Goal: Use online tool/utility: Utilize a website feature to perform a specific function

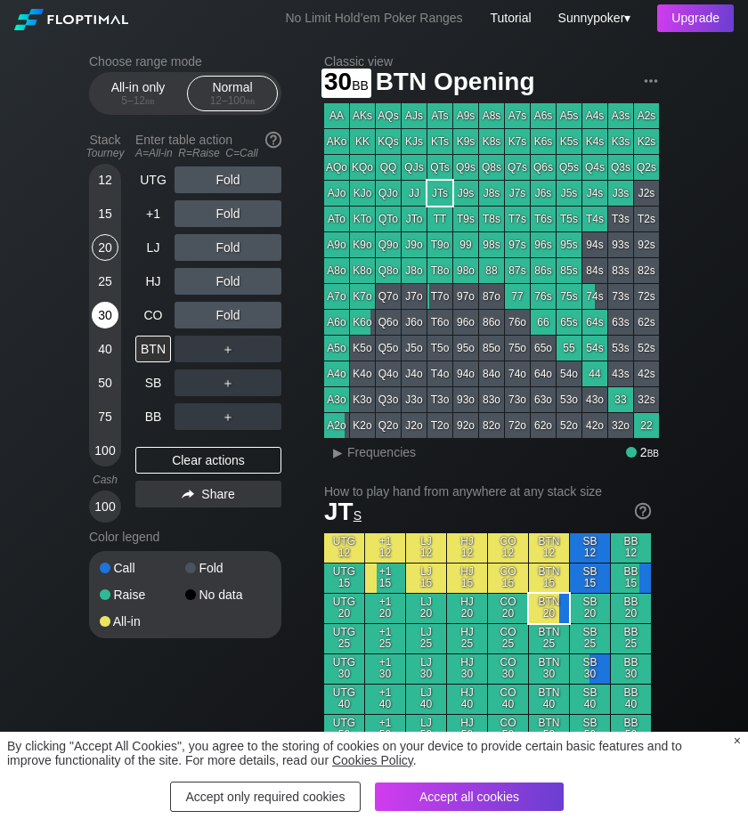
click at [109, 318] on div "30" at bounding box center [105, 315] width 27 height 27
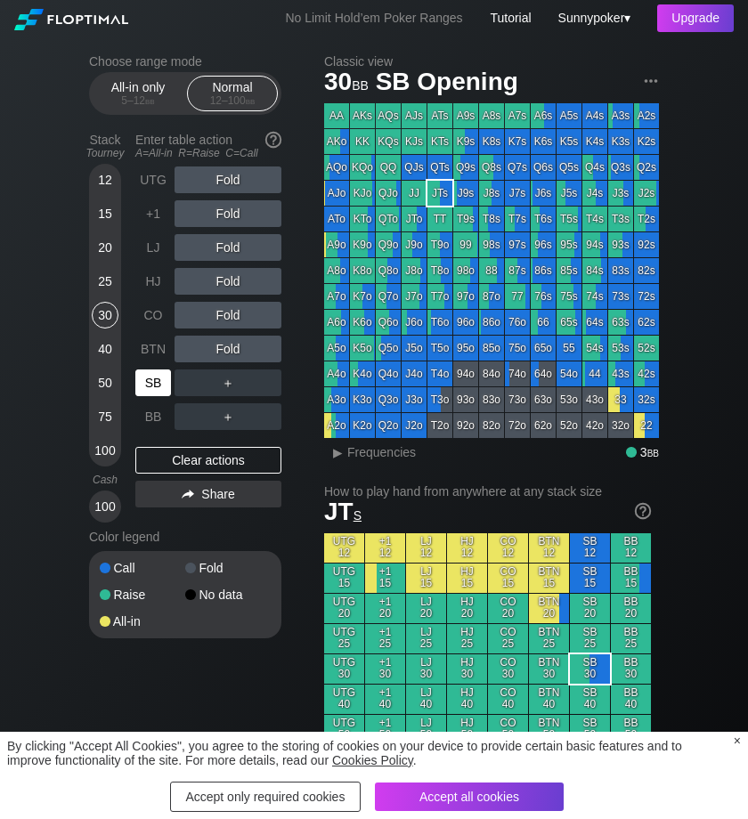
click at [158, 377] on div "SB" at bounding box center [153, 382] width 36 height 27
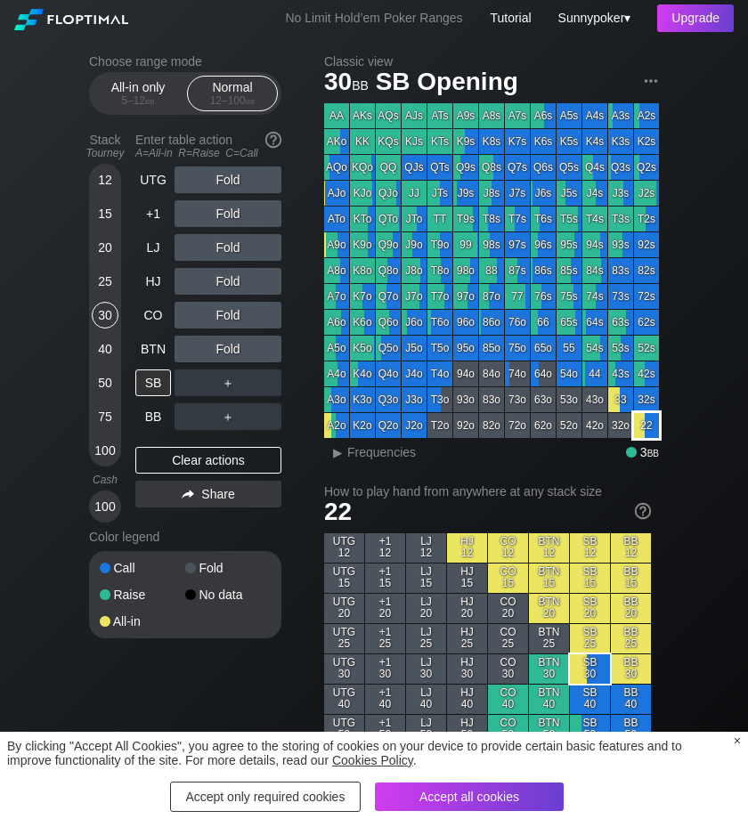
click at [644, 434] on div "22" at bounding box center [646, 425] width 25 height 25
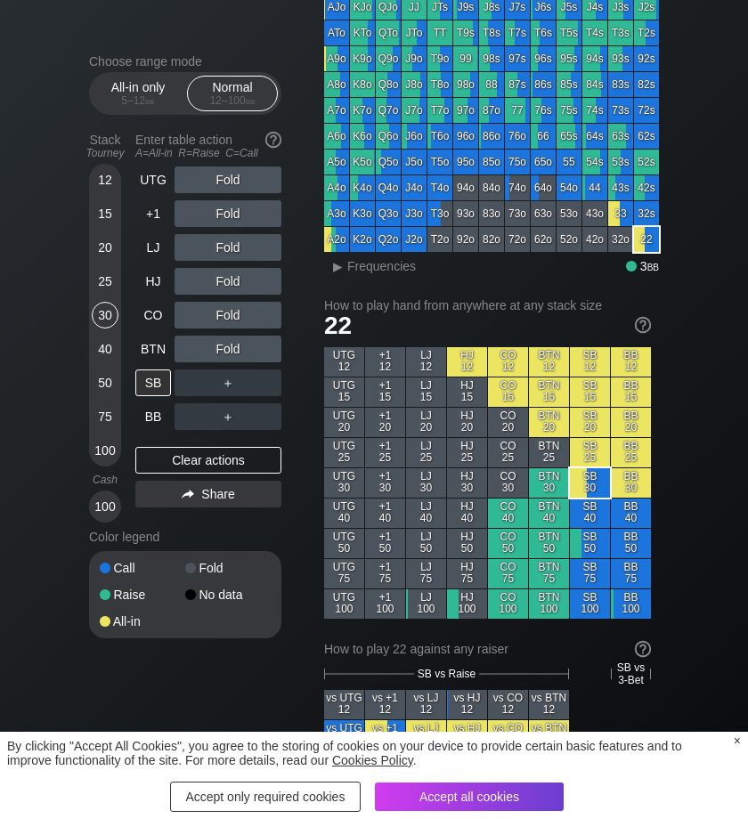
scroll to position [182, 0]
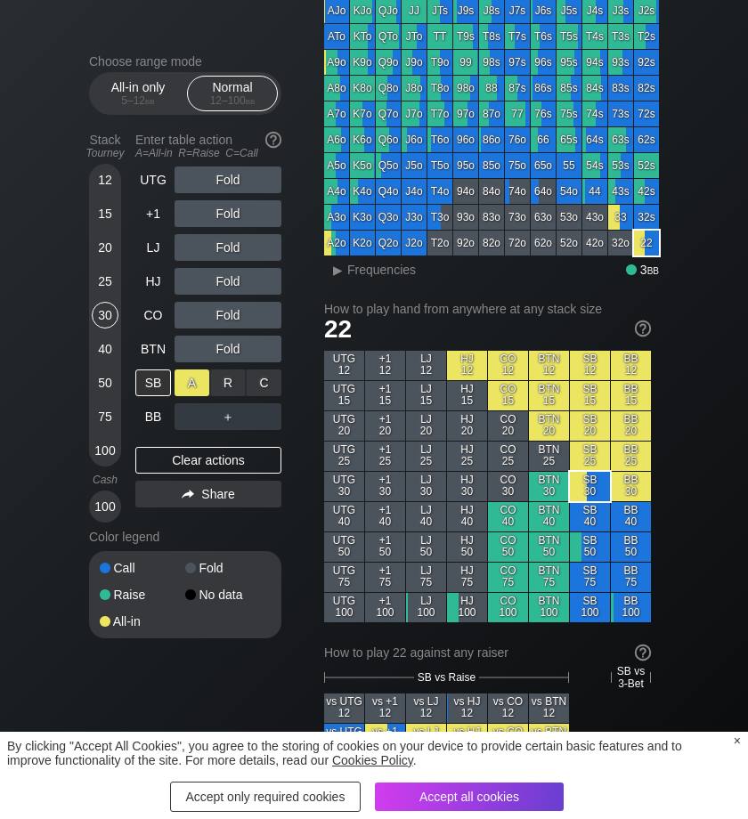
click at [192, 385] on div "A ✕" at bounding box center [191, 382] width 35 height 27
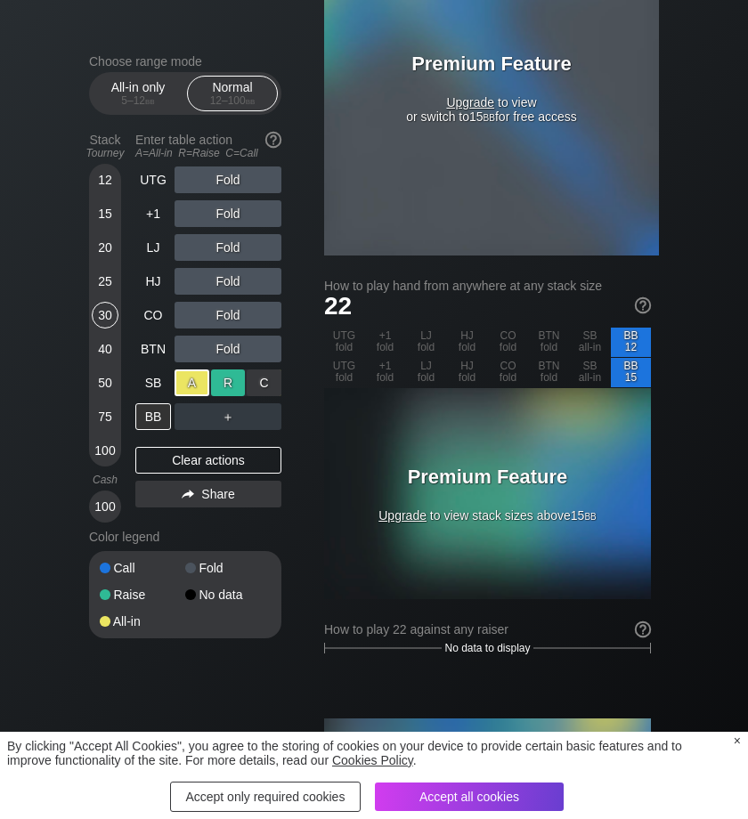
click at [215, 385] on div "R ✕" at bounding box center [228, 382] width 35 height 27
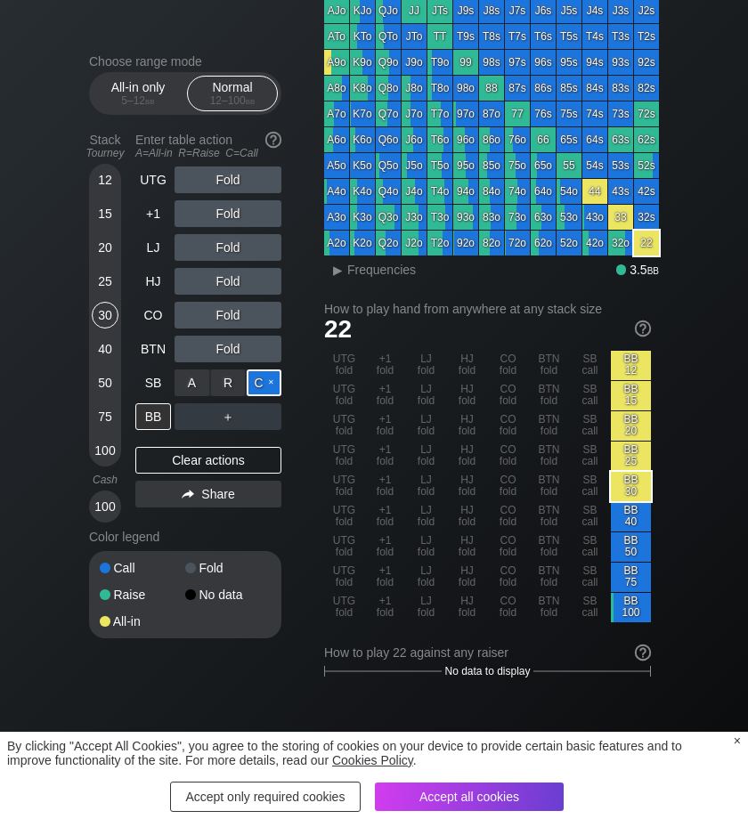
click at [277, 382] on div "C ✕" at bounding box center [264, 382] width 35 height 27
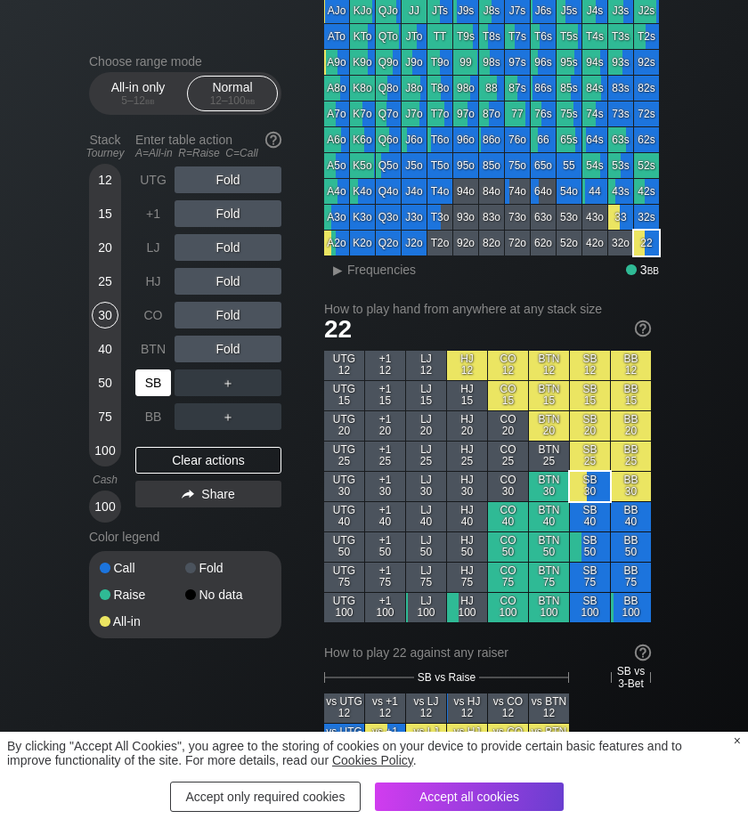
click at [151, 390] on div "SB" at bounding box center [153, 382] width 36 height 27
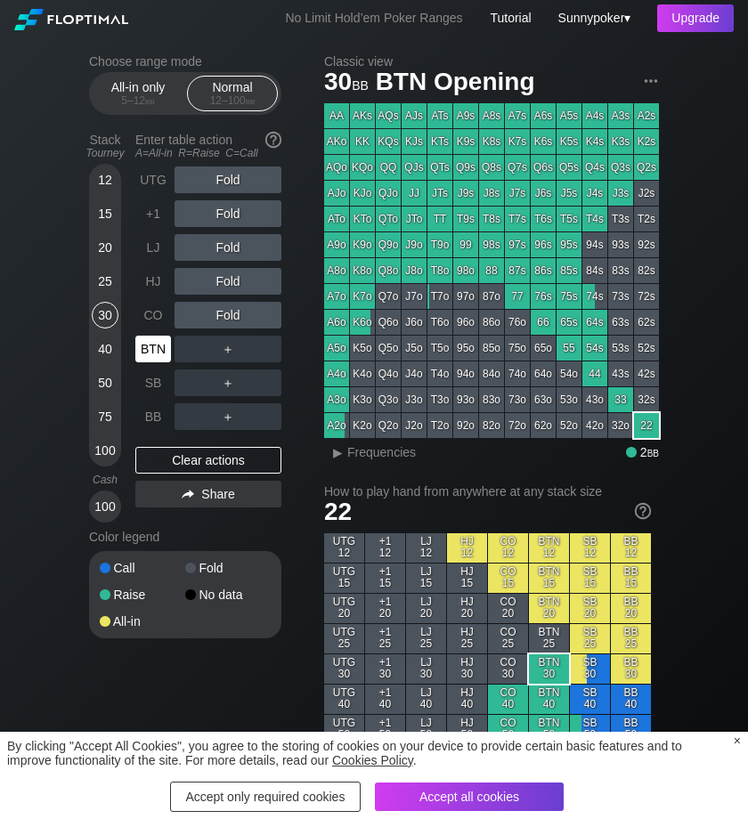
click at [155, 346] on div "BTN" at bounding box center [153, 349] width 36 height 27
click at [155, 312] on div "CO" at bounding box center [153, 315] width 36 height 27
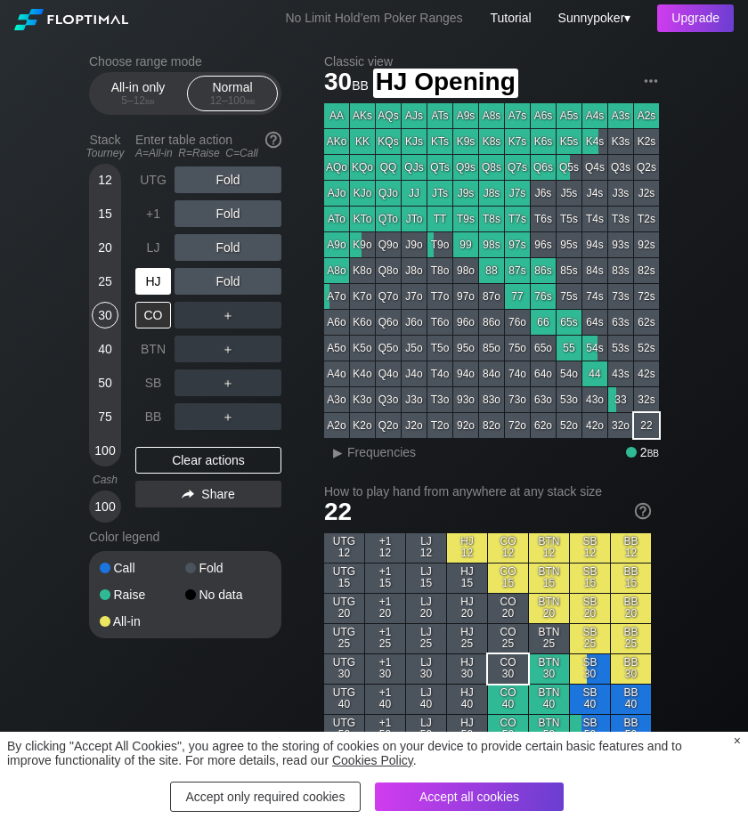
click at [162, 274] on div "HJ" at bounding box center [153, 281] width 36 height 27
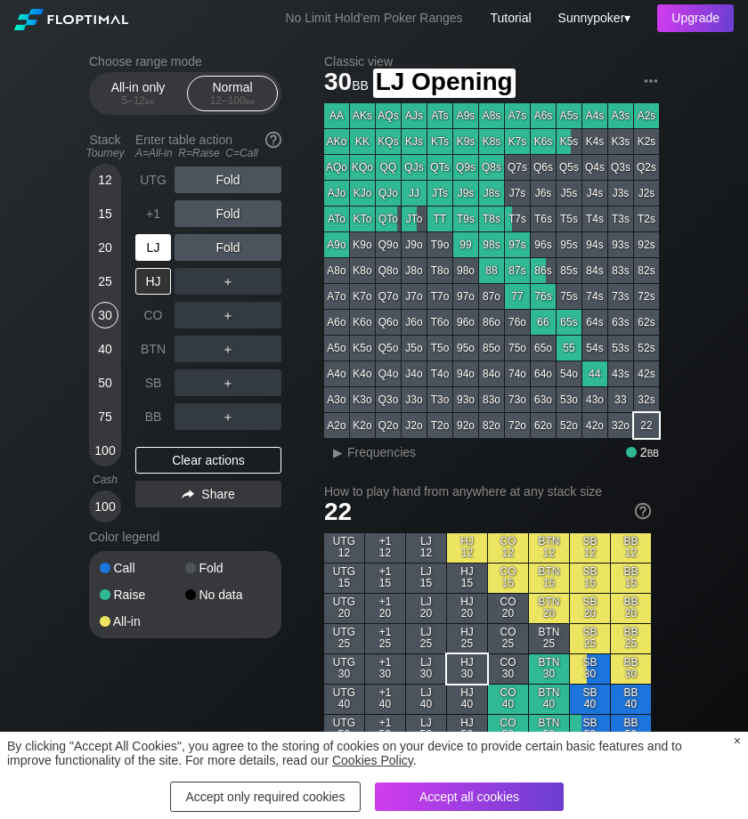
click at [158, 250] on div "LJ" at bounding box center [153, 247] width 36 height 27
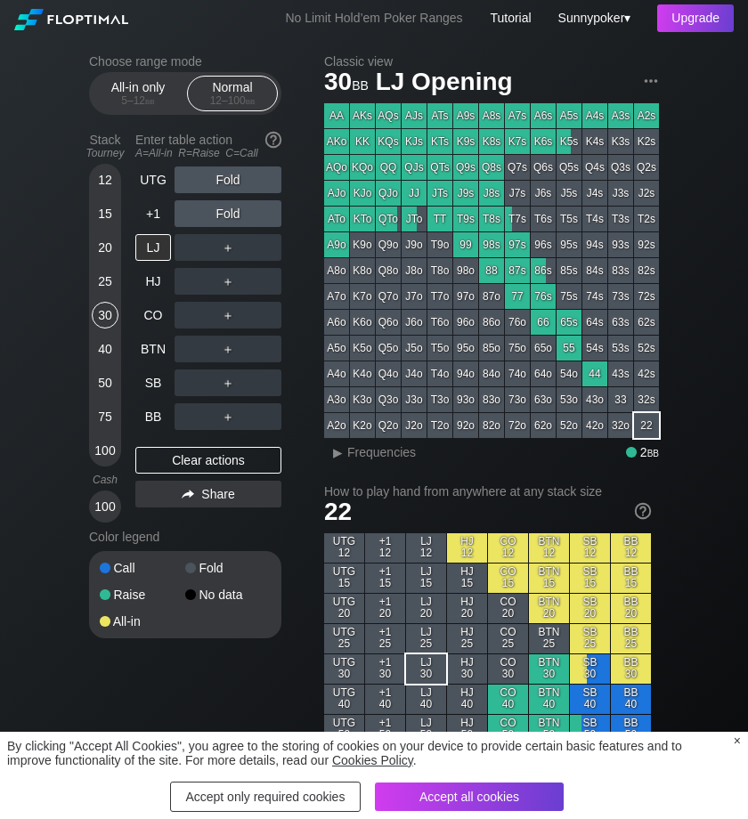
click at [650, 425] on div "22" at bounding box center [646, 425] width 25 height 25
click at [189, 459] on div "Clear actions" at bounding box center [208, 460] width 146 height 27
click at [213, 452] on div "Clear actions" at bounding box center [208, 460] width 146 height 27
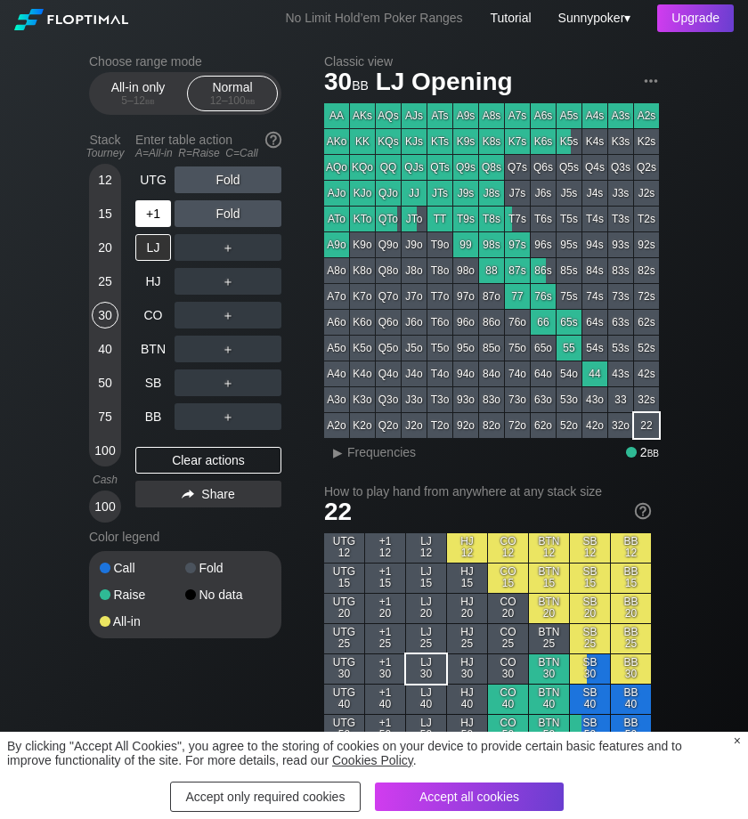
click at [152, 217] on div "+1" at bounding box center [153, 213] width 36 height 27
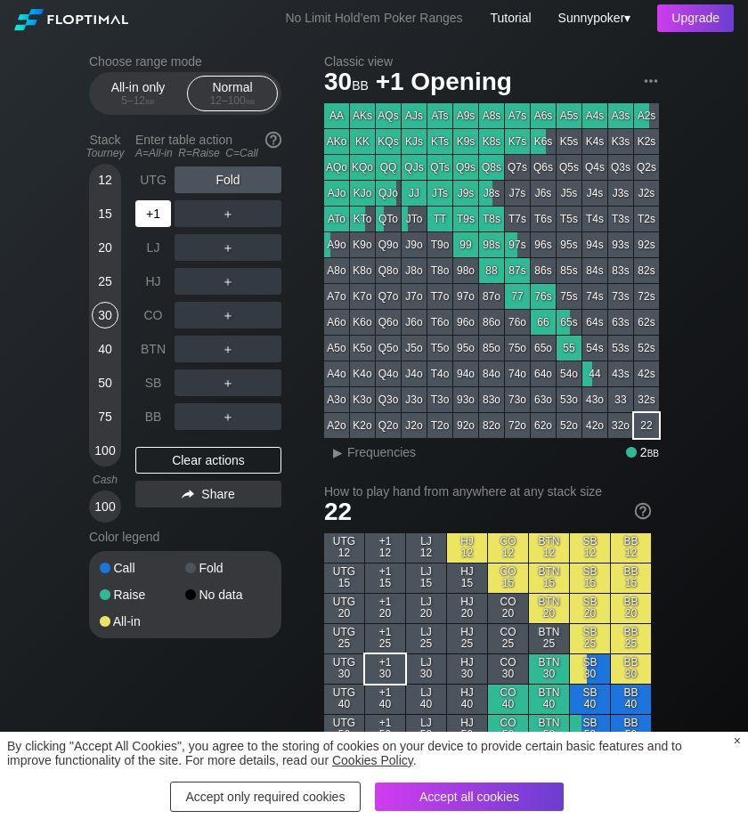
click at [152, 217] on div "+1" at bounding box center [153, 213] width 36 height 27
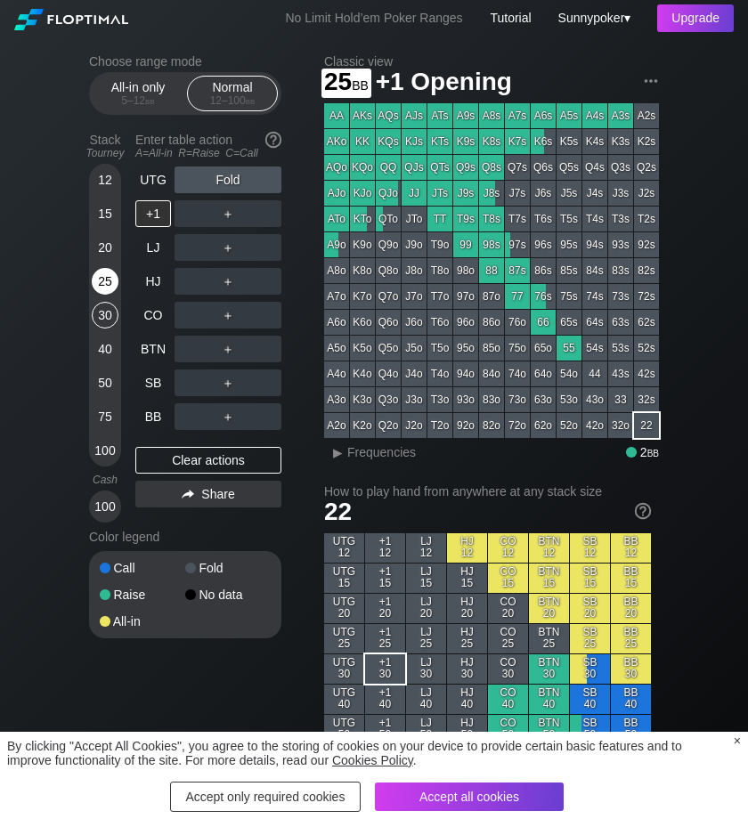
click at [112, 279] on div "25" at bounding box center [105, 281] width 27 height 27
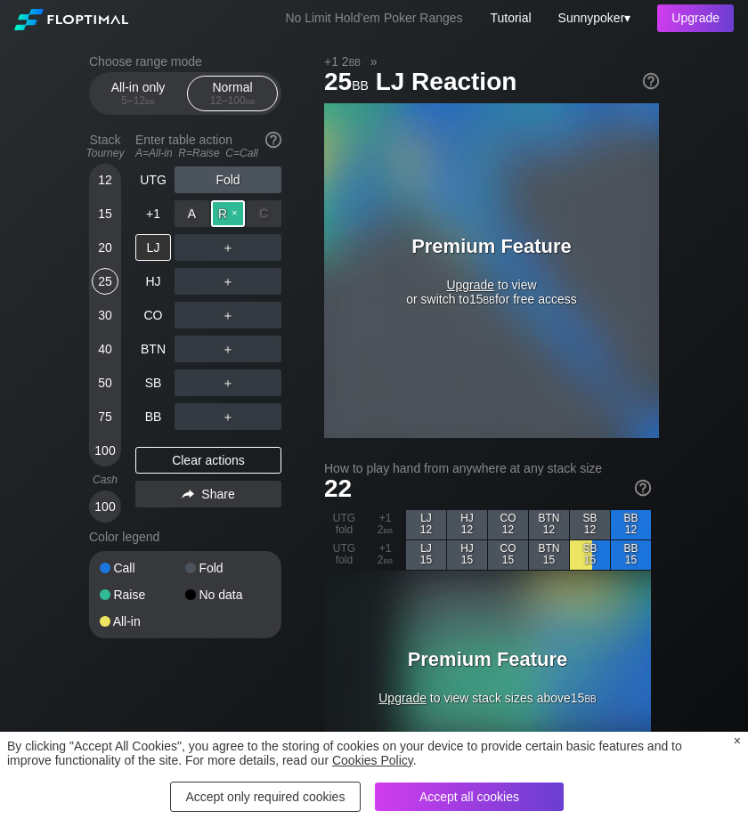
click at [230, 208] on div "R ✕" at bounding box center [228, 213] width 35 height 27
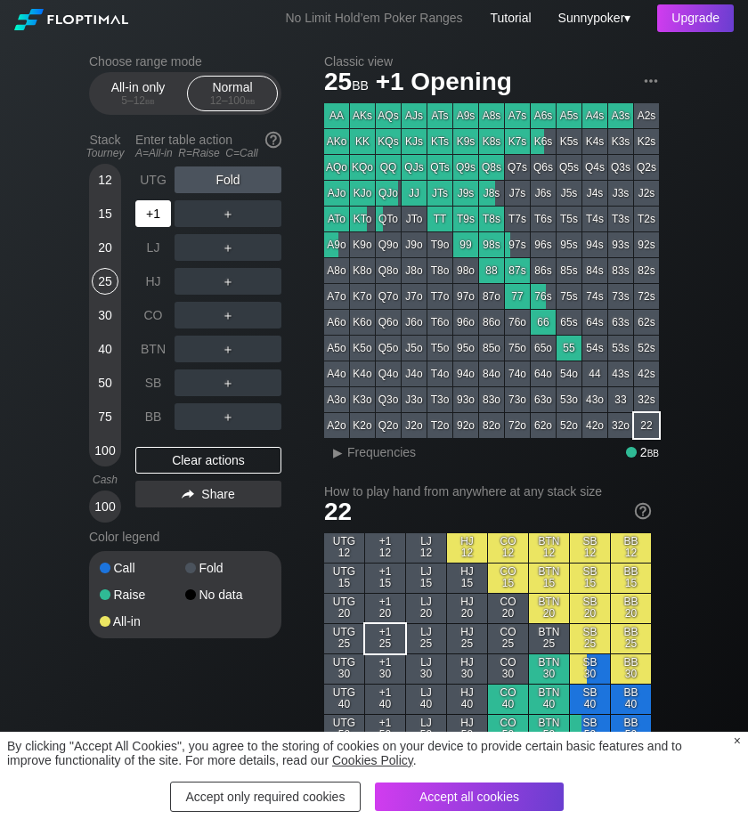
click at [155, 216] on div "+1" at bounding box center [153, 213] width 36 height 27
click at [234, 217] on div "R ✕" at bounding box center [228, 213] width 35 height 27
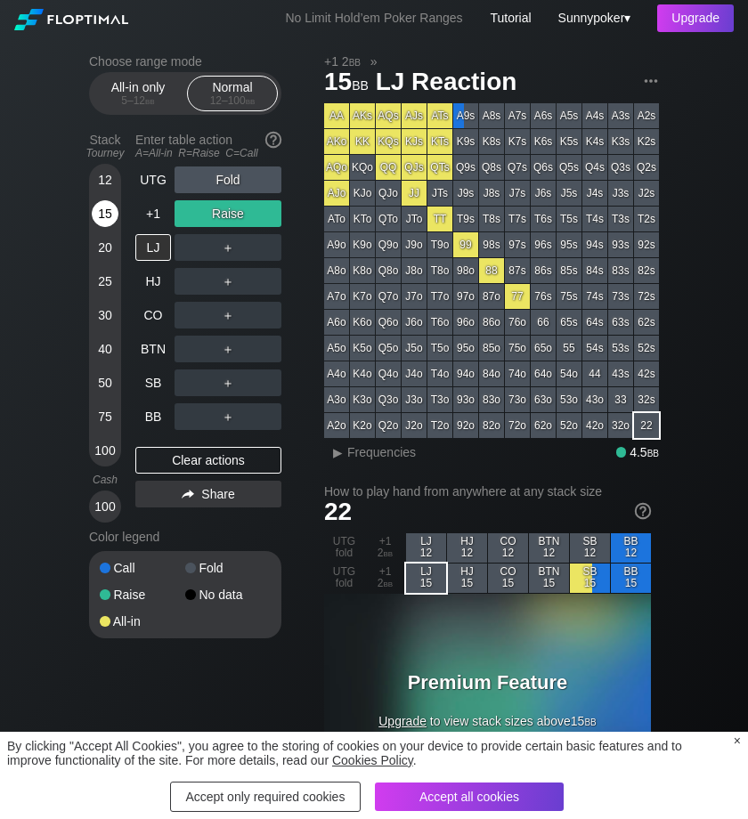
click at [100, 208] on div "15" at bounding box center [105, 213] width 27 height 27
click at [235, 215] on div "R ✕" at bounding box center [228, 213] width 35 height 27
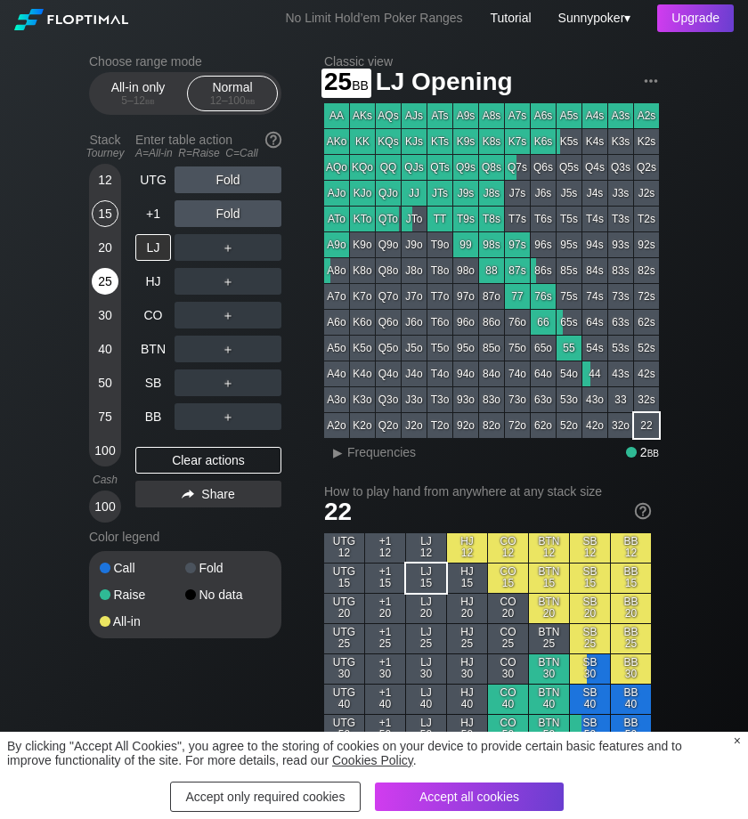
click at [107, 284] on div "25" at bounding box center [105, 281] width 27 height 27
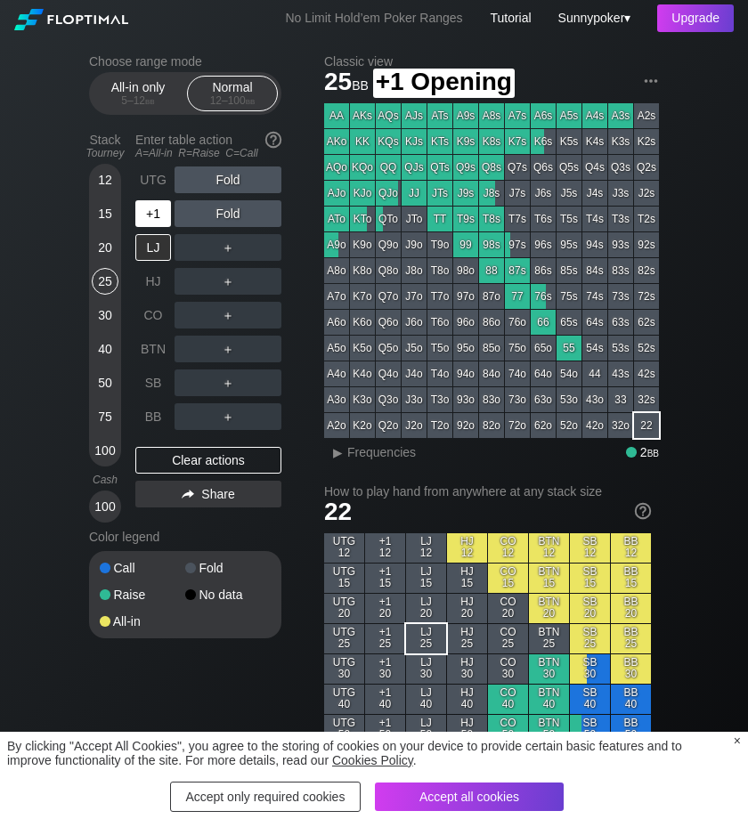
click at [161, 216] on div "+1" at bounding box center [153, 213] width 36 height 27
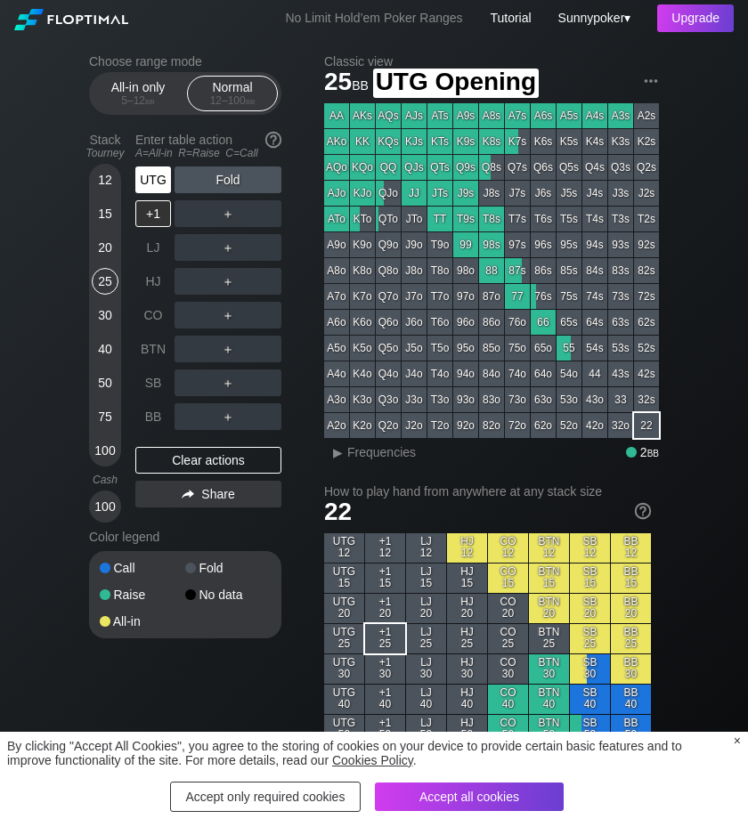
click at [158, 174] on div "UTG" at bounding box center [153, 179] width 36 height 27
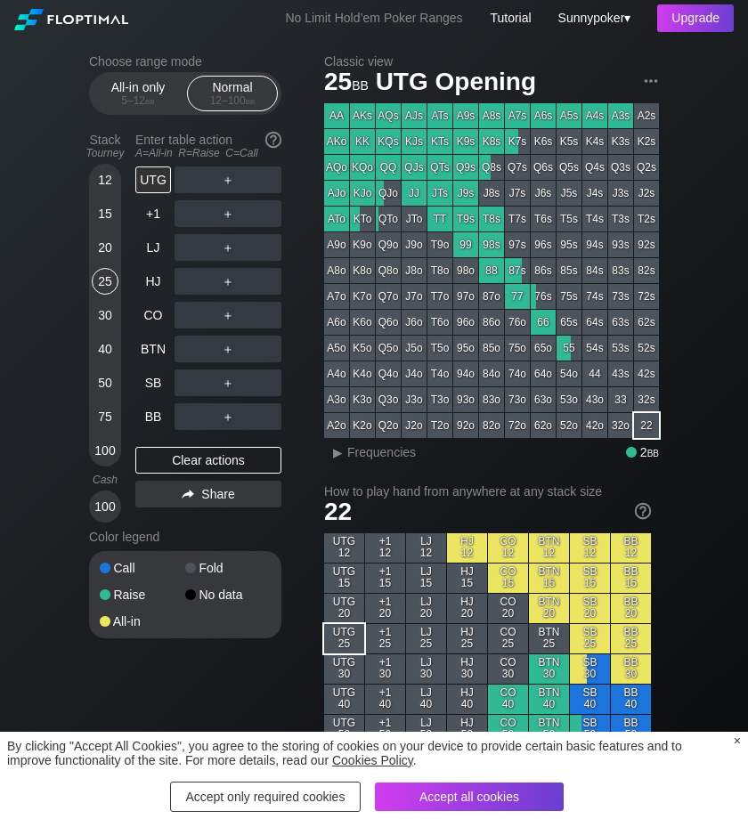
click at [187, 445] on div "UTG ＋ +1 ＋ LJ ＋ HJ ＋ CO ＋ BTN ＋ SB ＋ BB ＋ Clear actions Share" at bounding box center [208, 344] width 146 height 356
click at [183, 453] on div "Clear actions" at bounding box center [208, 460] width 146 height 27
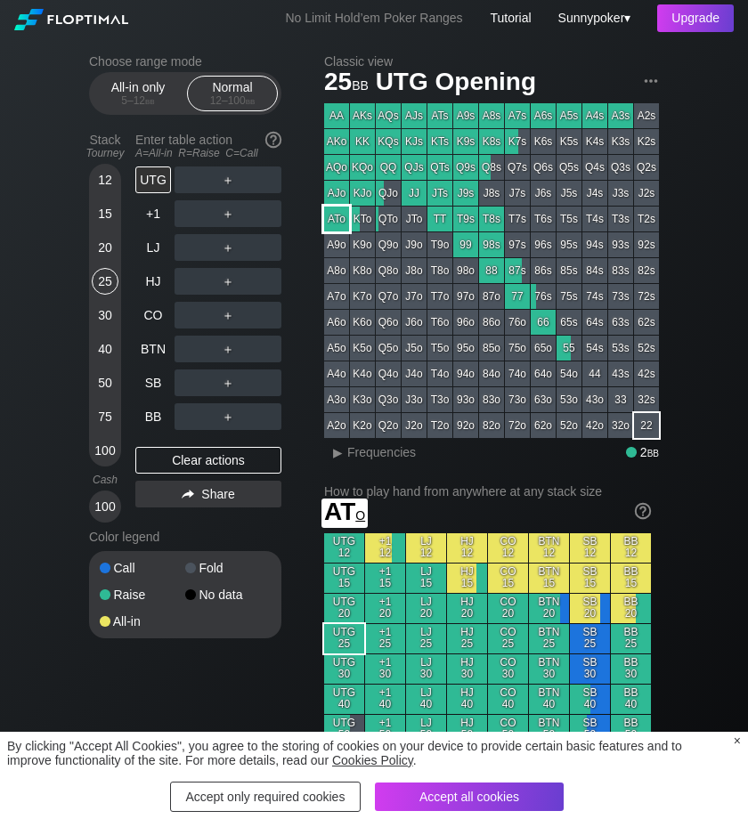
click at [337, 216] on div "ATo" at bounding box center [336, 219] width 25 height 25
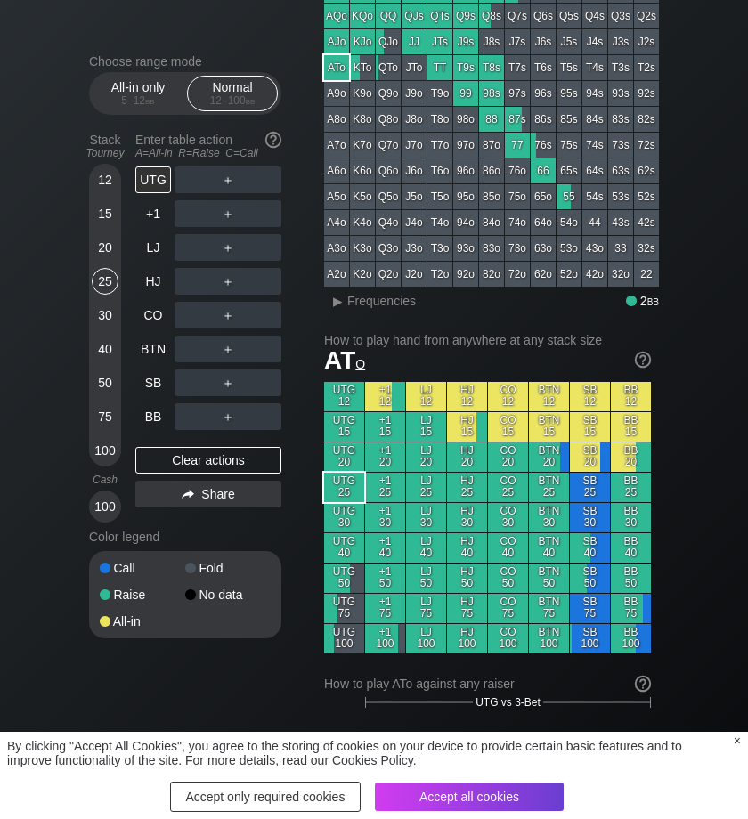
scroll to position [164, 0]
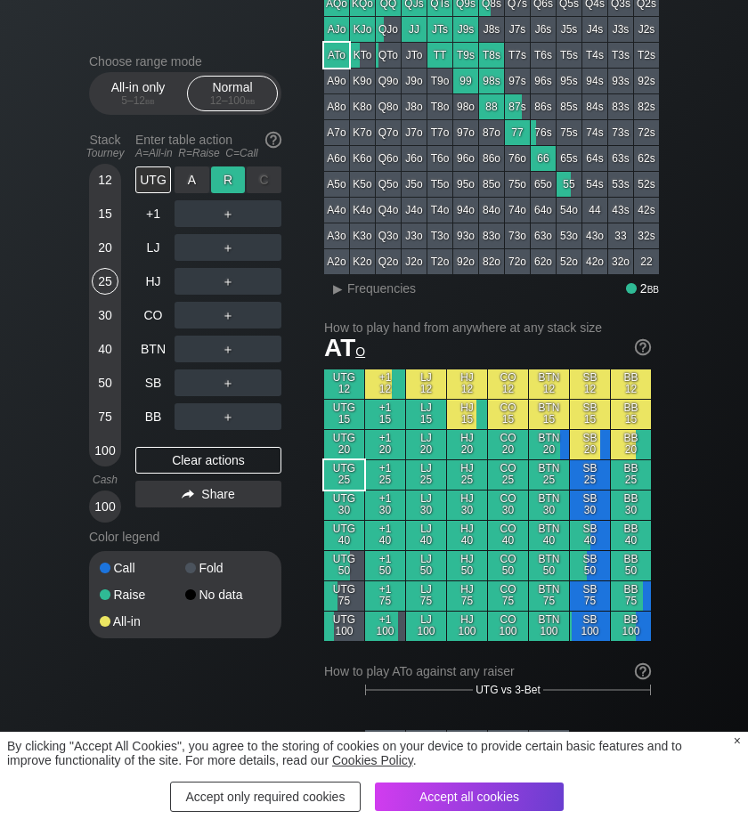
click at [229, 171] on div "R ✕" at bounding box center [228, 179] width 35 height 27
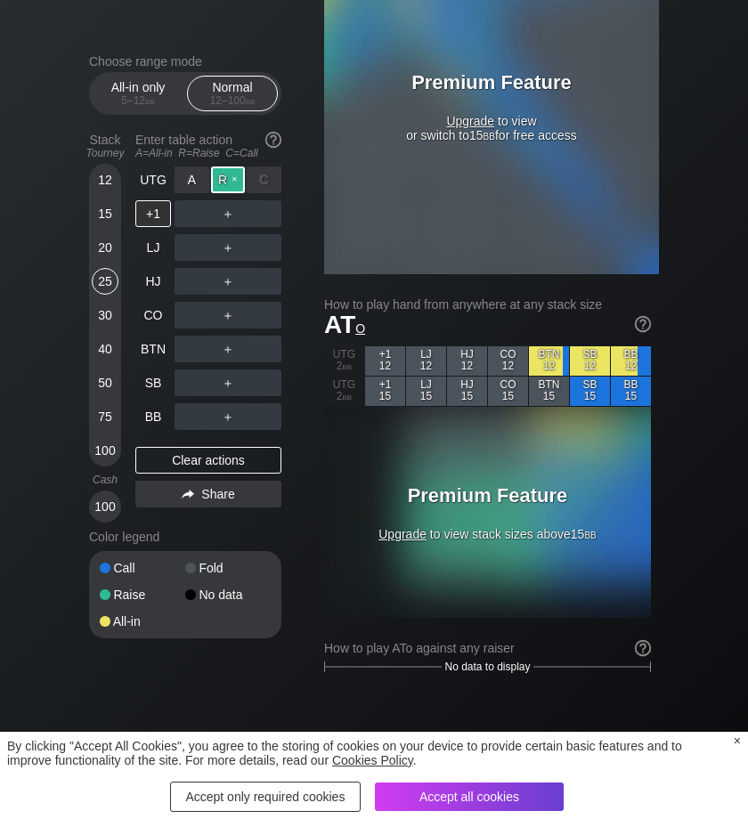
click at [241, 181] on div "R ✕" at bounding box center [228, 179] width 35 height 27
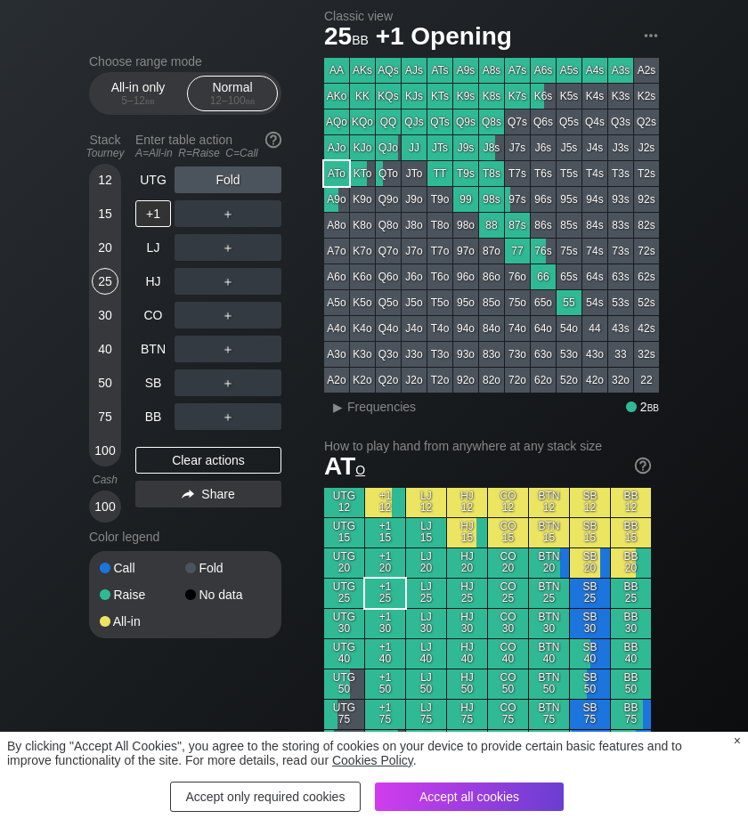
scroll to position [28, 0]
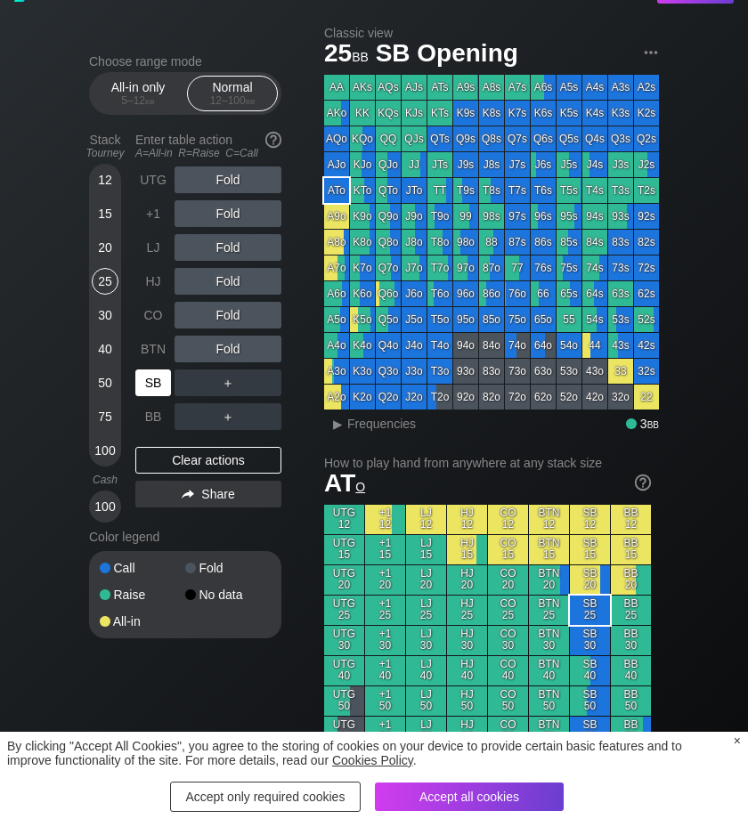
click at [147, 391] on div "SB" at bounding box center [153, 382] width 36 height 27
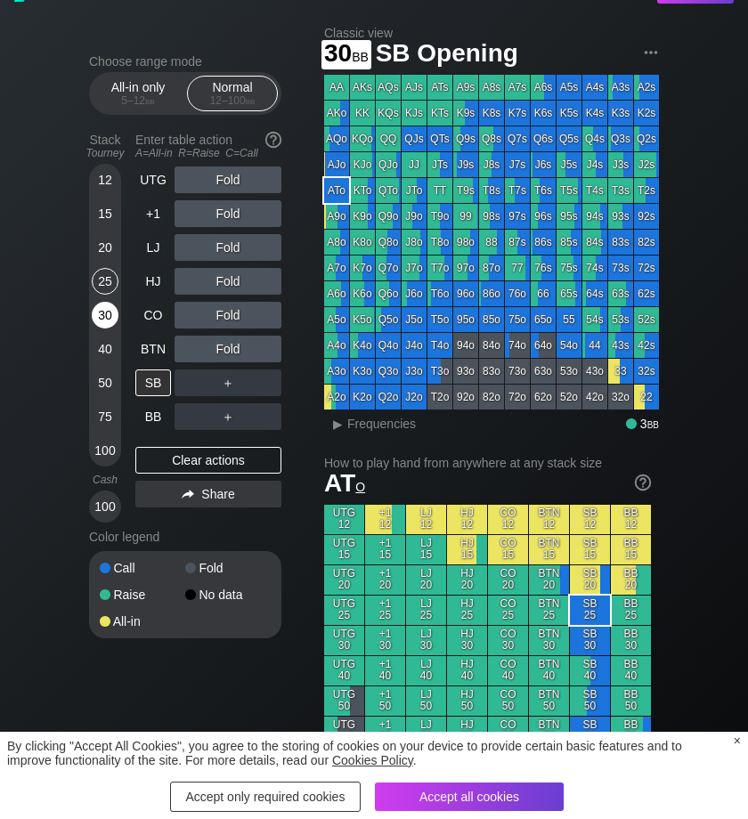
click at [99, 310] on div "30" at bounding box center [105, 315] width 27 height 27
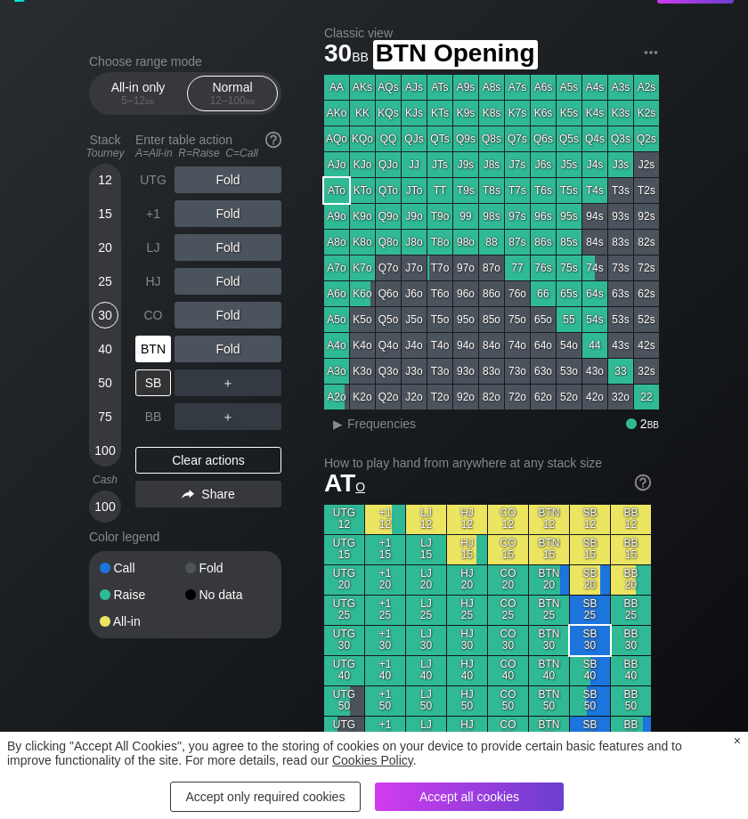
click at [158, 346] on div "BTN" at bounding box center [153, 349] width 36 height 27
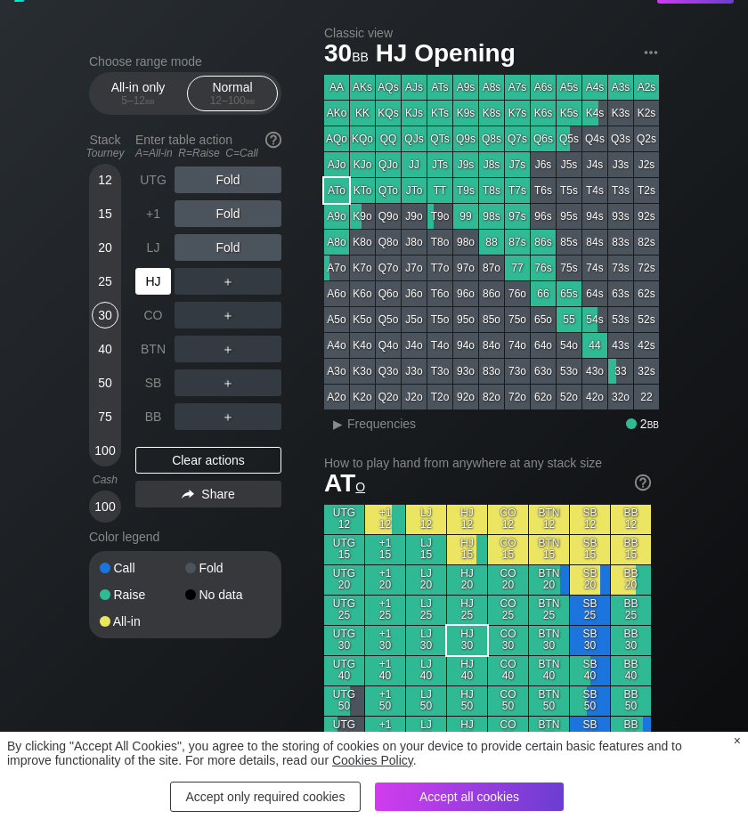
click at [151, 273] on div "HJ" at bounding box center [153, 281] width 36 height 27
click at [106, 282] on div "25" at bounding box center [105, 281] width 27 height 27
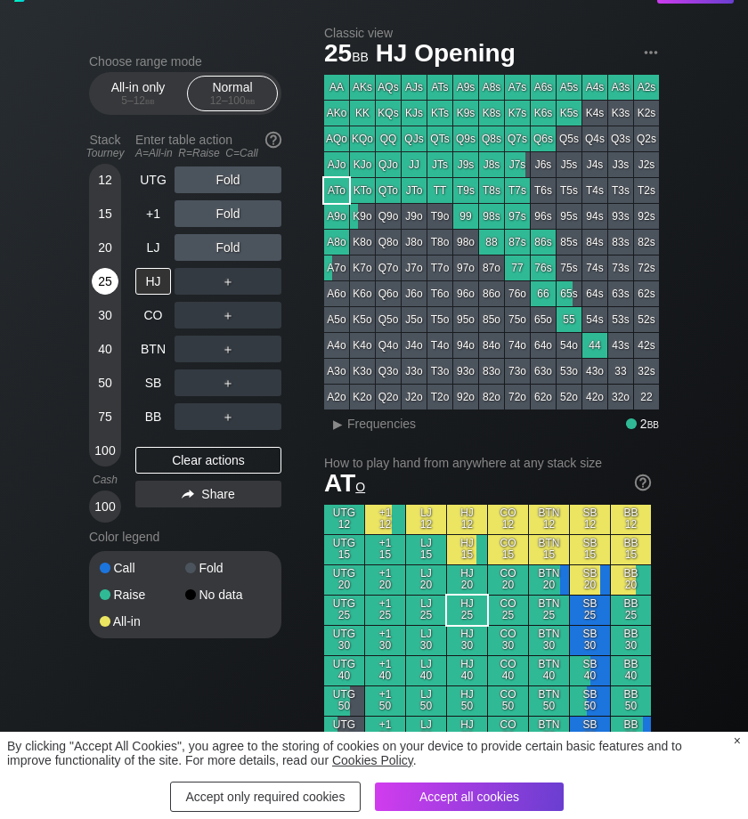
click at [106, 282] on div "25" at bounding box center [105, 281] width 27 height 27
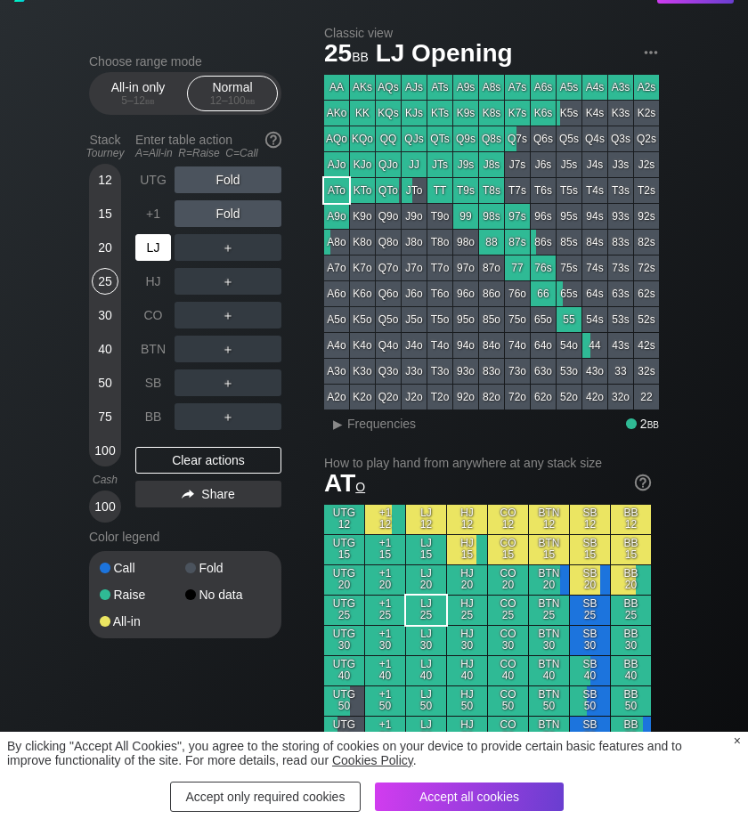
click at [159, 246] on div "LJ" at bounding box center [153, 247] width 36 height 27
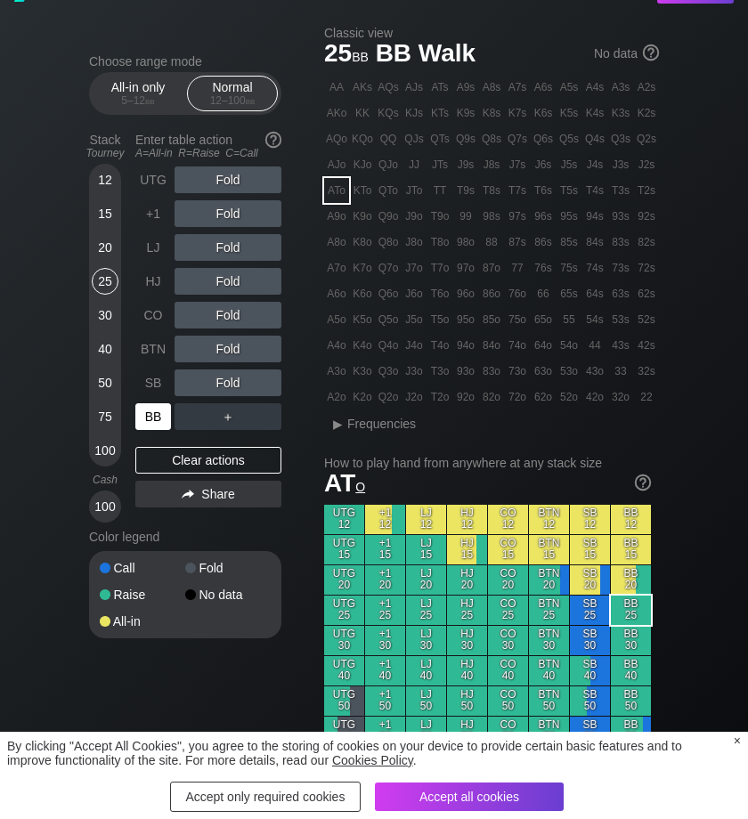
click at [147, 410] on div "BB" at bounding box center [153, 416] width 36 height 27
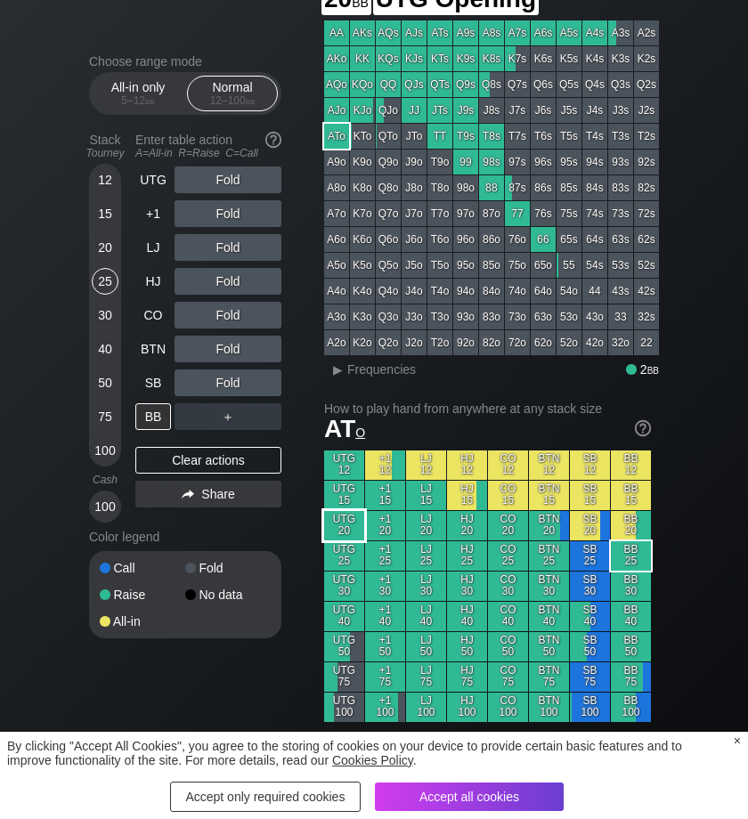
scroll to position [85, 0]
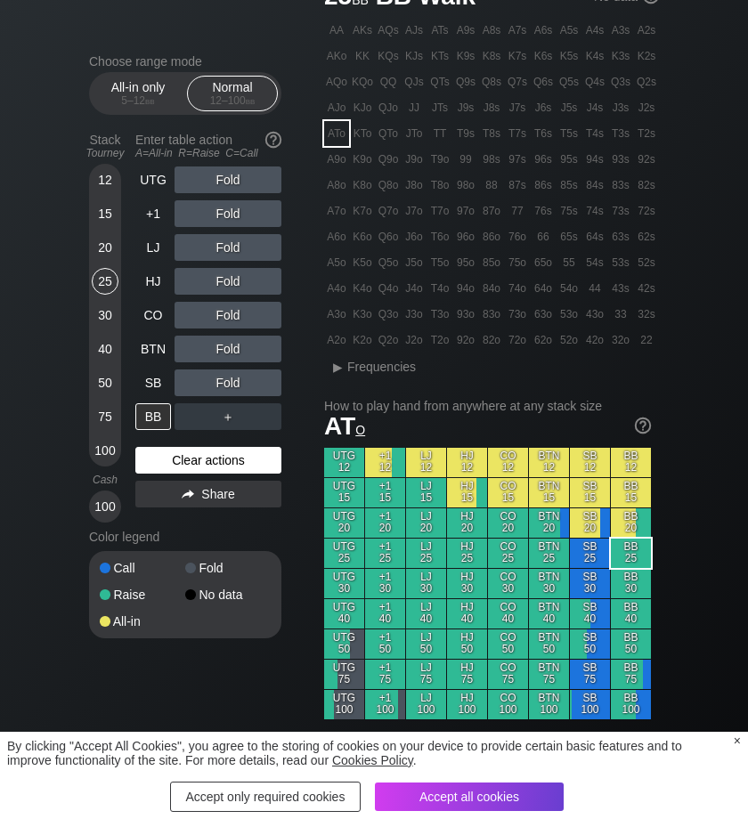
click at [239, 452] on div "Clear actions" at bounding box center [208, 460] width 146 height 27
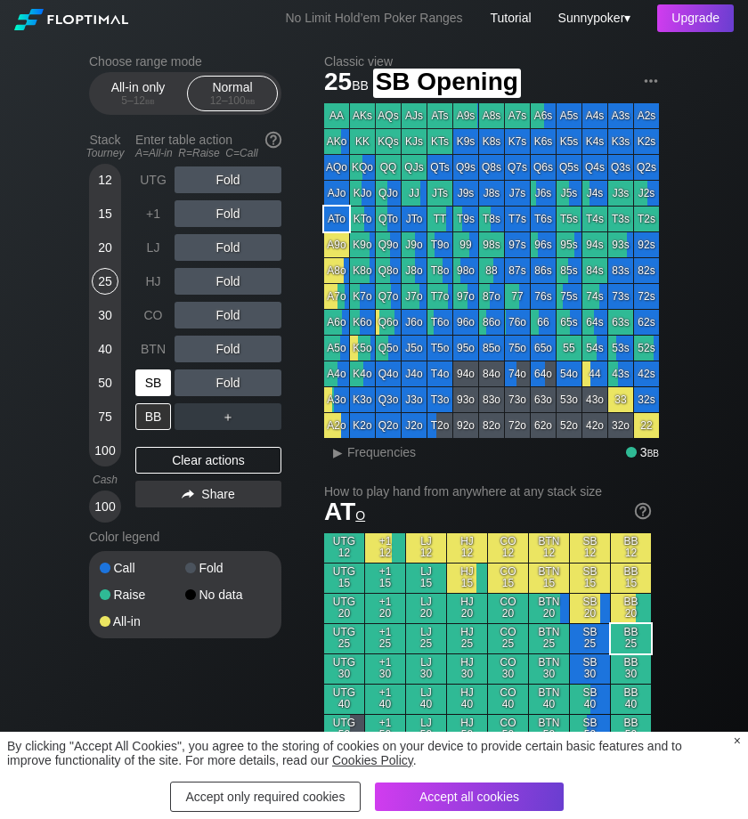
click at [152, 384] on div "SB" at bounding box center [153, 382] width 36 height 27
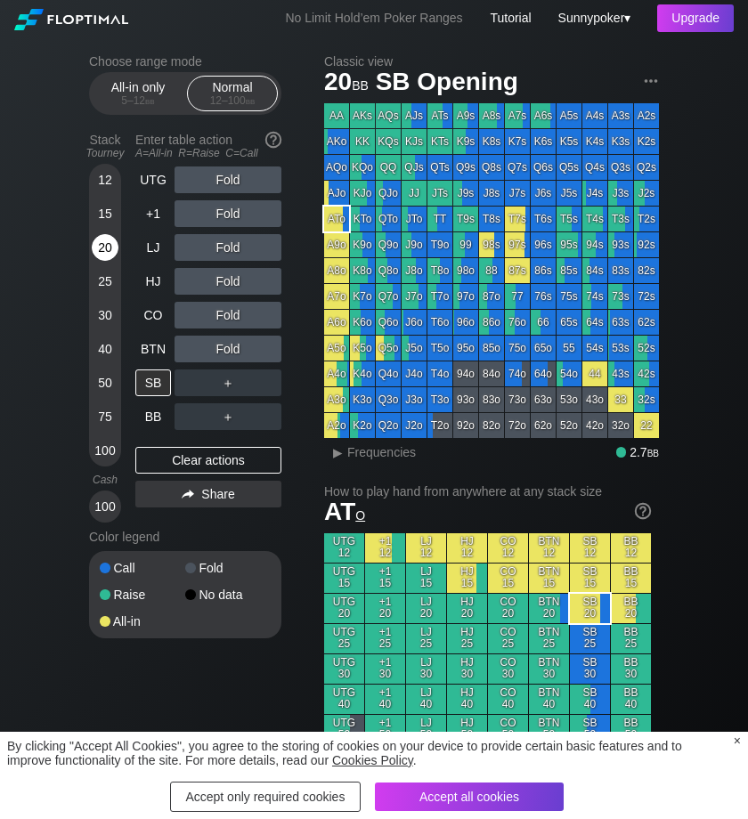
click at [102, 239] on div "20" at bounding box center [105, 247] width 27 height 27
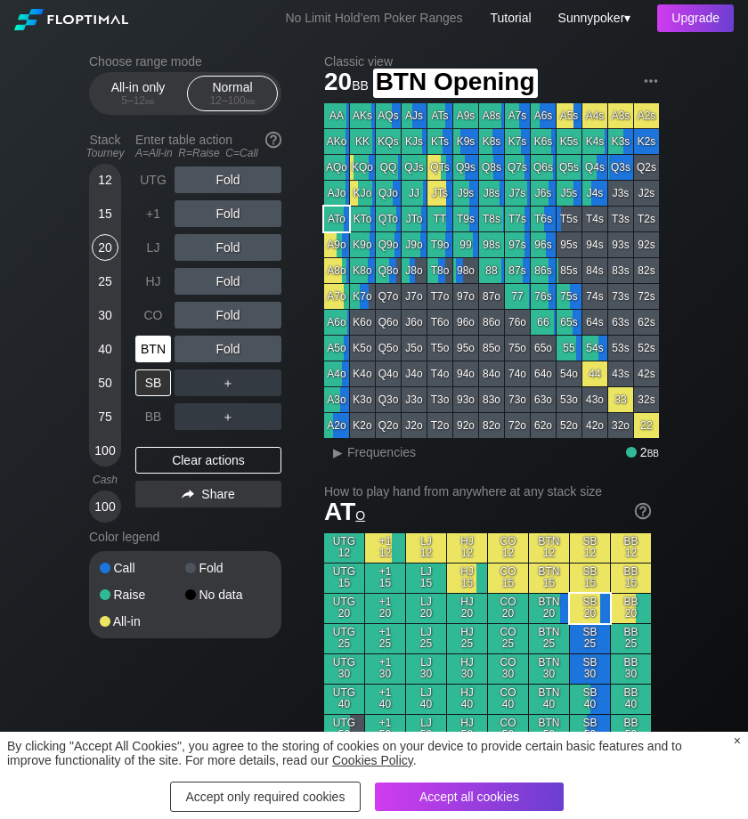
click at [152, 338] on div "BTN" at bounding box center [153, 349] width 36 height 27
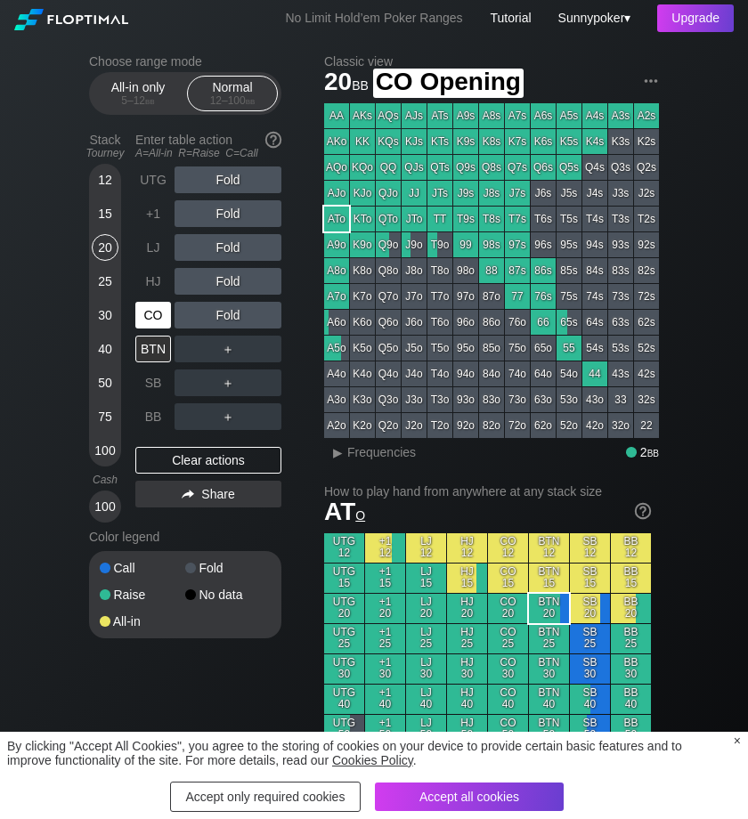
click at [152, 310] on div "CO" at bounding box center [153, 315] width 36 height 27
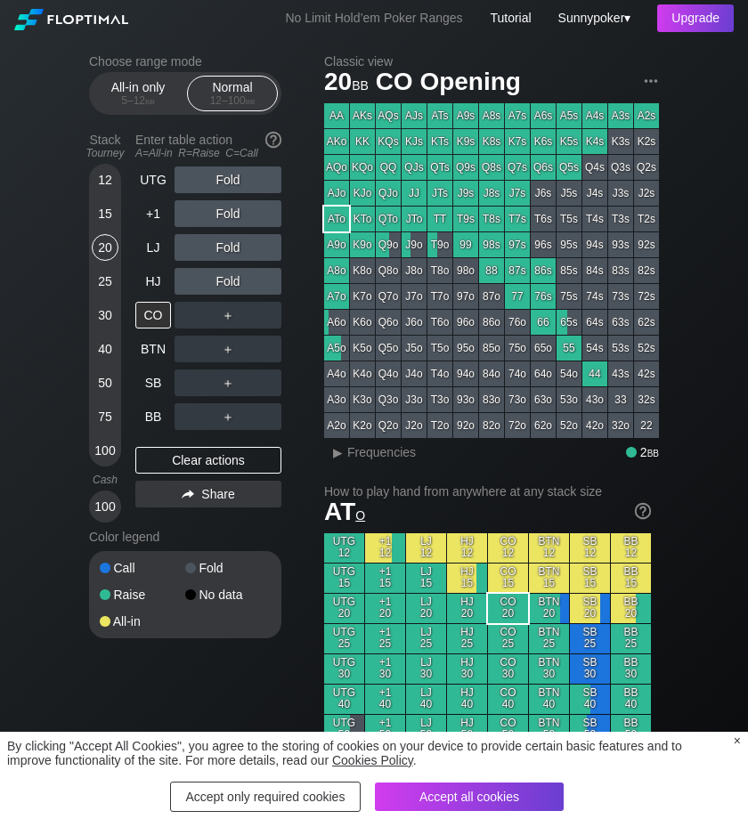
click at [296, 792] on div "Accept only required cookies" at bounding box center [265, 797] width 190 height 30
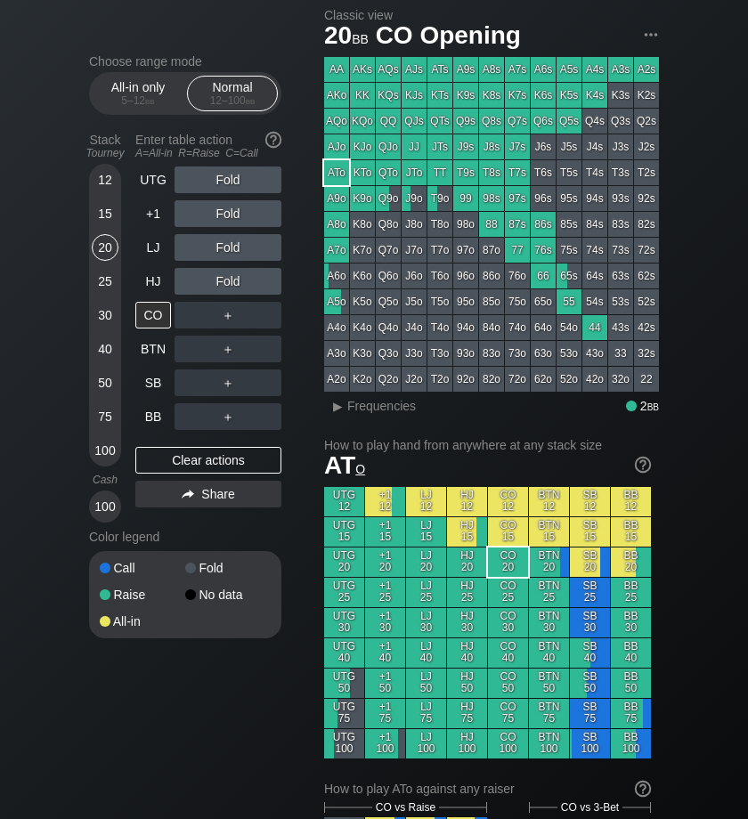
scroll to position [16, 0]
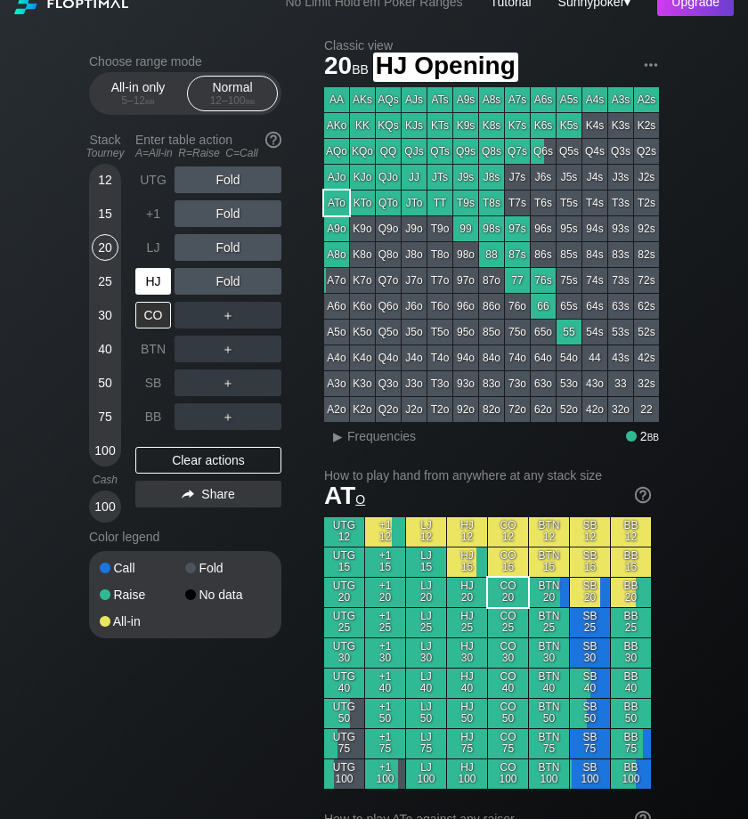
click at [162, 282] on div "HJ" at bounding box center [153, 281] width 36 height 27
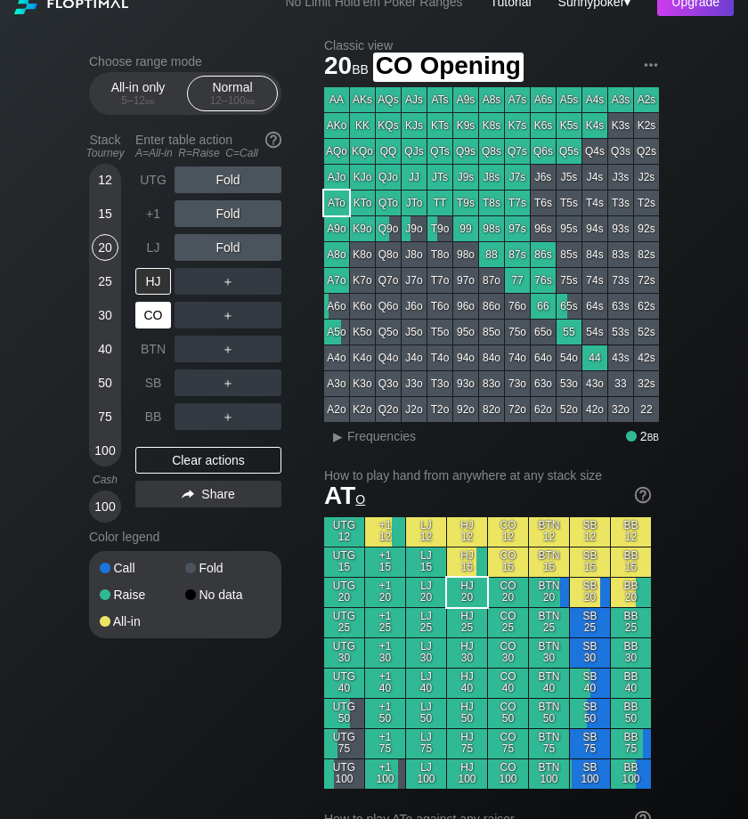
click at [162, 304] on div "CO" at bounding box center [153, 315] width 36 height 27
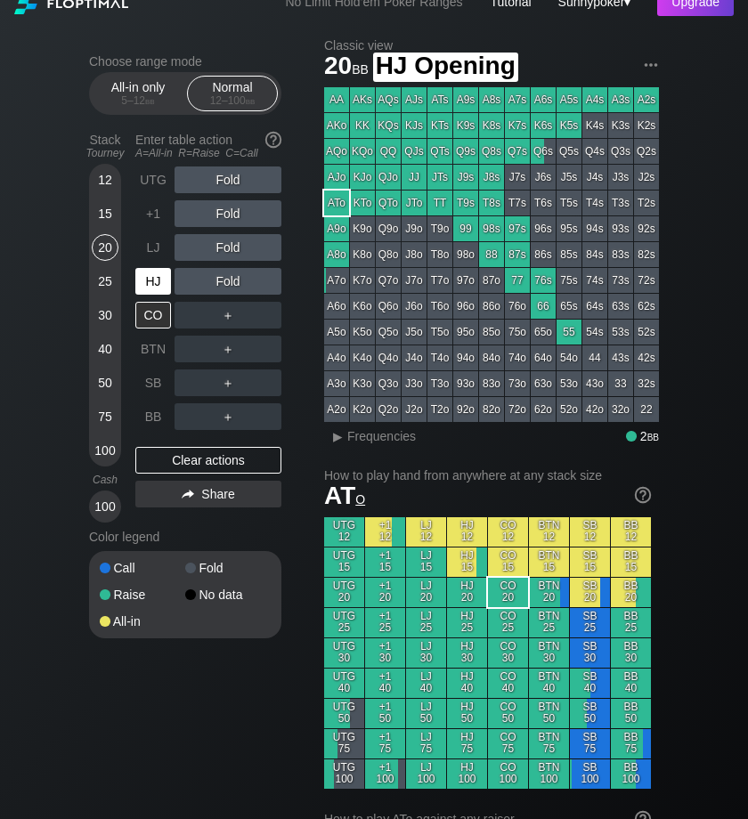
click at [158, 272] on div "HJ" at bounding box center [153, 281] width 36 height 27
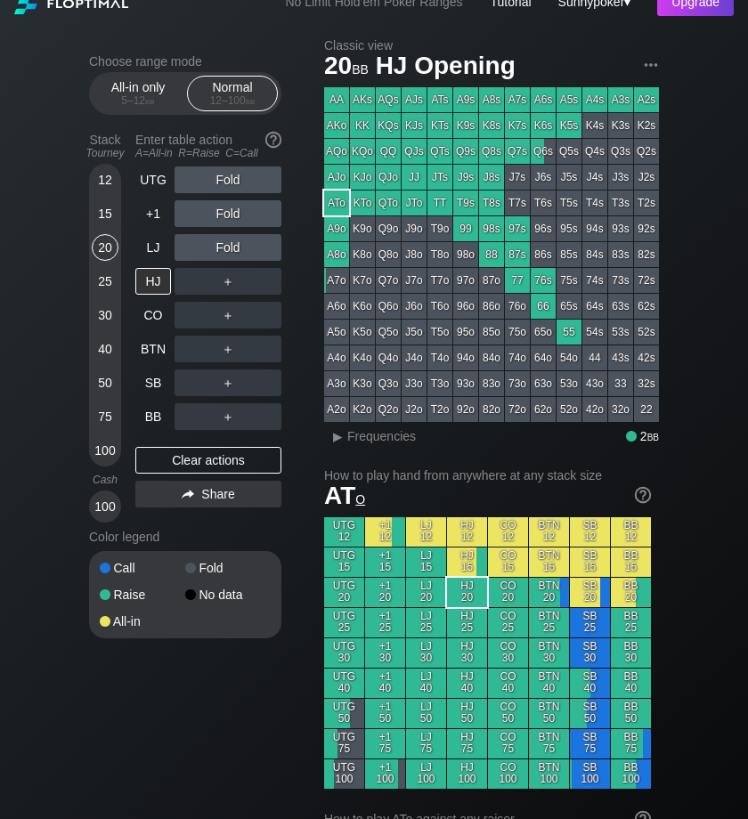
click at [106, 140] on div "Stack Tourney" at bounding box center [105, 146] width 46 height 41
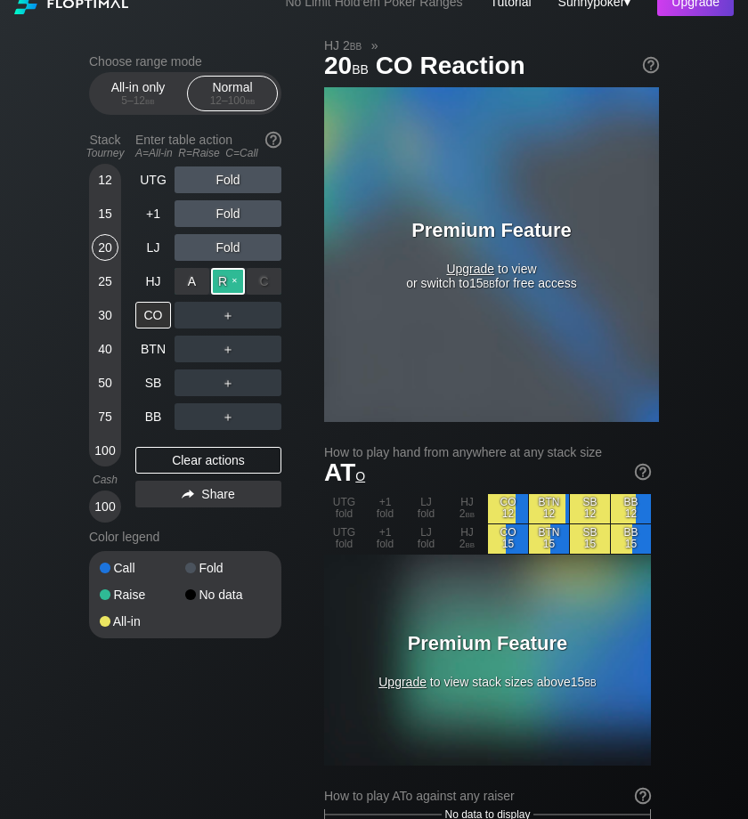
click at [231, 286] on div "R ✕" at bounding box center [228, 281] width 35 height 27
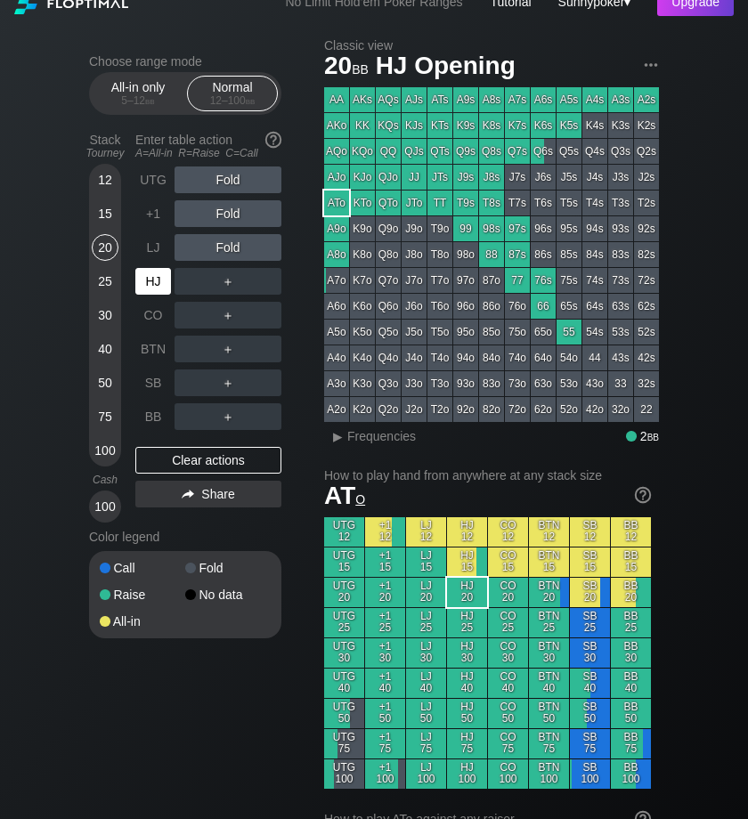
click at [144, 273] on div "HJ" at bounding box center [153, 281] width 36 height 27
click at [225, 279] on div "R ✕" at bounding box center [228, 281] width 35 height 27
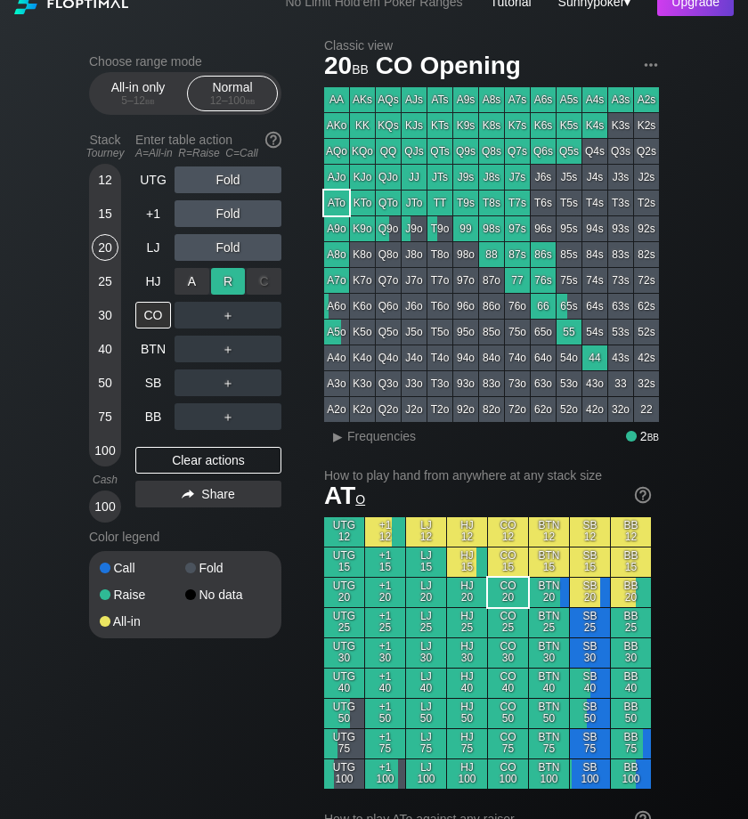
click at [237, 280] on div "R ✕" at bounding box center [228, 281] width 35 height 27
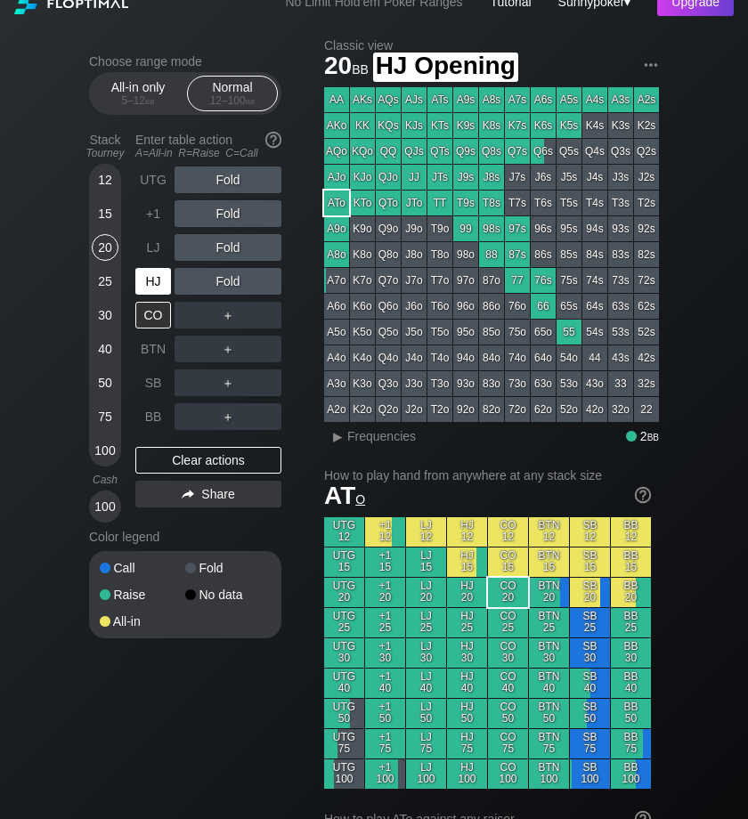
click at [150, 280] on div "HJ" at bounding box center [153, 281] width 36 height 27
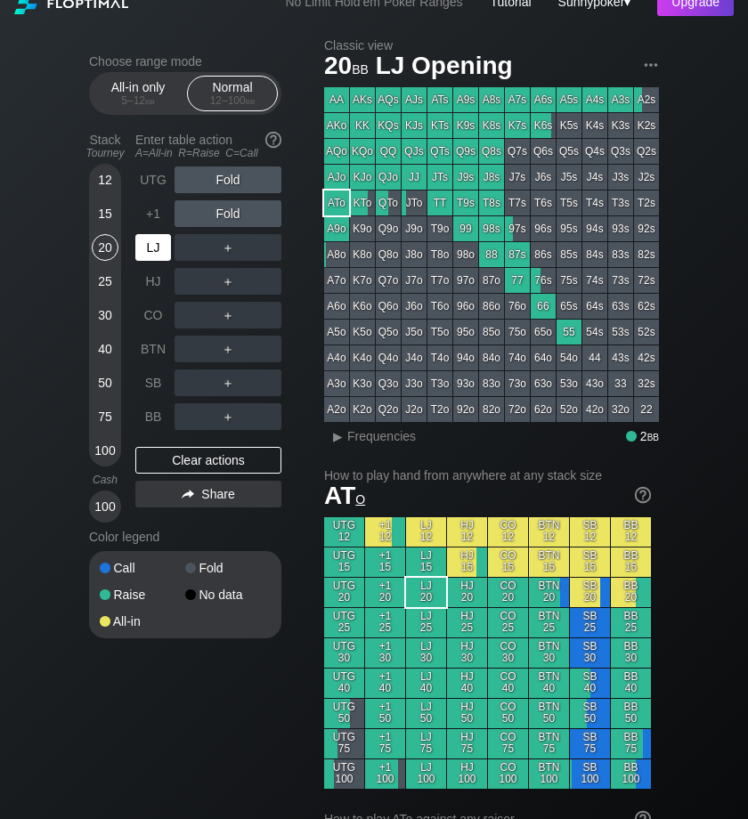
click at [150, 235] on div "LJ" at bounding box center [153, 247] width 36 height 27
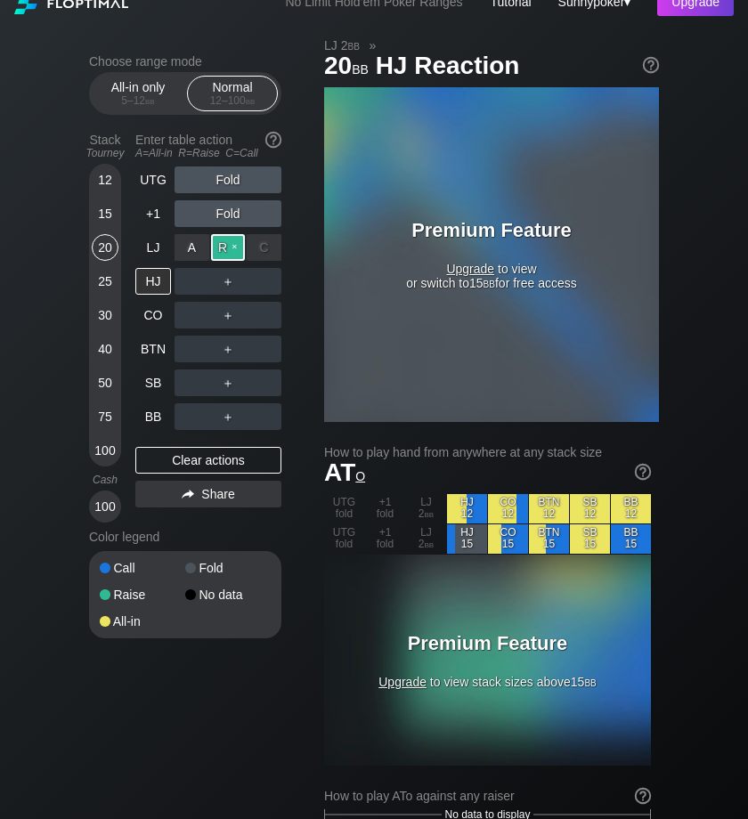
click at [224, 238] on div "R ✕" at bounding box center [228, 247] width 35 height 27
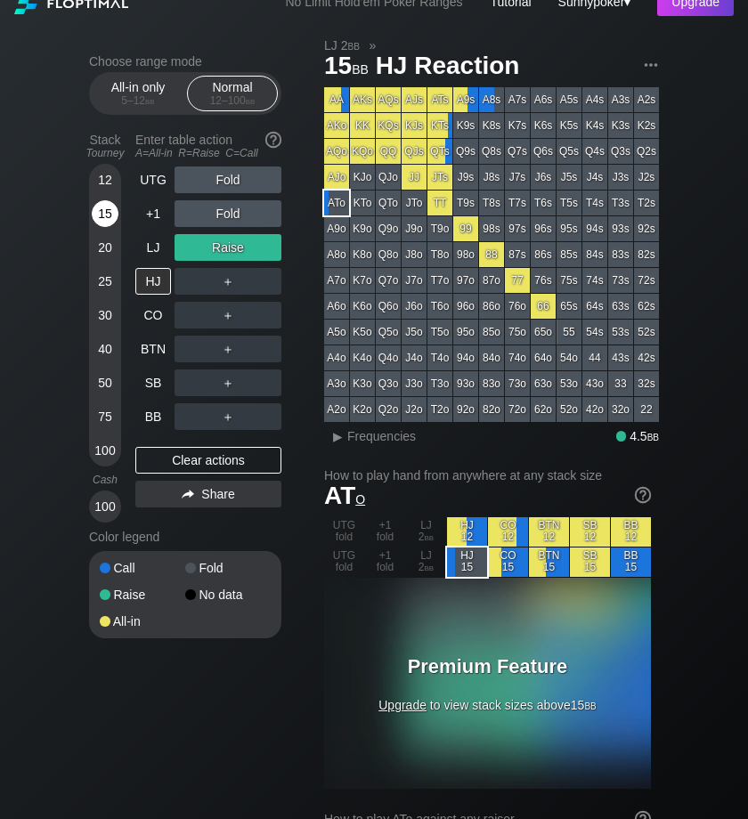
click at [106, 212] on div "15" at bounding box center [105, 213] width 27 height 27
click at [241, 240] on div "R ✕" at bounding box center [228, 247] width 35 height 27
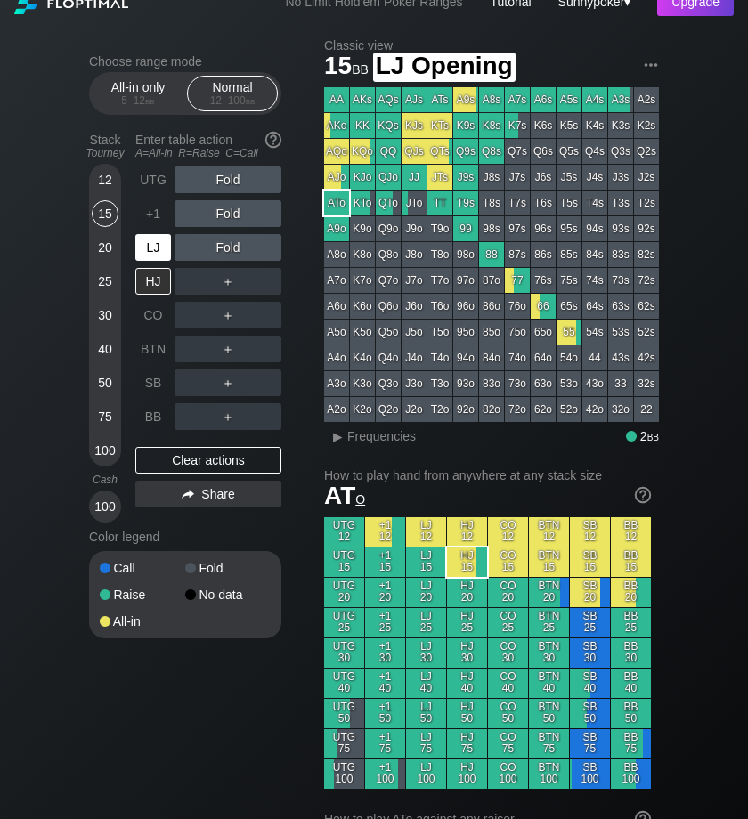
click at [137, 250] on div "LJ" at bounding box center [153, 247] width 36 height 27
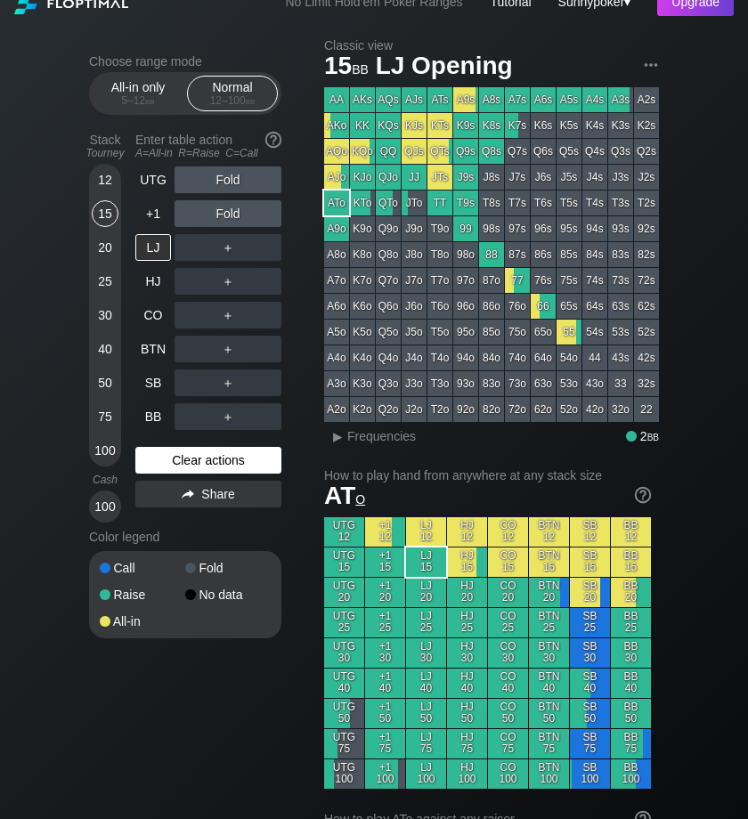
click at [200, 460] on div "Clear actions" at bounding box center [208, 460] width 146 height 27
click at [197, 459] on div "Clear actions" at bounding box center [208, 460] width 146 height 27
click at [221, 453] on div "Clear actions" at bounding box center [208, 460] width 146 height 27
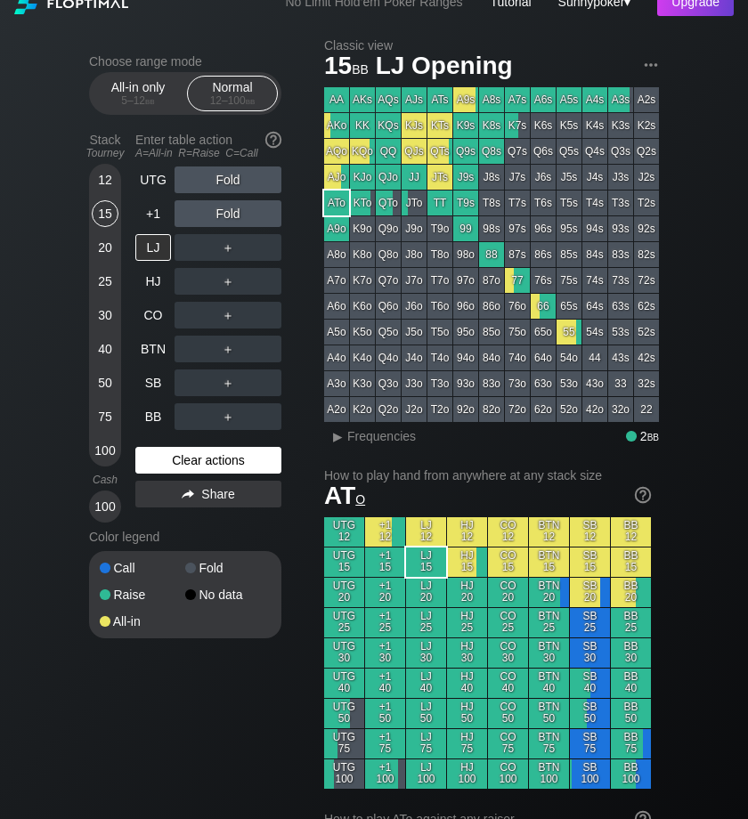
click at [221, 453] on div "Clear actions" at bounding box center [208, 460] width 146 height 27
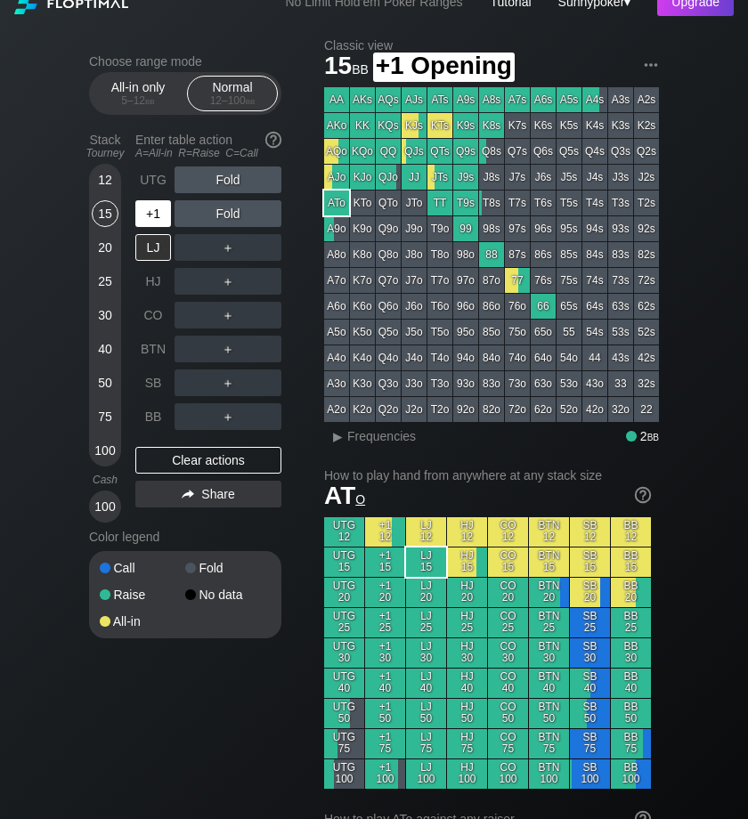
click at [164, 209] on div "+1" at bounding box center [153, 213] width 36 height 27
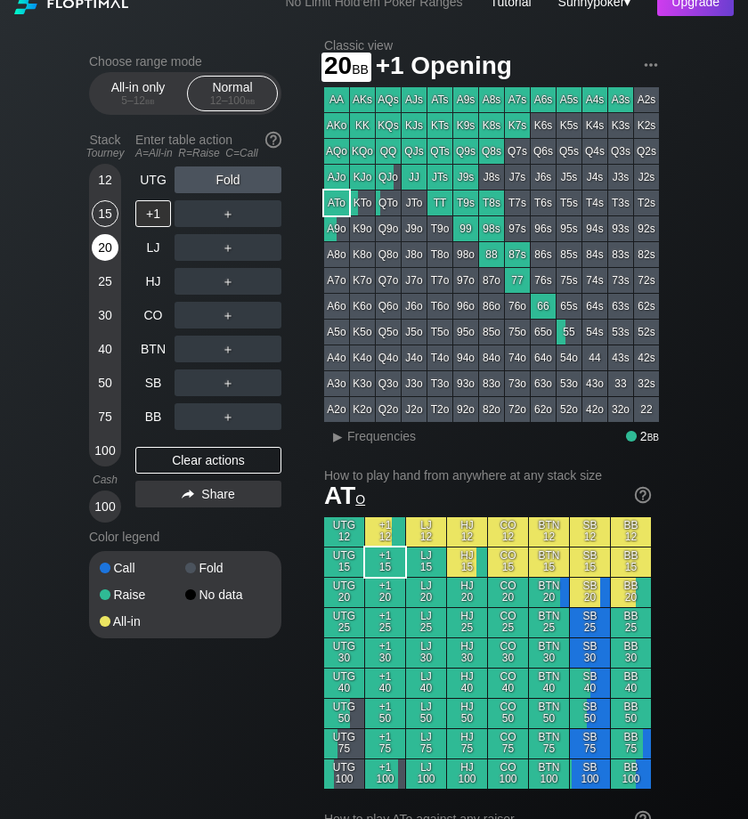
click at [105, 247] on div "20" at bounding box center [105, 247] width 27 height 27
click at [146, 426] on div "BB" at bounding box center [153, 416] width 36 height 27
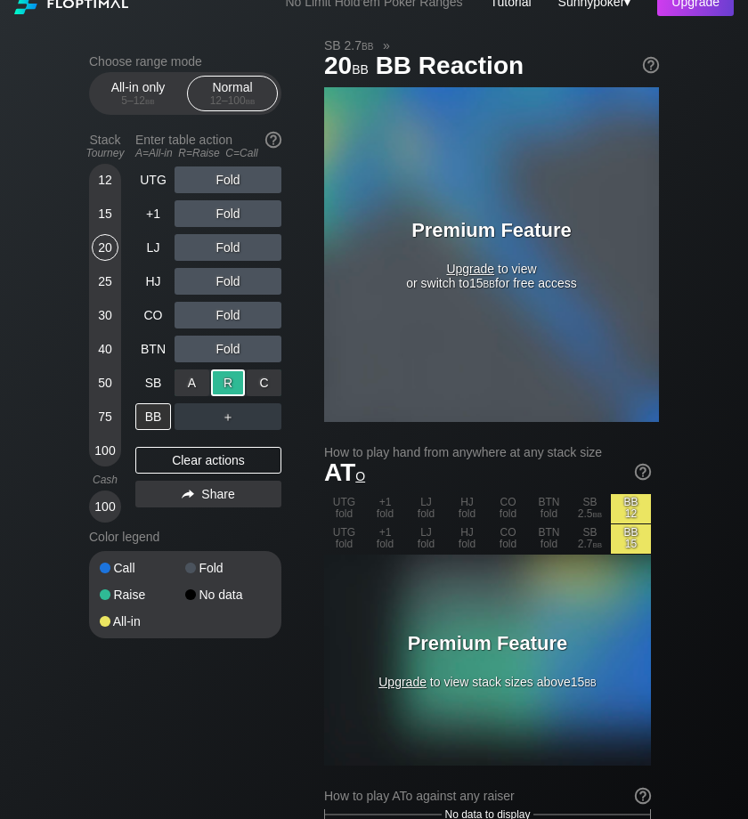
click at [228, 393] on div "R ✕" at bounding box center [228, 382] width 35 height 27
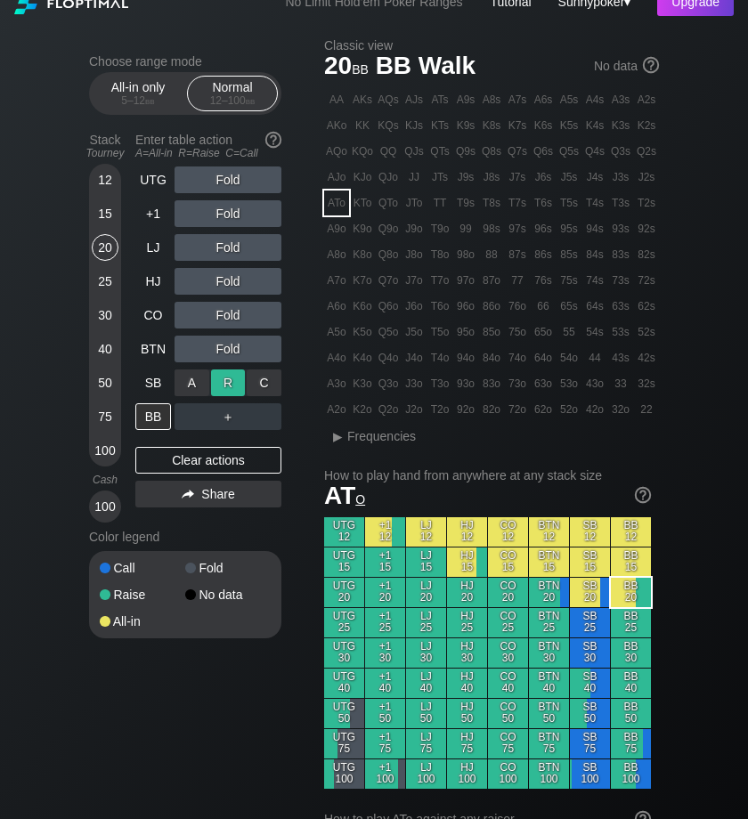
click at [234, 381] on div "R ✕" at bounding box center [228, 382] width 35 height 27
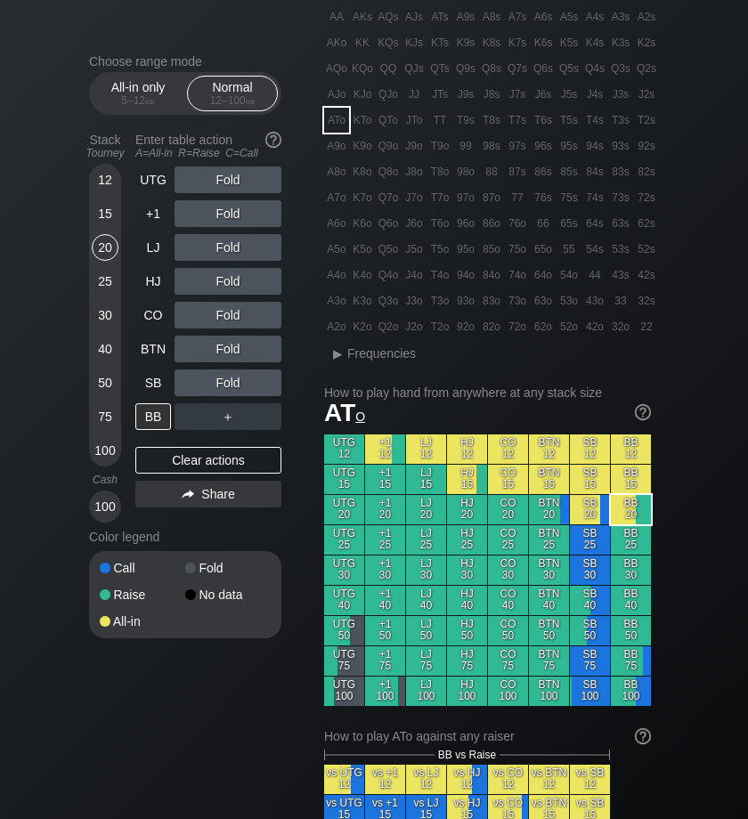
scroll to position [96, 0]
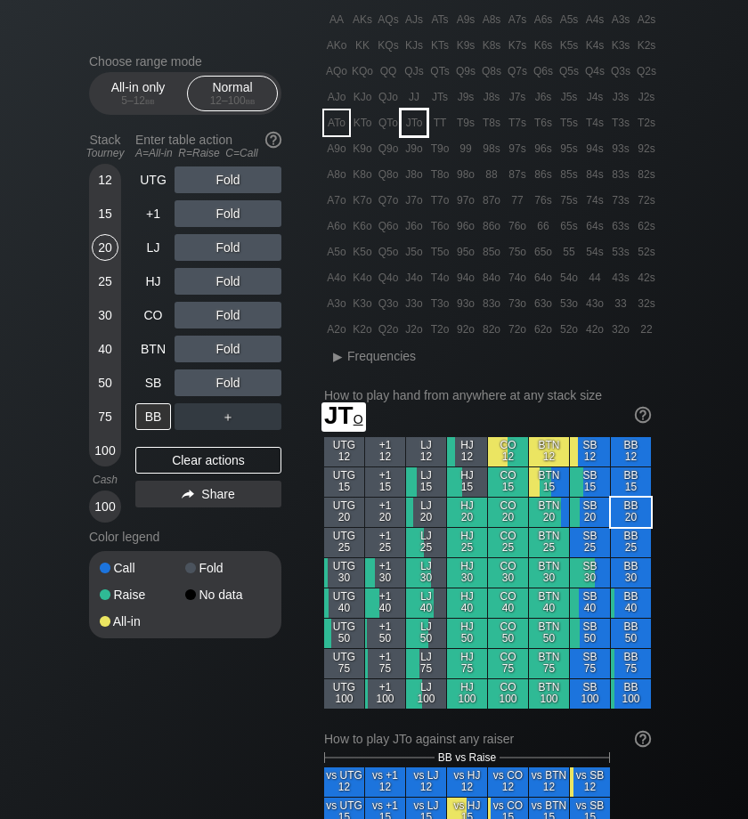
click at [432, 122] on div "TT" at bounding box center [439, 122] width 25 height 25
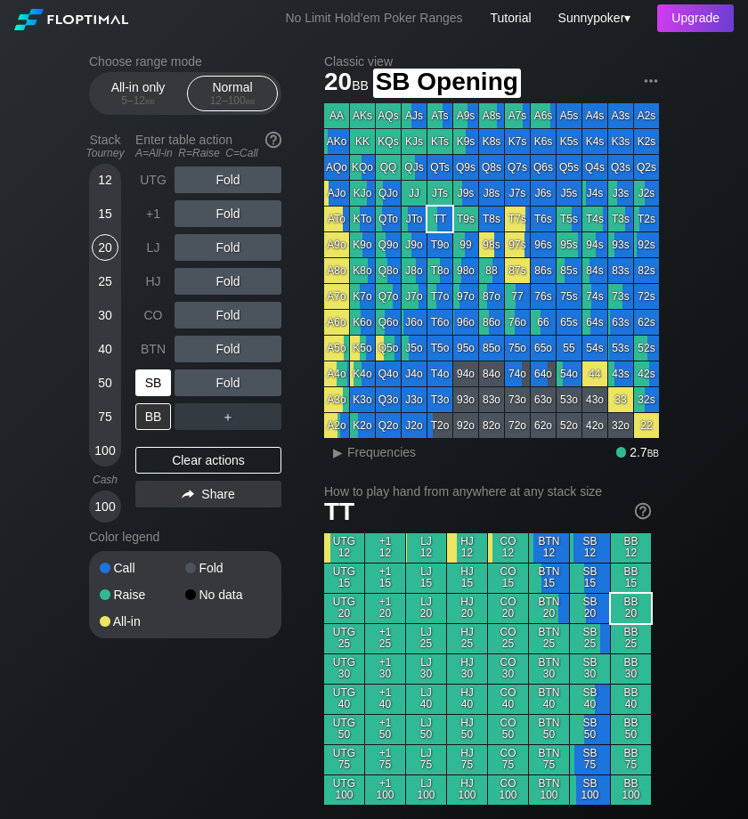
click at [153, 375] on div "SB" at bounding box center [153, 382] width 36 height 27
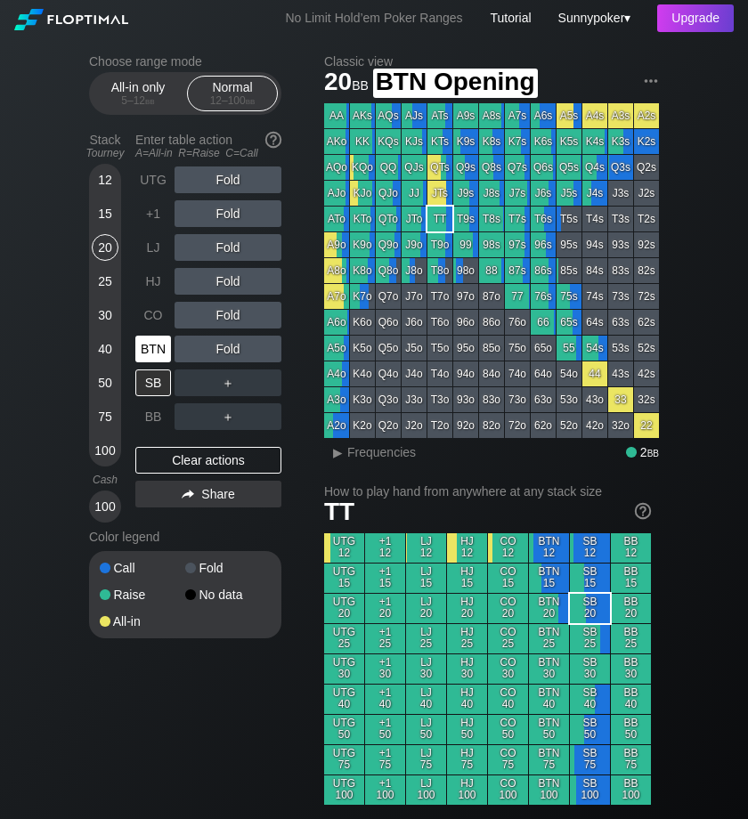
click at [148, 339] on div "BTN" at bounding box center [153, 349] width 36 height 27
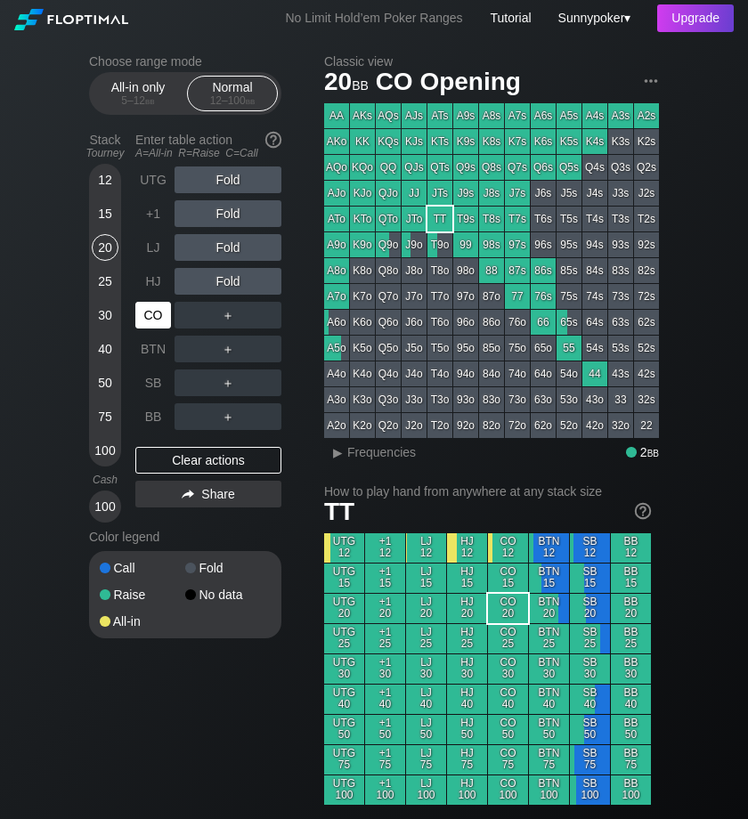
click at [150, 316] on div "CO" at bounding box center [153, 315] width 36 height 27
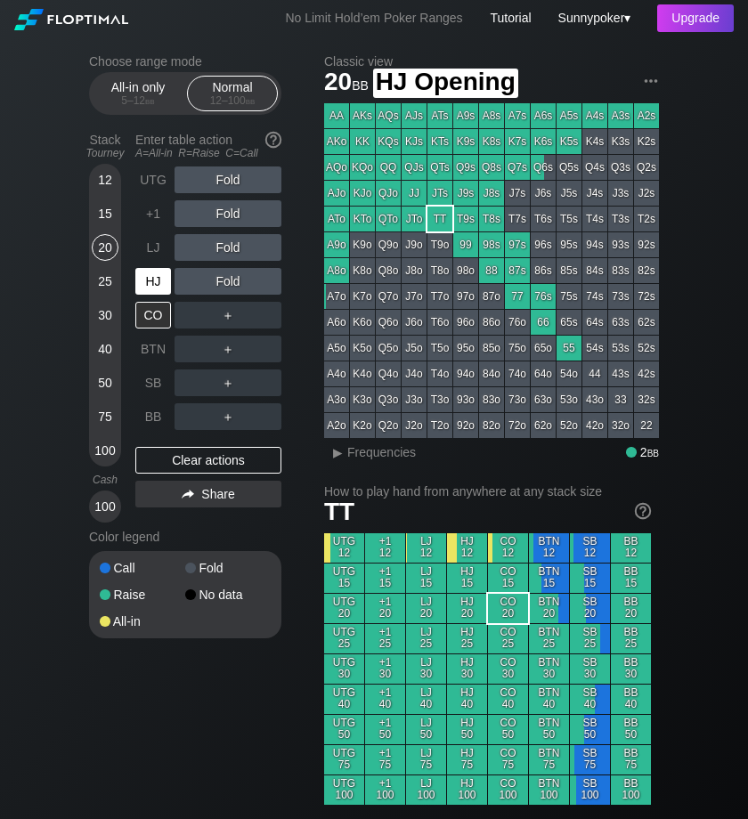
click at [150, 282] on div "HJ" at bounding box center [153, 281] width 36 height 27
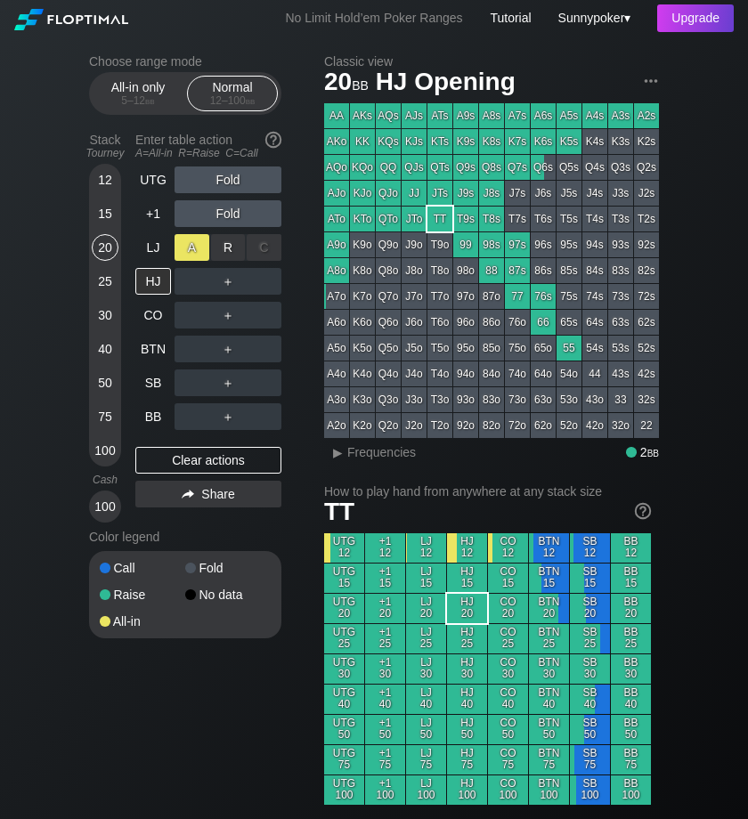
click at [204, 244] on div "A ✕" at bounding box center [191, 247] width 35 height 27
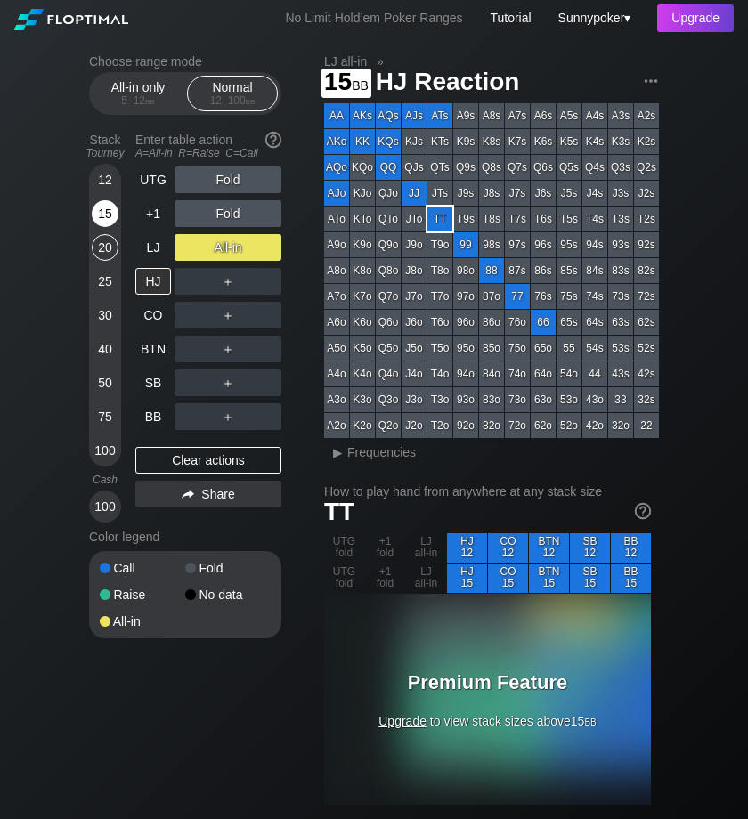
click at [104, 213] on div "15" at bounding box center [105, 213] width 27 height 27
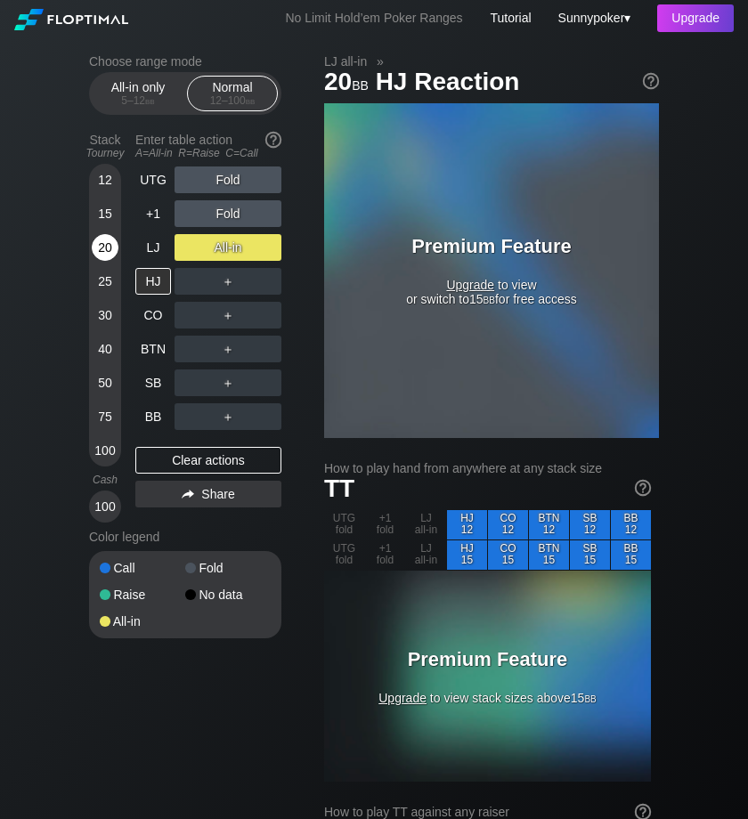
click at [93, 253] on div "20" at bounding box center [105, 247] width 27 height 27
click at [185, 462] on div "Clear actions" at bounding box center [208, 460] width 146 height 27
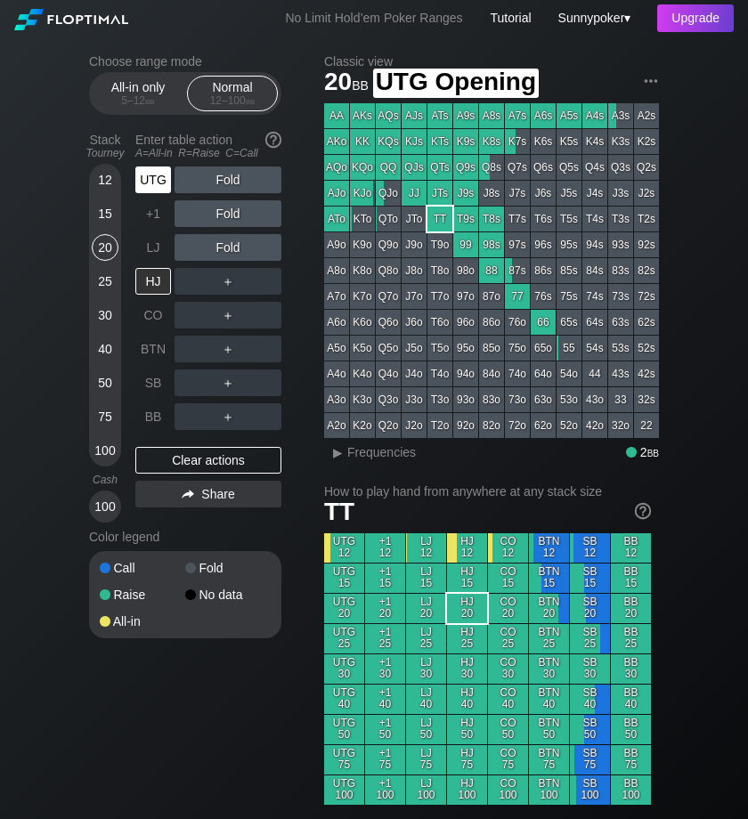
click at [167, 178] on div "UTG" at bounding box center [153, 179] width 36 height 27
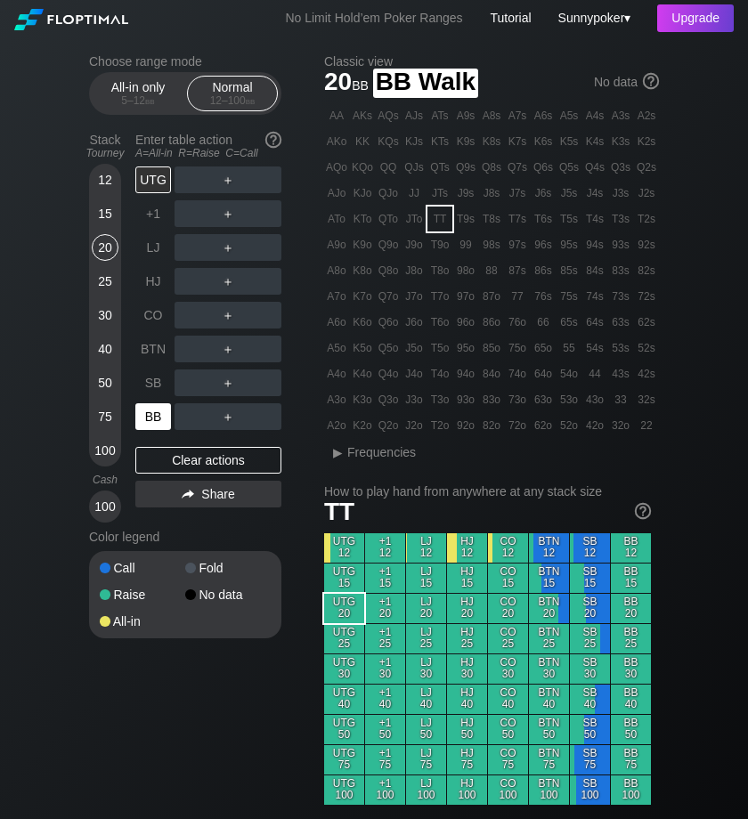
click at [151, 416] on div "BB" at bounding box center [153, 416] width 36 height 27
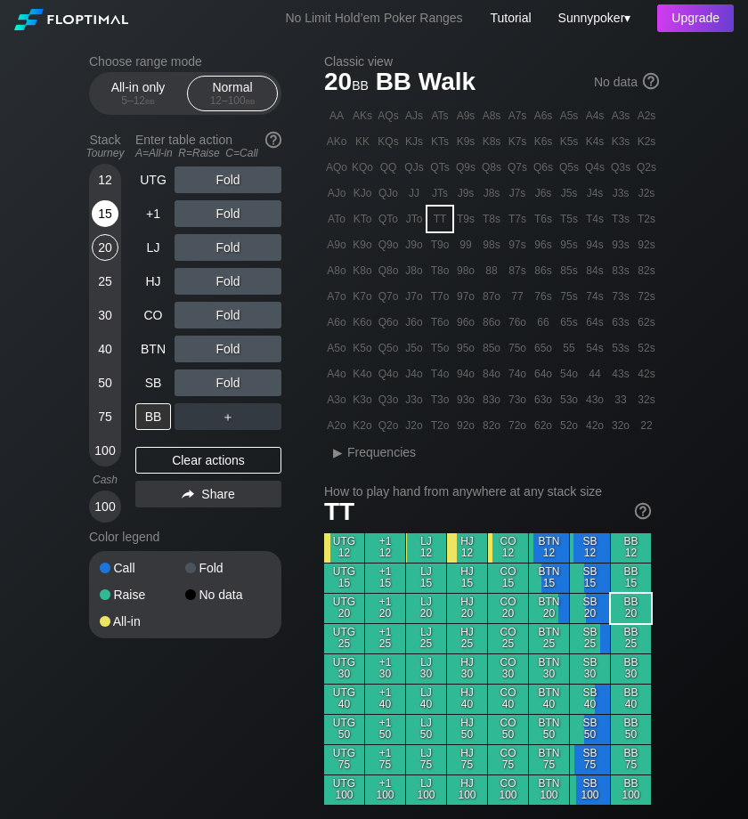
click at [105, 209] on div "15" at bounding box center [105, 213] width 27 height 27
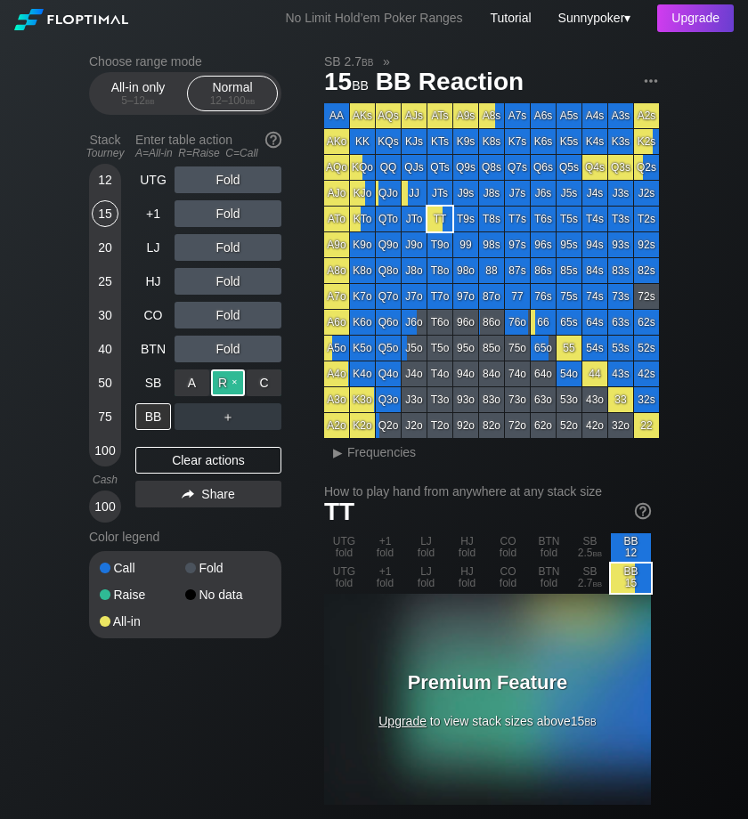
click at [229, 380] on div "R ✕" at bounding box center [228, 382] width 35 height 27
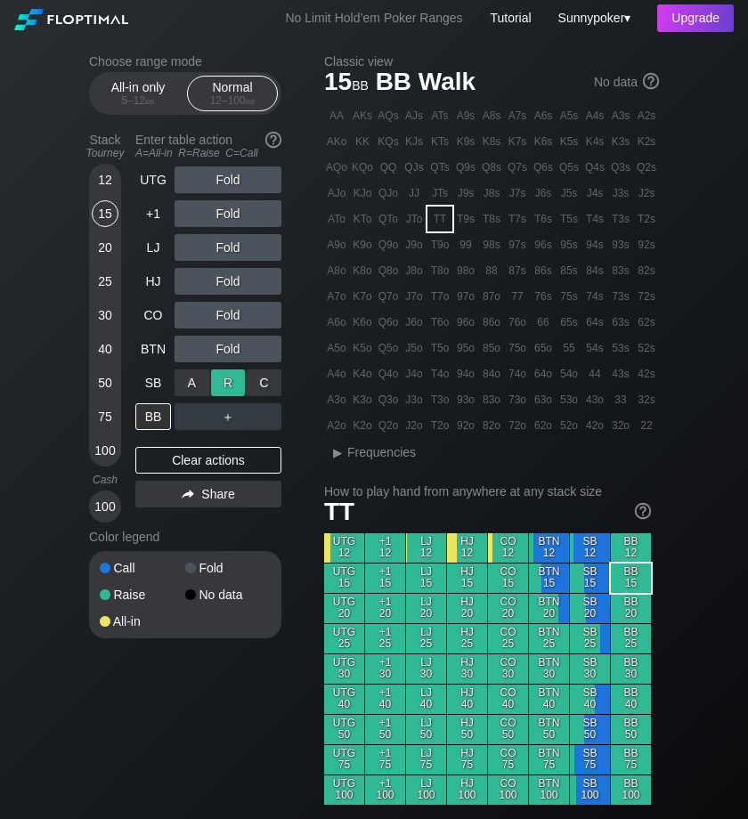
click at [237, 381] on div "R ✕" at bounding box center [228, 382] width 35 height 27
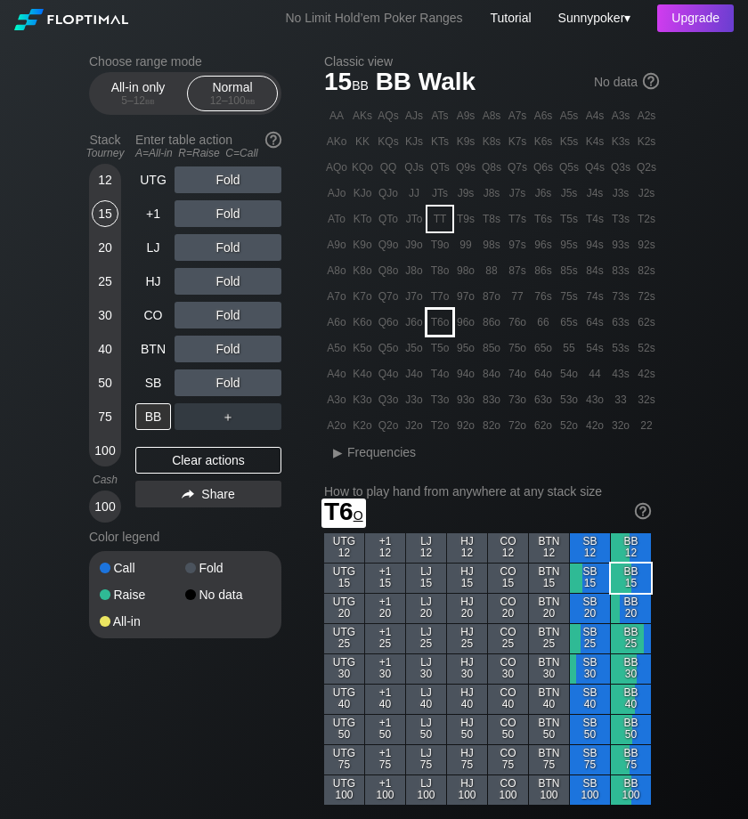
click at [445, 317] on div "T6o" at bounding box center [439, 322] width 25 height 25
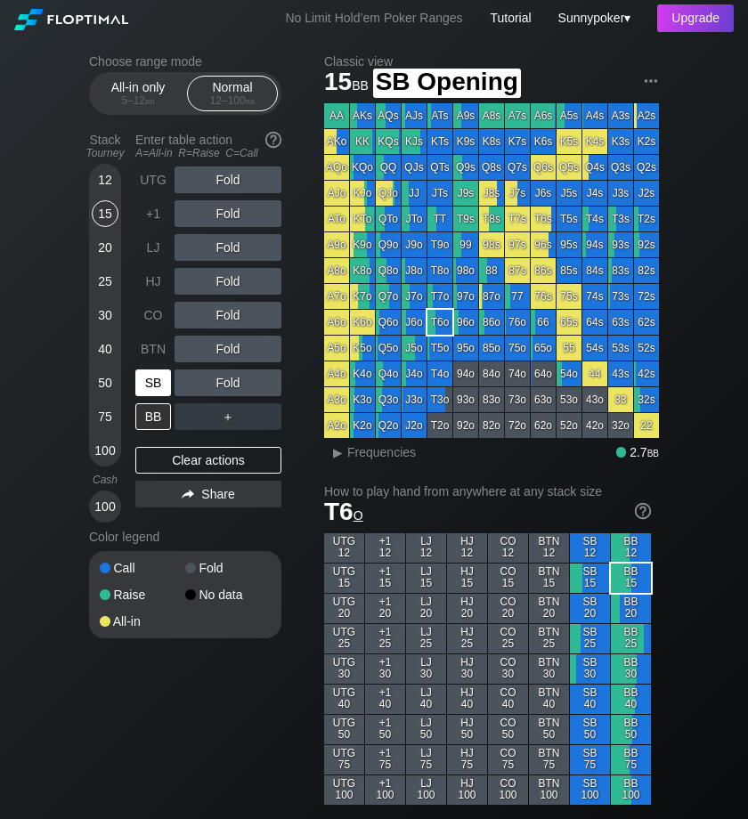
click at [154, 383] on div "SB" at bounding box center [153, 382] width 36 height 27
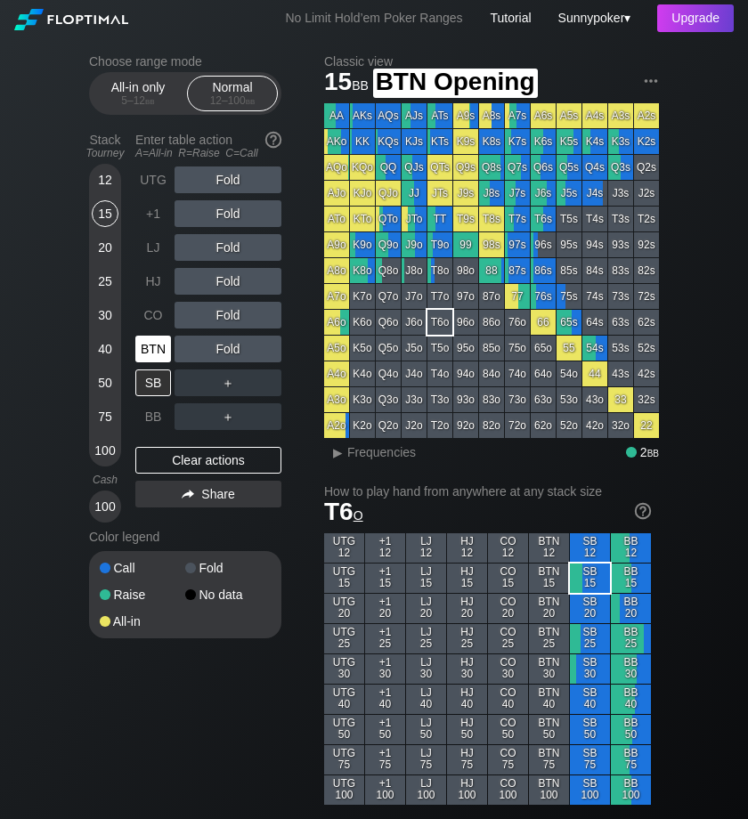
click at [156, 347] on div "BTN" at bounding box center [153, 349] width 36 height 27
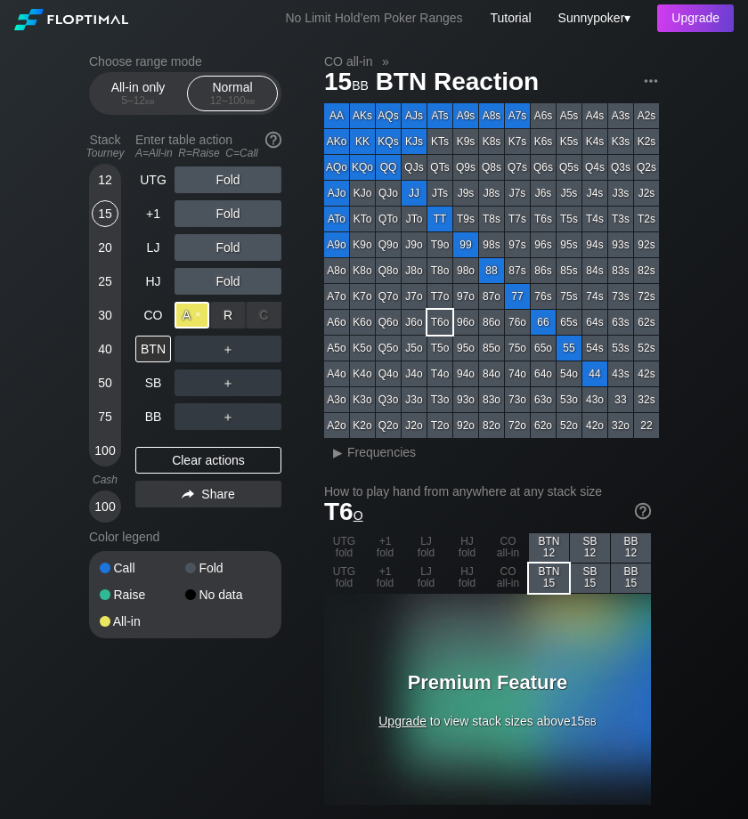
click at [195, 315] on div "A ✕" at bounding box center [191, 315] width 35 height 27
click at [201, 312] on div "A ✕" at bounding box center [191, 315] width 35 height 27
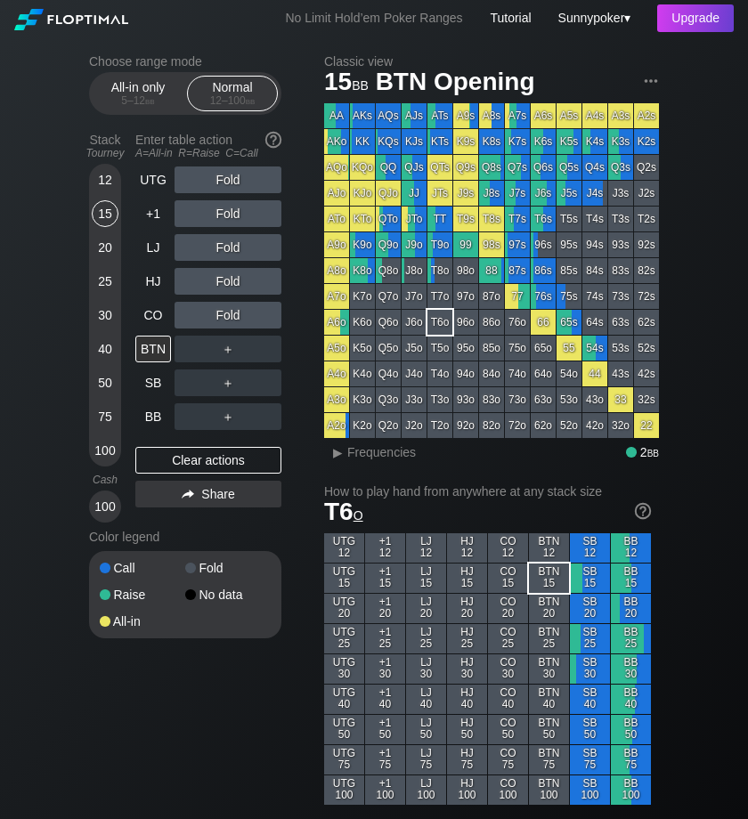
click at [262, 280] on div "C ✕" at bounding box center [264, 281] width 35 height 27
click at [202, 452] on div "Clear actions" at bounding box center [208, 460] width 146 height 27
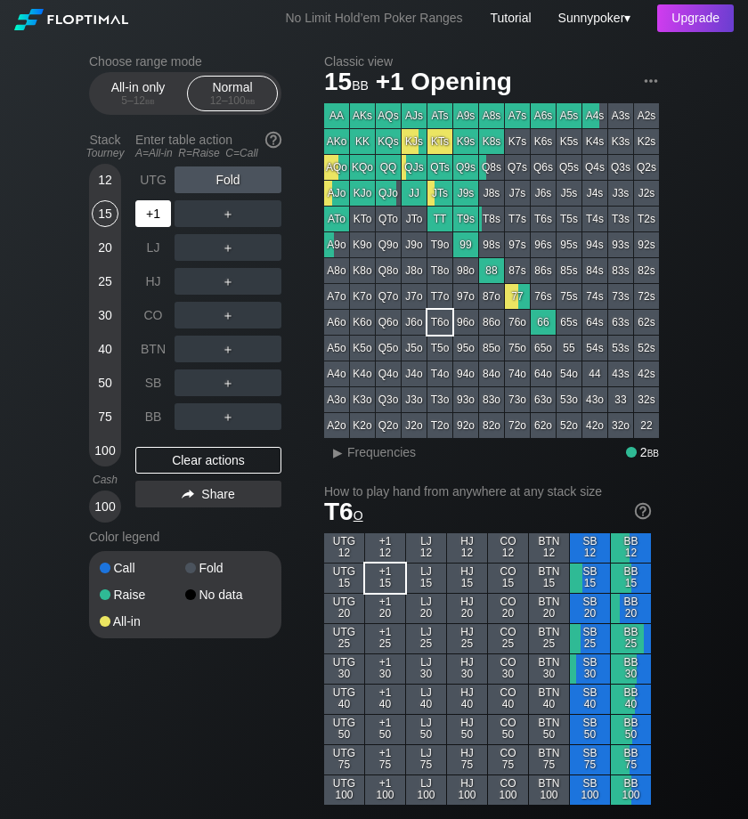
click at [148, 207] on div "+1" at bounding box center [153, 213] width 36 height 27
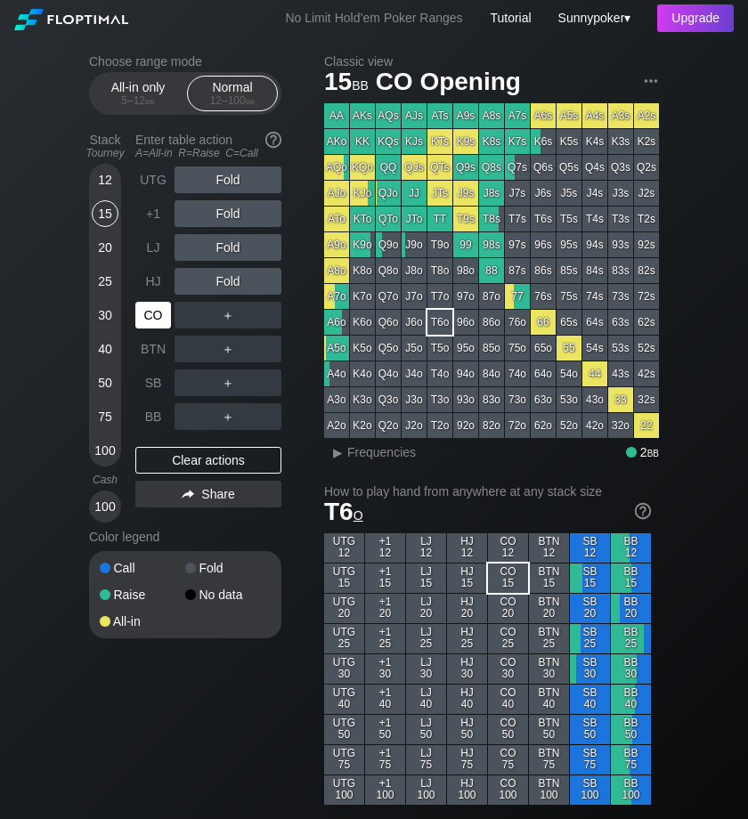
click at [151, 320] on div "CO" at bounding box center [153, 315] width 36 height 27
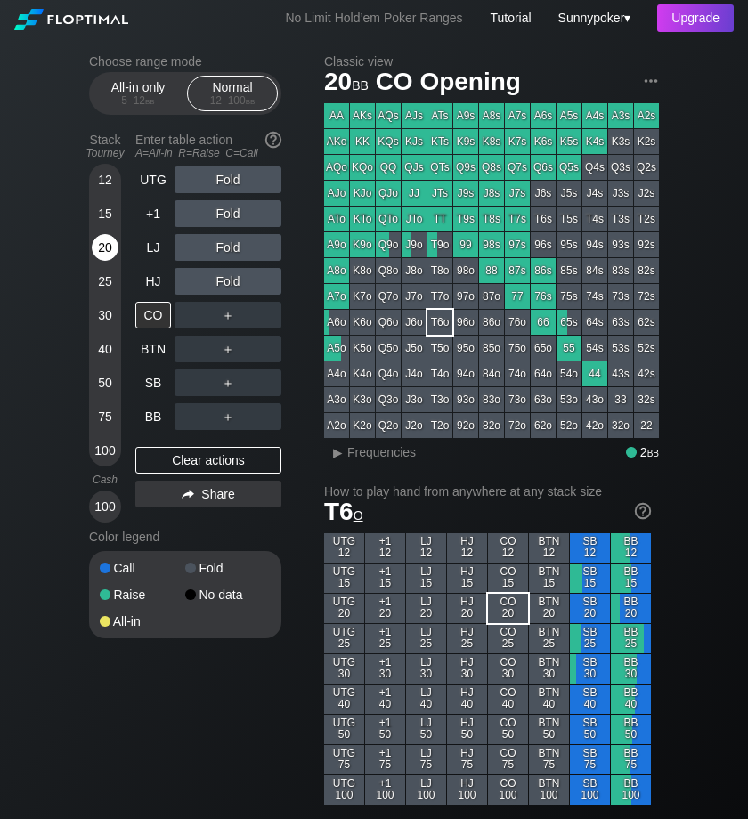
click at [108, 241] on div "20" at bounding box center [105, 247] width 27 height 27
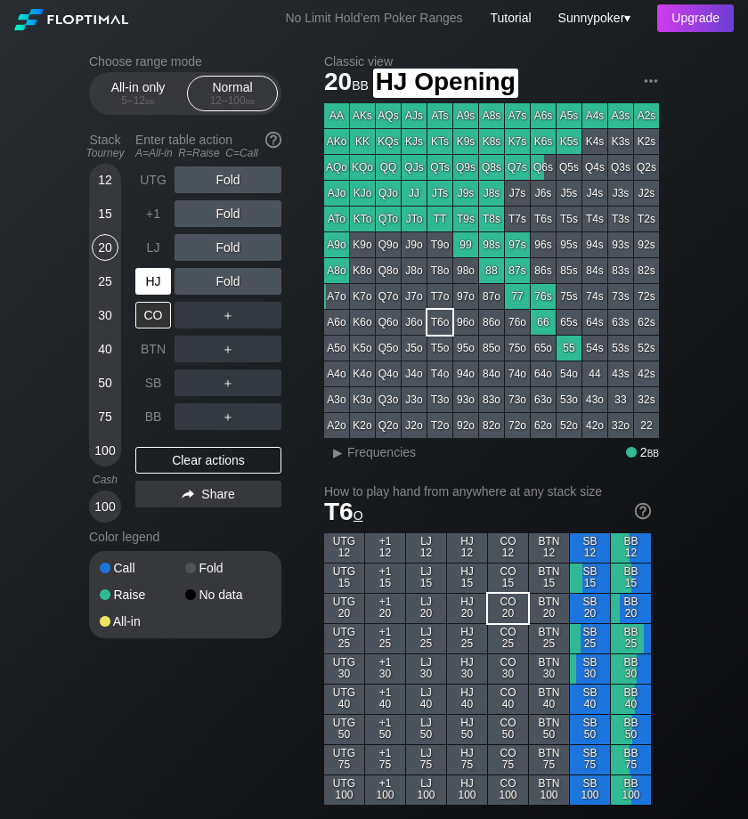
click at [148, 271] on div "HJ" at bounding box center [153, 281] width 36 height 27
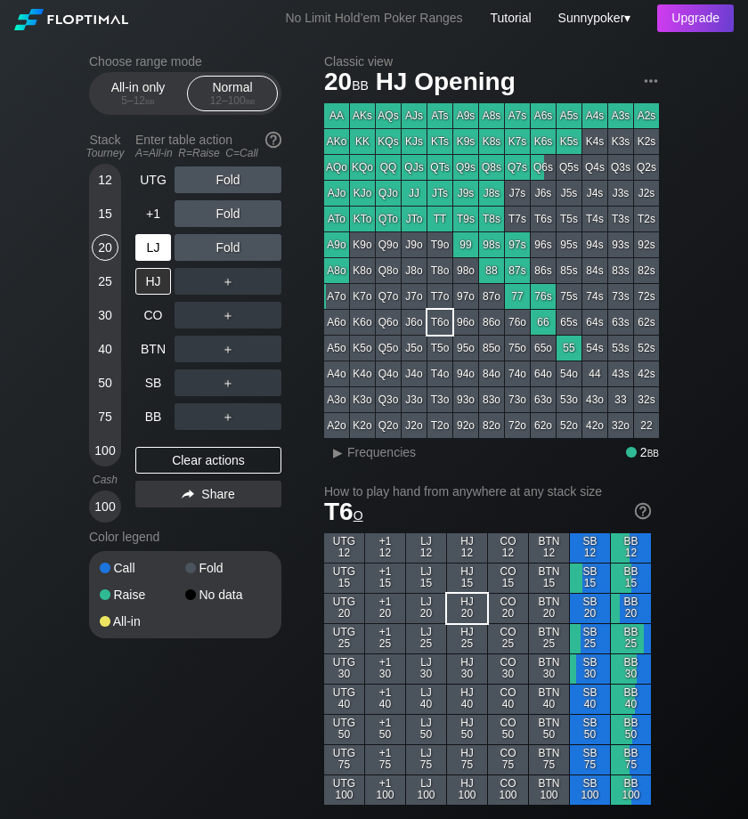
click at [155, 247] on div "LJ" at bounding box center [153, 247] width 36 height 27
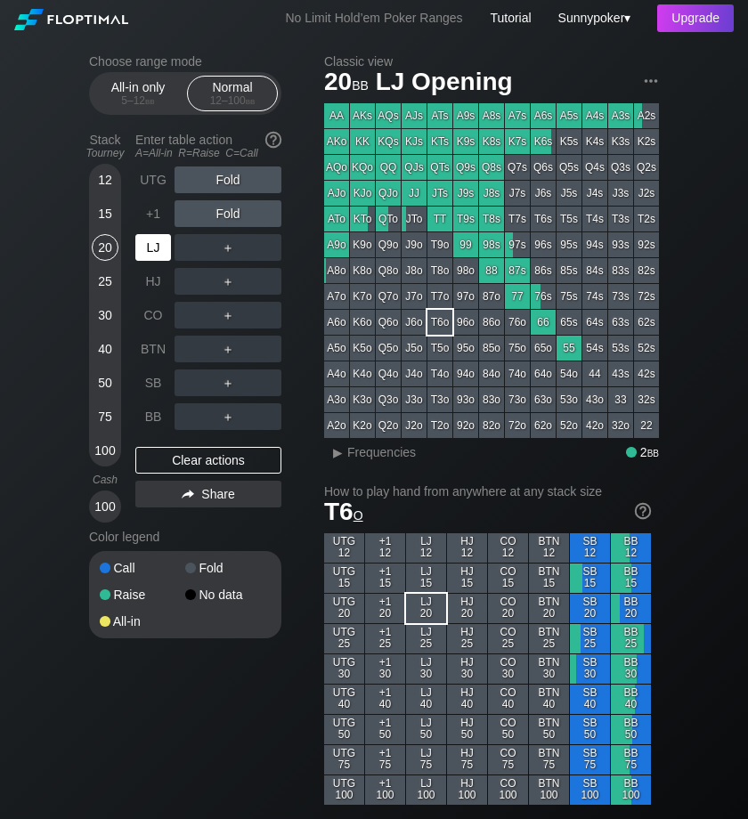
click at [155, 247] on div "LJ" at bounding box center [153, 247] width 36 height 27
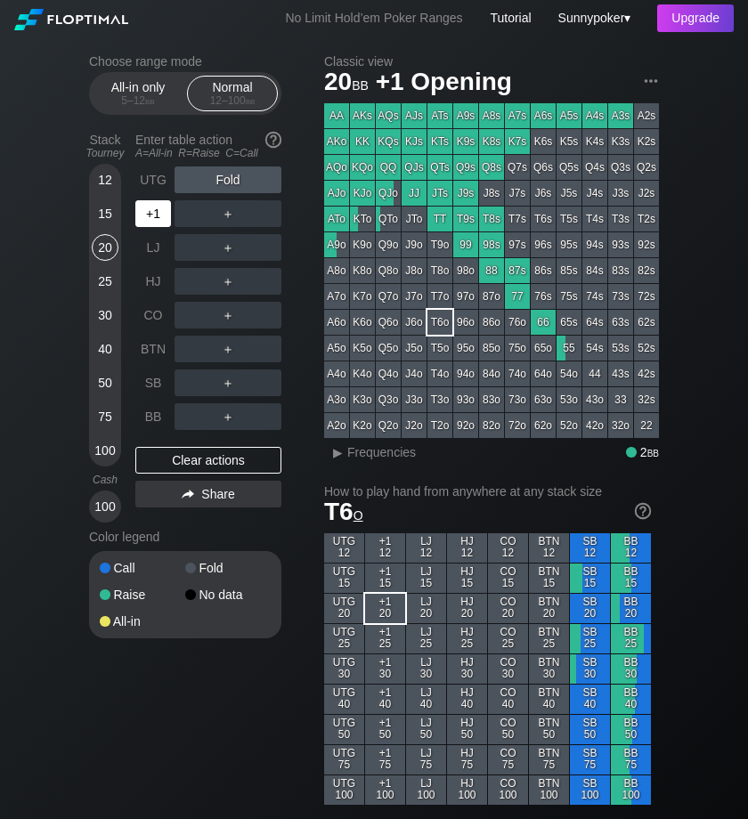
click at [158, 219] on div "+1" at bounding box center [153, 213] width 36 height 27
click at [158, 179] on div "UTG" at bounding box center [153, 179] width 36 height 27
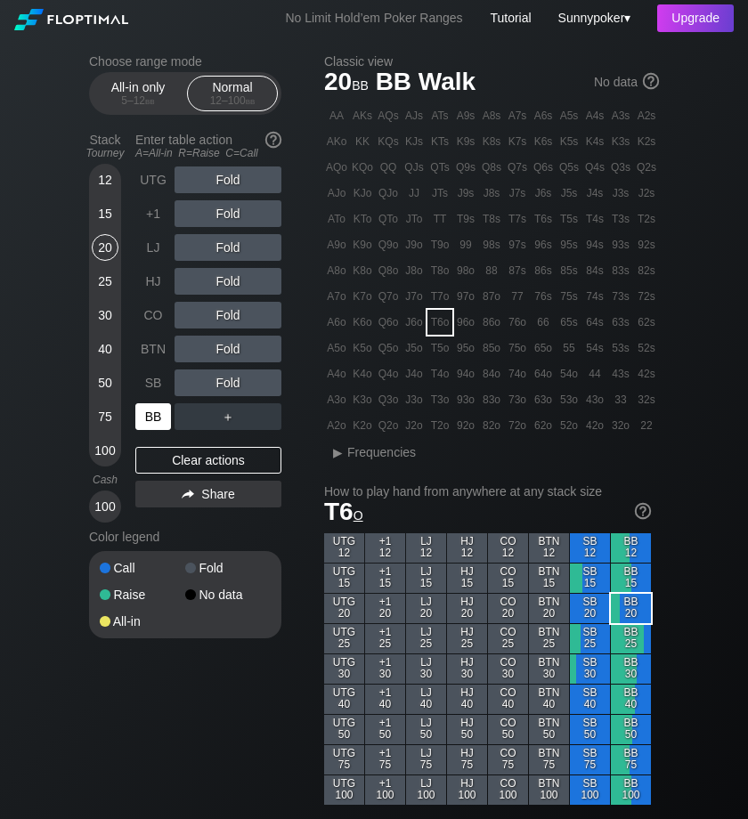
click at [150, 417] on div "BB" at bounding box center [153, 416] width 36 height 27
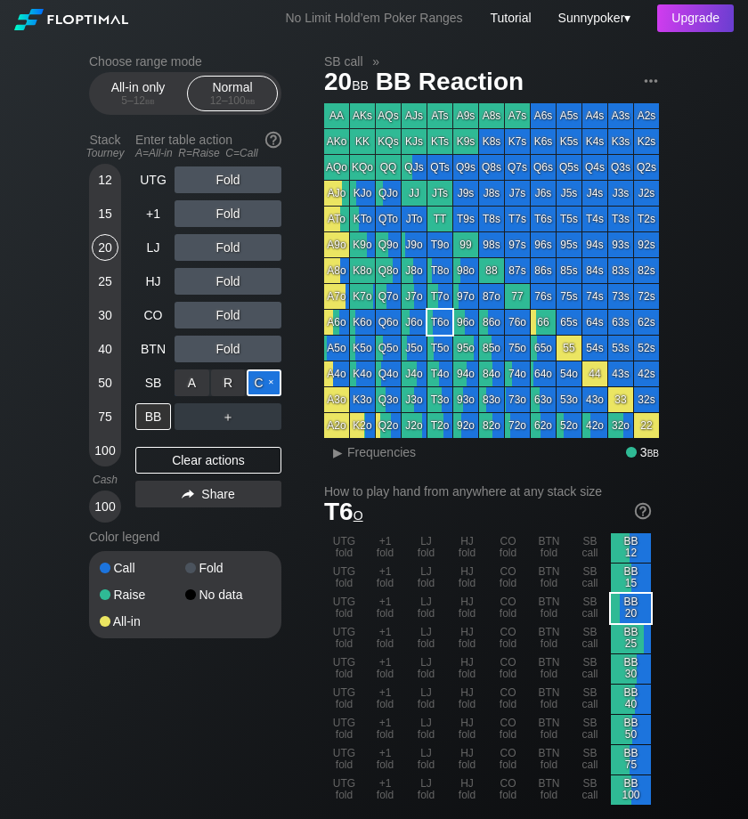
click at [263, 378] on div "C ✕" at bounding box center [264, 382] width 35 height 27
click at [271, 343] on div "C ✕" at bounding box center [264, 349] width 35 height 27
click at [277, 344] on div "C ✕" at bounding box center [264, 349] width 35 height 27
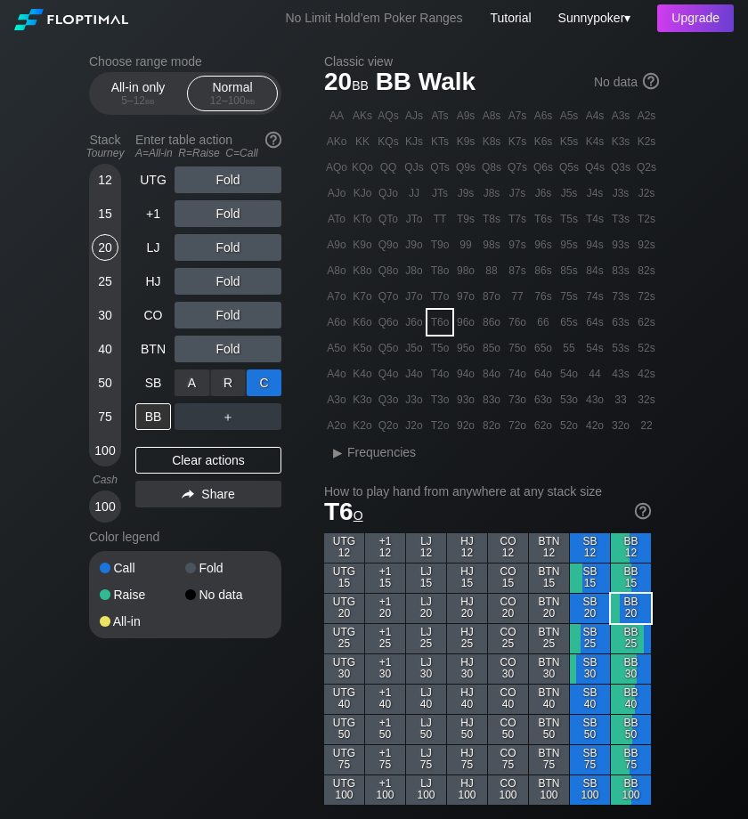
click at [272, 377] on div "C ✕" at bounding box center [264, 382] width 35 height 27
click at [223, 280] on div "R ✕" at bounding box center [228, 281] width 35 height 27
click at [233, 280] on div "R ✕" at bounding box center [228, 281] width 35 height 27
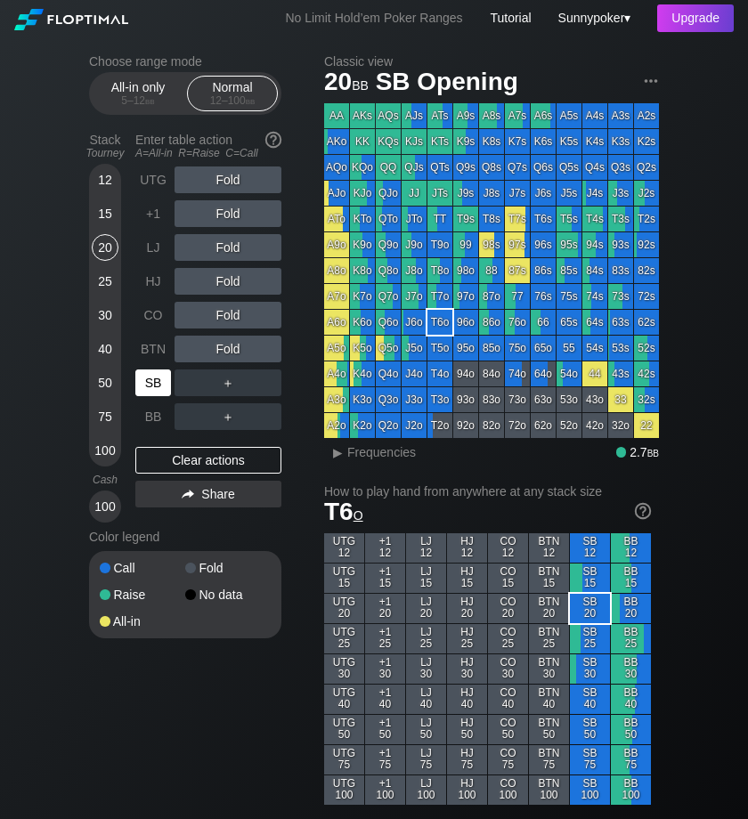
click at [155, 390] on div "SB" at bounding box center [153, 382] width 36 height 27
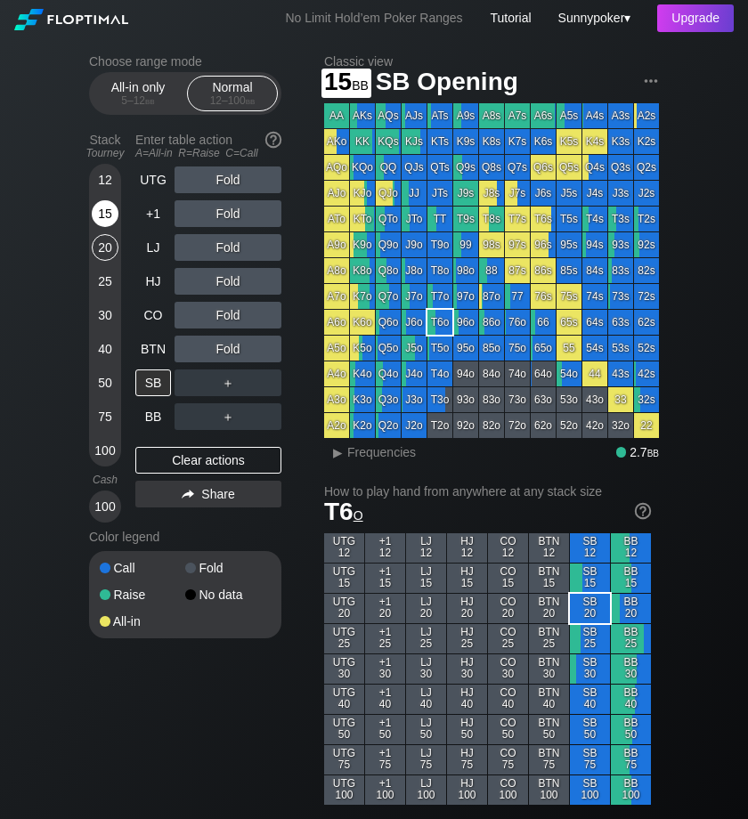
click at [103, 215] on div "15" at bounding box center [105, 213] width 27 height 27
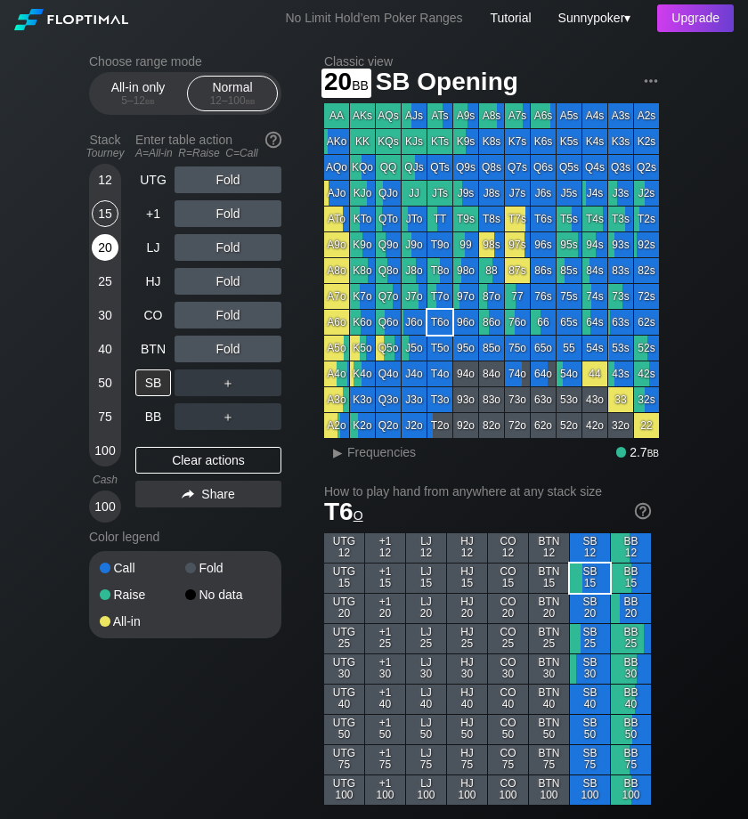
click at [104, 248] on div "20" at bounding box center [105, 247] width 27 height 27
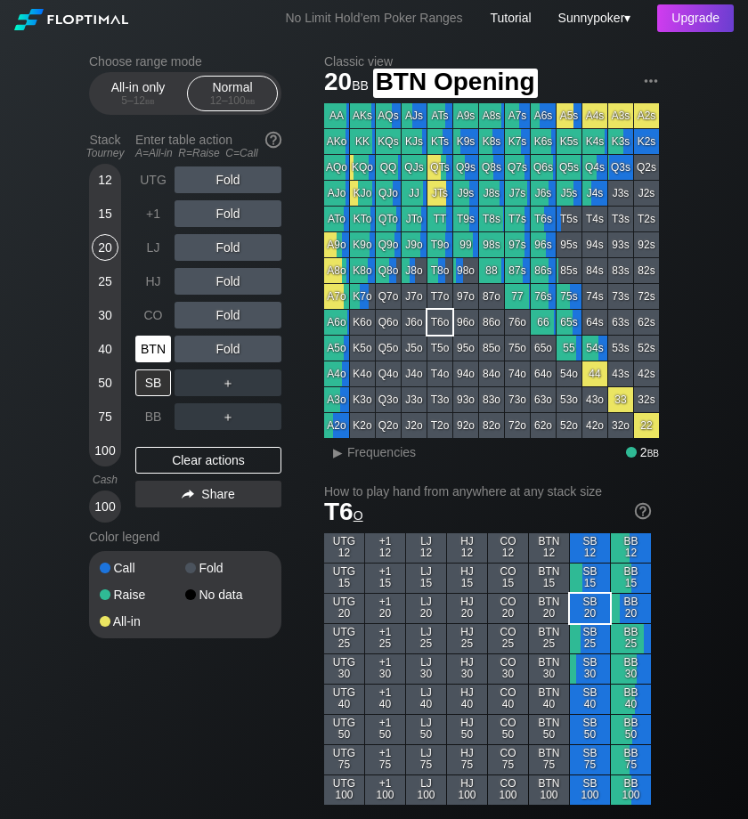
click at [150, 345] on div "BTN" at bounding box center [153, 349] width 36 height 27
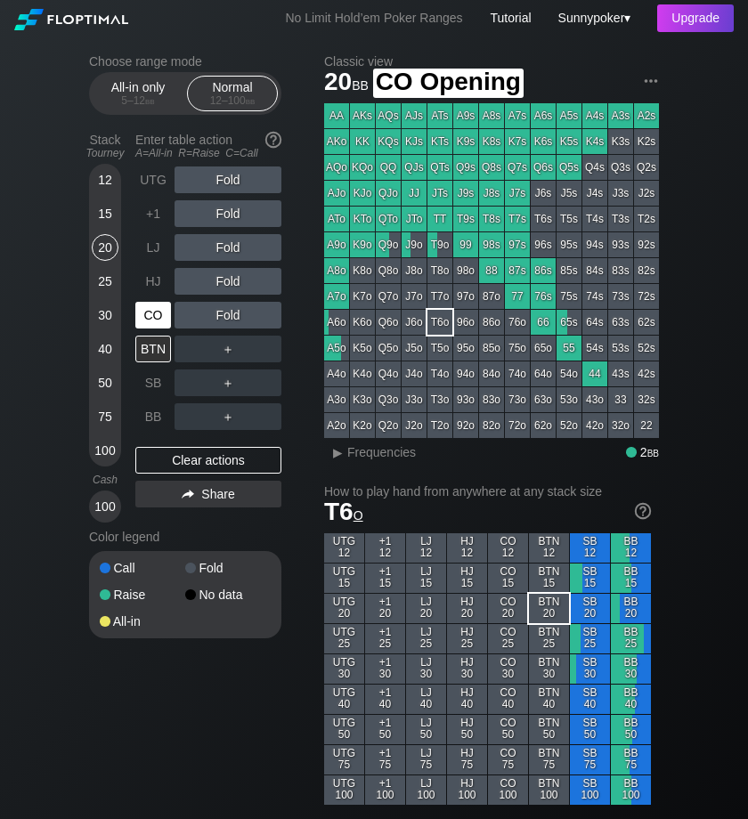
click at [147, 316] on div "CO" at bounding box center [153, 315] width 36 height 27
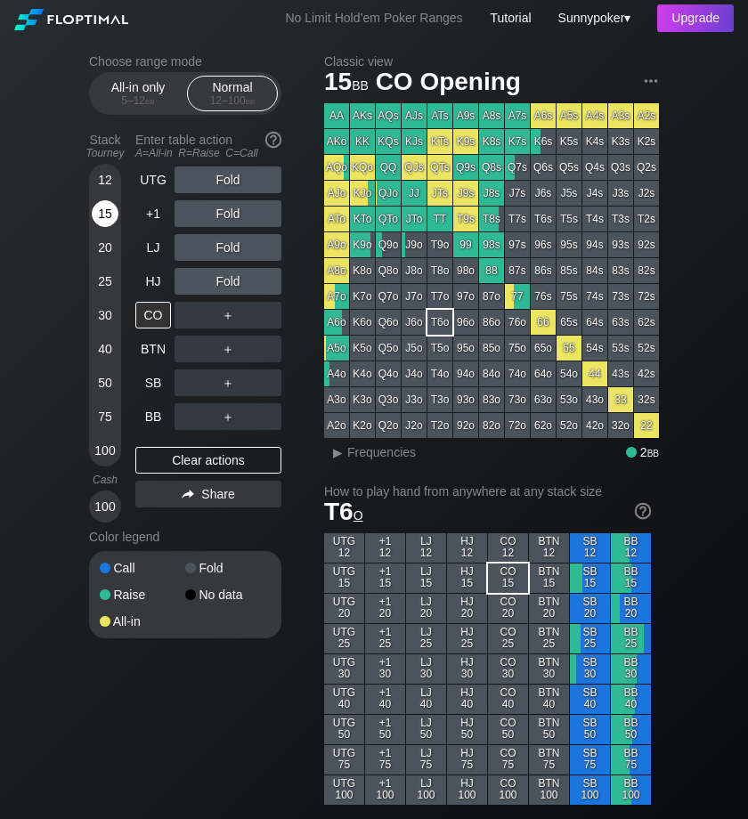
click at [107, 218] on div "15" at bounding box center [105, 213] width 27 height 27
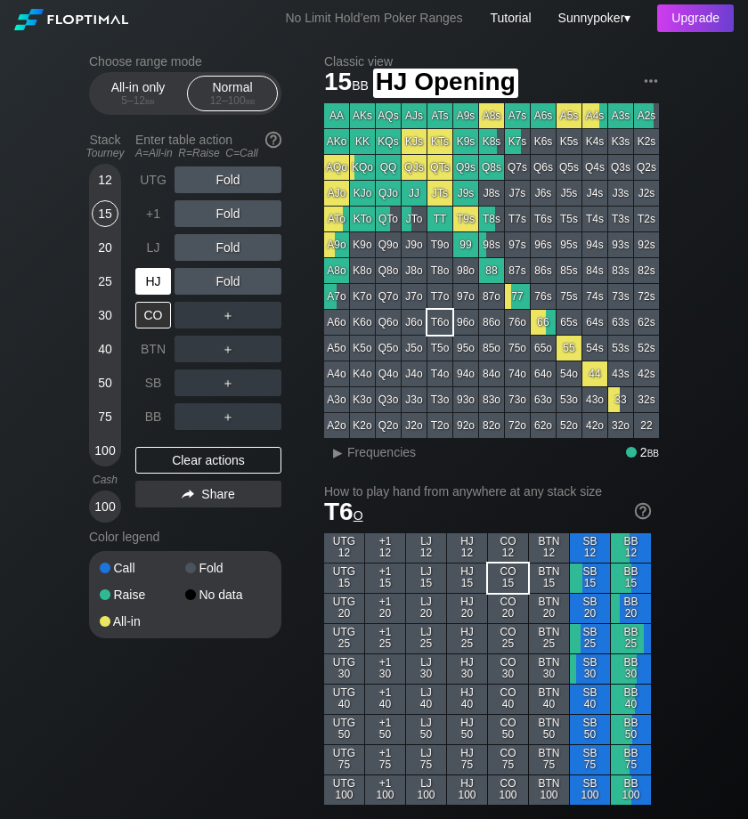
click at [150, 279] on div "HJ" at bounding box center [153, 281] width 36 height 27
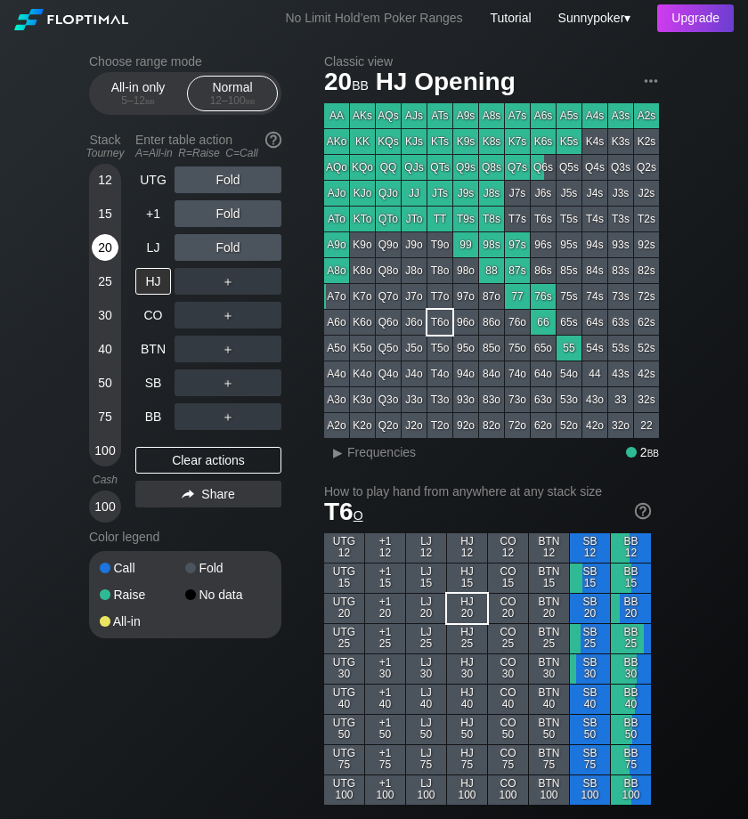
click at [98, 245] on div "20" at bounding box center [105, 247] width 27 height 27
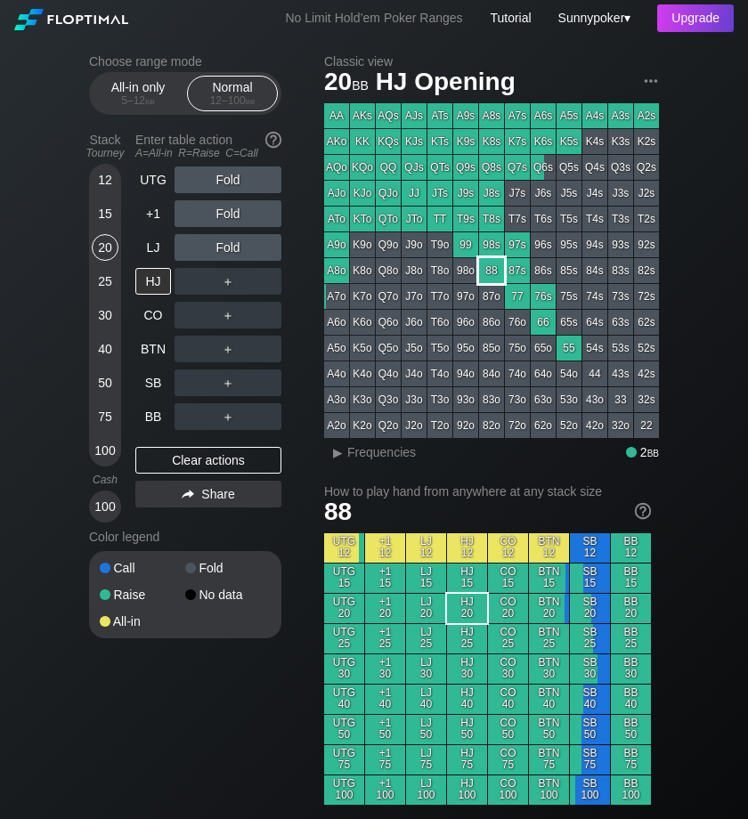
click at [494, 266] on div "88" at bounding box center [491, 270] width 25 height 25
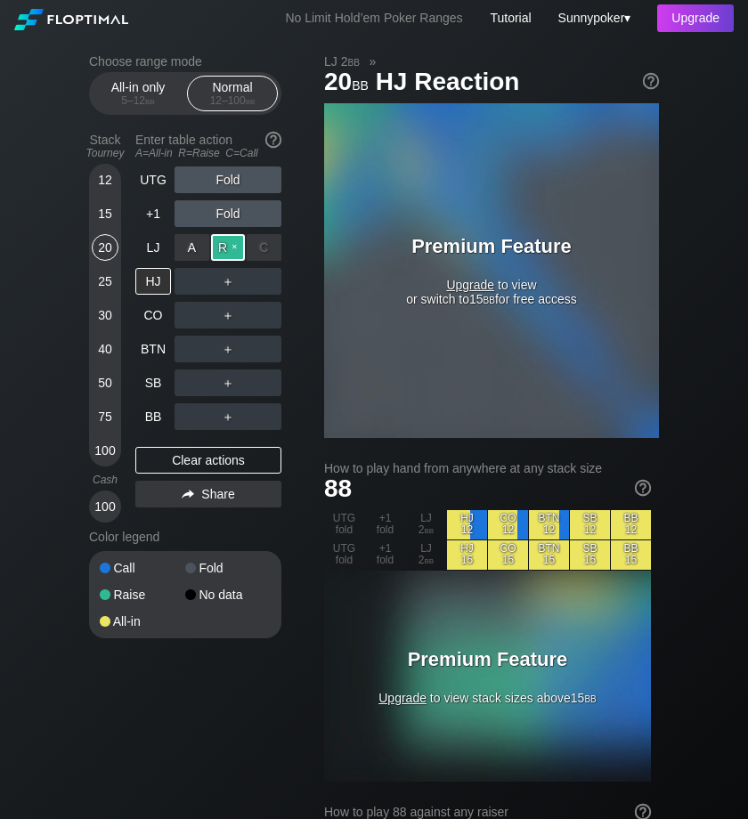
click at [231, 241] on div "R ✕" at bounding box center [228, 247] width 35 height 27
click at [229, 242] on div "R ✕" at bounding box center [228, 247] width 35 height 27
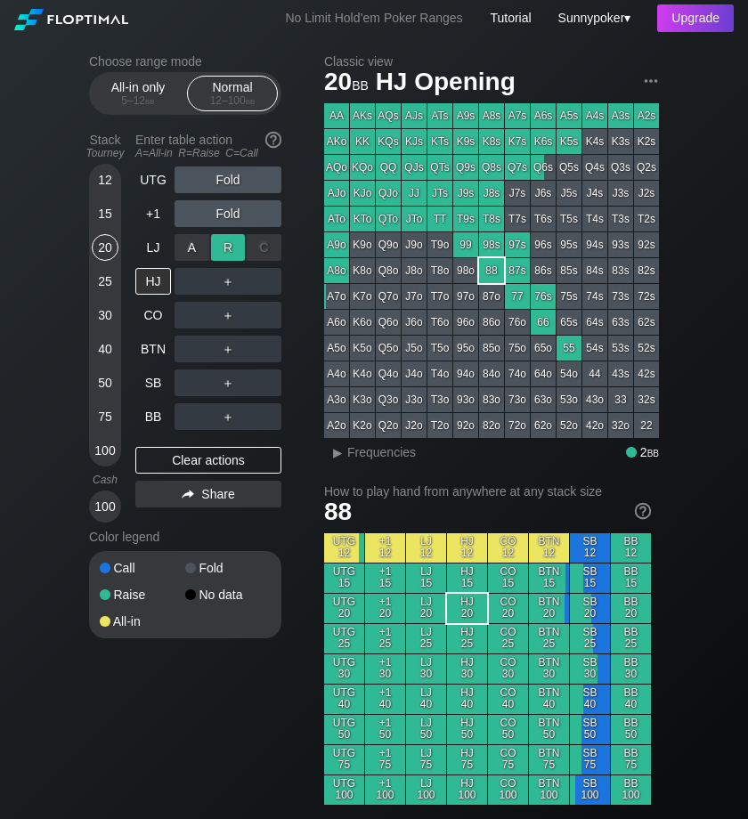
click at [228, 241] on div "R ✕" at bounding box center [228, 247] width 35 height 27
click at [232, 243] on div "R ✕" at bounding box center [228, 247] width 35 height 27
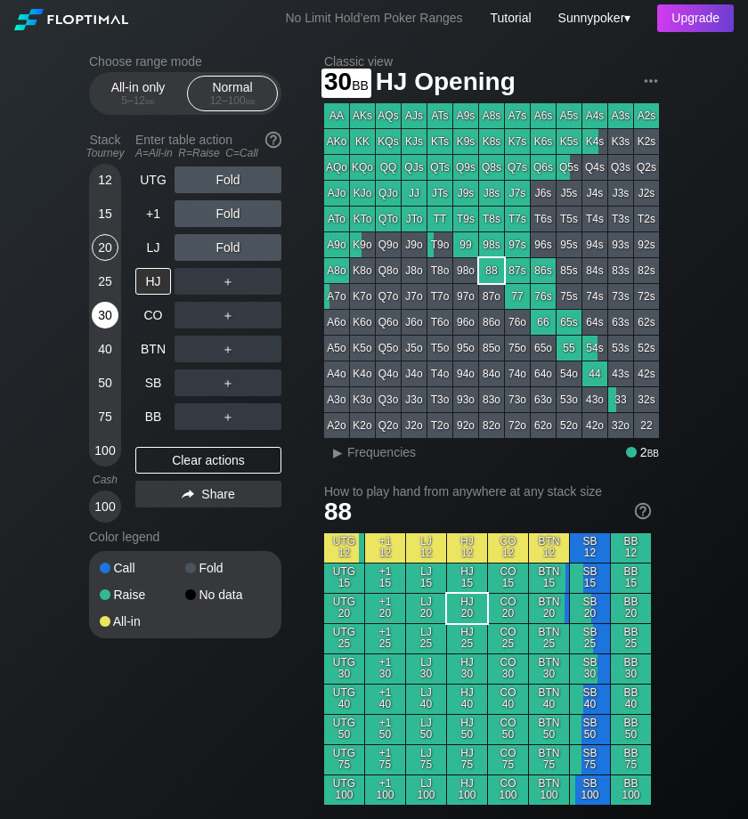
click at [109, 323] on div "30" at bounding box center [105, 315] width 27 height 27
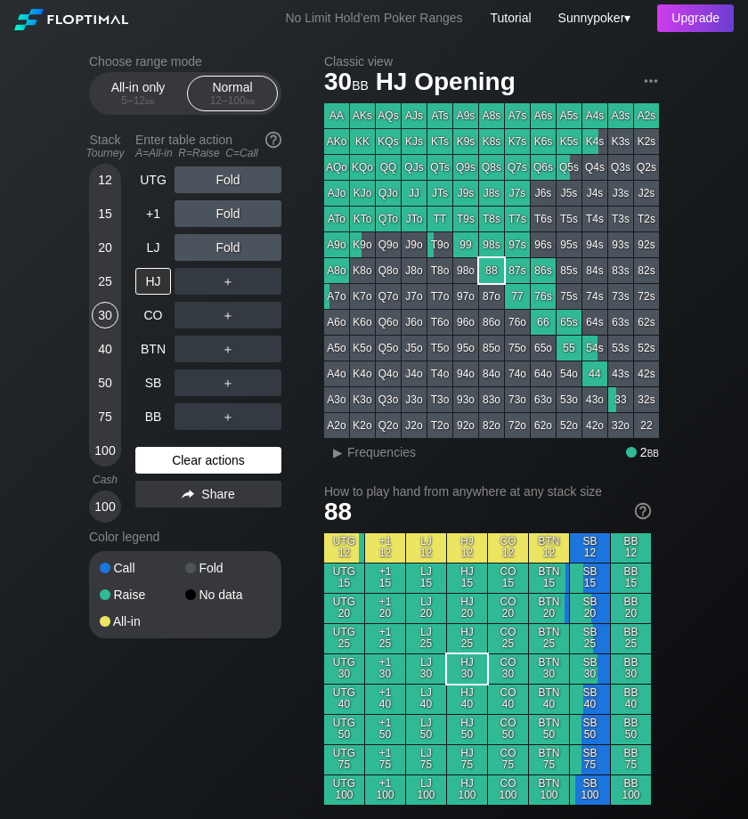
click at [229, 462] on div "Clear actions" at bounding box center [208, 460] width 146 height 27
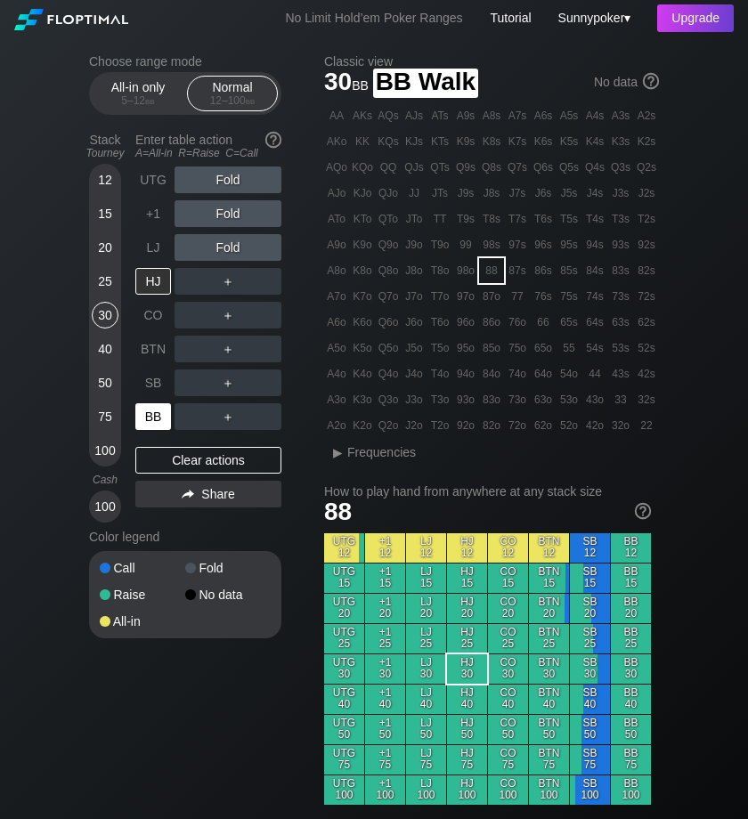
click at [152, 417] on div "BB" at bounding box center [153, 416] width 36 height 27
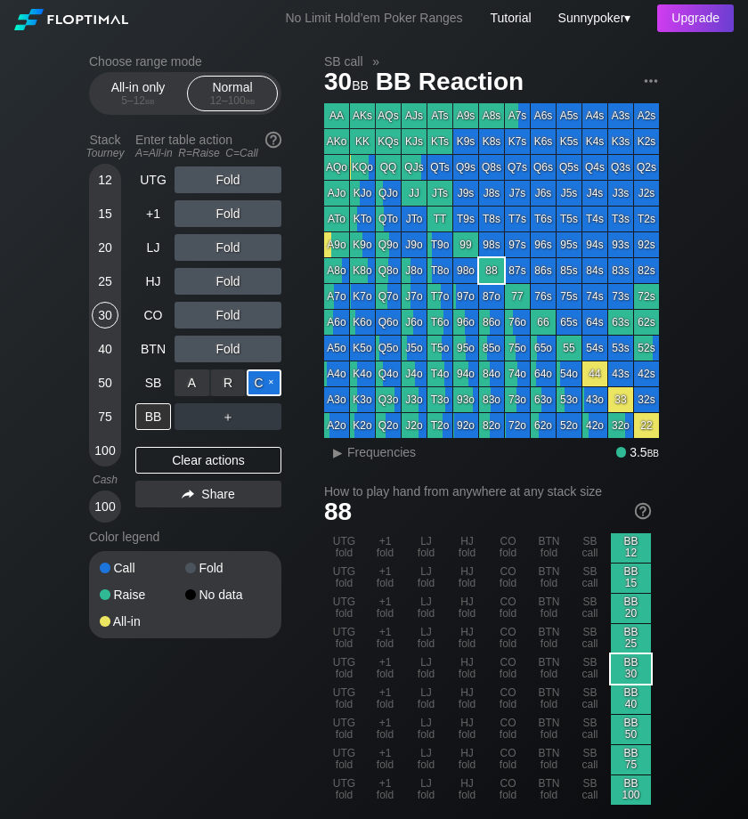
click at [258, 377] on div "C ✕" at bounding box center [264, 382] width 35 height 27
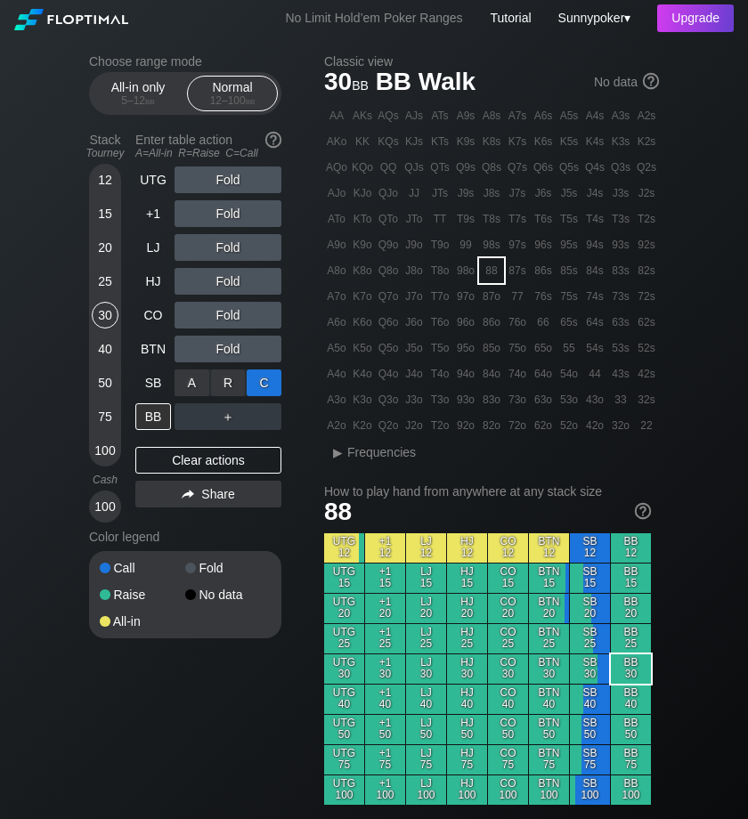
click at [268, 378] on div "C ✕" at bounding box center [264, 382] width 35 height 27
click at [265, 348] on div "C ✕" at bounding box center [264, 349] width 35 height 27
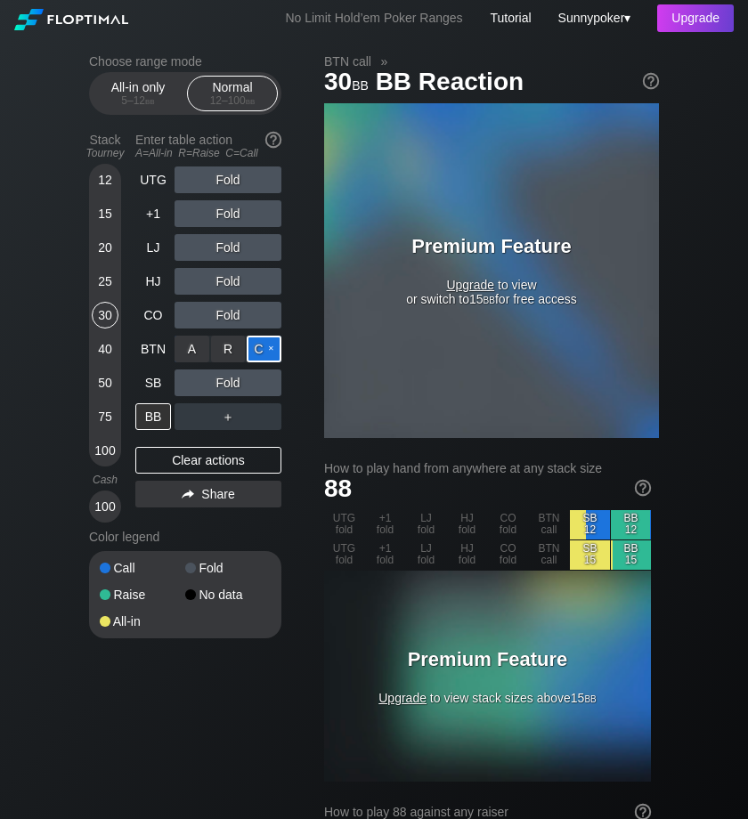
click at [272, 343] on div "C ✕" at bounding box center [264, 349] width 35 height 27
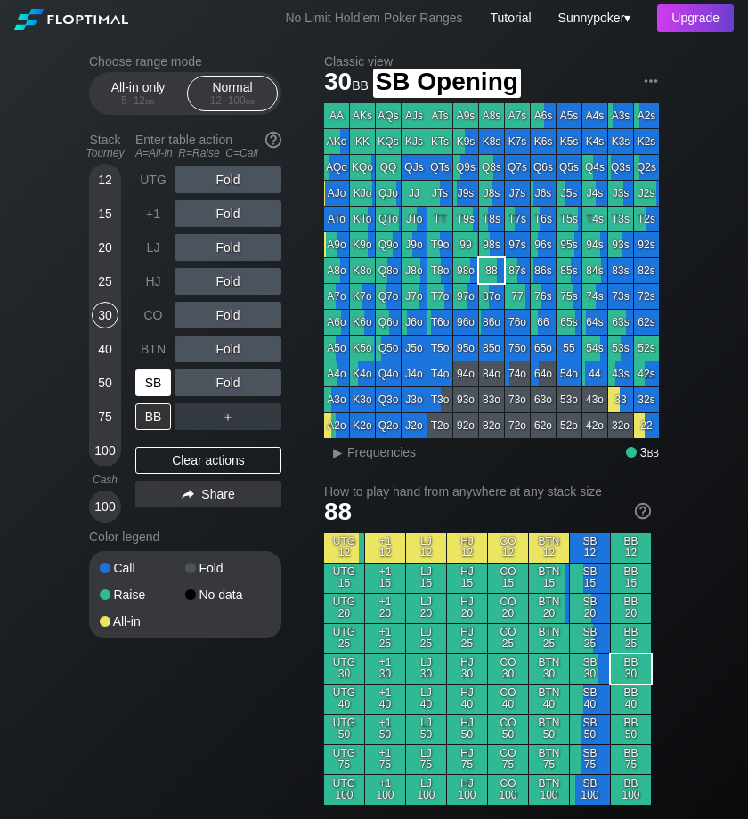
click at [150, 386] on div "SB" at bounding box center [153, 382] width 36 height 27
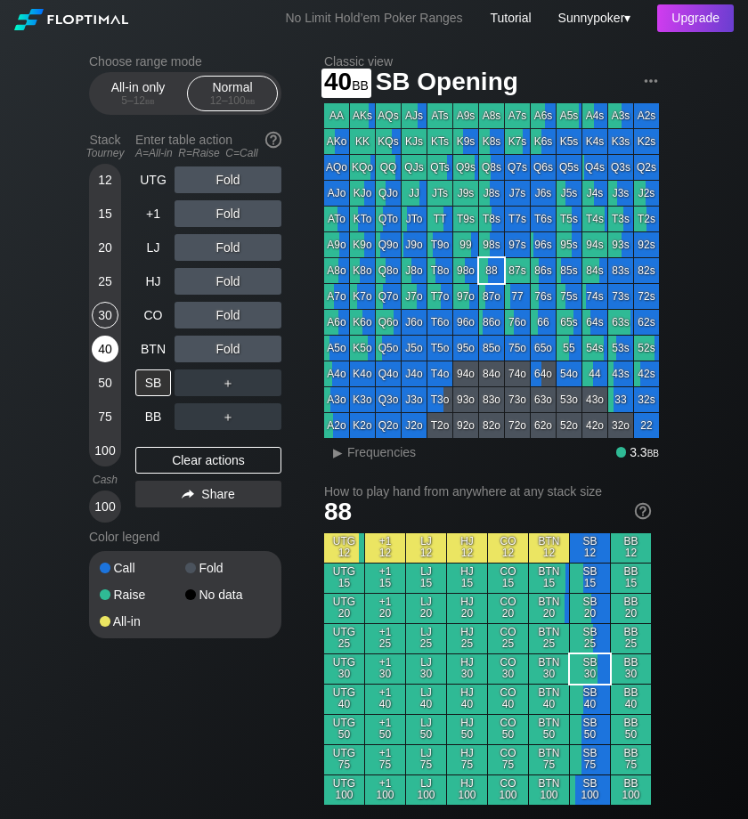
click at [106, 354] on div "40" at bounding box center [105, 349] width 27 height 27
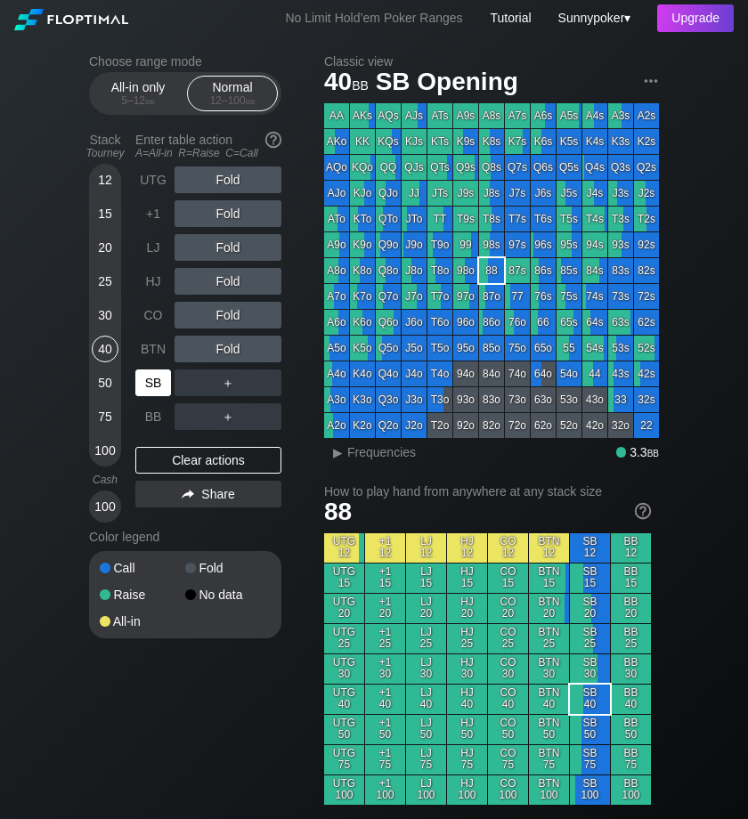
click at [163, 383] on div "SB" at bounding box center [153, 382] width 36 height 27
click at [707, 20] on div "Upgrade" at bounding box center [695, 18] width 77 height 28
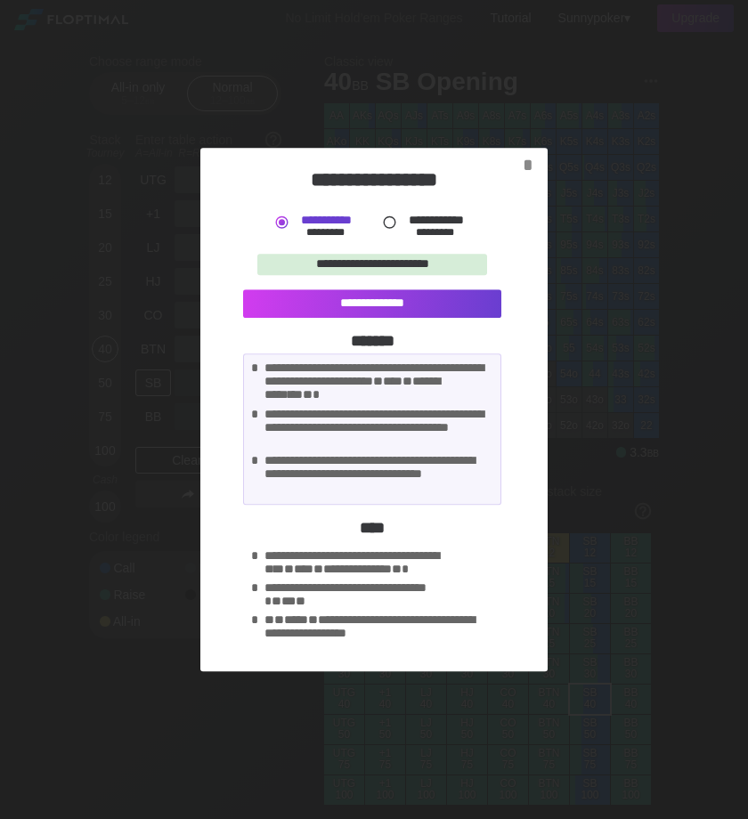
click at [525, 159] on div "*" at bounding box center [527, 165] width 25 height 20
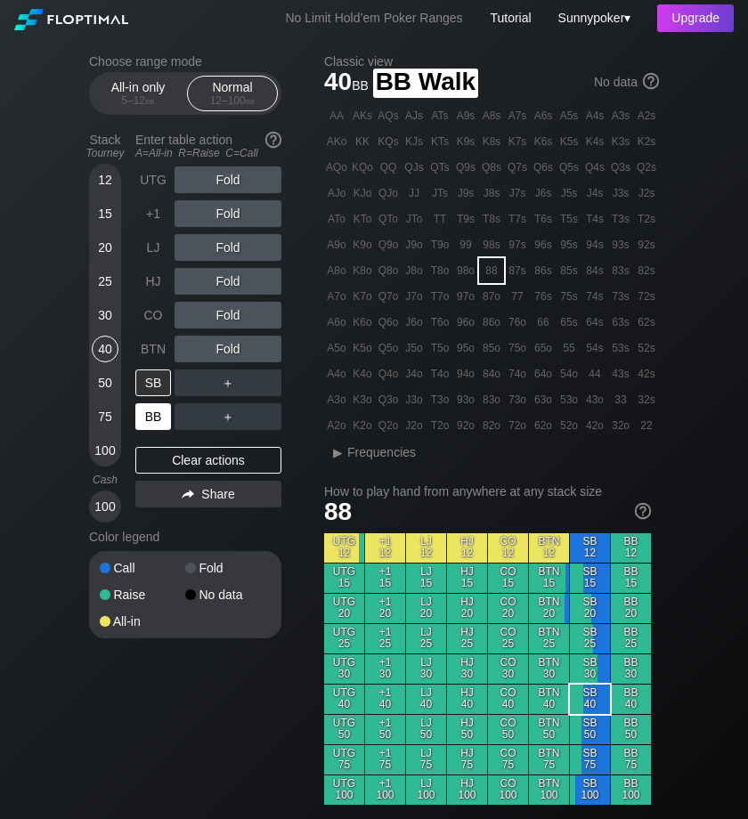
click at [159, 425] on div "BB" at bounding box center [153, 416] width 36 height 27
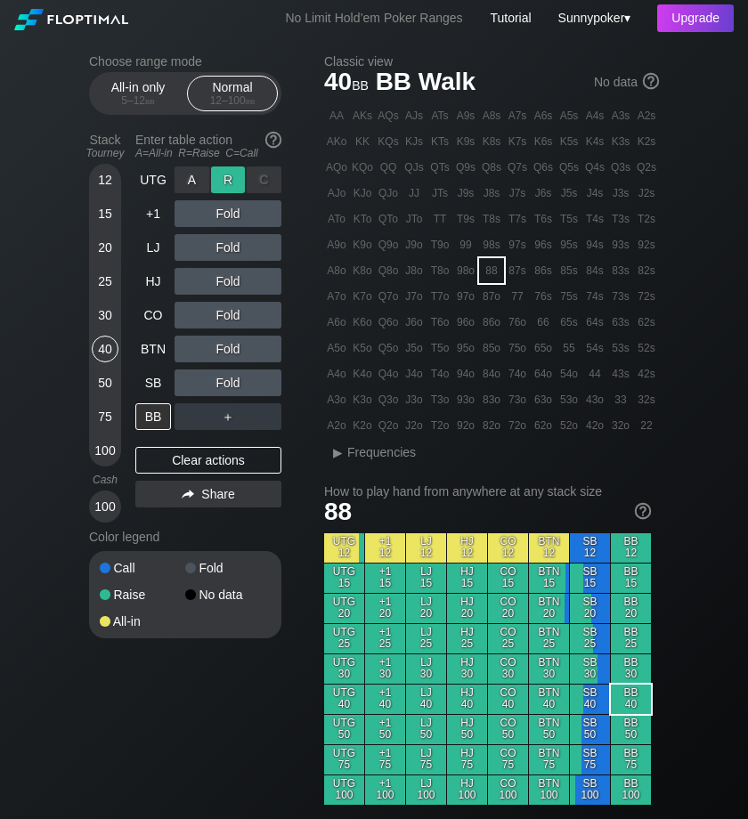
click at [231, 184] on div "R ✕" at bounding box center [228, 179] width 35 height 27
click at [241, 178] on div "R ✕" at bounding box center [228, 179] width 35 height 27
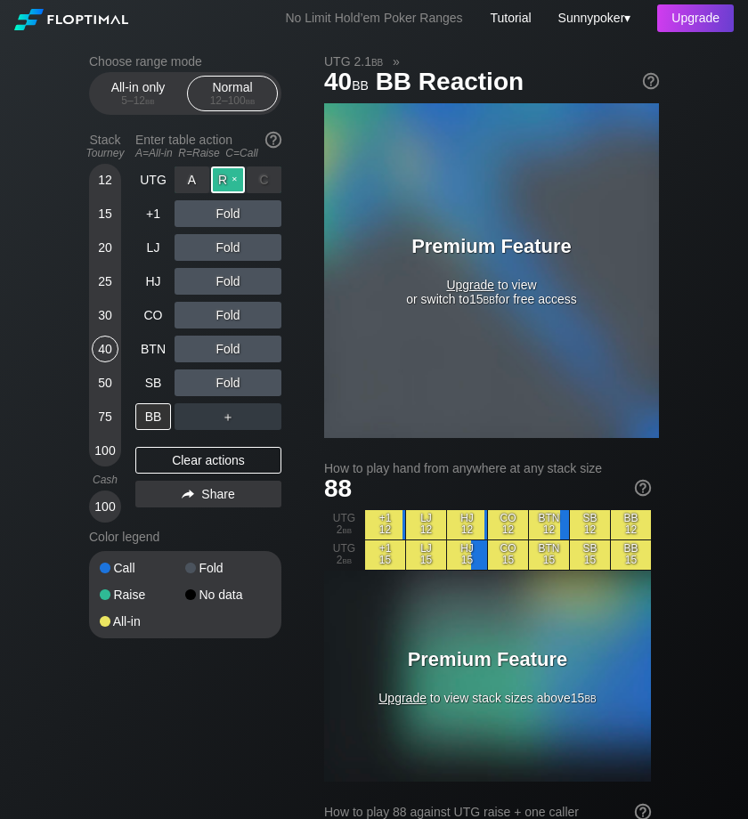
click at [234, 182] on div "R ✕" at bounding box center [228, 179] width 35 height 27
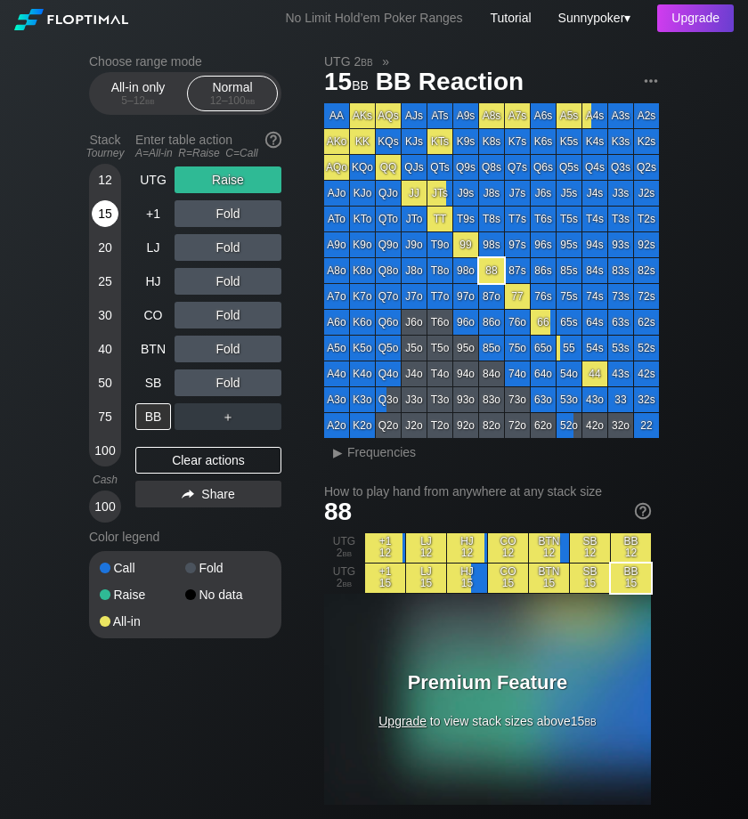
click at [106, 210] on div "15" at bounding box center [105, 213] width 27 height 27
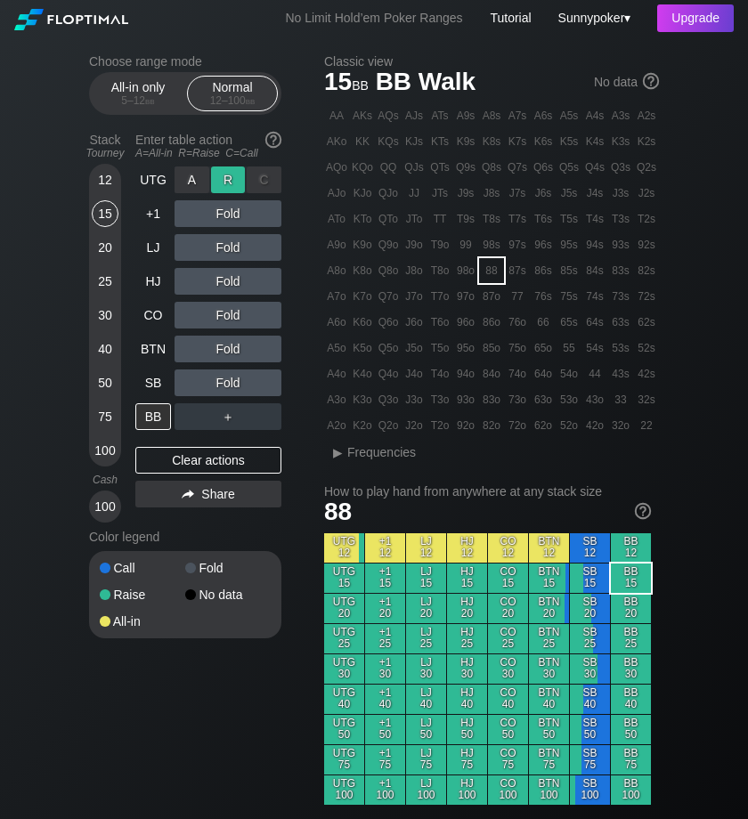
click at [235, 180] on div "R ✕" at bounding box center [228, 179] width 35 height 27
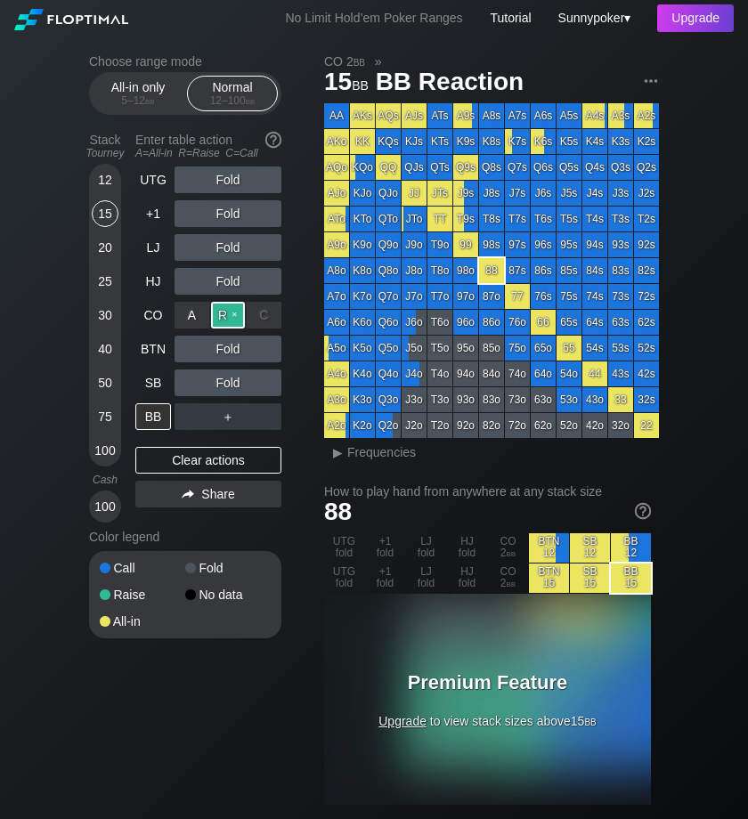
click at [222, 315] on div "R ✕" at bounding box center [228, 315] width 35 height 27
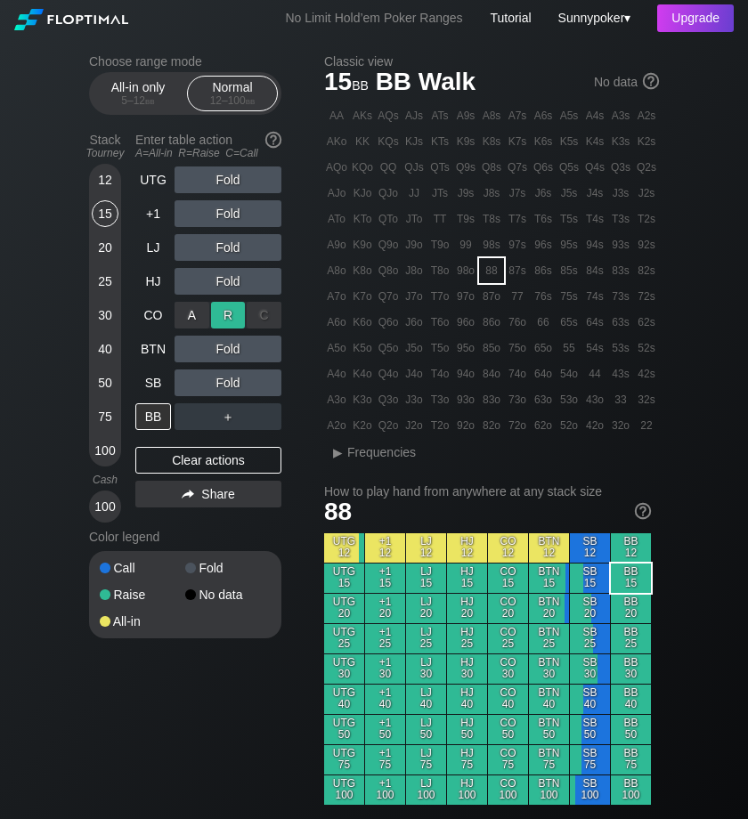
click at [238, 313] on div "R ✕" at bounding box center [228, 315] width 35 height 27
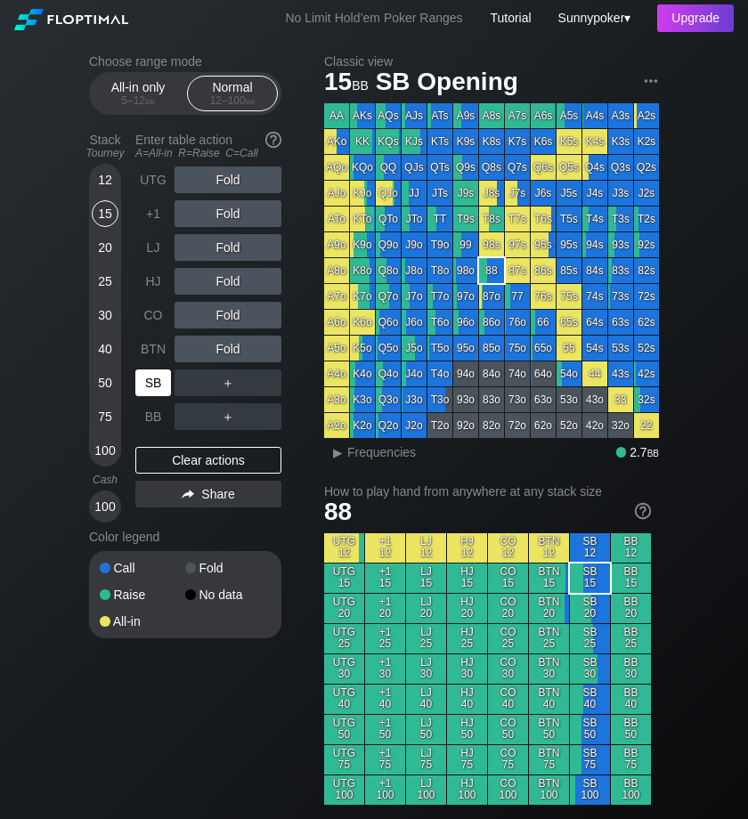
click at [152, 388] on div "SB" at bounding box center [153, 382] width 36 height 27
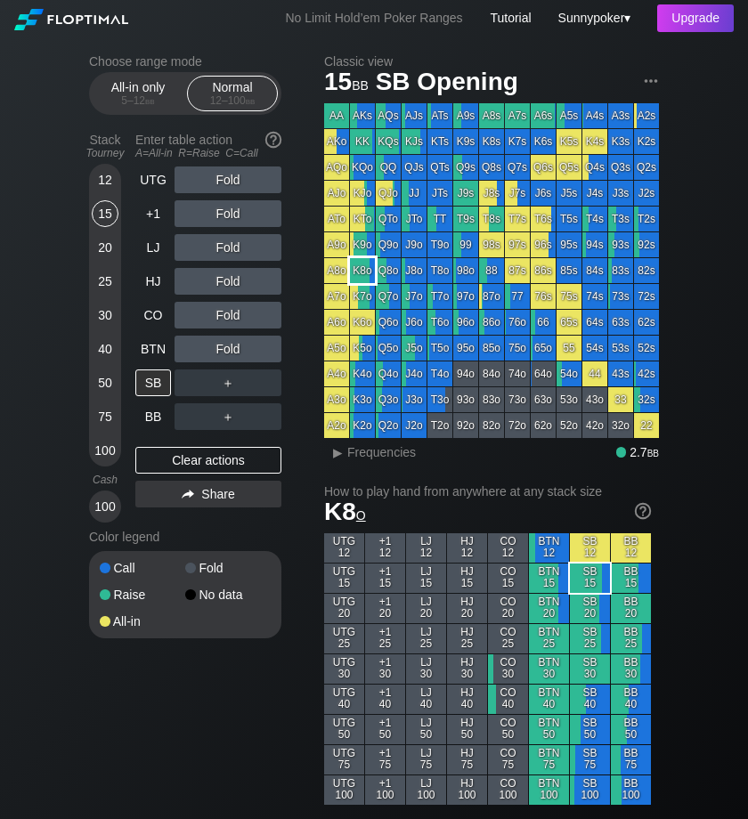
click at [364, 274] on div "K8o" at bounding box center [362, 270] width 25 height 25
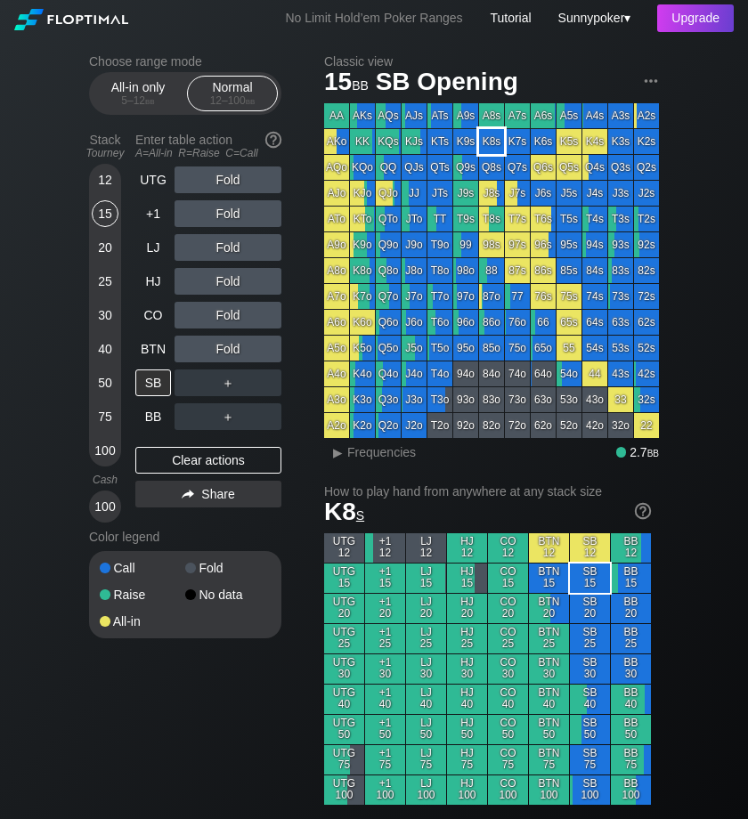
click at [489, 143] on div "K8s" at bounding box center [491, 141] width 25 height 25
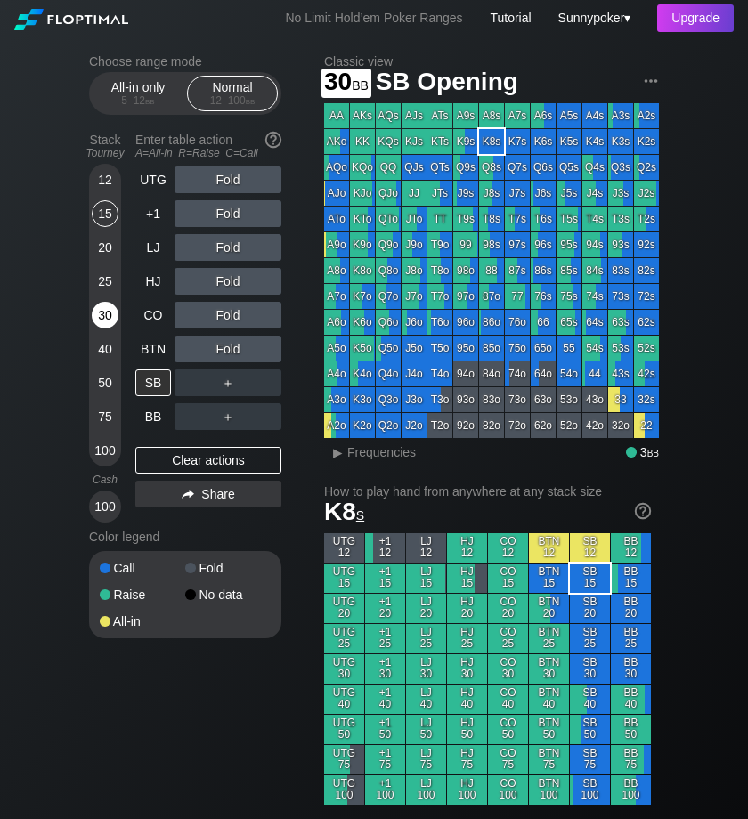
click at [108, 311] on div "30" at bounding box center [105, 315] width 27 height 27
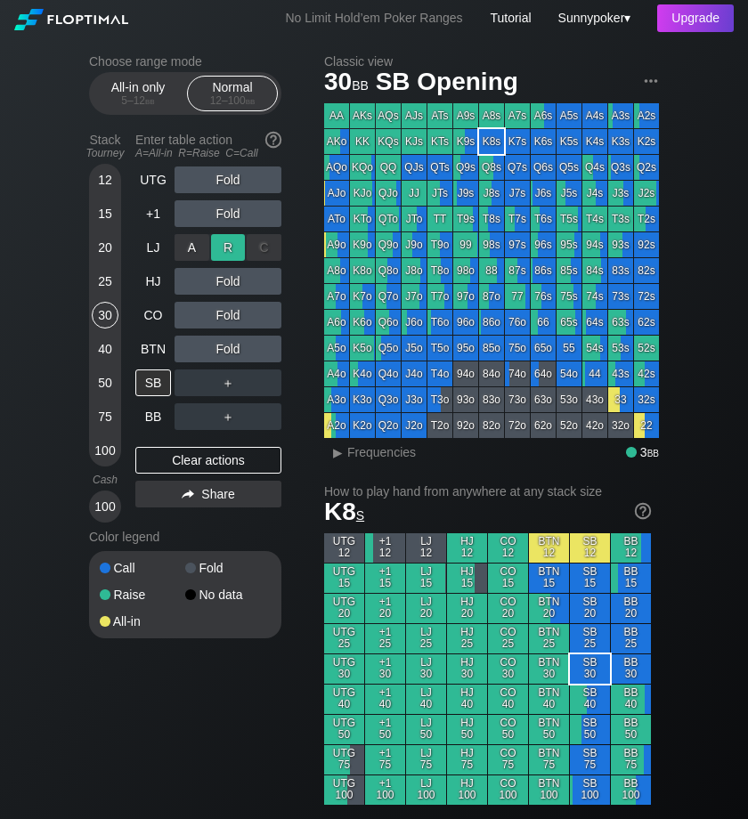
click at [230, 245] on div "R ✕" at bounding box center [228, 247] width 35 height 27
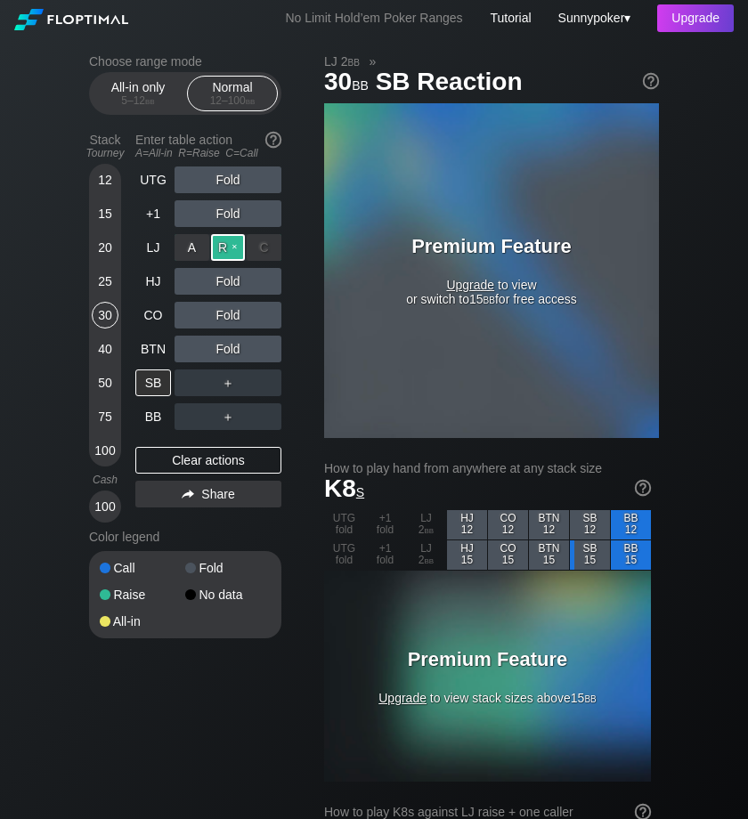
click at [231, 246] on div "R ✕" at bounding box center [228, 247] width 35 height 27
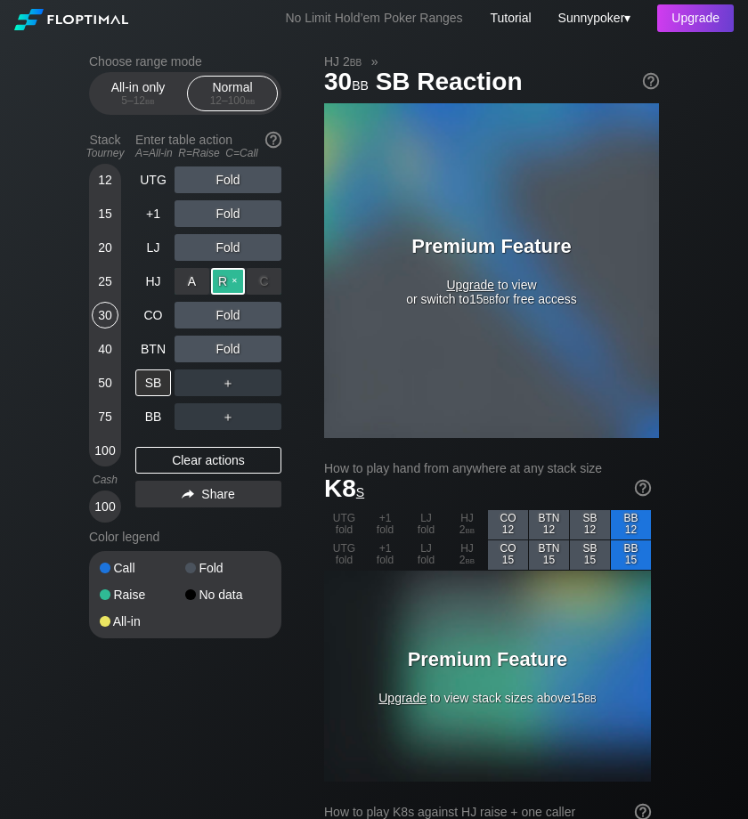
click at [229, 282] on div "R ✕" at bounding box center [228, 281] width 35 height 27
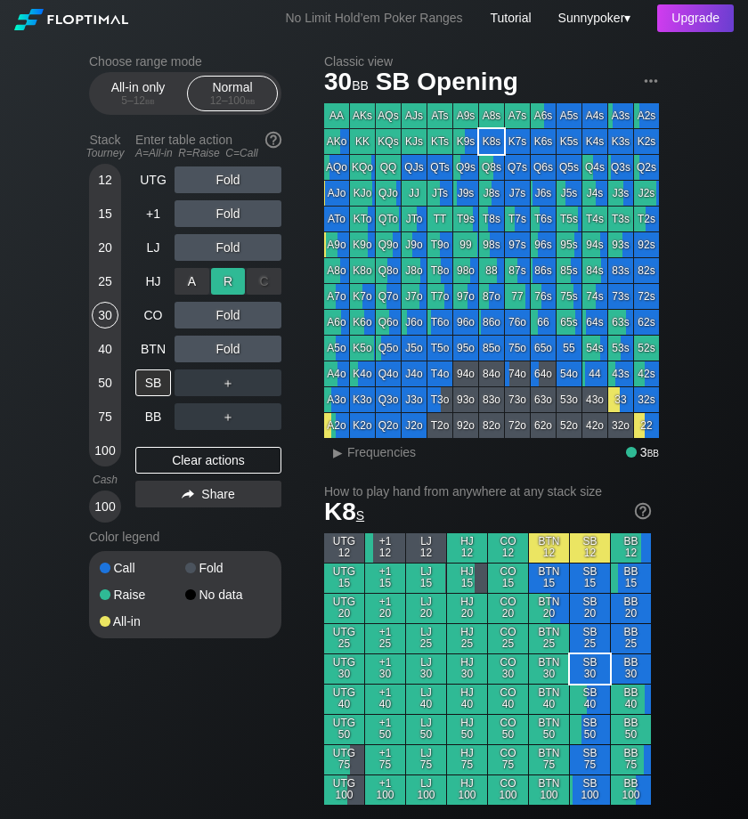
click at [238, 275] on div "R ✕" at bounding box center [228, 281] width 35 height 27
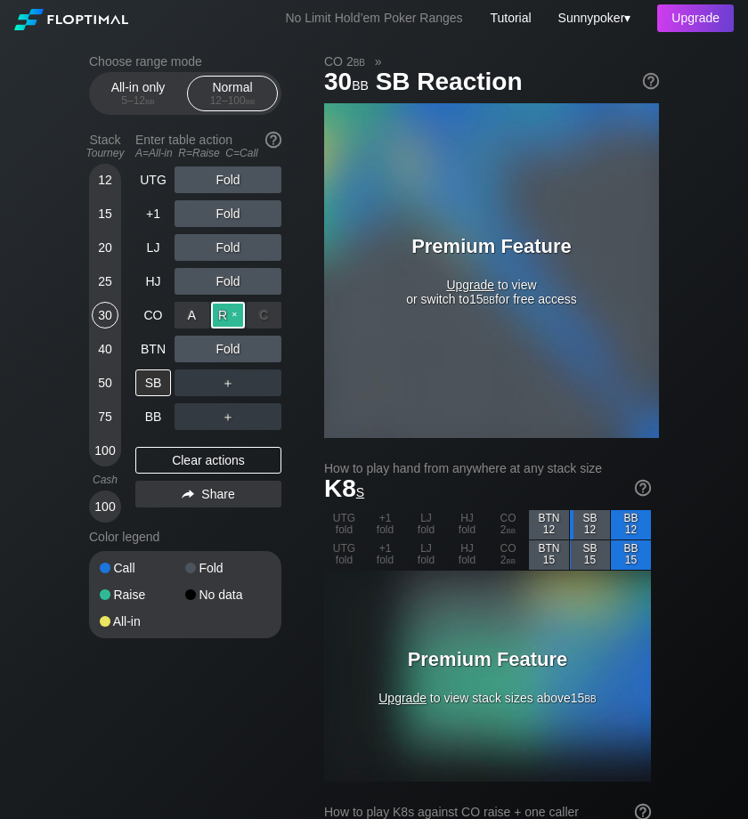
click at [229, 312] on div "R ✕" at bounding box center [228, 315] width 35 height 27
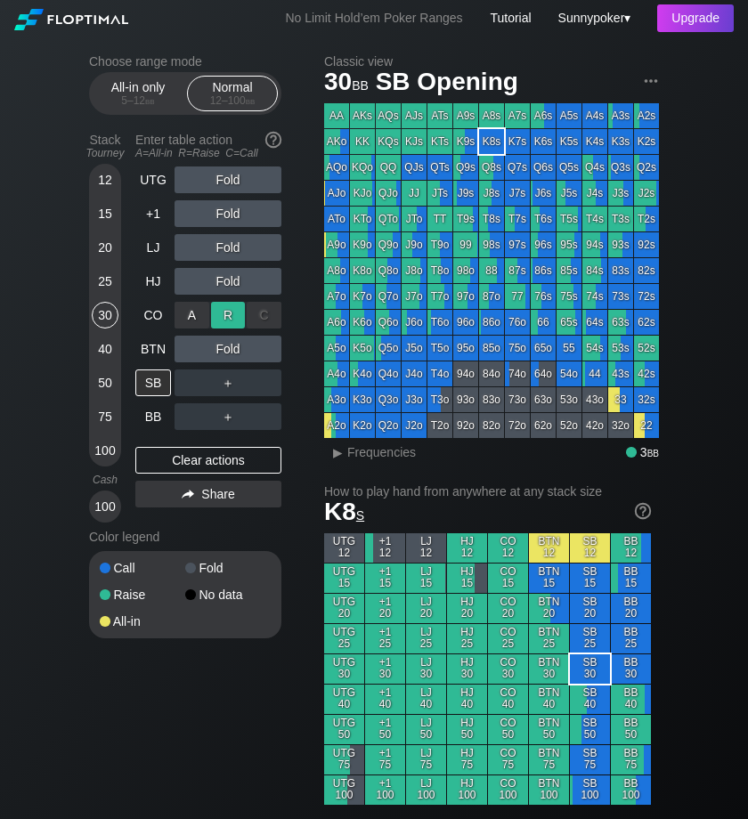
click at [237, 312] on div "R ✕" at bounding box center [228, 315] width 35 height 27
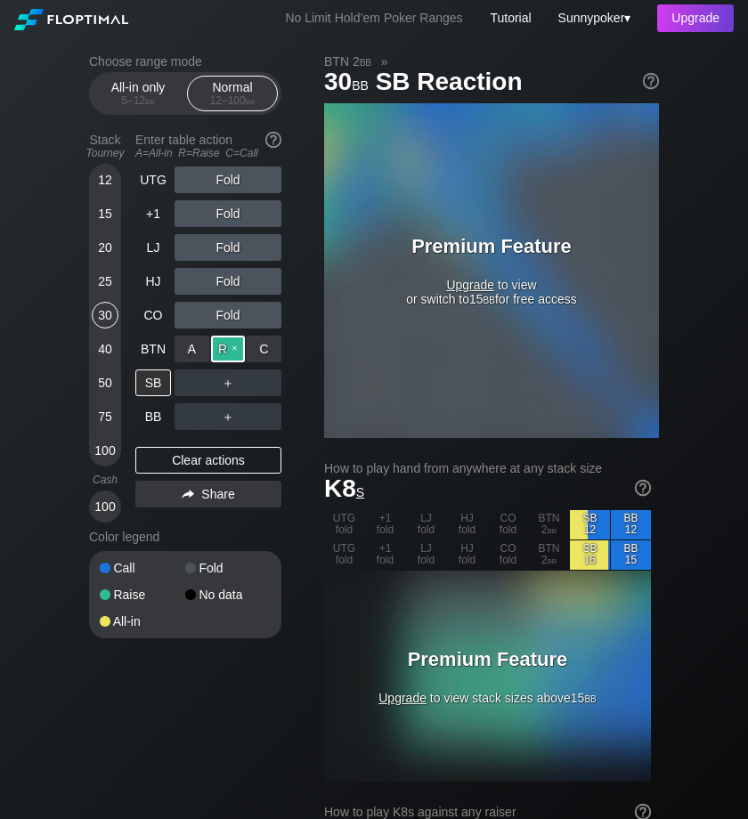
click at [231, 345] on div "R ✕" at bounding box center [228, 349] width 35 height 27
click at [236, 340] on div "R ✕" at bounding box center [228, 349] width 35 height 27
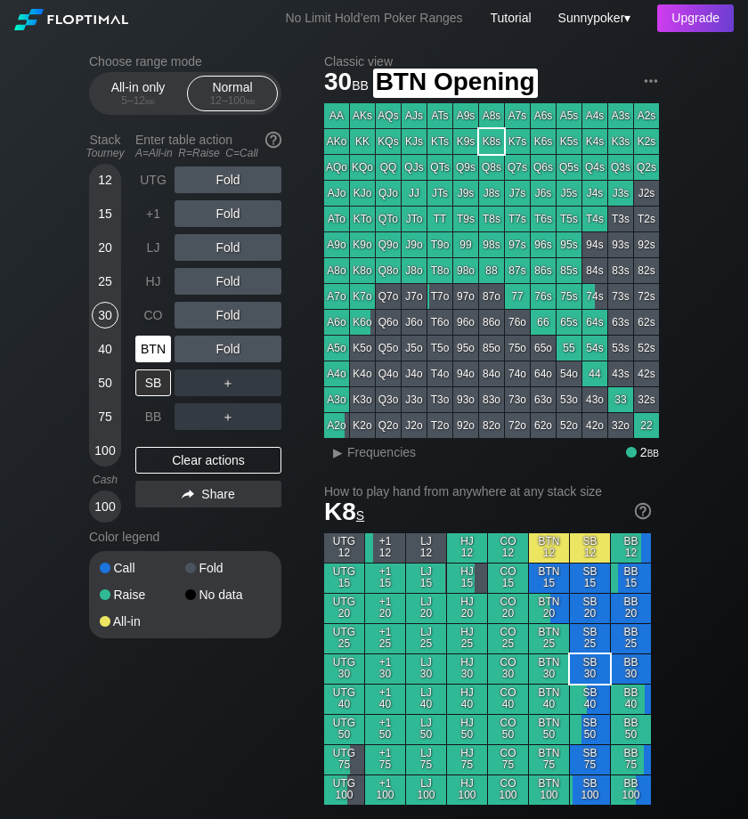
click at [152, 337] on div "BTN" at bounding box center [153, 349] width 36 height 27
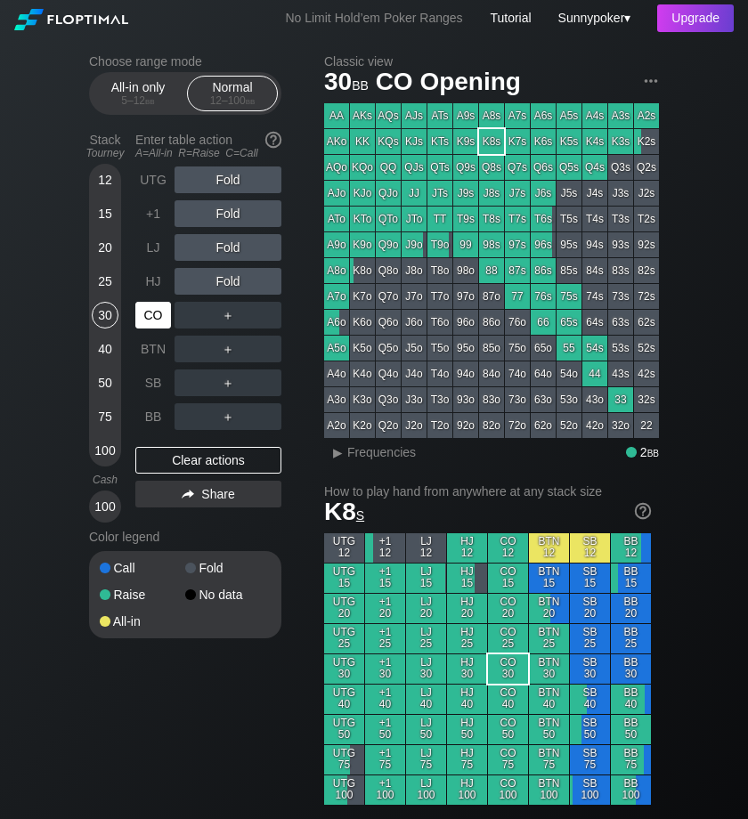
click at [149, 322] on div "CO" at bounding box center [153, 315] width 36 height 27
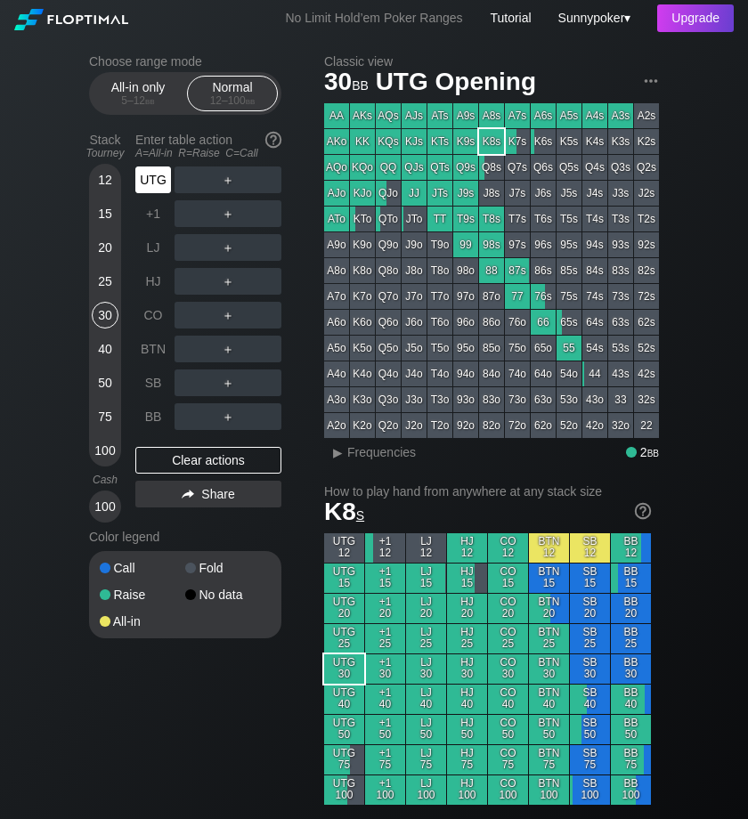
click at [152, 177] on div "UTG" at bounding box center [153, 179] width 36 height 27
click at [225, 350] on div "R ✕" at bounding box center [228, 349] width 35 height 27
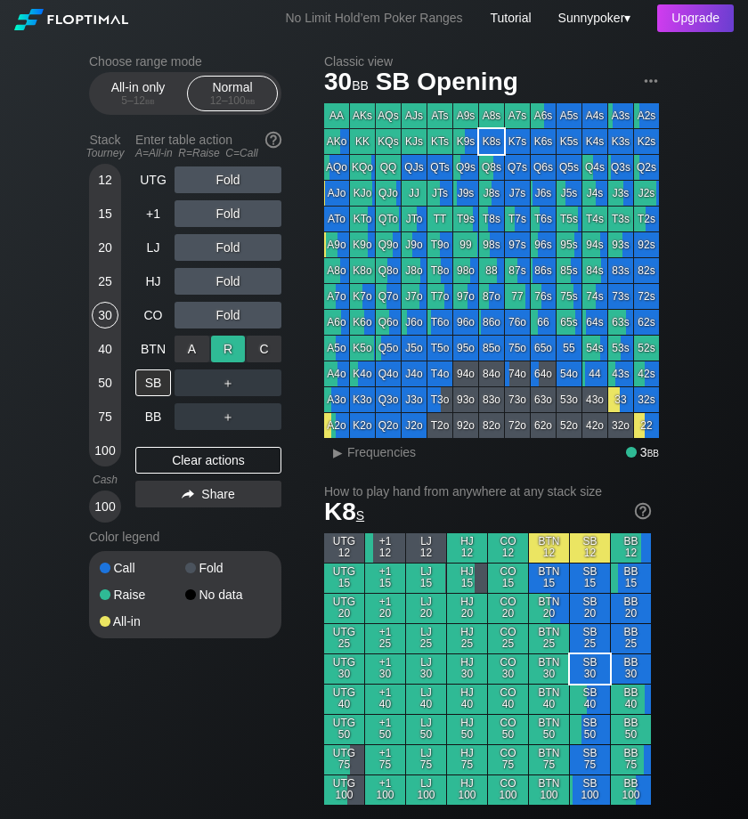
click at [243, 346] on div "R ✕" at bounding box center [228, 349] width 35 height 27
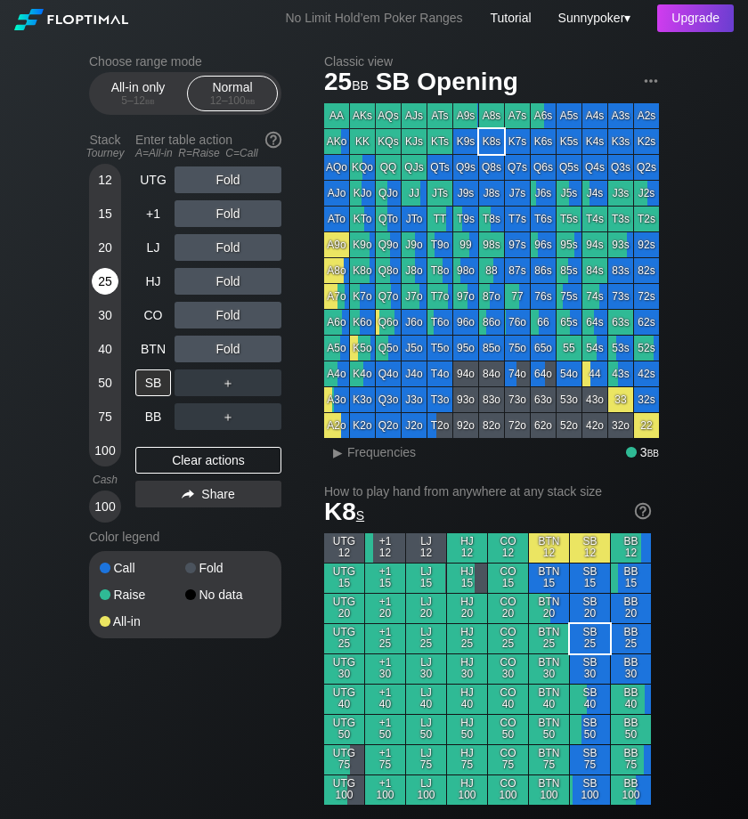
click at [106, 280] on div "25" at bounding box center [105, 281] width 27 height 27
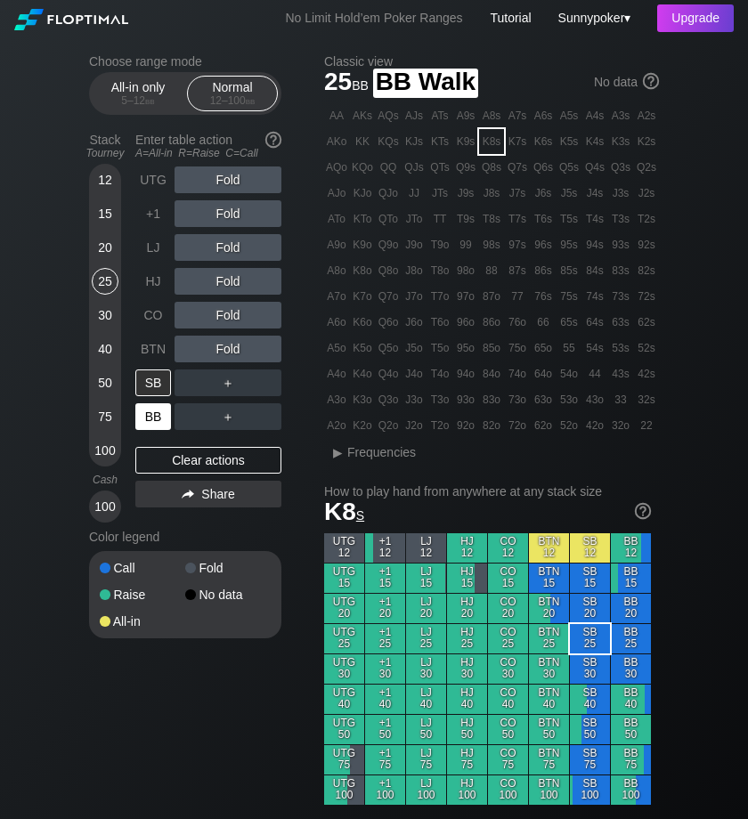
click at [155, 413] on div "BB" at bounding box center [153, 416] width 36 height 27
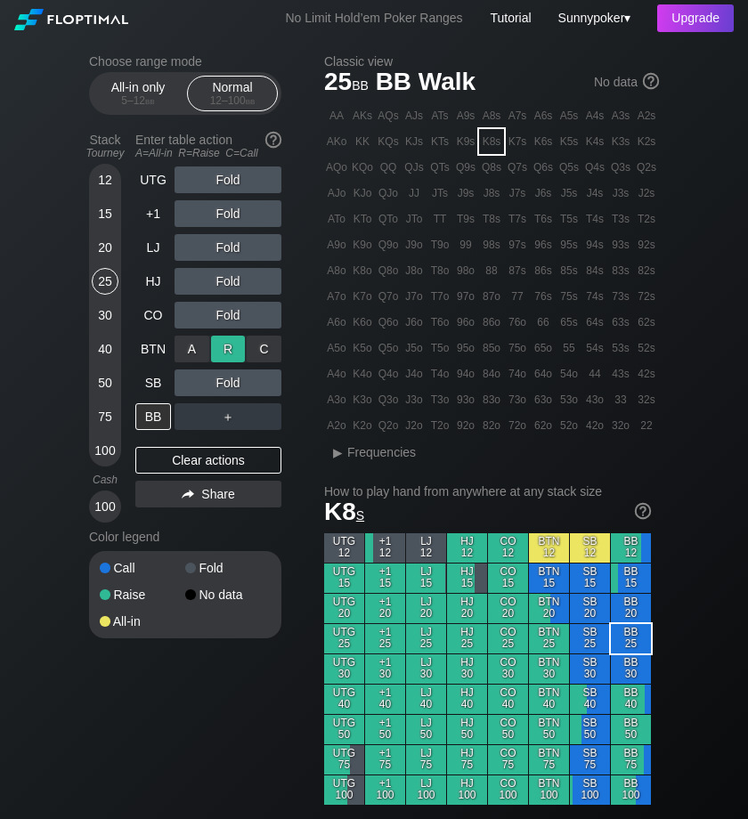
click at [229, 345] on div "R ✕" at bounding box center [228, 349] width 35 height 27
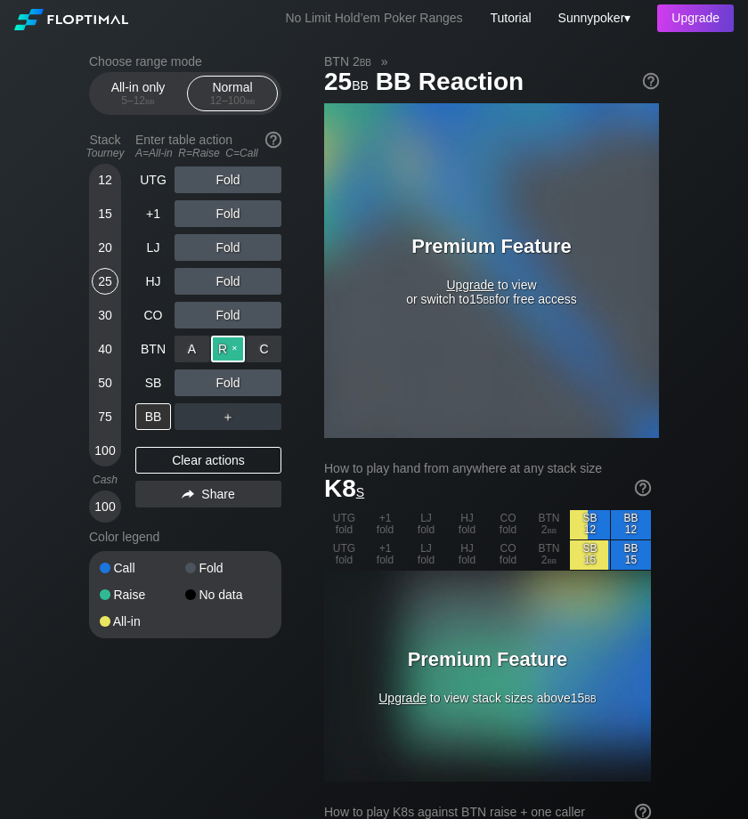
click at [237, 352] on div "R ✕" at bounding box center [228, 349] width 35 height 27
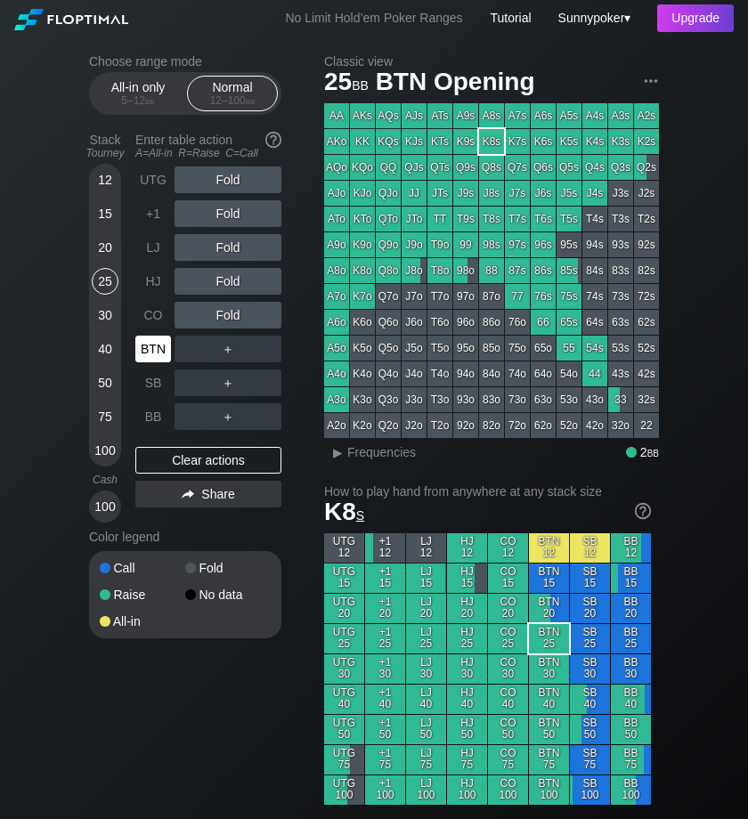
click at [152, 342] on div "BTN" at bounding box center [153, 349] width 36 height 27
click at [239, 315] on div "R ✕" at bounding box center [228, 315] width 35 height 27
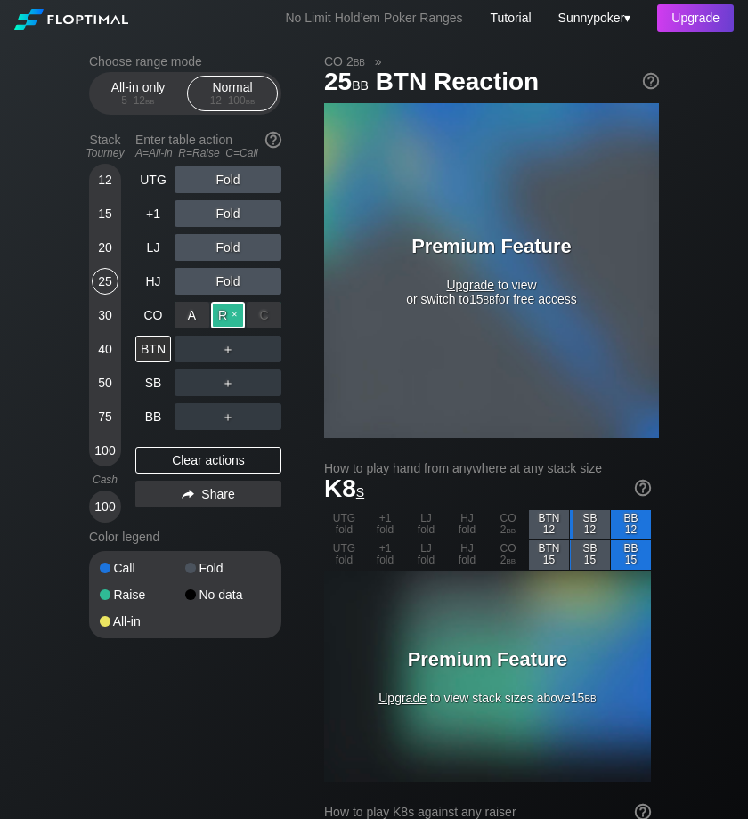
click at [239, 309] on div "R ✕" at bounding box center [228, 315] width 35 height 27
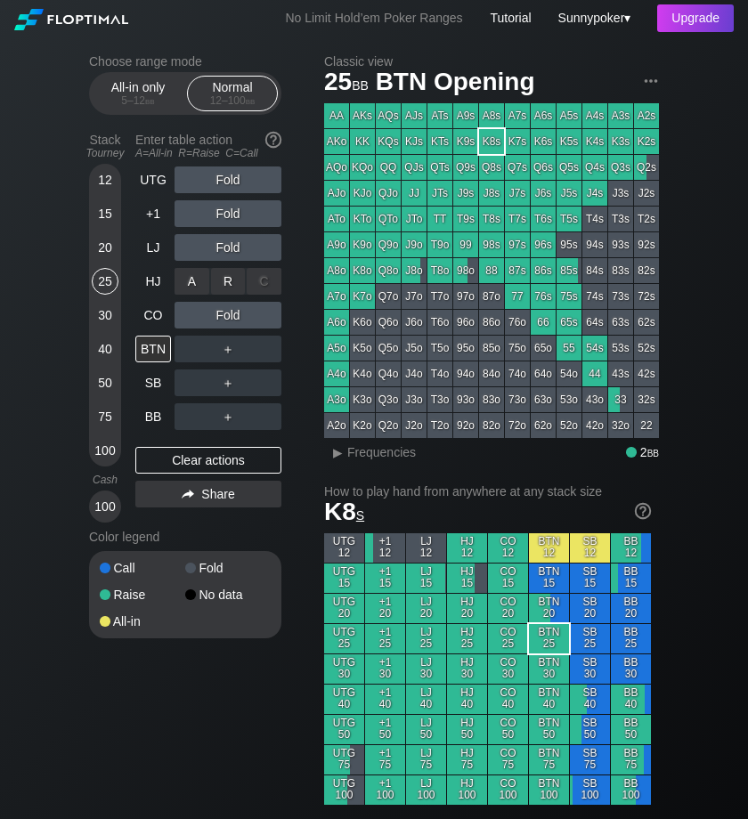
click at [264, 281] on div "C ✕" at bounding box center [264, 281] width 35 height 27
click at [263, 281] on div "C ✕" at bounding box center [264, 281] width 35 height 27
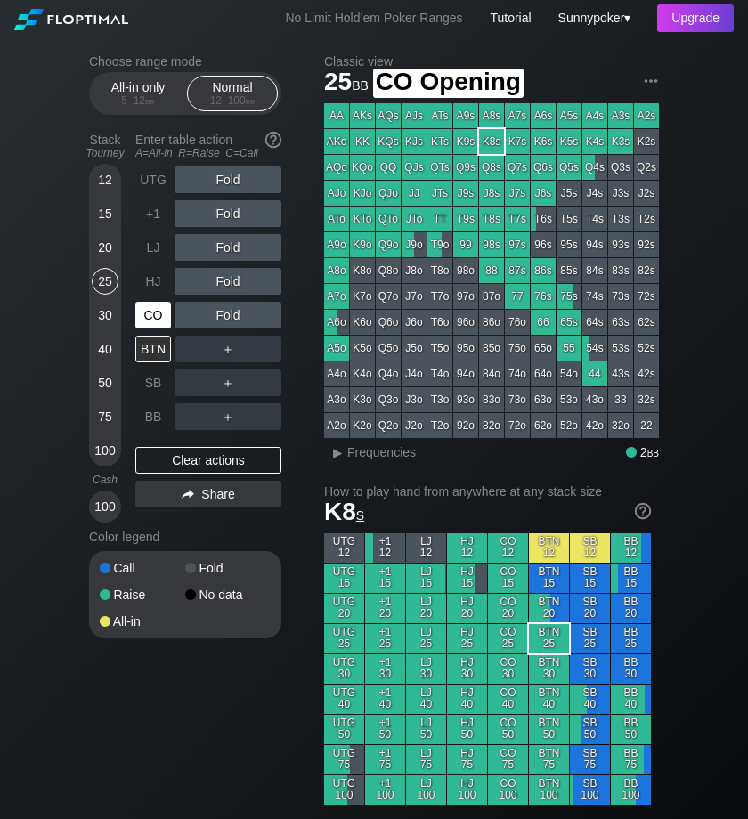
click at [150, 315] on div "CO" at bounding box center [153, 315] width 36 height 27
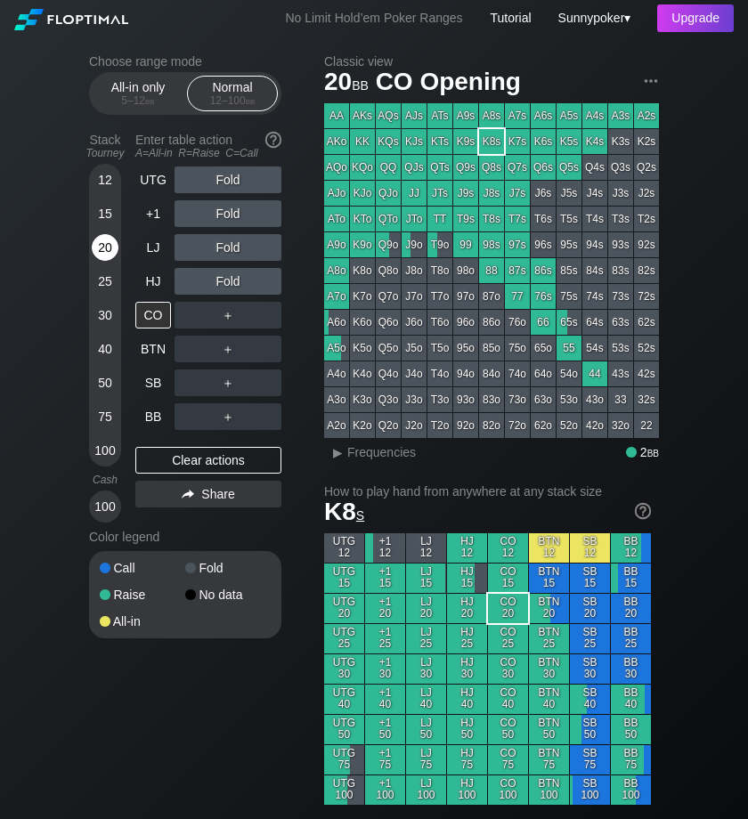
click at [106, 246] on div "20" at bounding box center [105, 247] width 27 height 27
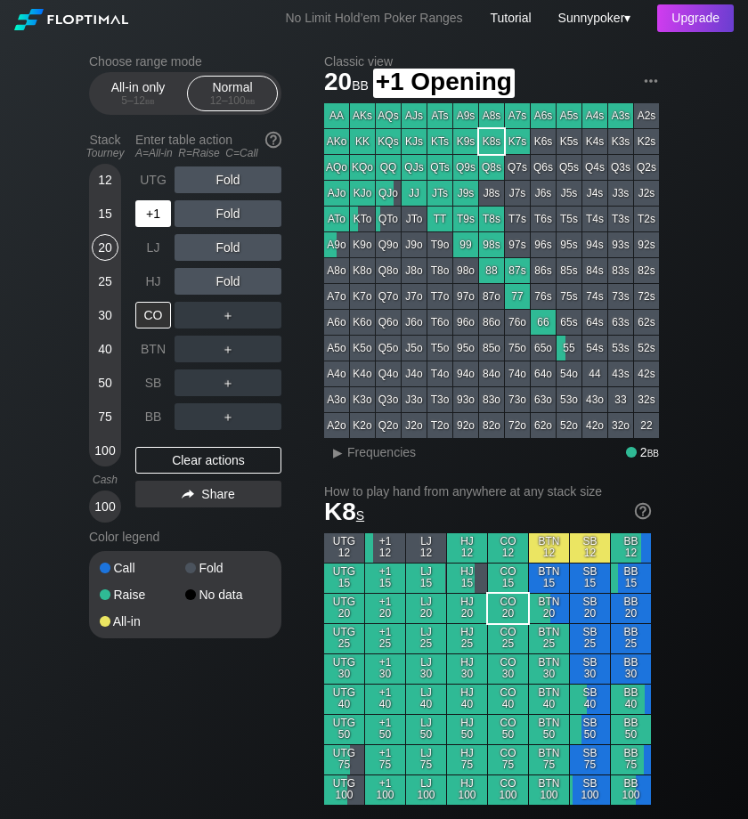
click at [157, 221] on div "+1" at bounding box center [153, 213] width 36 height 27
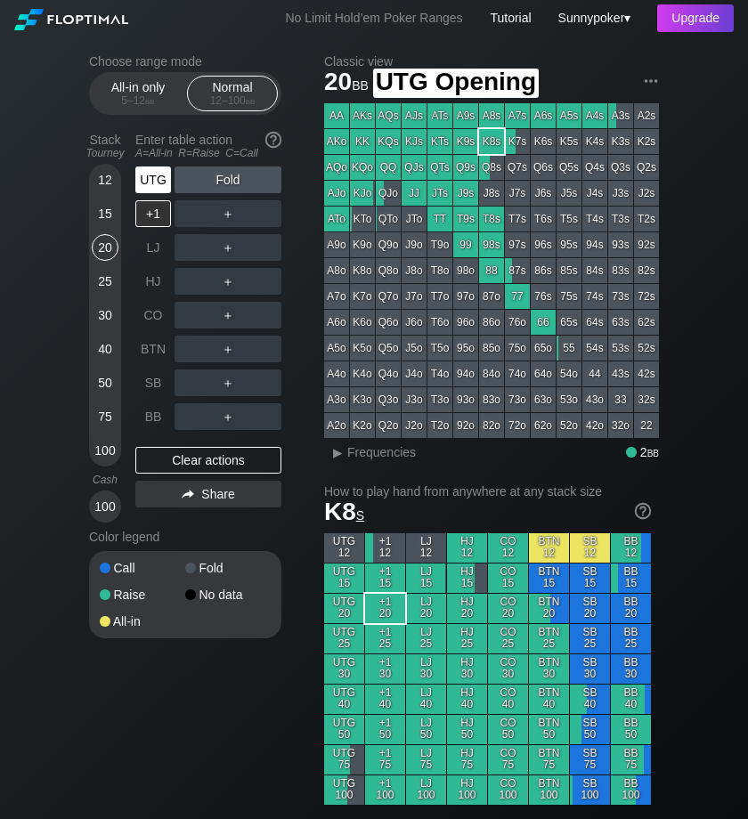
click at [150, 171] on div "UTG" at bounding box center [153, 179] width 36 height 27
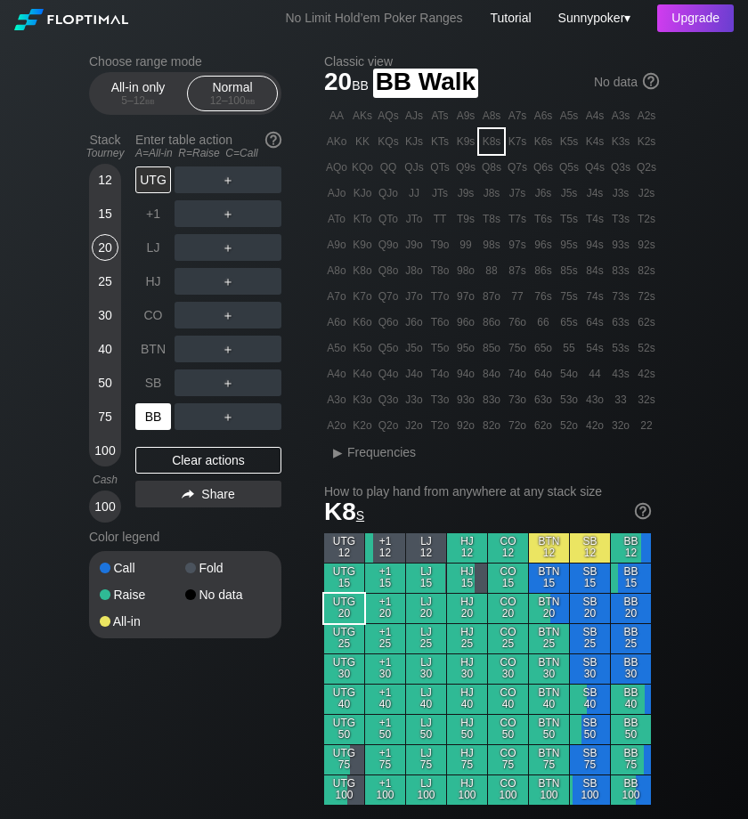
click at [149, 417] on div "BB" at bounding box center [153, 416] width 36 height 27
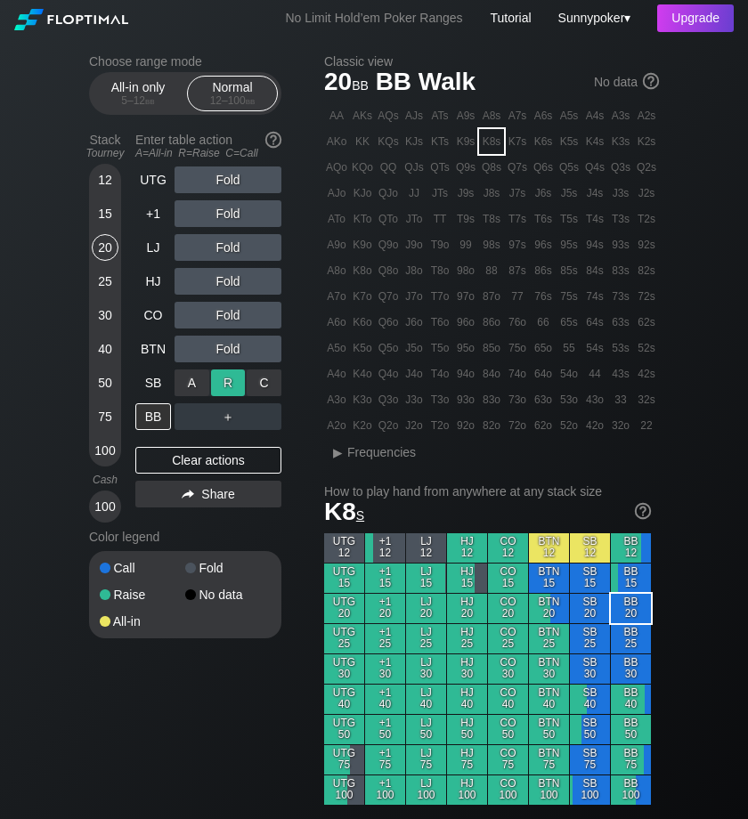
click at [229, 382] on div "R ✕" at bounding box center [228, 382] width 35 height 27
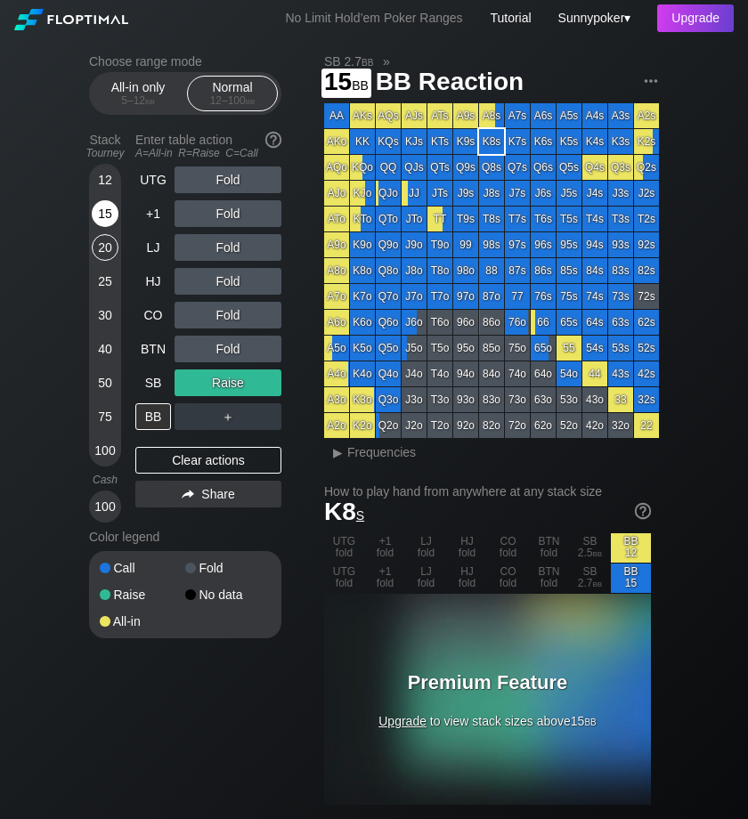
click at [104, 215] on div "15" at bounding box center [105, 213] width 27 height 27
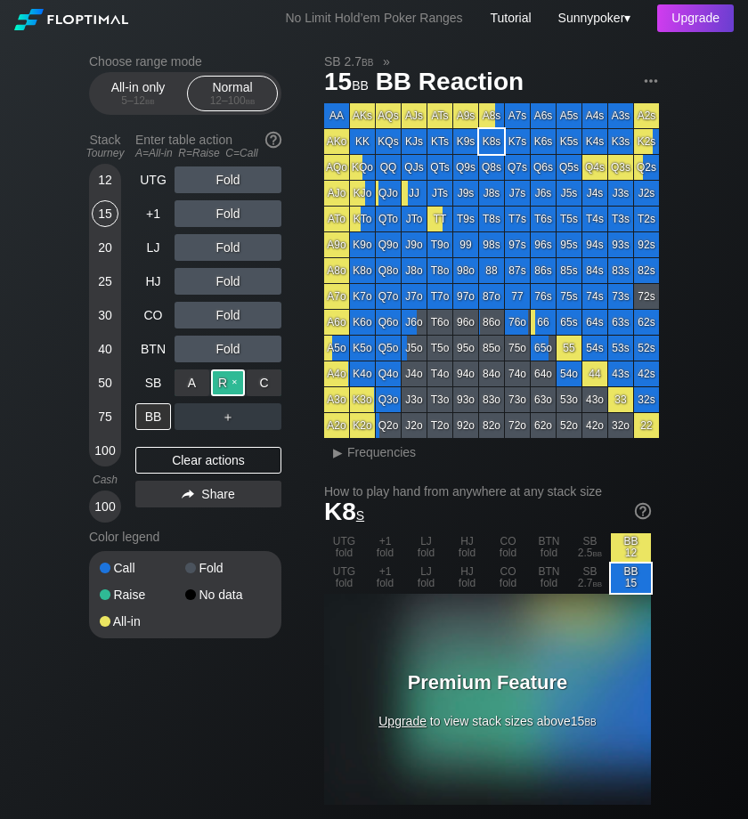
click at [236, 379] on div "R ✕" at bounding box center [228, 382] width 35 height 27
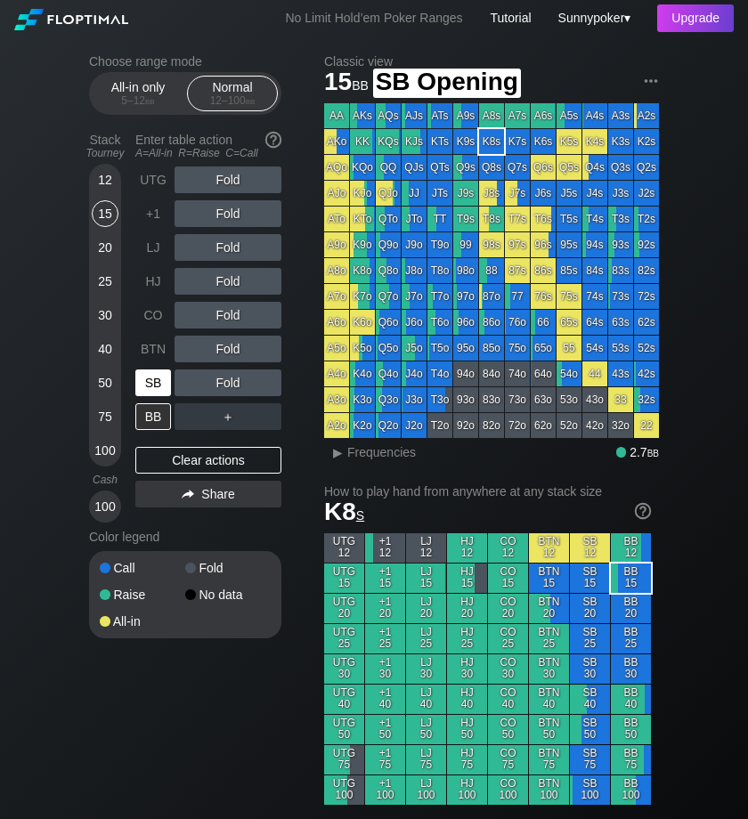
click at [158, 379] on div "SB" at bounding box center [153, 382] width 36 height 27
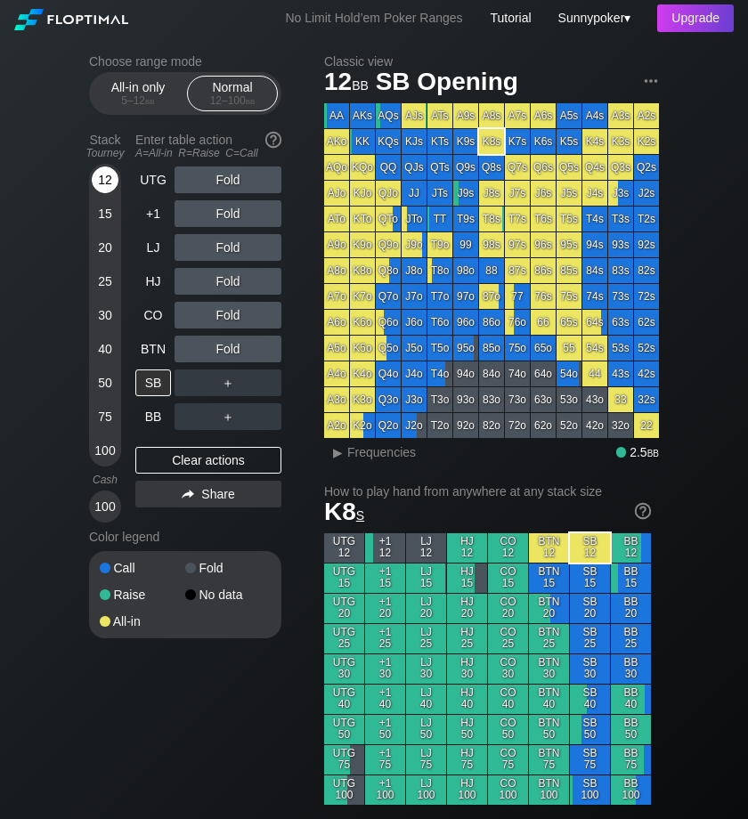
click at [105, 178] on div "12" at bounding box center [105, 179] width 27 height 27
click at [153, 347] on div "BTN" at bounding box center [153, 349] width 36 height 27
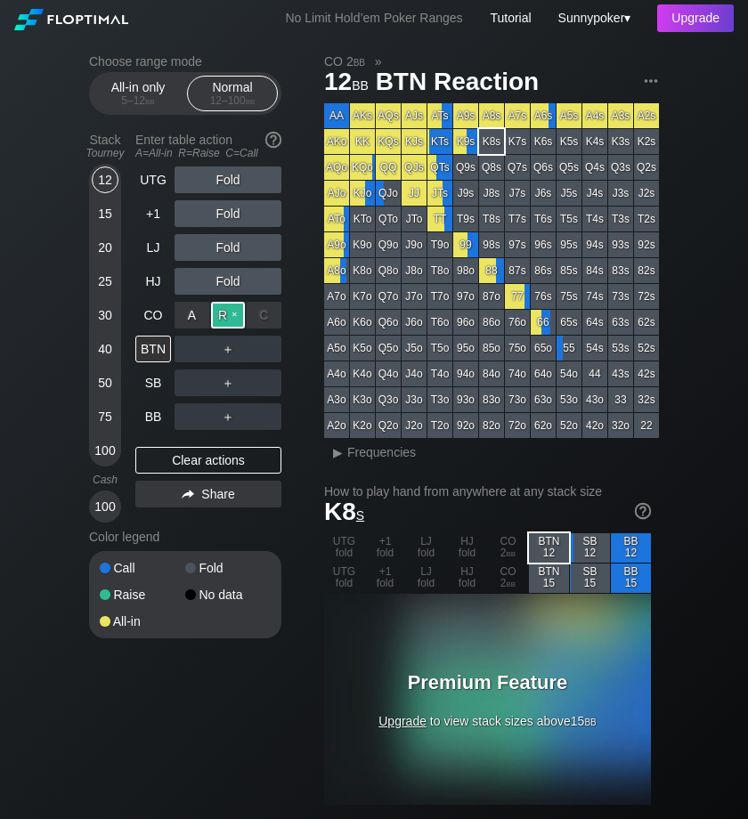
click at [229, 312] on div "R ✕" at bounding box center [228, 315] width 35 height 27
click at [233, 307] on div "R ✕" at bounding box center [228, 315] width 35 height 27
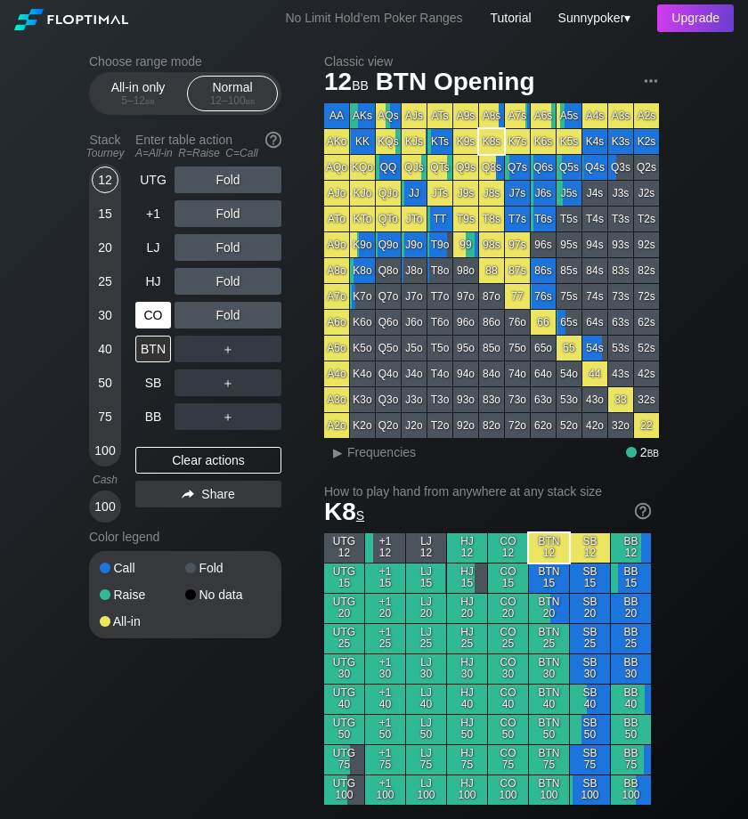
click at [150, 317] on div "CO" at bounding box center [153, 315] width 36 height 27
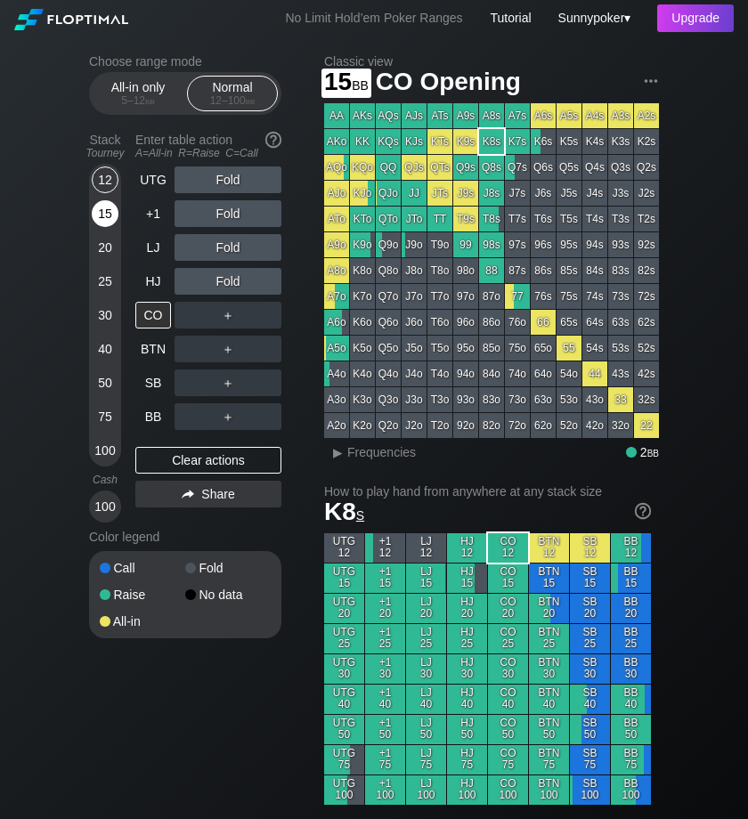
click at [106, 212] on div "15" at bounding box center [105, 213] width 27 height 27
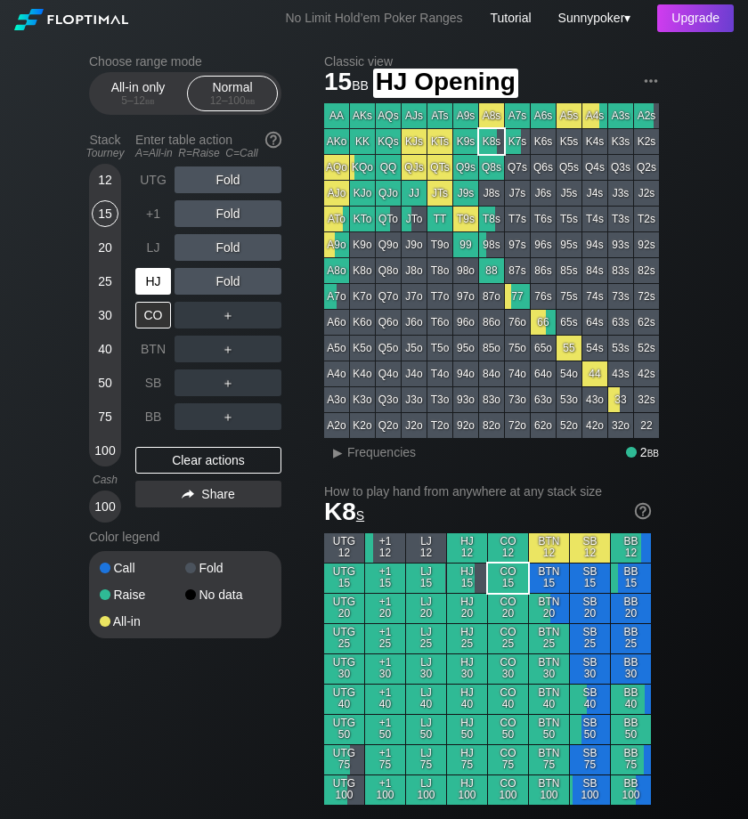
click at [155, 278] on div "HJ" at bounding box center [153, 281] width 36 height 27
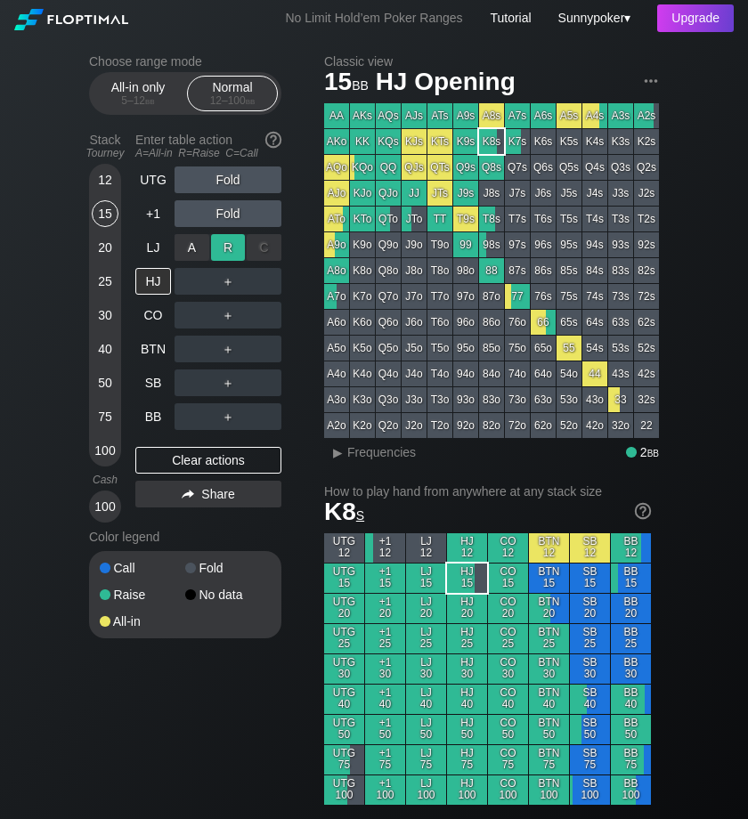
click at [226, 243] on div "R ✕" at bounding box center [228, 247] width 35 height 27
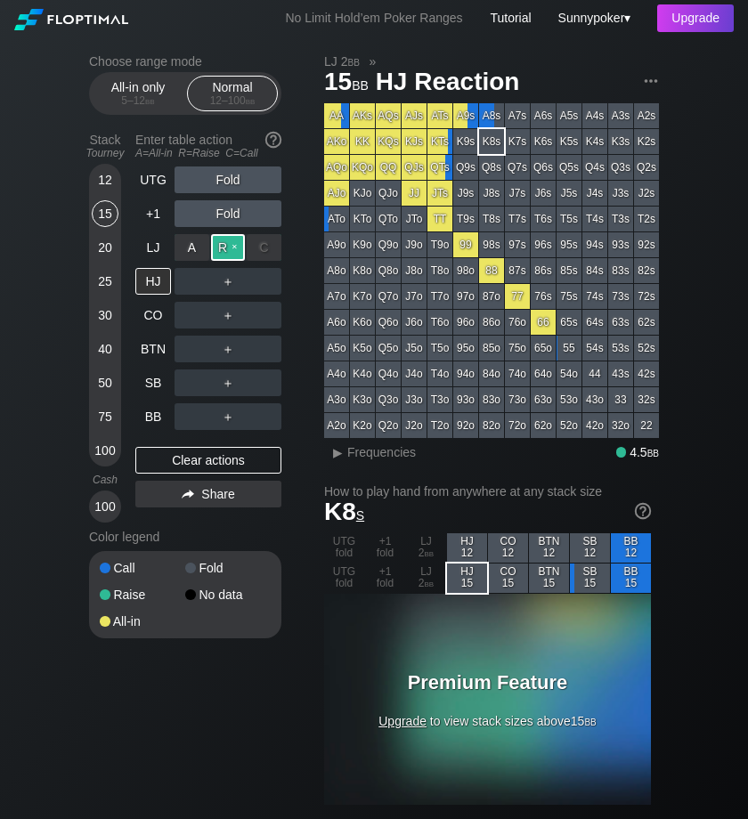
click at [239, 241] on div "R ✕" at bounding box center [228, 247] width 35 height 27
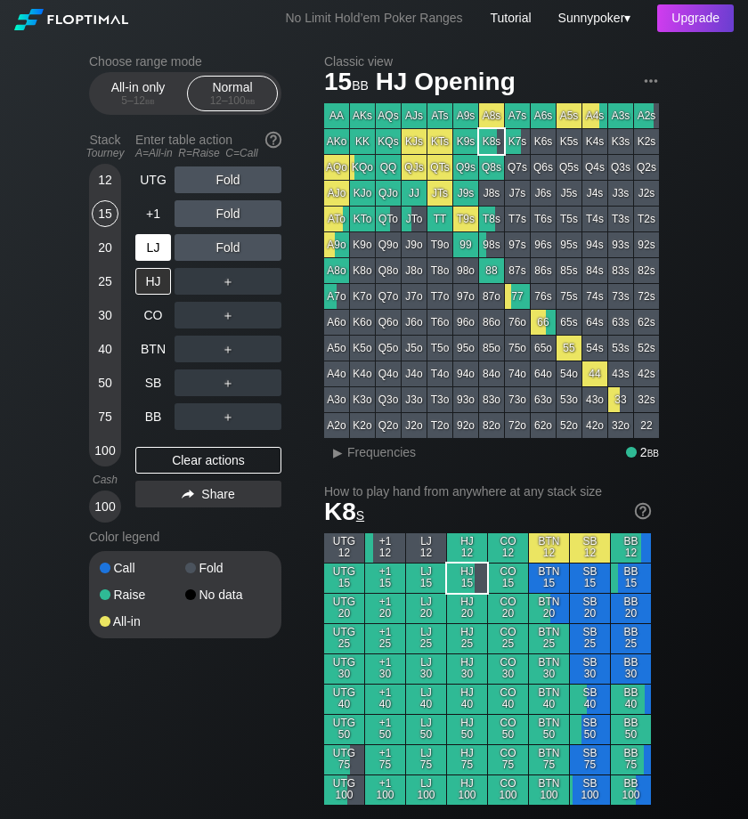
click at [152, 244] on div "LJ" at bounding box center [153, 247] width 36 height 27
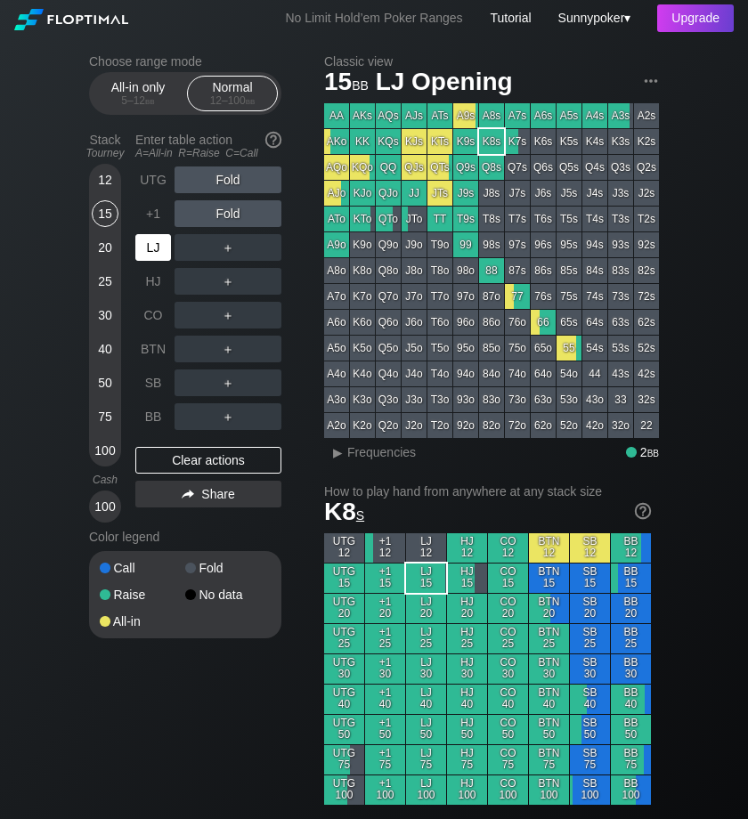
click at [152, 244] on div "LJ" at bounding box center [153, 247] width 36 height 27
click at [158, 215] on div "+1" at bounding box center [153, 213] width 36 height 27
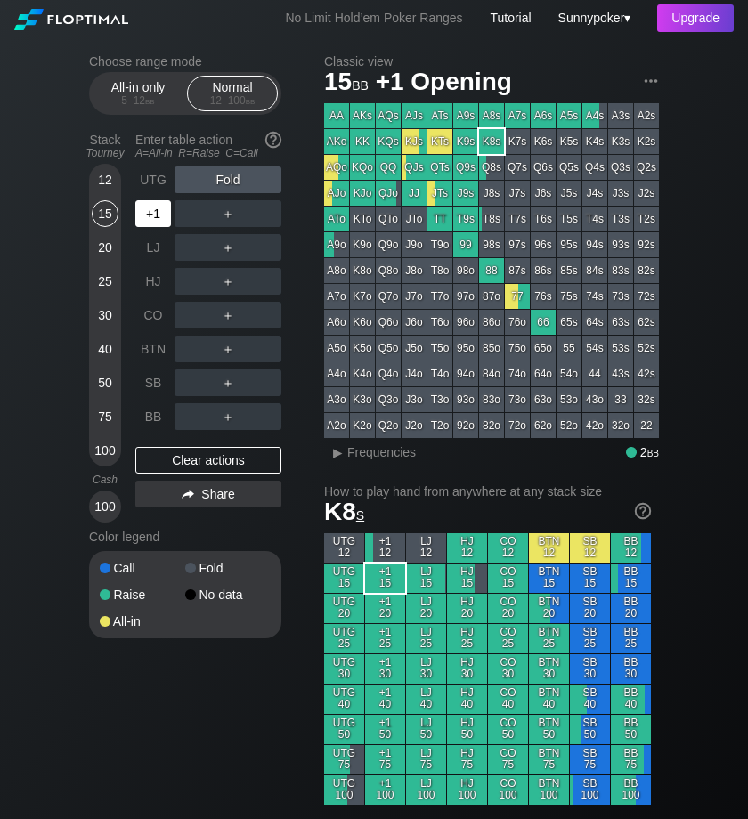
click at [158, 215] on div "+1" at bounding box center [153, 213] width 36 height 27
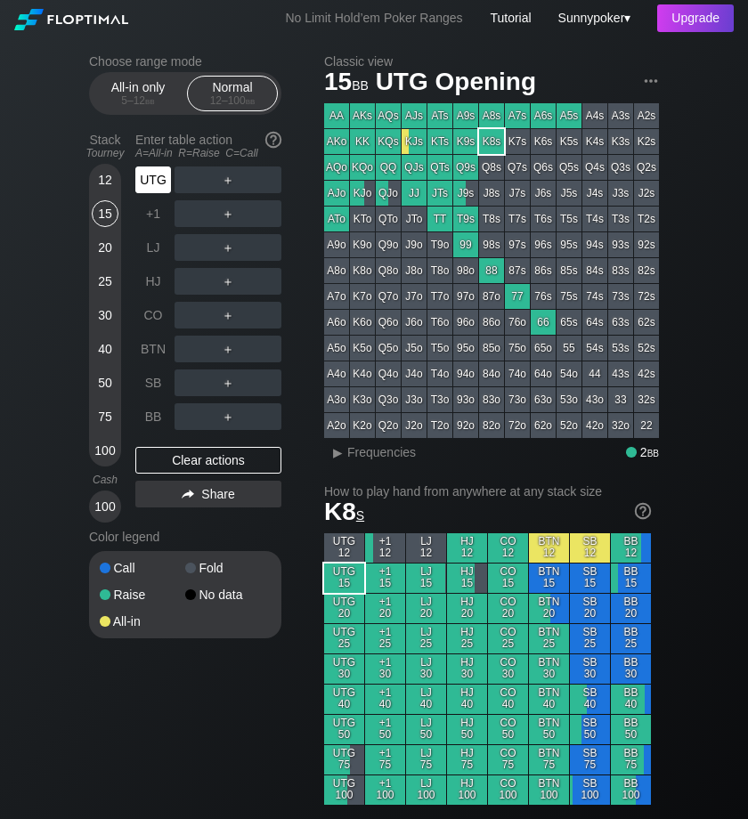
click at [154, 173] on div "UTG" at bounding box center [153, 179] width 36 height 27
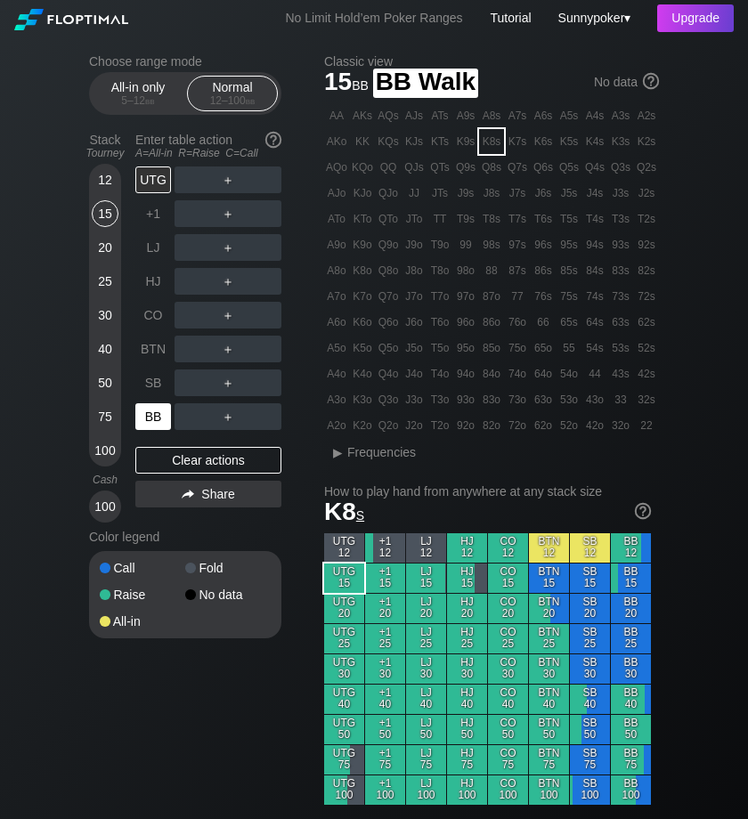
click at [162, 418] on div "BB" at bounding box center [153, 416] width 36 height 27
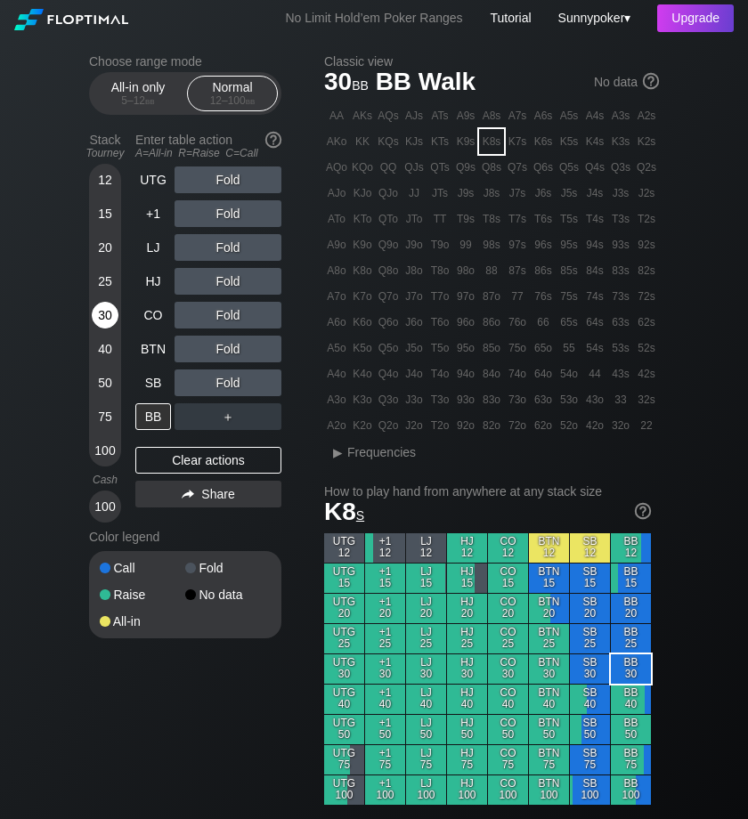
click at [94, 321] on div "30" at bounding box center [105, 315] width 27 height 27
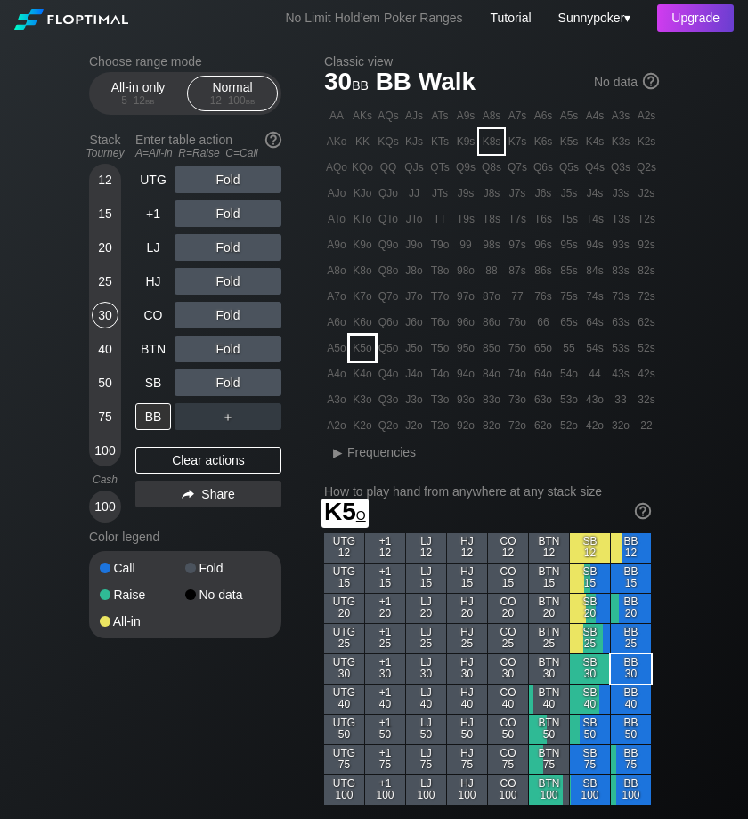
click at [359, 350] on div "K5o" at bounding box center [362, 348] width 25 height 25
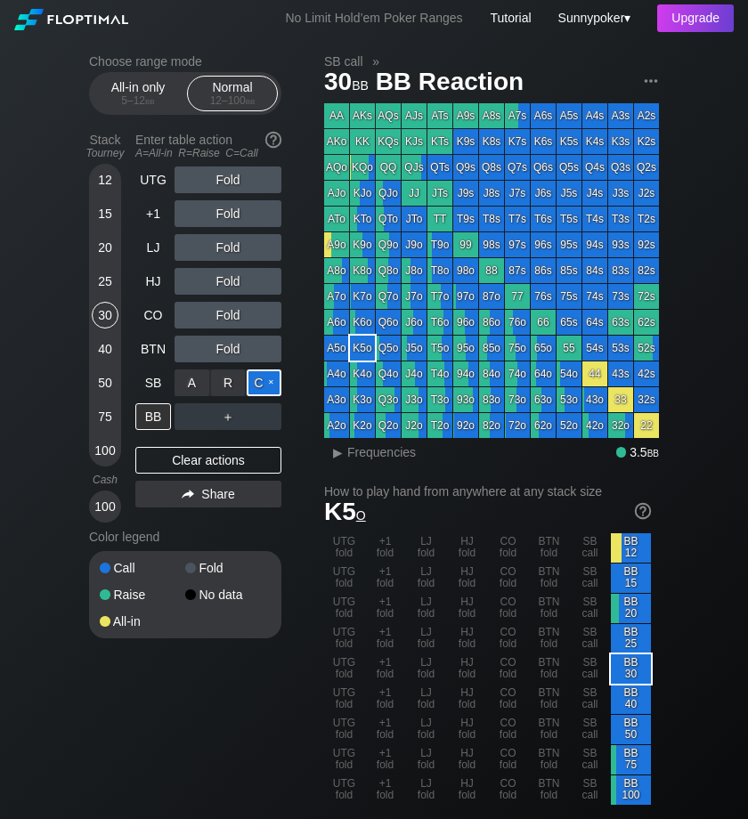
click at [261, 390] on div "C ✕" at bounding box center [264, 382] width 35 height 27
click at [269, 379] on div "C ✕" at bounding box center [264, 382] width 35 height 27
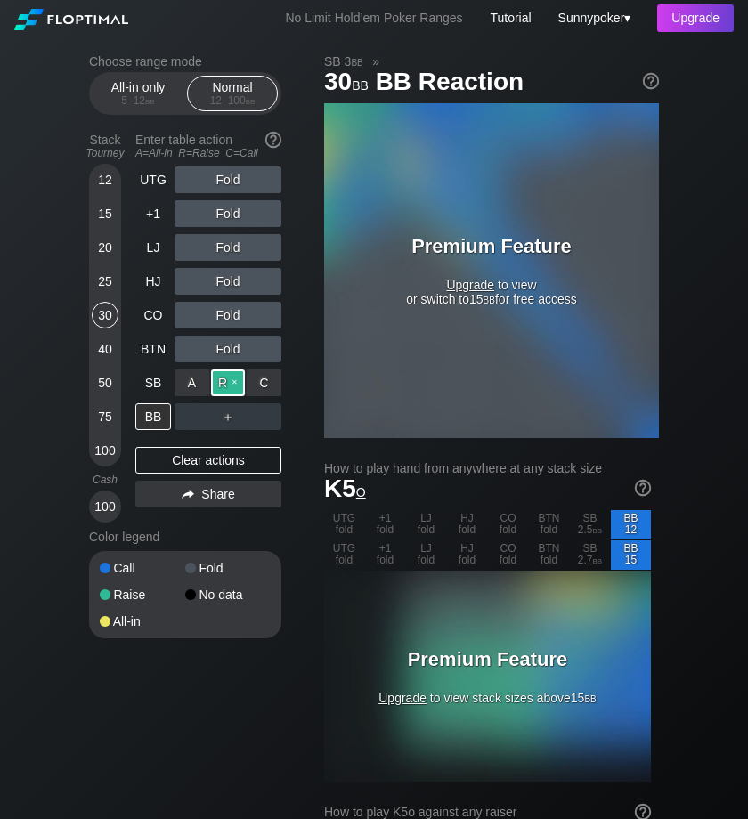
click at [227, 384] on div "R ✕" at bounding box center [228, 382] width 35 height 27
click at [238, 375] on div "R ✕" at bounding box center [228, 382] width 35 height 27
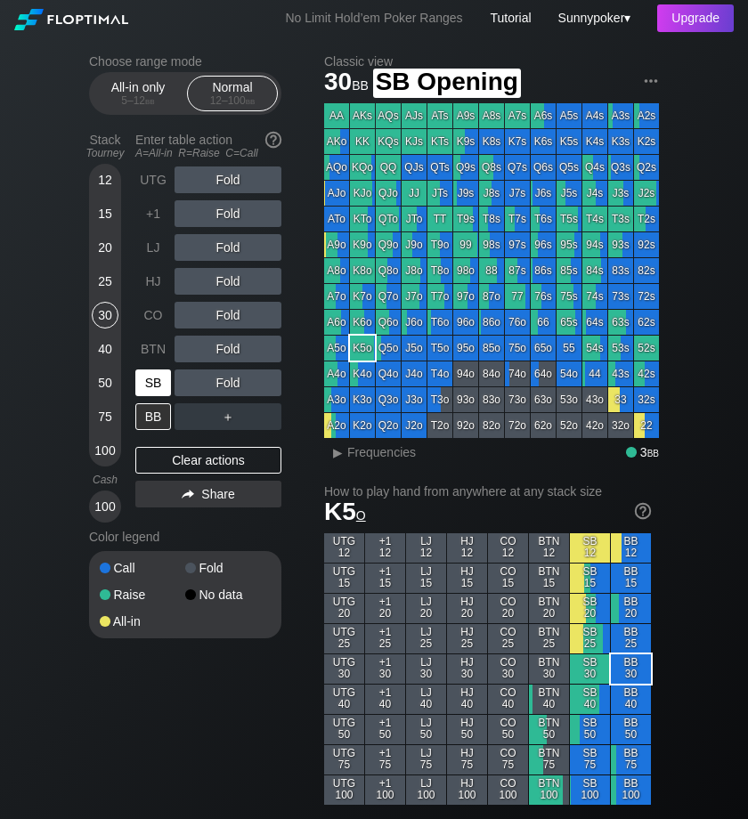
click at [151, 384] on div "SB" at bounding box center [153, 382] width 36 height 27
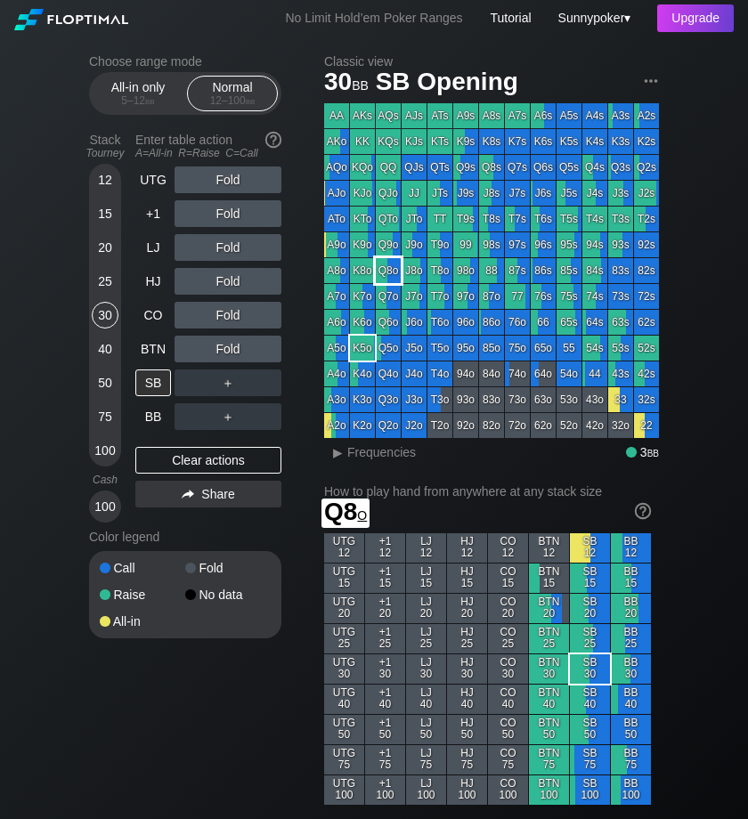
click at [393, 272] on div "Q8o" at bounding box center [388, 270] width 25 height 25
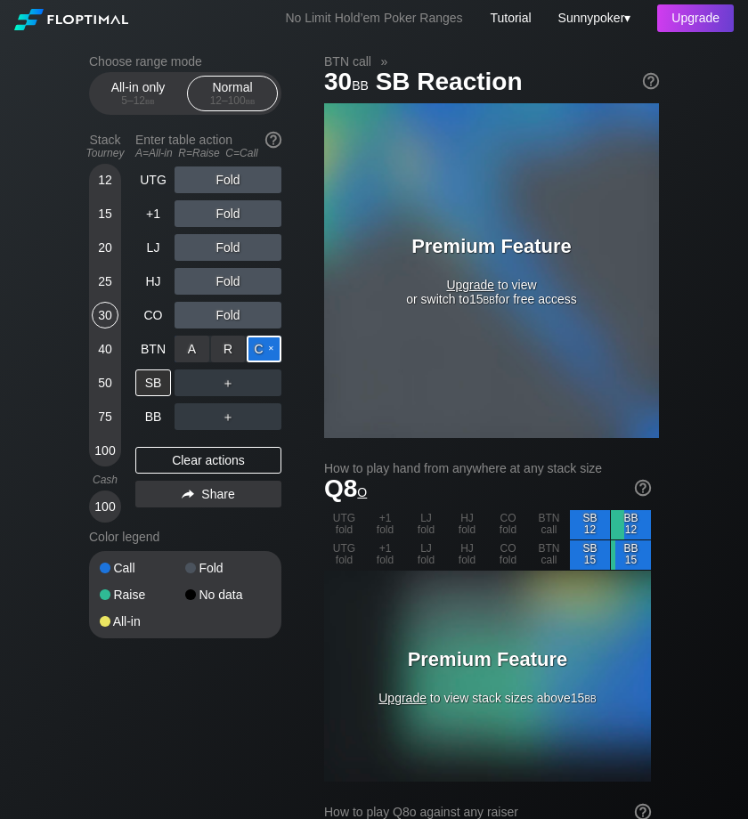
click at [268, 348] on div "C ✕" at bounding box center [264, 349] width 35 height 27
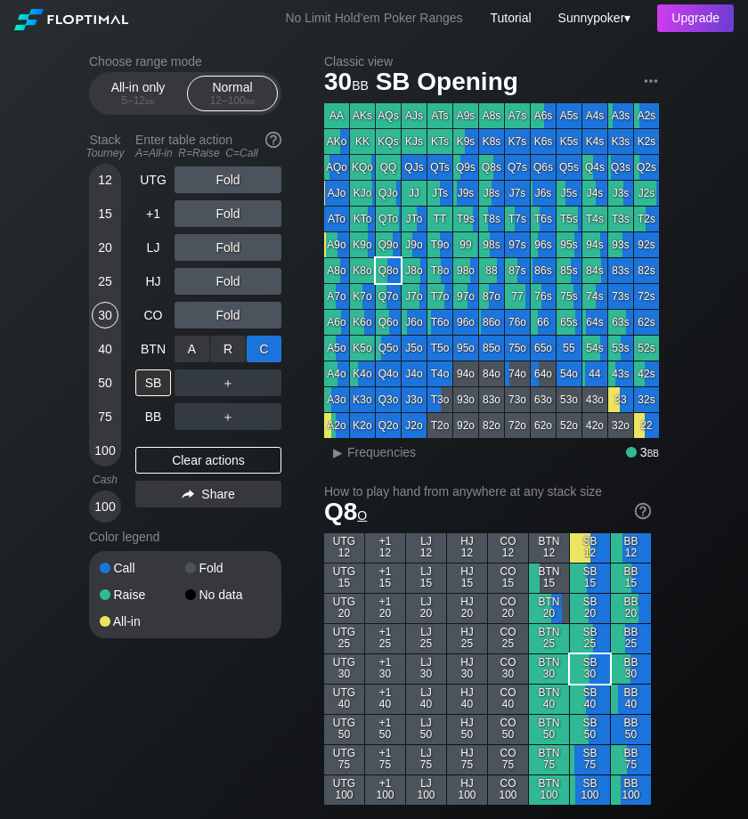
click at [272, 341] on div "C ✕" at bounding box center [264, 349] width 35 height 27
click at [143, 344] on div "BTN" at bounding box center [153, 349] width 36 height 27
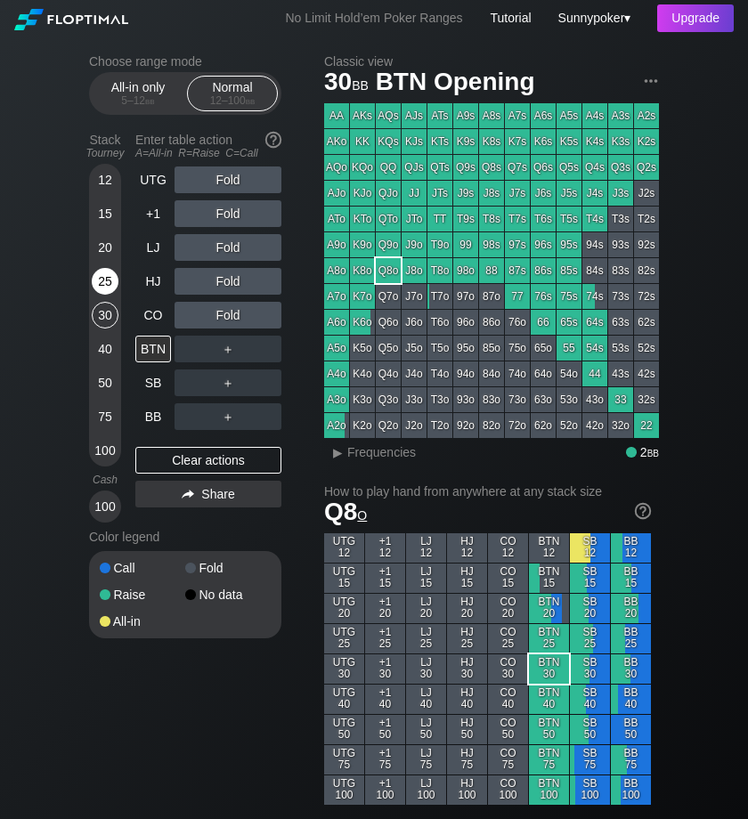
click at [104, 279] on div "25" at bounding box center [105, 281] width 27 height 27
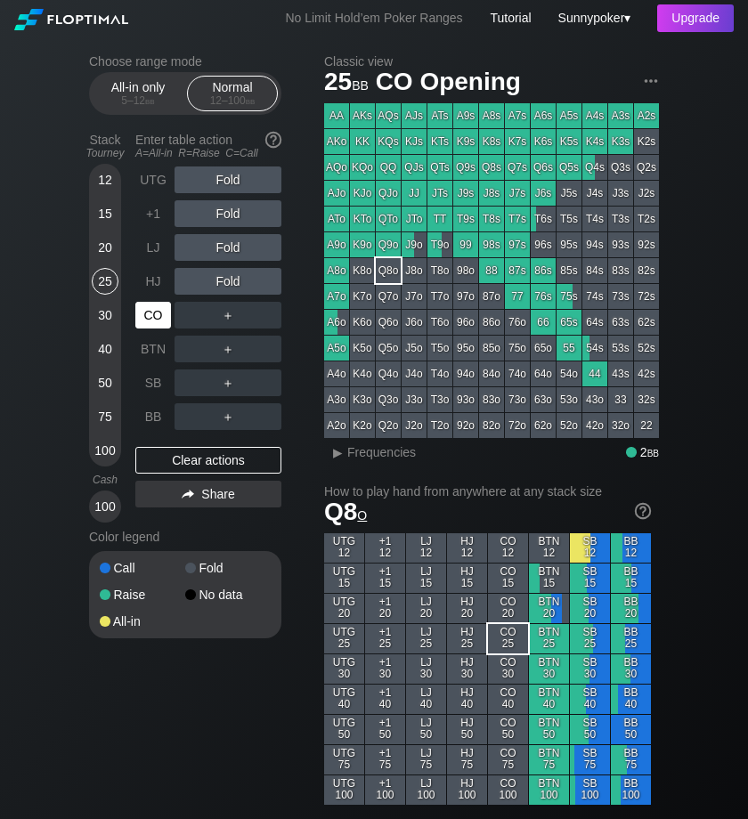
click at [158, 309] on div "CO" at bounding box center [153, 315] width 36 height 27
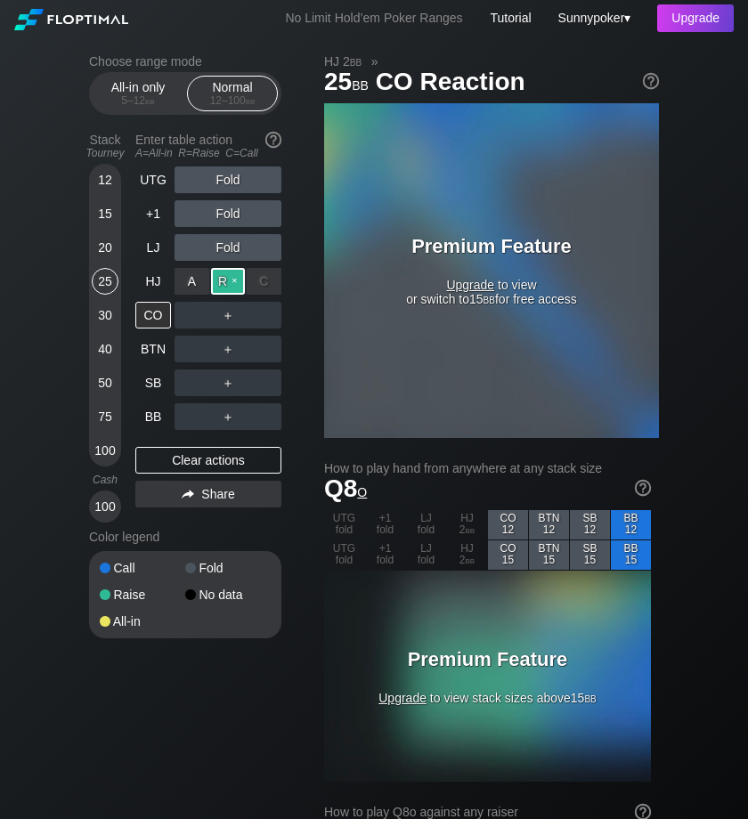
click at [226, 282] on div "R ✕" at bounding box center [228, 281] width 35 height 27
click at [236, 275] on div "R ✕" at bounding box center [228, 281] width 35 height 27
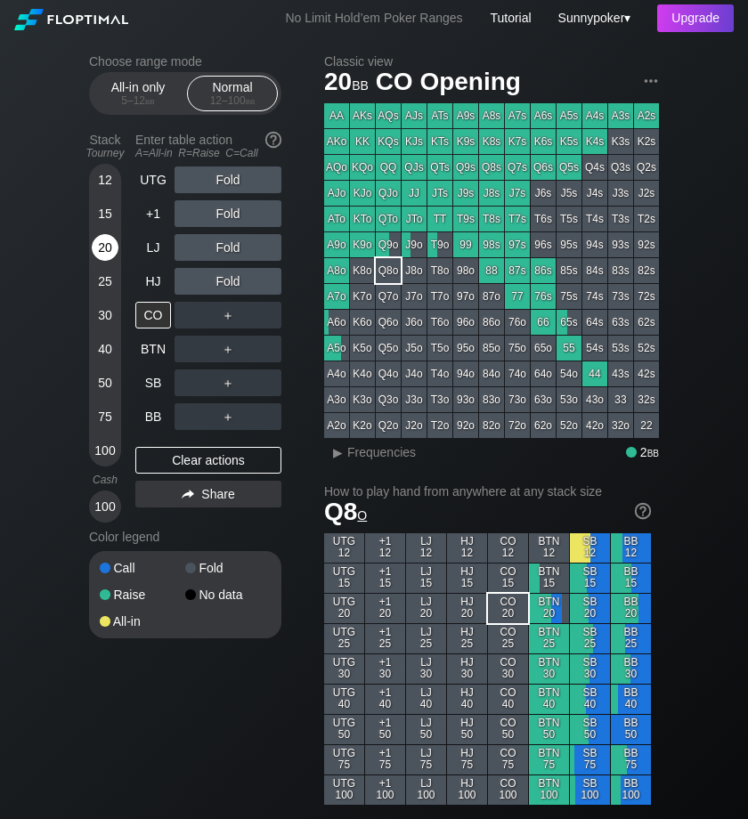
click at [92, 238] on div "20" at bounding box center [105, 251] width 27 height 34
click at [101, 280] on div "25" at bounding box center [105, 281] width 27 height 27
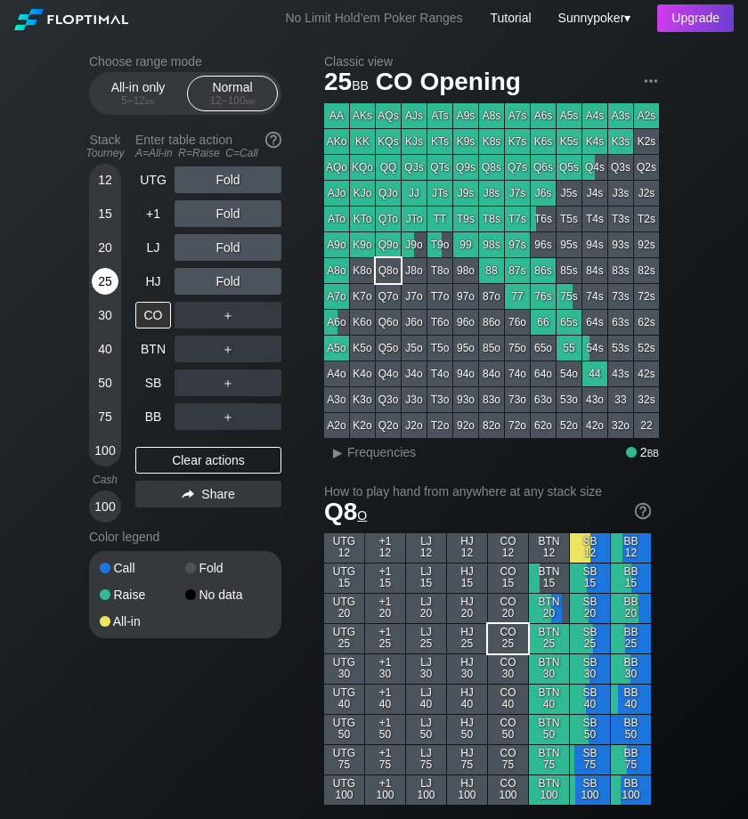
click at [101, 280] on div "25" at bounding box center [105, 281] width 27 height 27
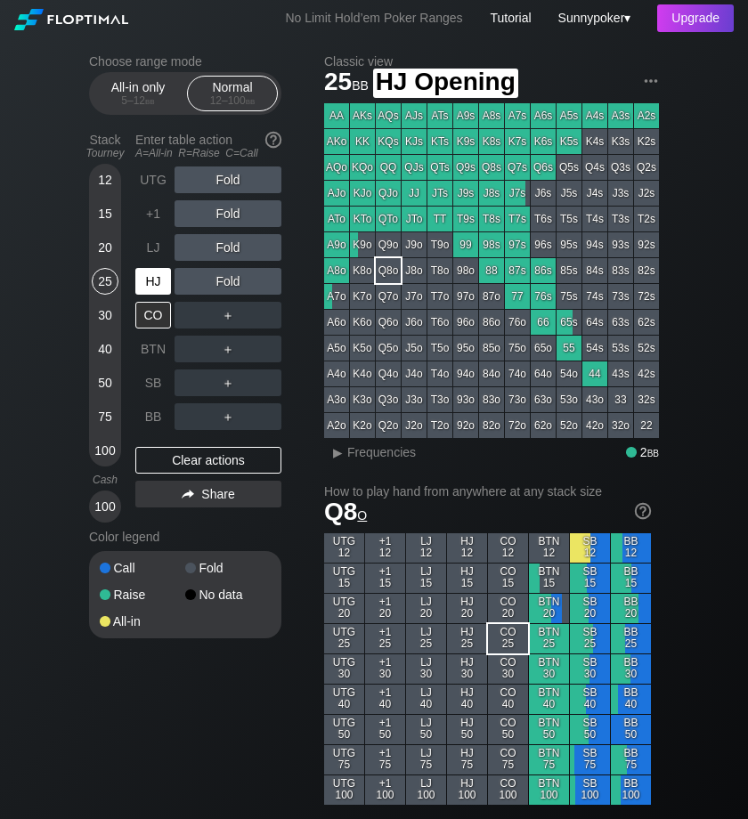
click at [148, 277] on div "HJ" at bounding box center [153, 281] width 36 height 27
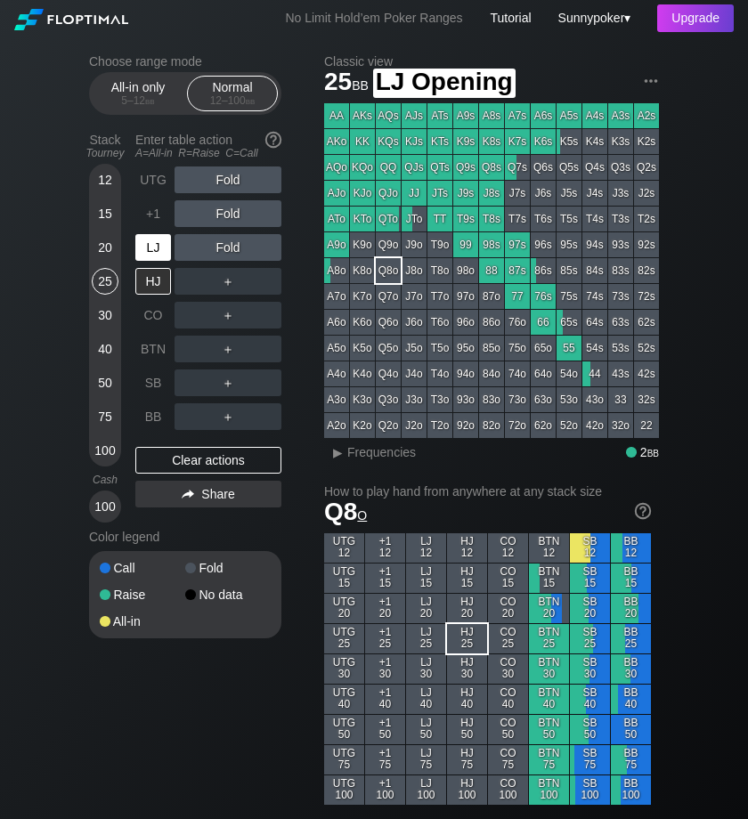
click at [147, 246] on div "LJ" at bounding box center [153, 247] width 36 height 27
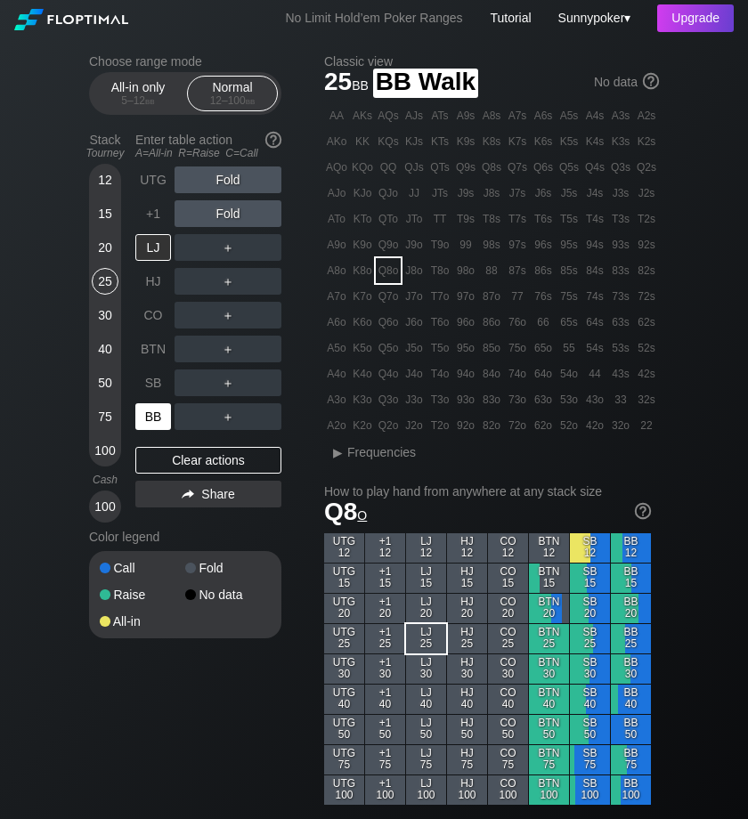
click at [151, 418] on div "BB" at bounding box center [153, 416] width 36 height 27
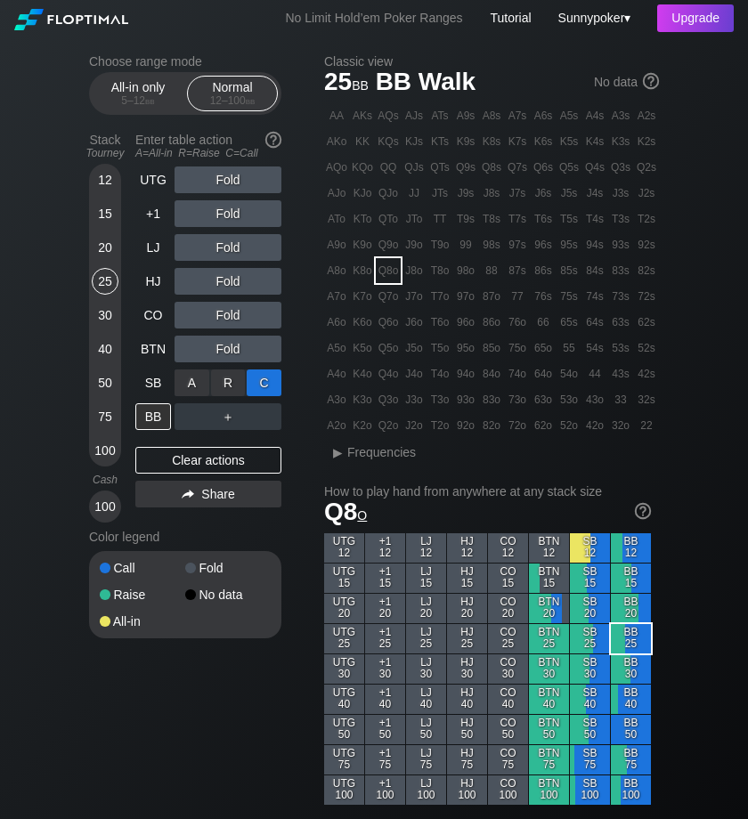
click at [269, 382] on div "C ✕" at bounding box center [264, 382] width 35 height 27
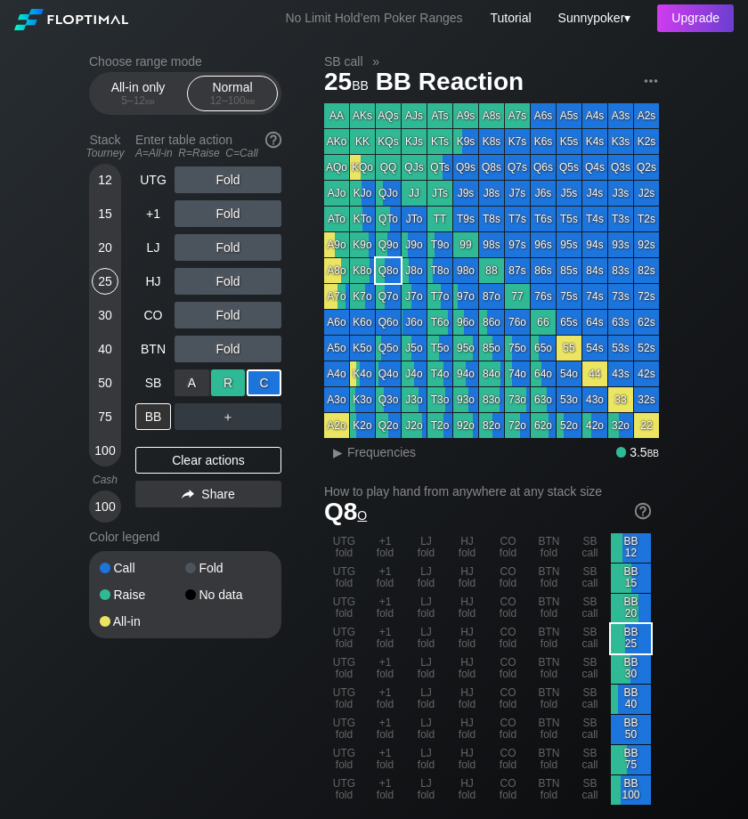
click at [229, 382] on div "R ✕" at bounding box center [228, 382] width 35 height 27
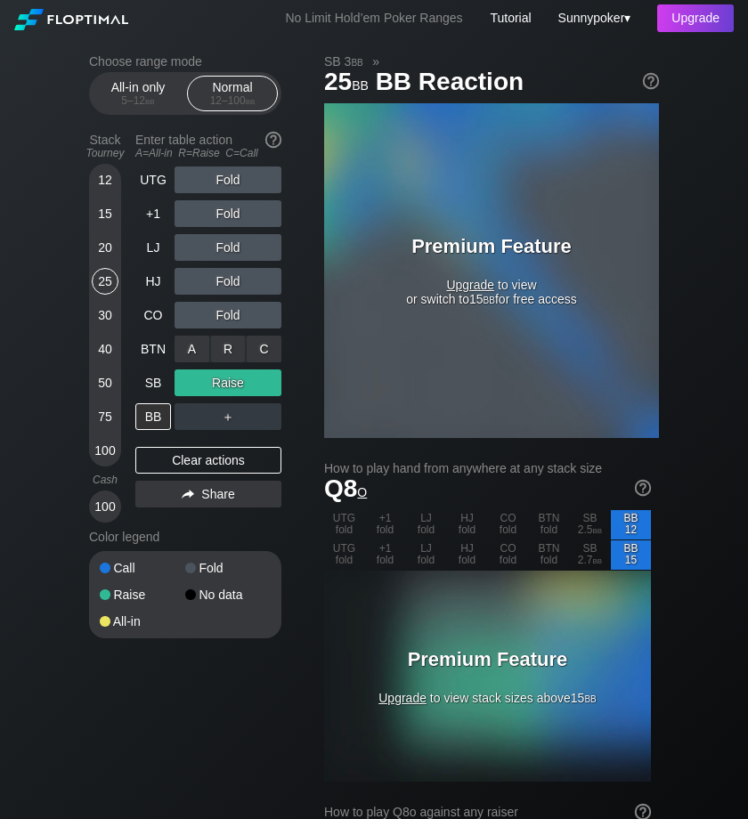
click at [230, 349] on div "R ✕" at bounding box center [228, 349] width 35 height 27
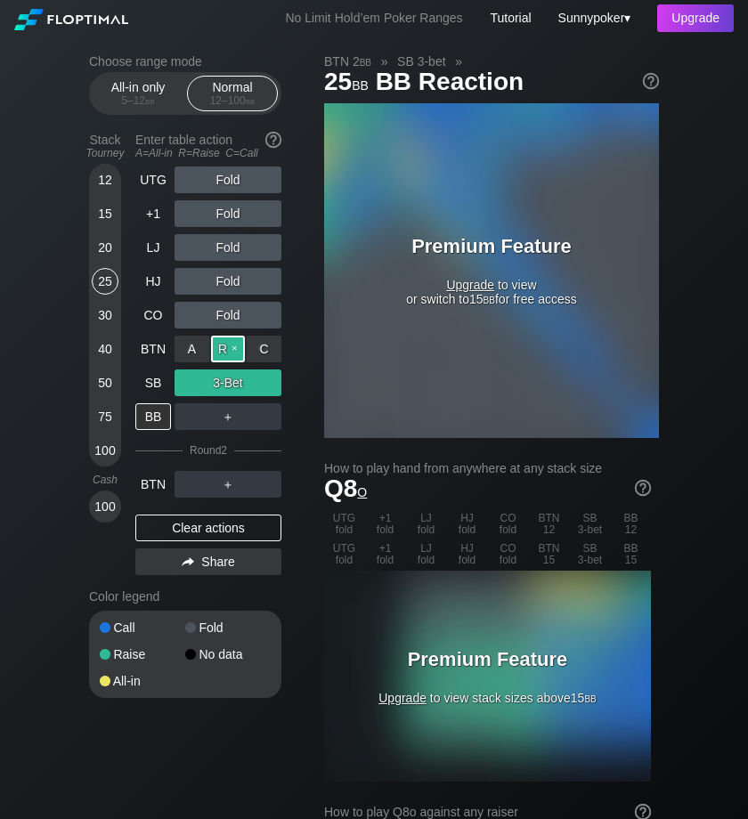
click at [238, 347] on div "R ✕" at bounding box center [228, 349] width 35 height 27
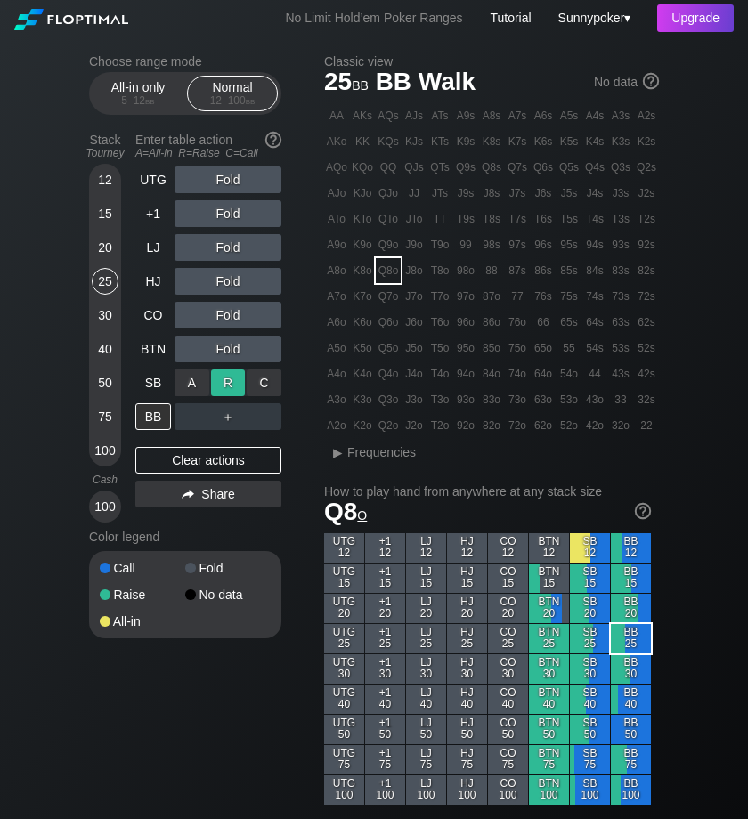
click at [239, 377] on div "R ✕" at bounding box center [228, 382] width 35 height 27
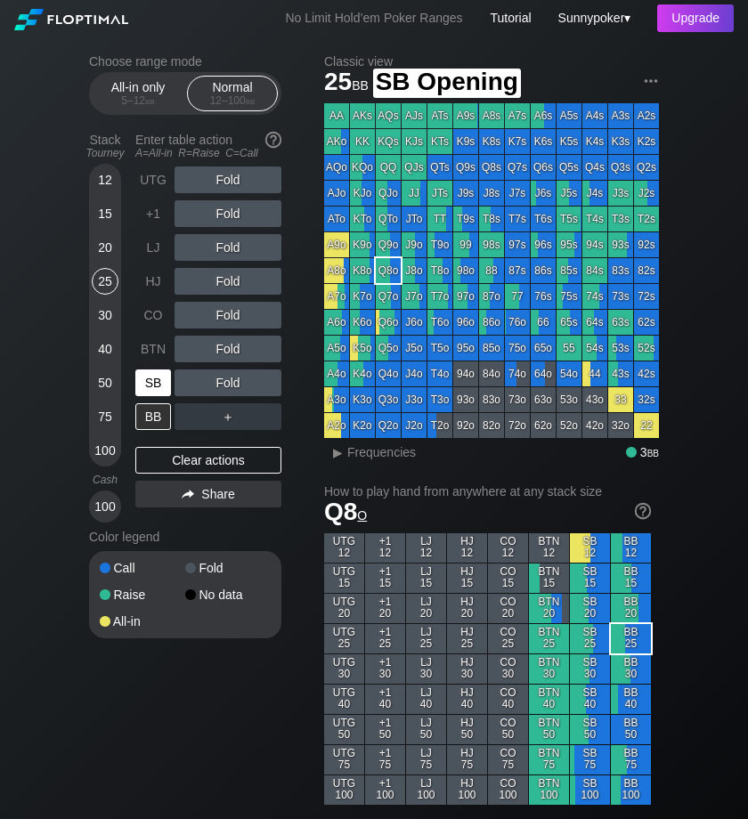
click at [159, 388] on div "SB" at bounding box center [153, 382] width 36 height 27
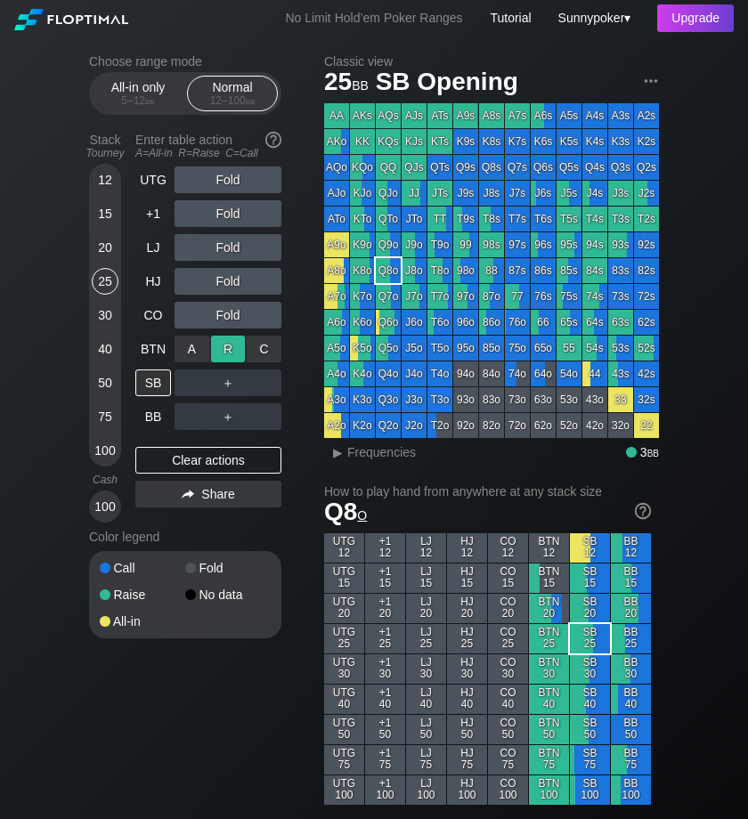
click at [230, 353] on div "R ✕" at bounding box center [228, 349] width 35 height 27
click at [234, 342] on div "R ✕" at bounding box center [228, 349] width 35 height 27
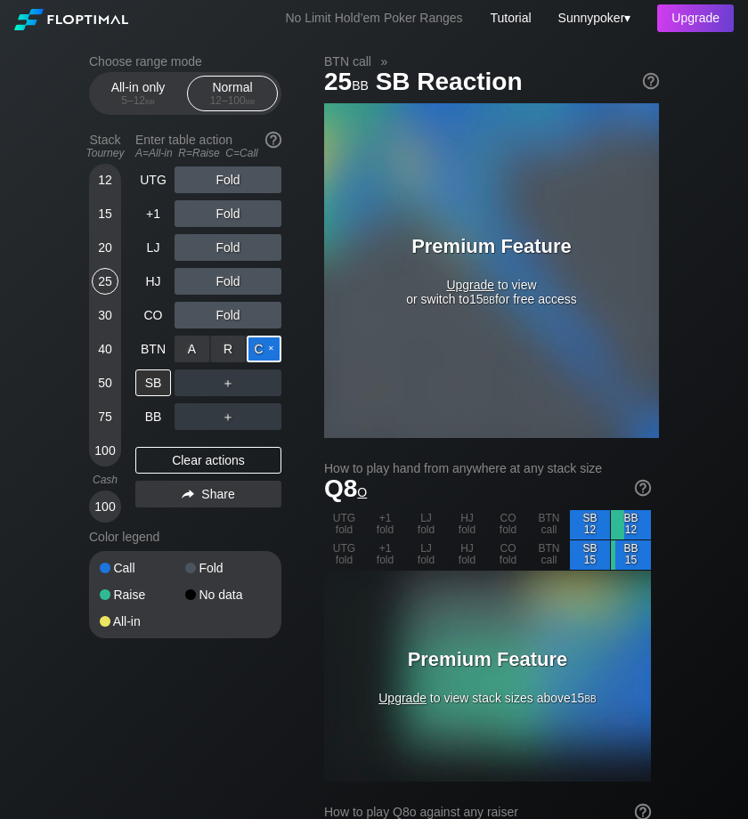
click at [261, 343] on div "C ✕" at bounding box center [264, 349] width 35 height 27
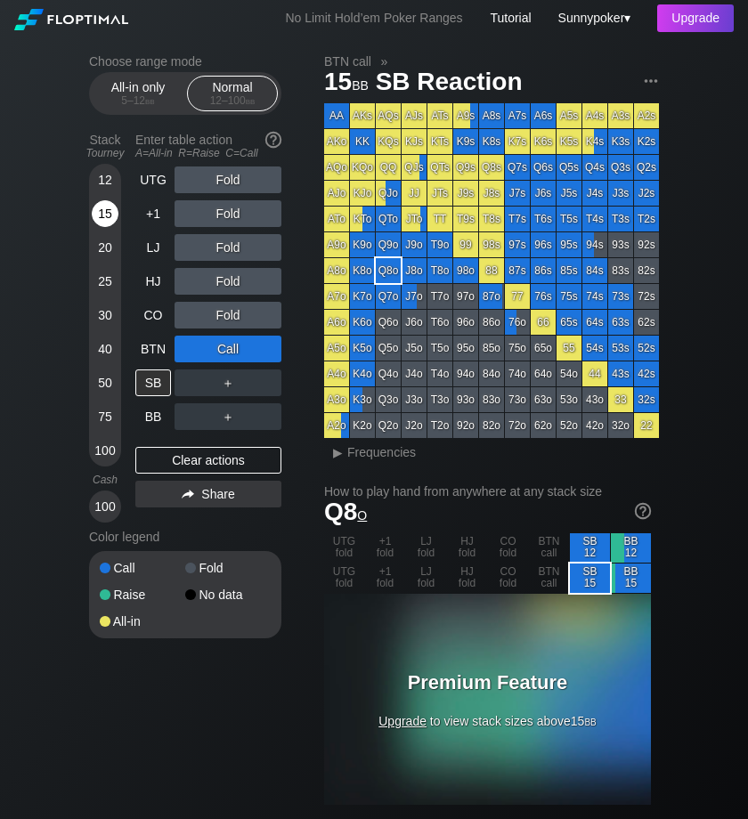
click at [102, 211] on div "15" at bounding box center [105, 213] width 27 height 27
click at [226, 318] on div "R ✕" at bounding box center [228, 315] width 35 height 27
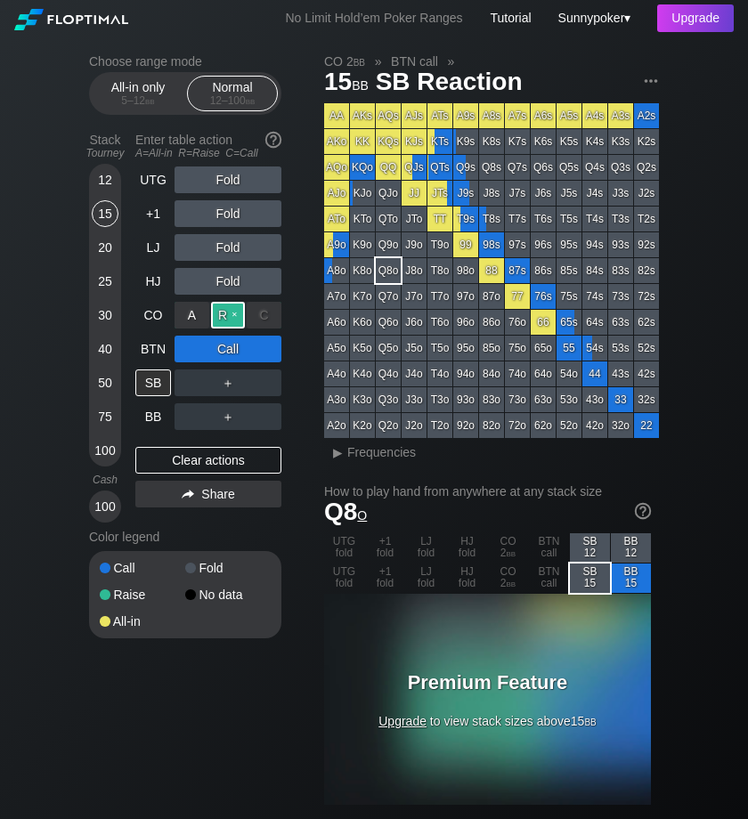
click at [239, 310] on div "R ✕" at bounding box center [228, 315] width 35 height 27
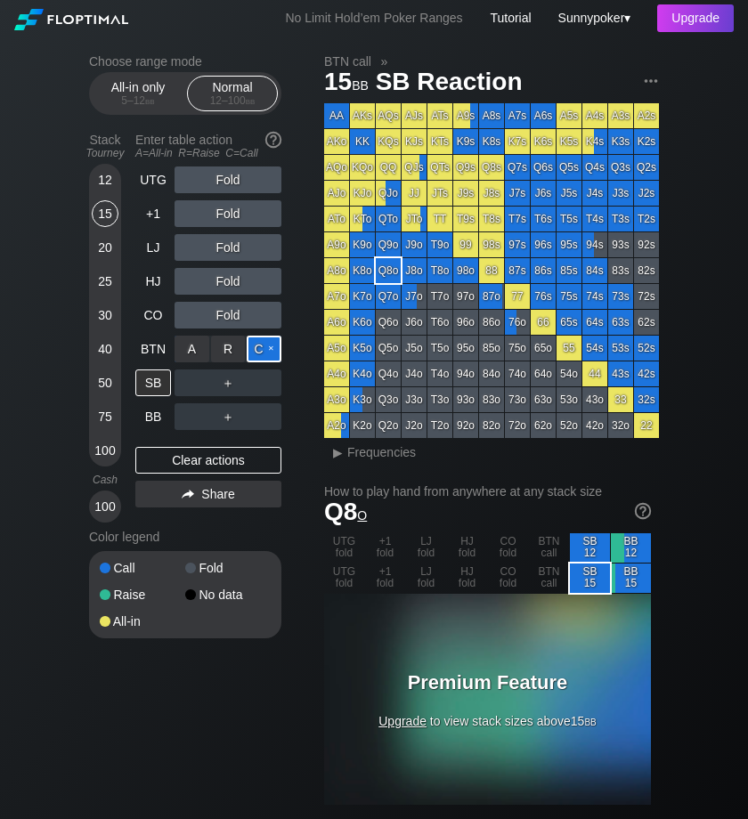
click at [273, 344] on div "C ✕" at bounding box center [264, 349] width 35 height 27
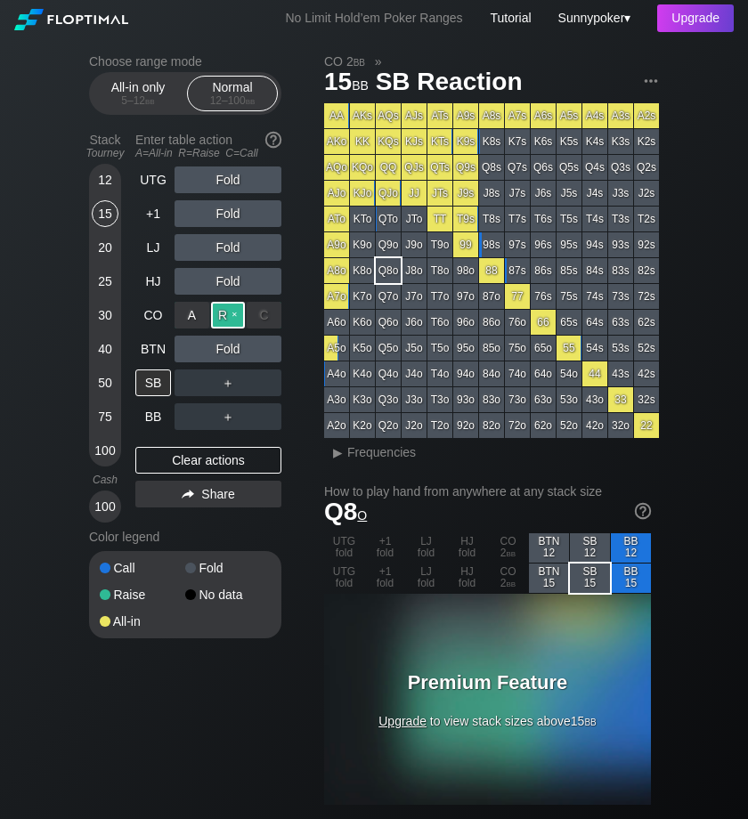
click at [230, 318] on div "R ✕" at bounding box center [228, 315] width 35 height 27
click at [242, 311] on div "R ✕" at bounding box center [228, 315] width 35 height 27
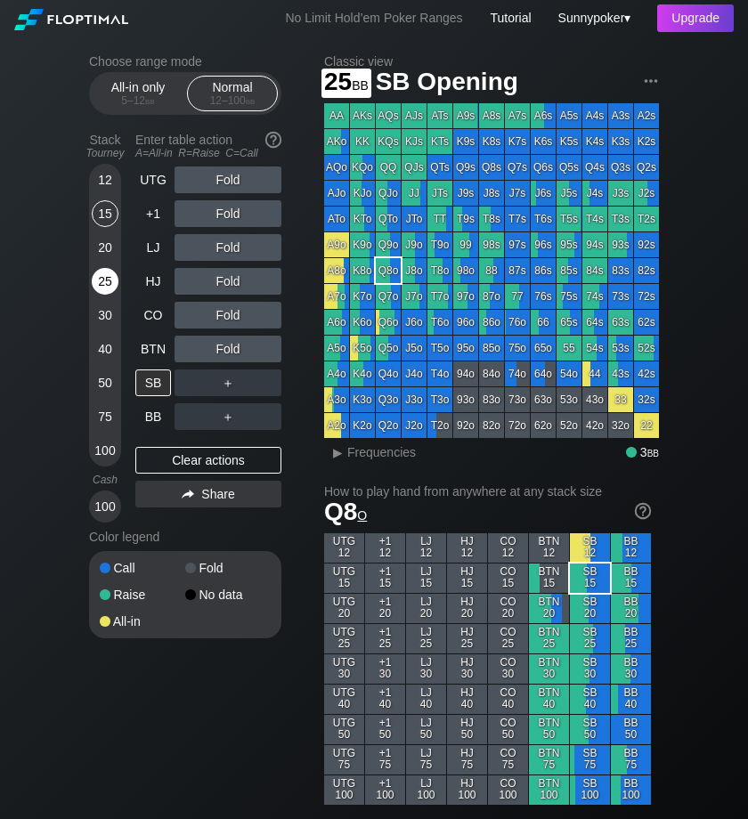
click at [113, 283] on div "25" at bounding box center [105, 281] width 27 height 27
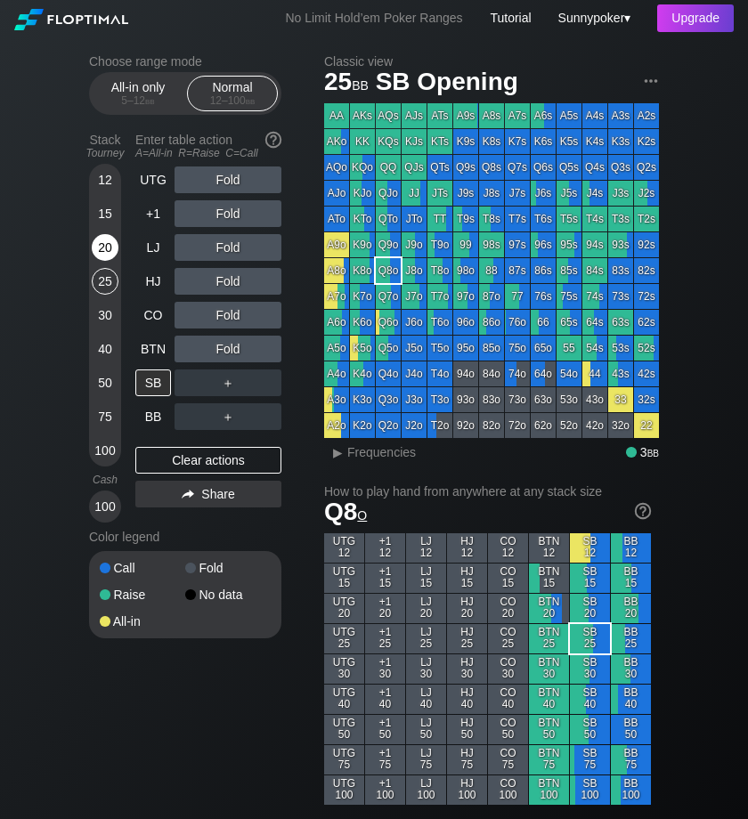
click at [102, 247] on div "20" at bounding box center [105, 247] width 27 height 27
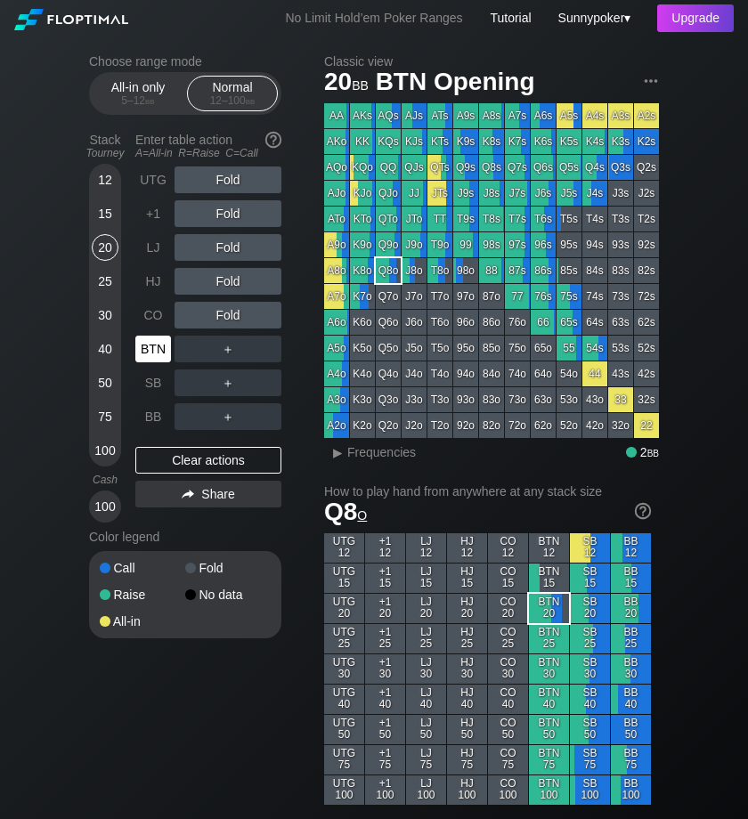
click at [155, 353] on div "BTN" at bounding box center [153, 349] width 36 height 27
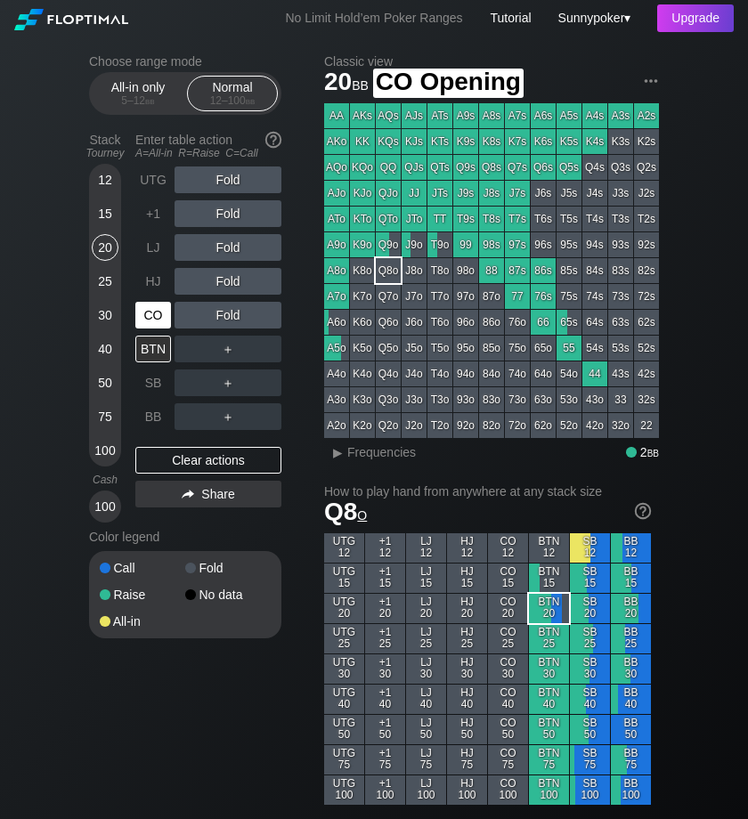
click at [152, 314] on div "CO" at bounding box center [153, 315] width 36 height 27
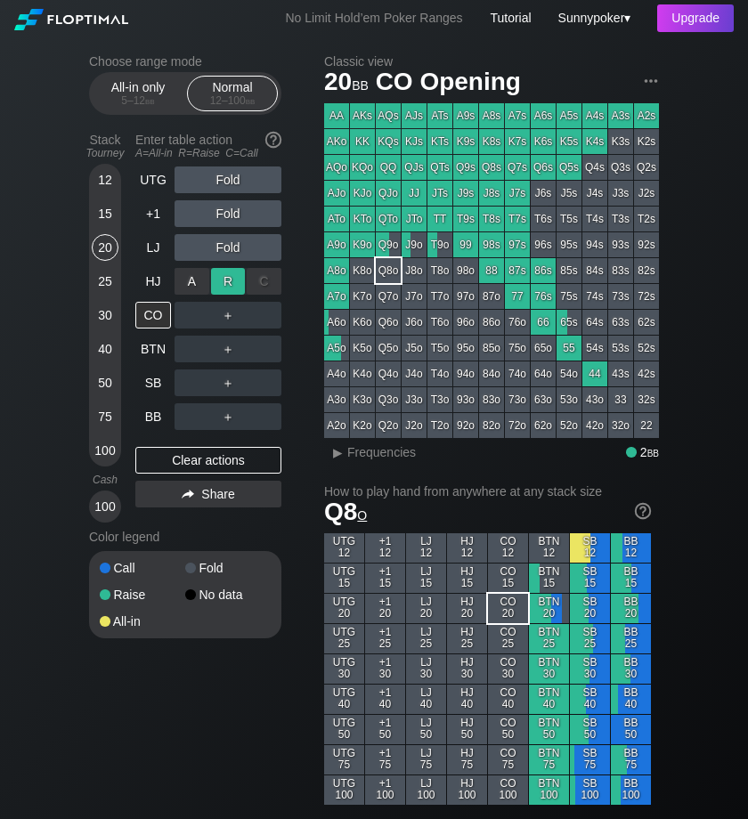
click at [230, 283] on div "R ✕" at bounding box center [228, 281] width 35 height 27
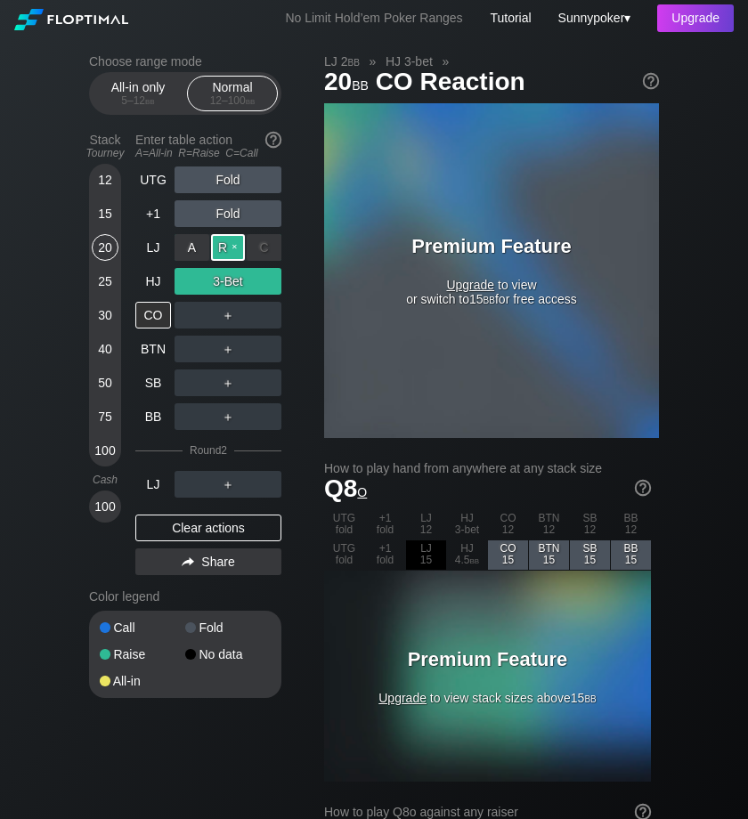
click at [233, 236] on div "R ✕" at bounding box center [228, 247] width 35 height 27
click at [227, 210] on div "R ✕" at bounding box center [228, 213] width 35 height 27
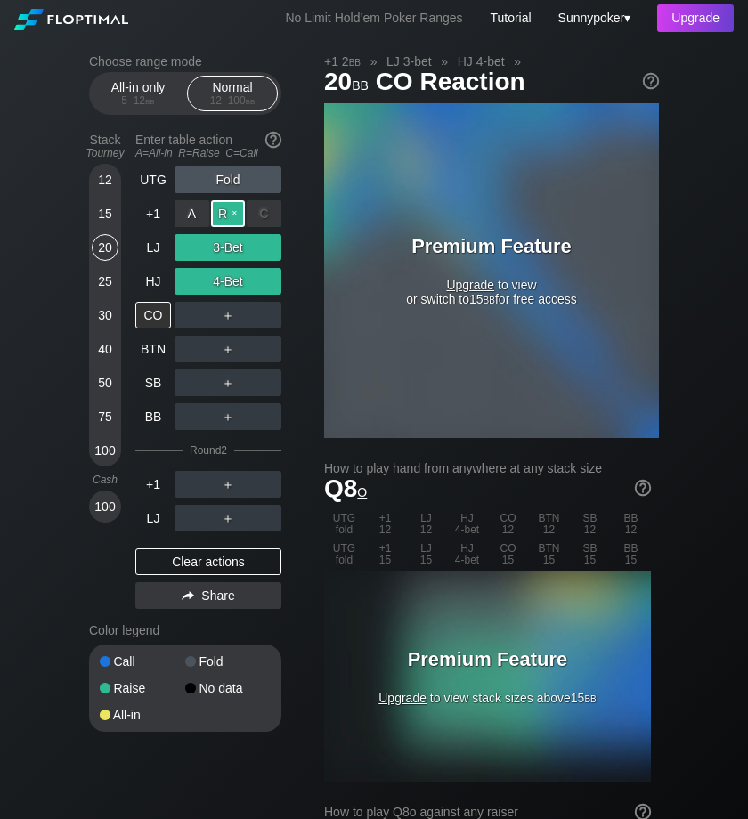
click at [239, 211] on div "R ✕" at bounding box center [228, 213] width 35 height 27
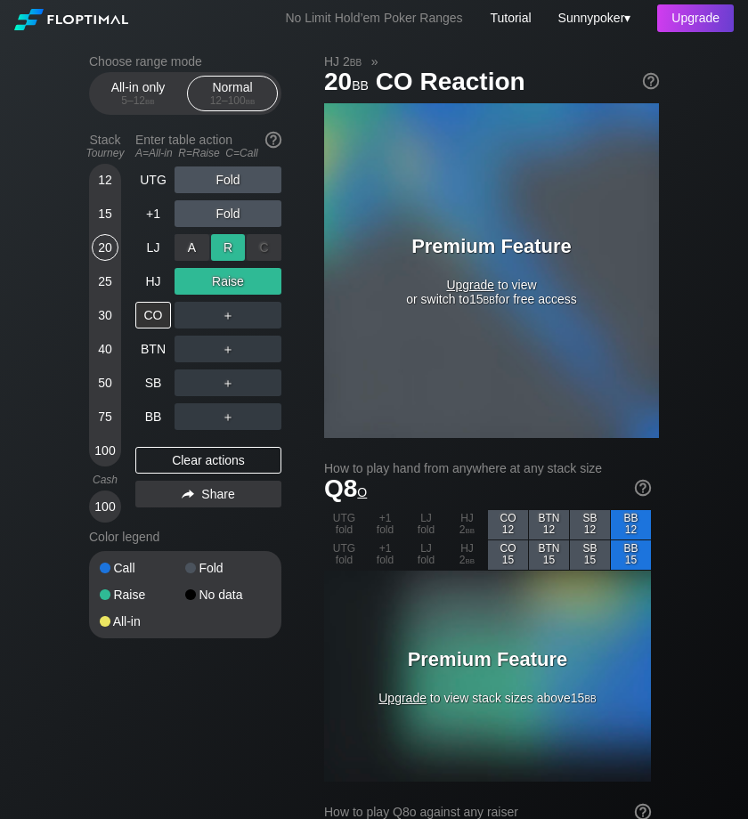
click at [231, 243] on div "R ✕" at bounding box center [228, 247] width 35 height 27
click at [236, 275] on div "R ✕" at bounding box center [228, 281] width 35 height 27
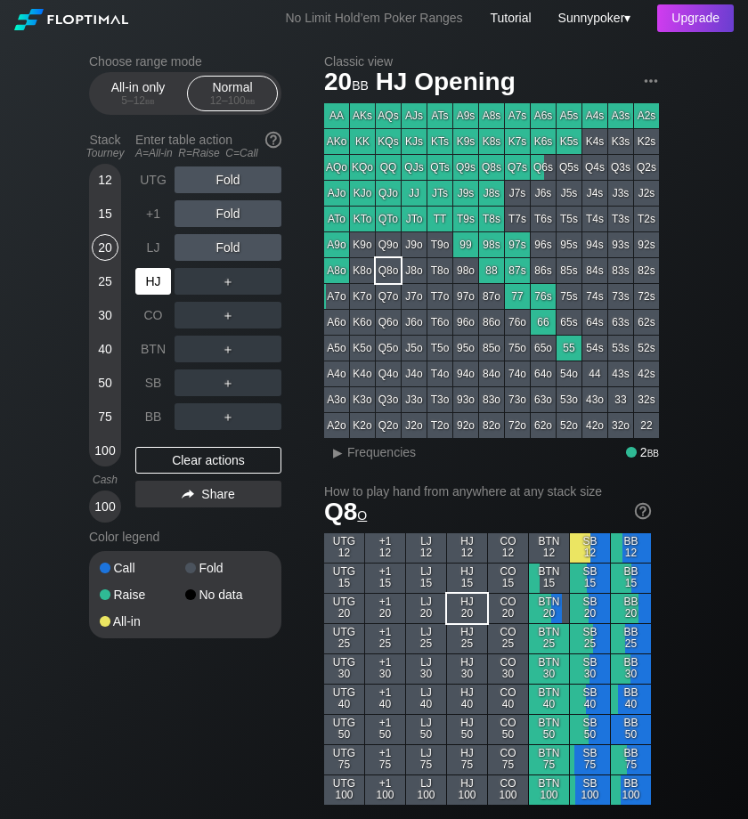
click at [152, 283] on div "HJ" at bounding box center [153, 281] width 36 height 27
click at [231, 385] on div "R ✕" at bounding box center [228, 382] width 35 height 27
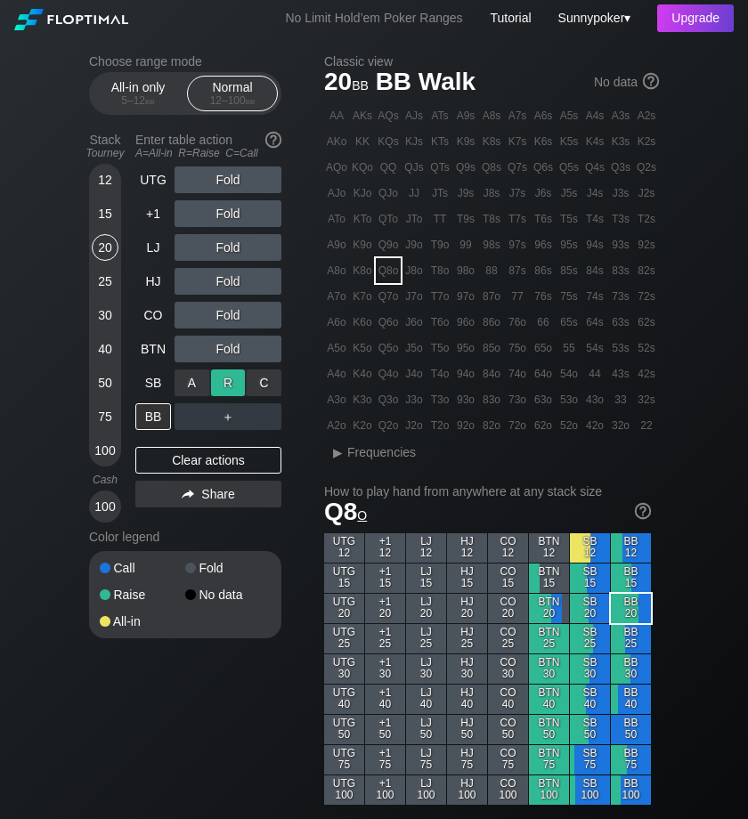
click at [237, 380] on div "R ✕" at bounding box center [228, 382] width 35 height 27
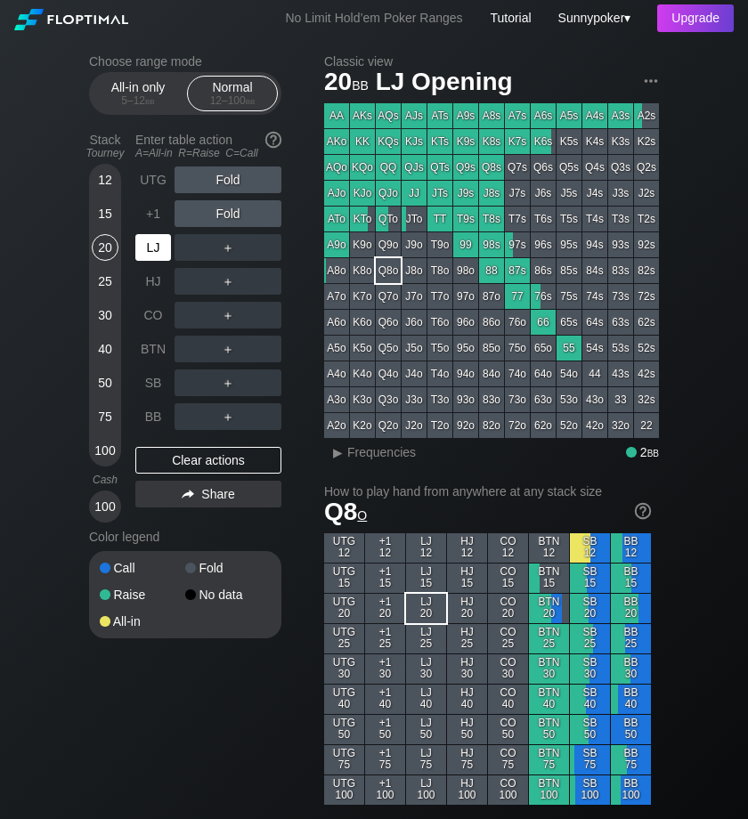
click at [155, 255] on div "LJ" at bounding box center [153, 247] width 36 height 27
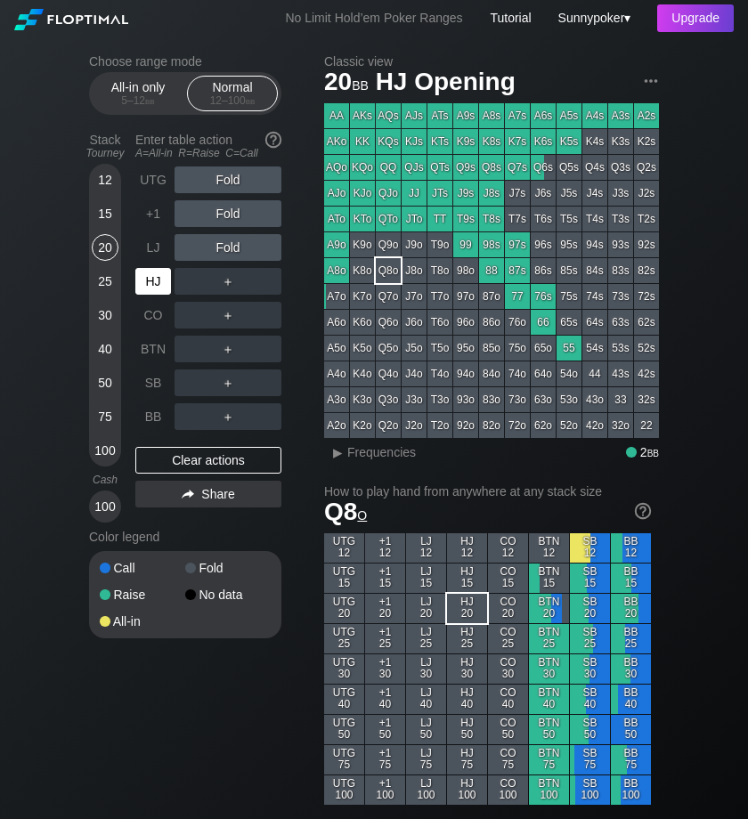
click at [155, 274] on div "HJ" at bounding box center [153, 281] width 36 height 27
click at [227, 253] on div "R ✕" at bounding box center [228, 247] width 35 height 27
click at [234, 247] on div "R ✕" at bounding box center [228, 247] width 35 height 27
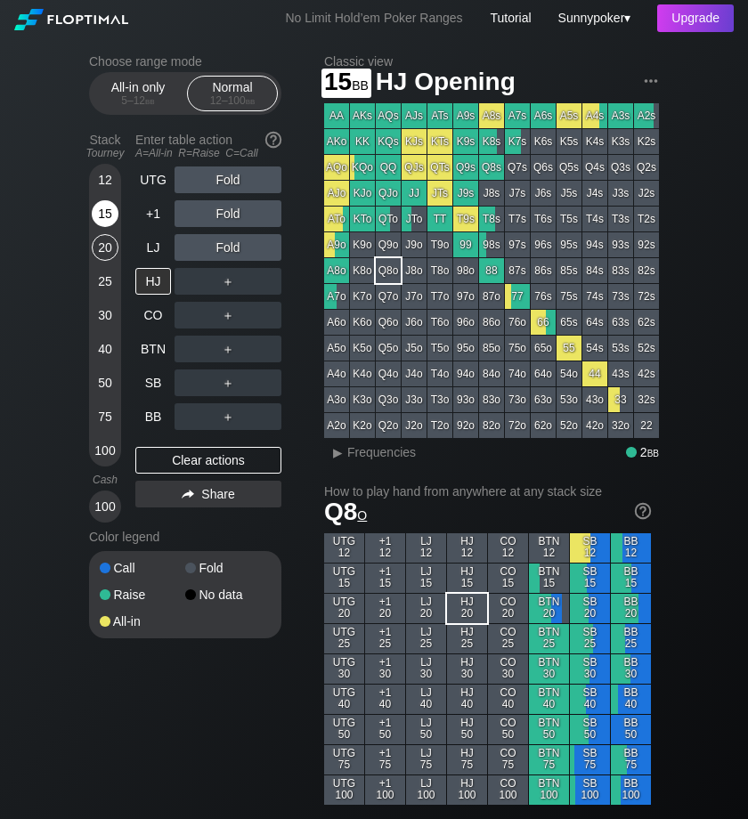
click at [109, 226] on div "15" at bounding box center [105, 217] width 27 height 34
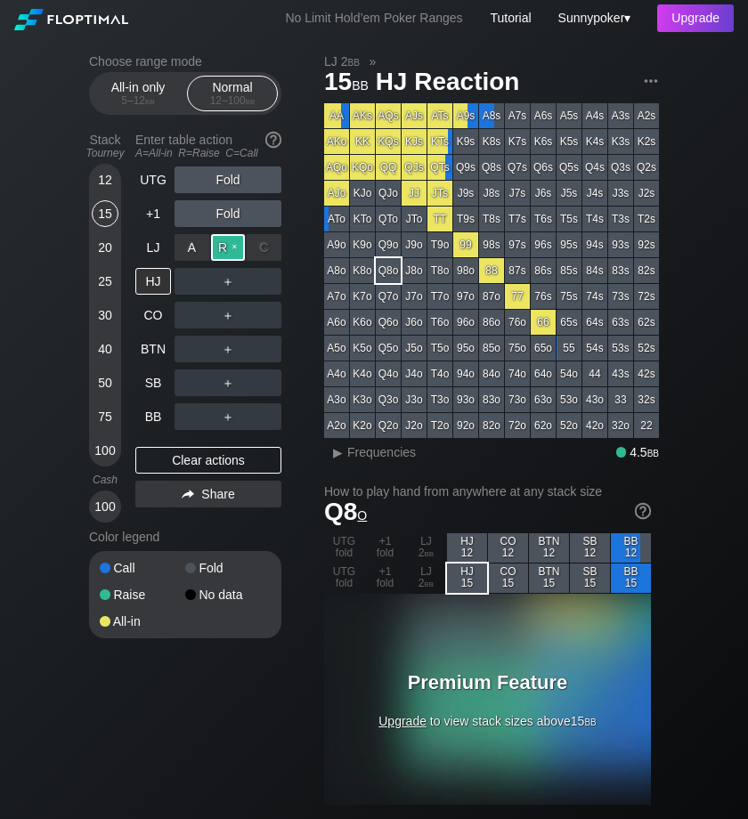
click at [231, 247] on div "R ✕" at bounding box center [228, 247] width 35 height 27
click at [232, 247] on div "R ✕" at bounding box center [228, 247] width 35 height 27
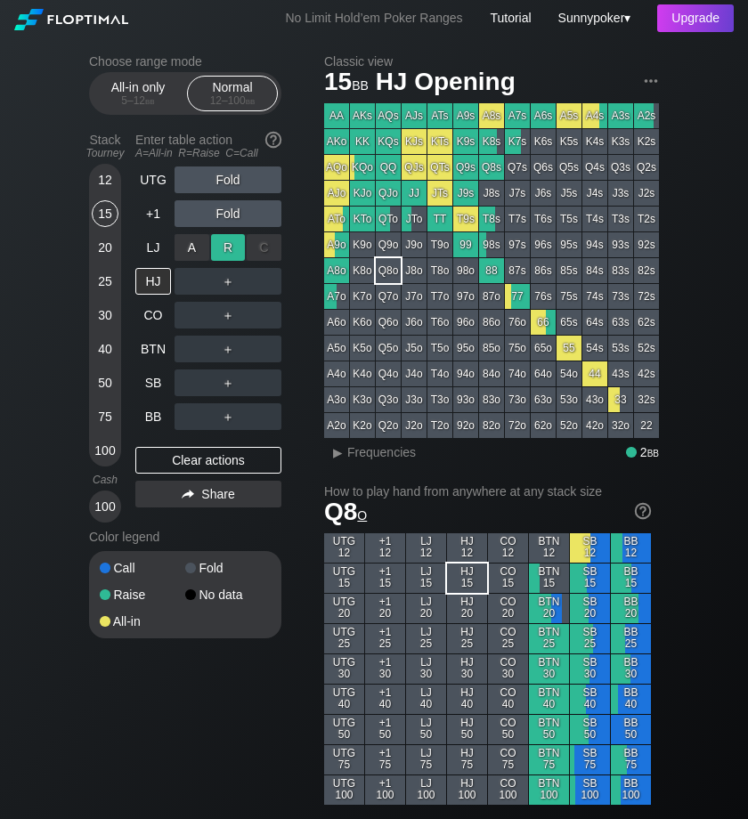
click at [234, 241] on div "R ✕" at bounding box center [228, 247] width 35 height 27
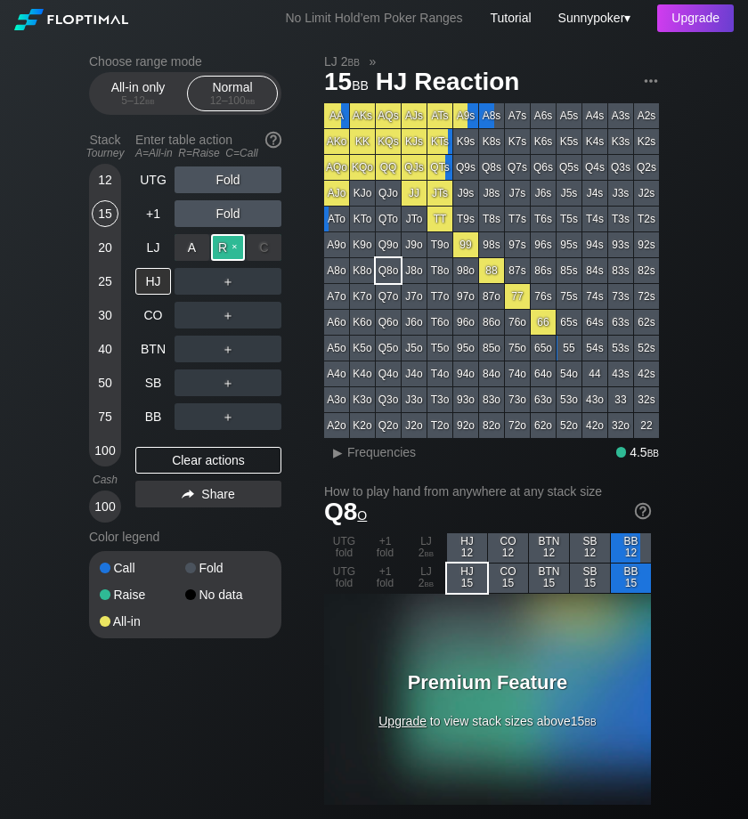
click at [236, 238] on div "R ✕" at bounding box center [228, 247] width 35 height 27
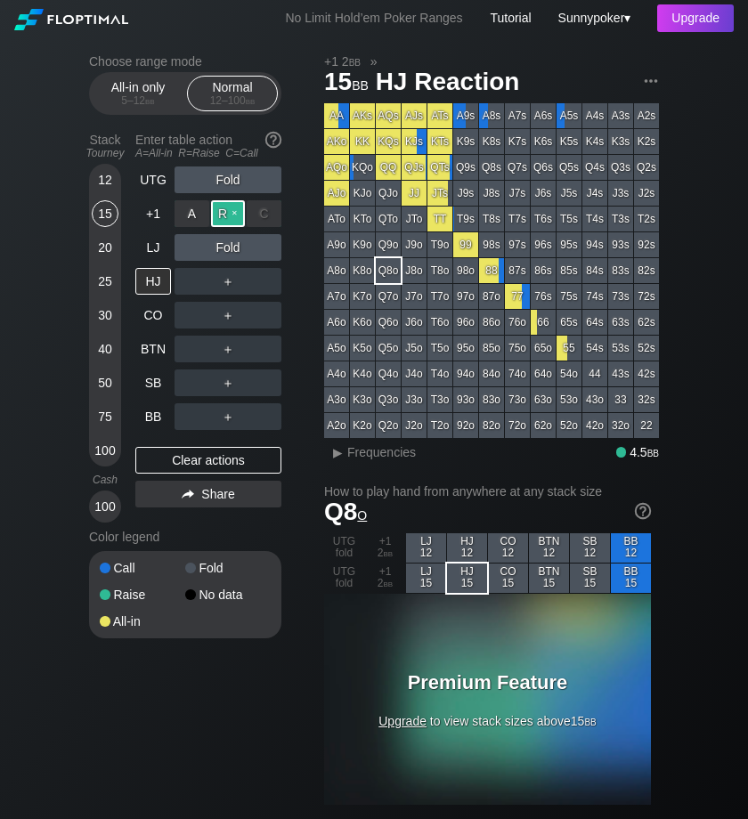
click at [238, 210] on div "R ✕" at bounding box center [228, 213] width 35 height 27
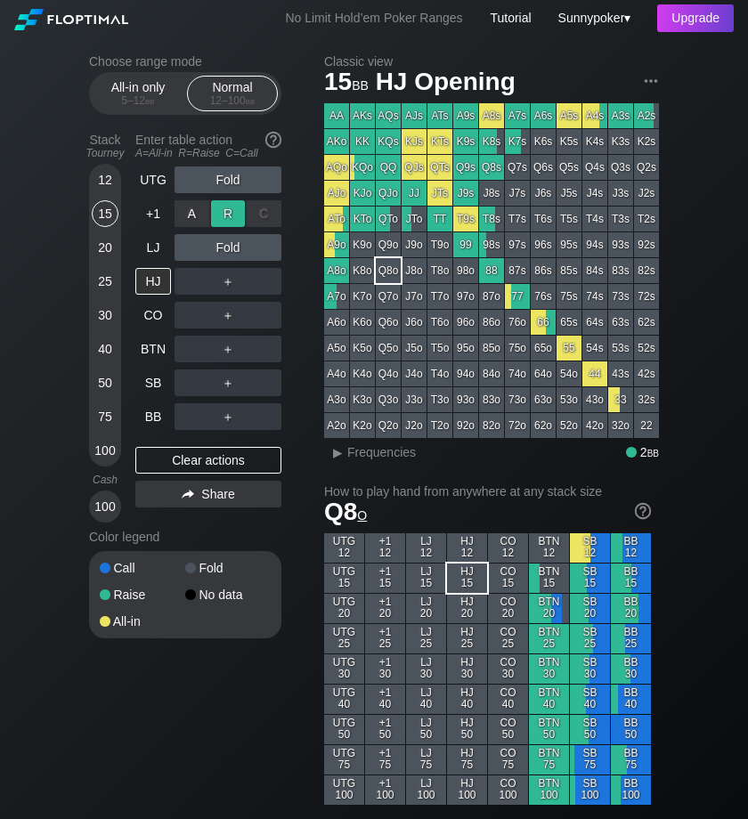
click at [237, 202] on div "R ✕" at bounding box center [228, 213] width 35 height 27
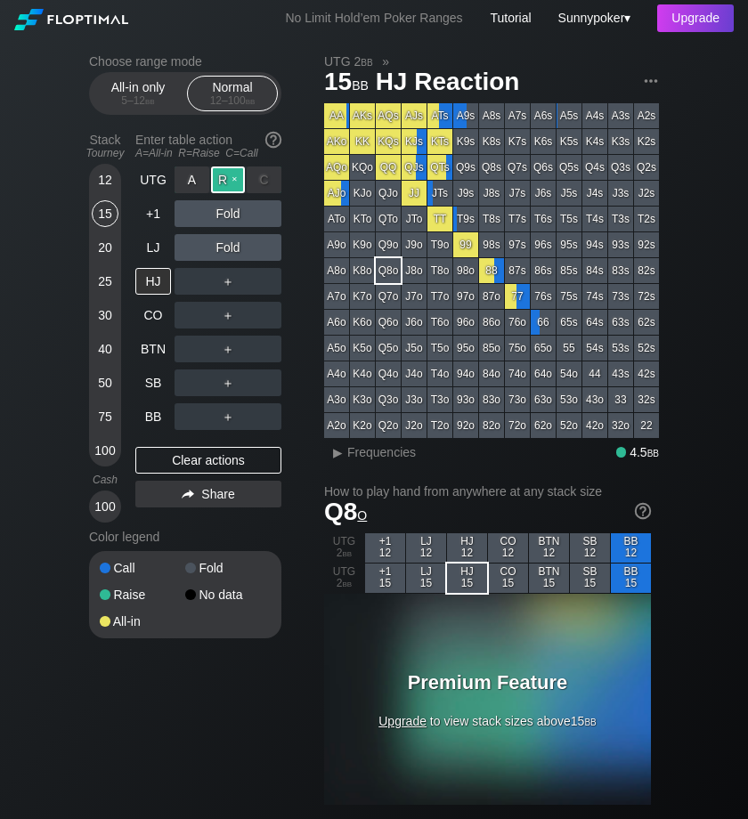
click at [237, 178] on div "R ✕" at bounding box center [228, 179] width 35 height 27
click at [237, 180] on div "R ✕" at bounding box center [228, 179] width 35 height 27
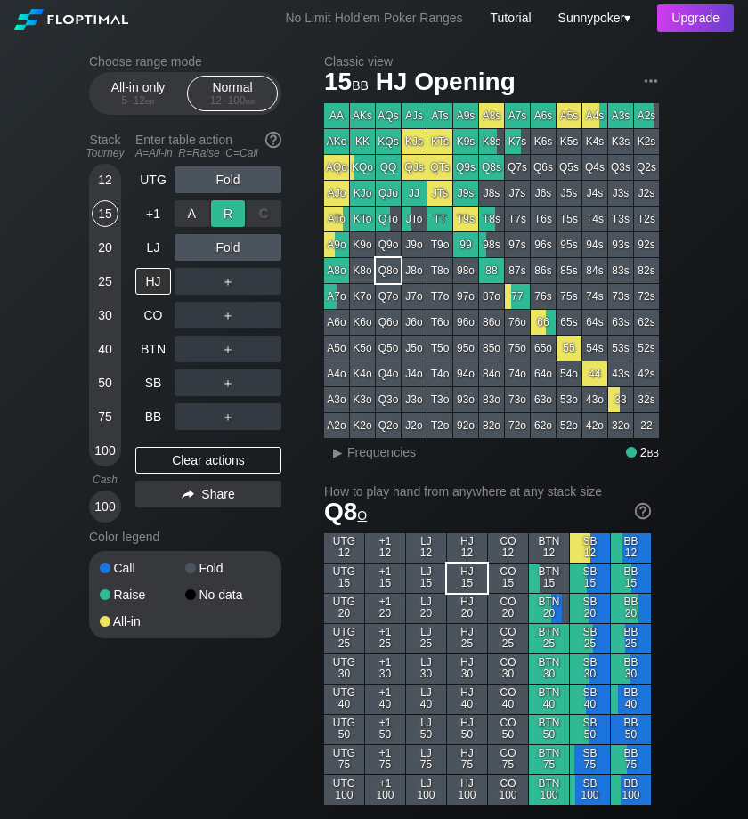
click at [231, 214] on div "R ✕" at bounding box center [228, 213] width 35 height 27
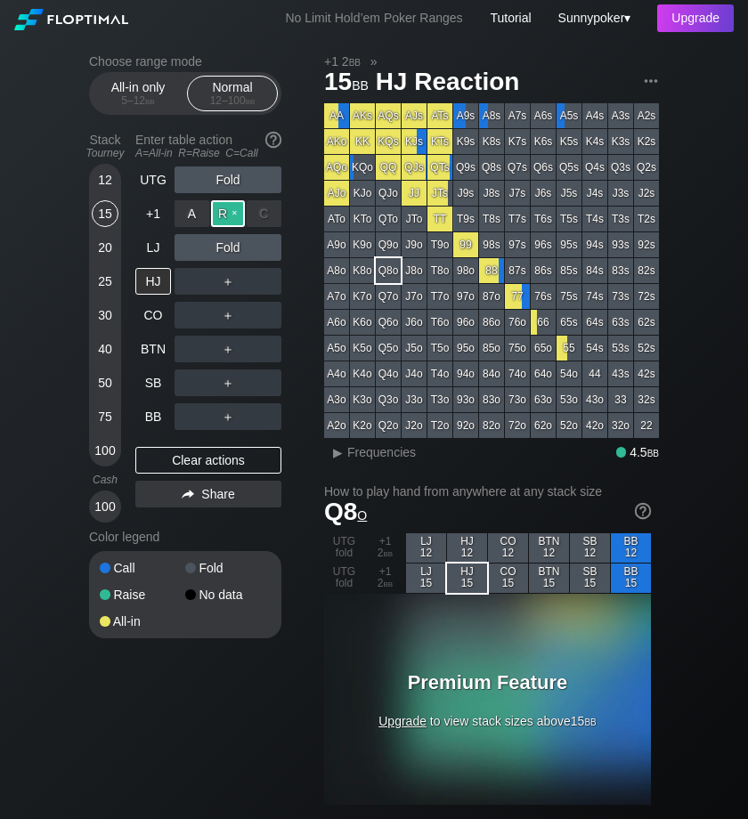
click at [231, 213] on div "R ✕" at bounding box center [228, 213] width 35 height 27
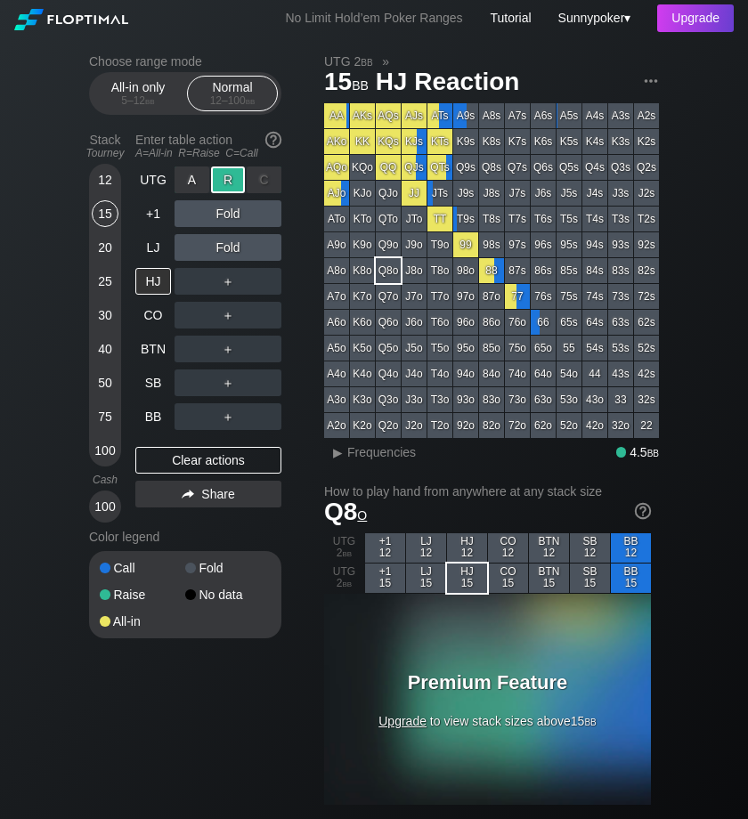
click at [226, 174] on div "R ✕" at bounding box center [228, 179] width 35 height 27
click at [232, 177] on div "R ✕" at bounding box center [228, 179] width 35 height 27
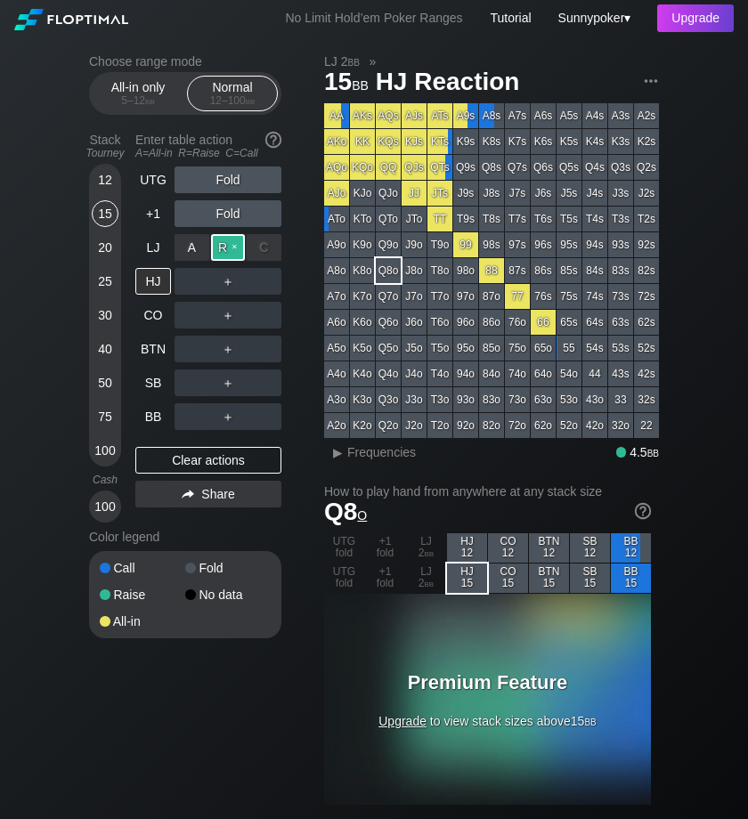
click at [234, 238] on div "R ✕" at bounding box center [228, 247] width 35 height 27
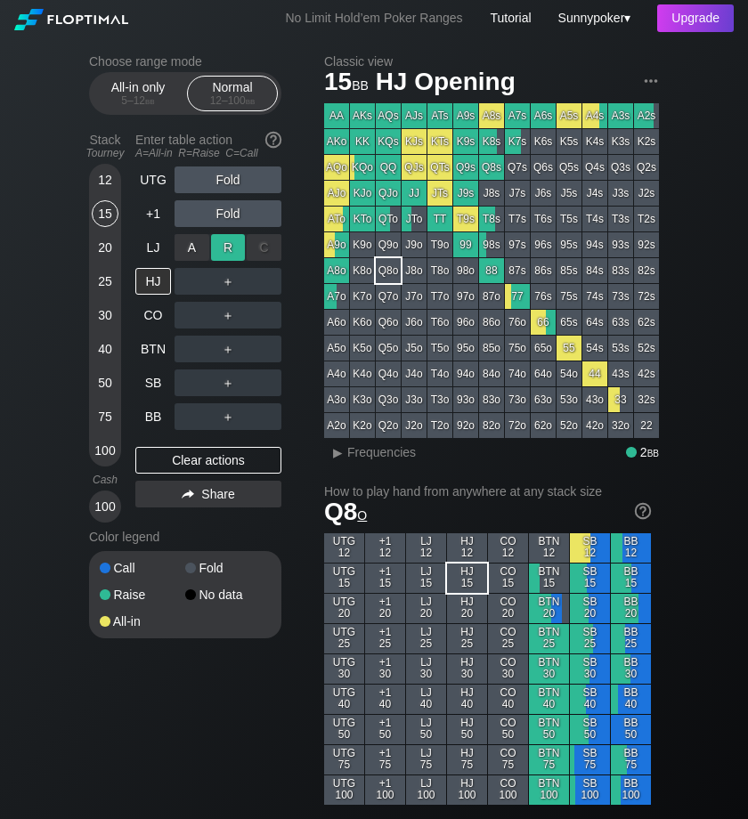
click at [234, 238] on div "R ✕" at bounding box center [228, 247] width 35 height 27
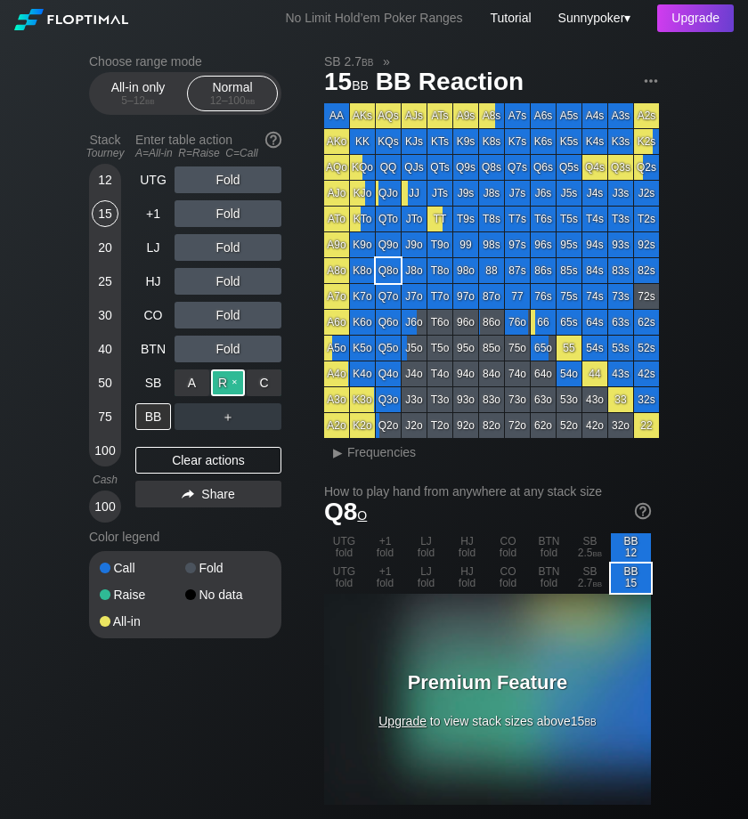
click at [239, 375] on div "R ✕" at bounding box center [228, 382] width 35 height 27
click at [236, 380] on div "R ✕" at bounding box center [228, 382] width 35 height 27
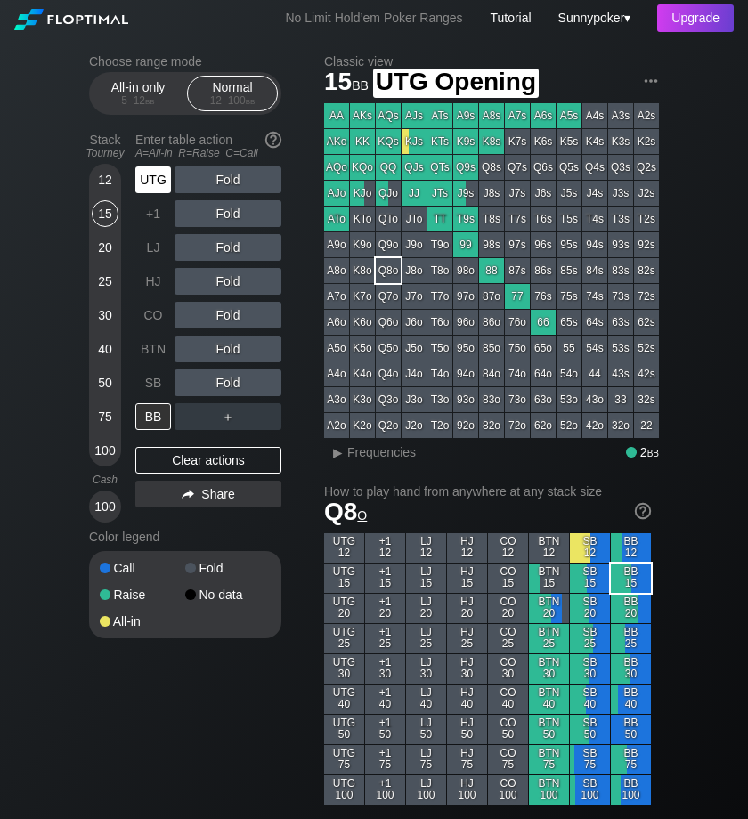
click at [152, 180] on div "UTG" at bounding box center [153, 179] width 36 height 27
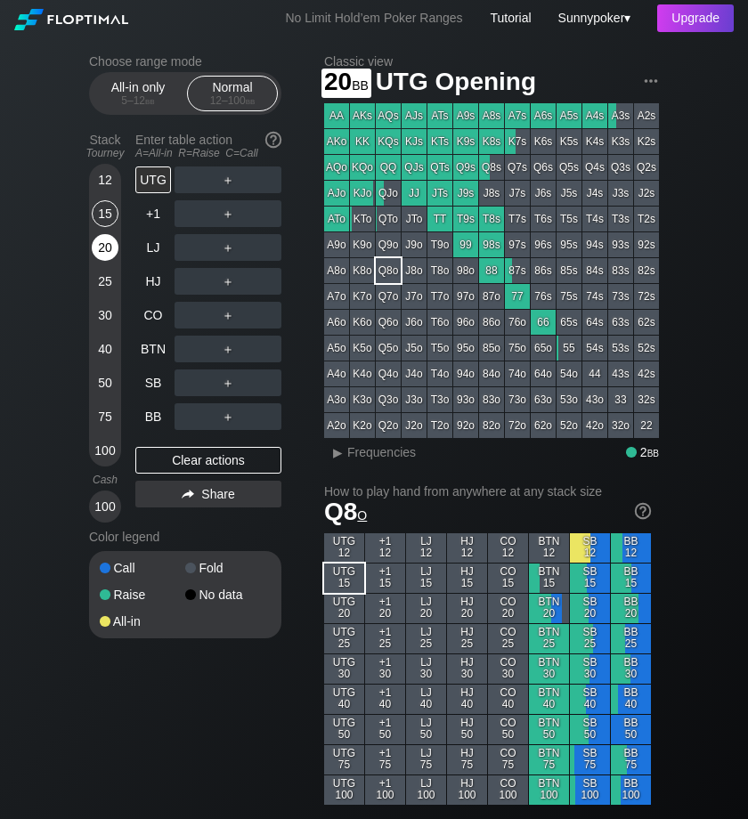
click at [107, 256] on div "20" at bounding box center [105, 247] width 27 height 27
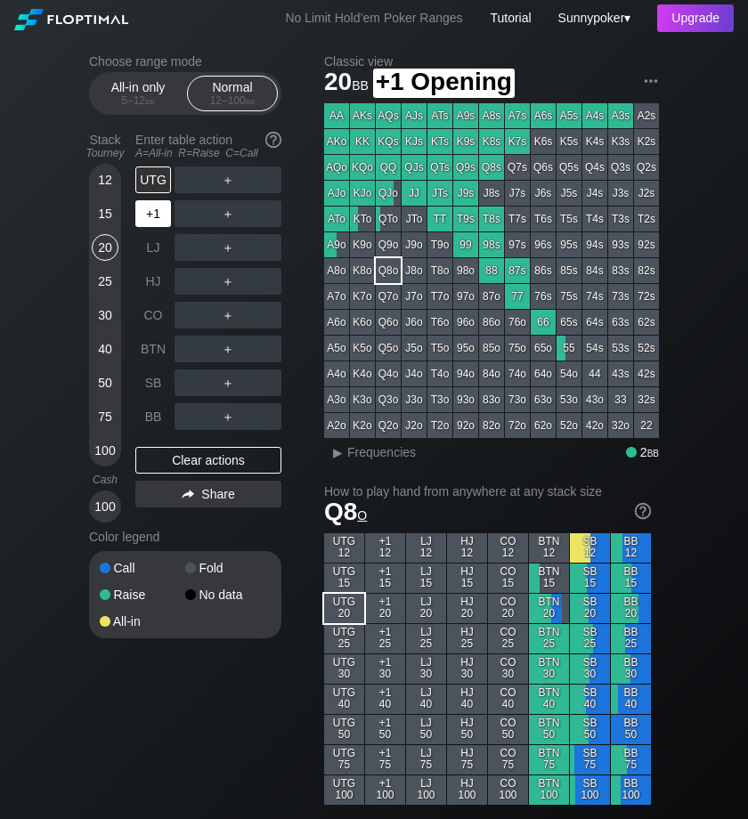
click at [160, 213] on div "+1" at bounding box center [153, 213] width 36 height 27
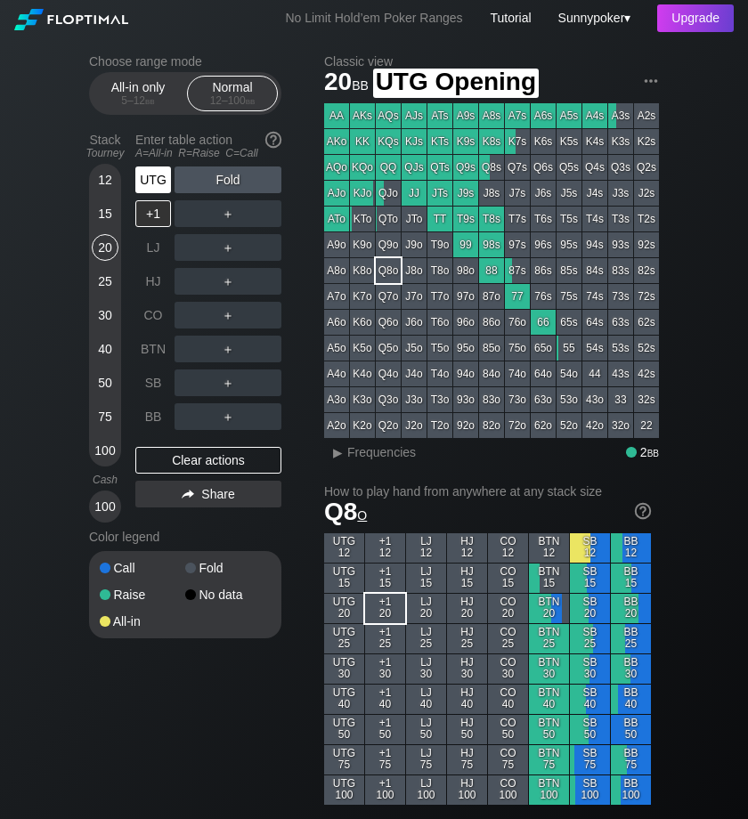
click at [156, 174] on div "UTG" at bounding box center [153, 179] width 36 height 27
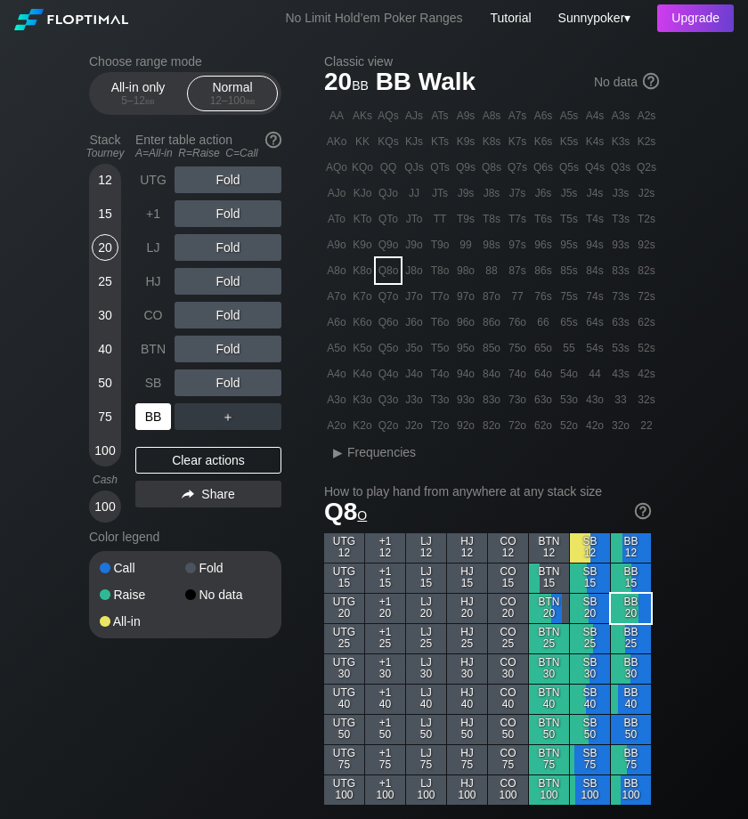
click at [149, 417] on div "BB" at bounding box center [153, 416] width 36 height 27
click at [230, 181] on div "R ✕" at bounding box center [228, 179] width 35 height 27
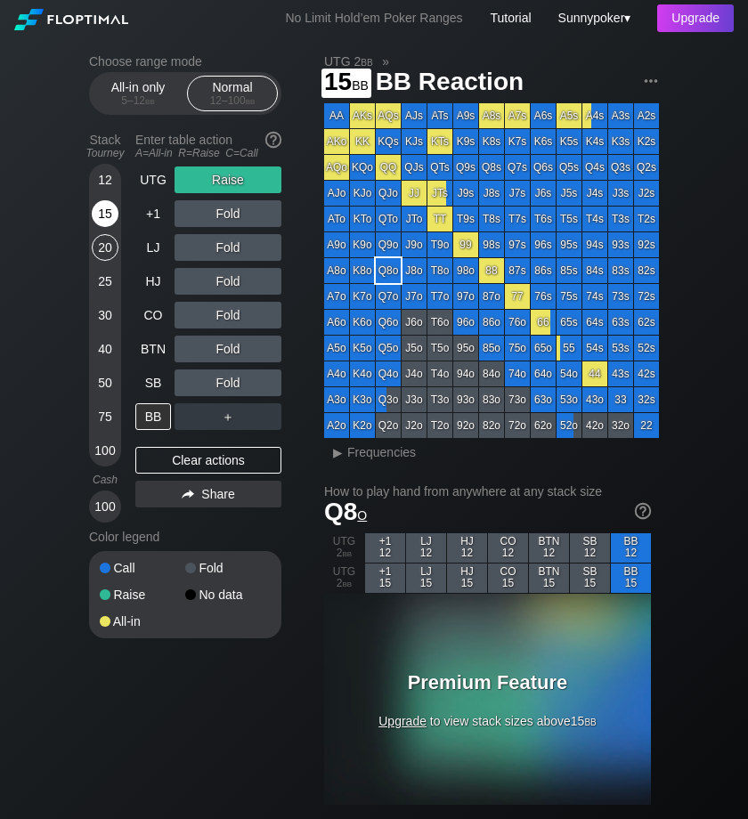
click at [106, 219] on div "15" at bounding box center [105, 213] width 27 height 27
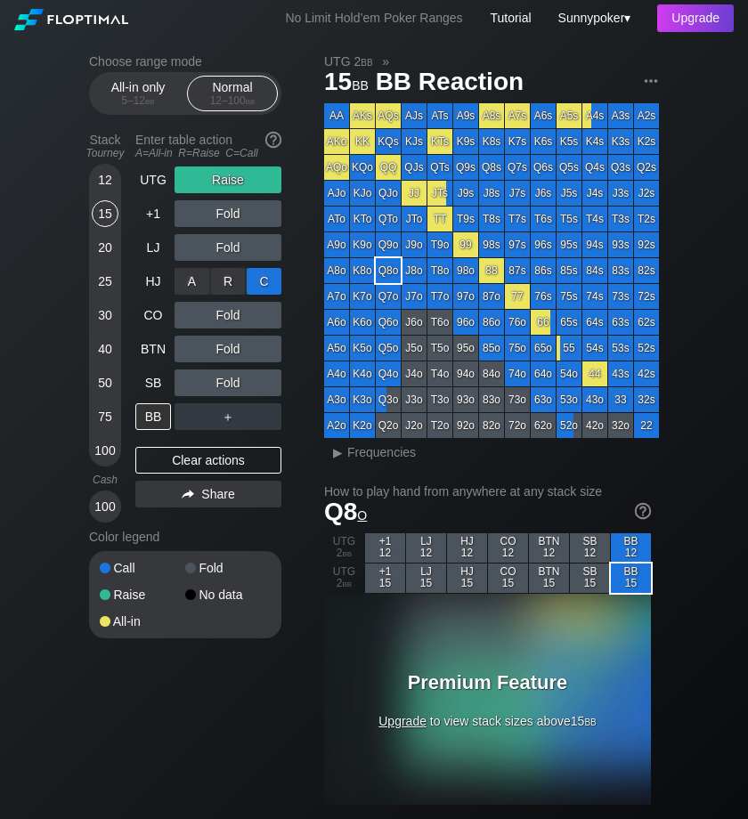
click at [263, 280] on div "C ✕" at bounding box center [264, 281] width 35 height 27
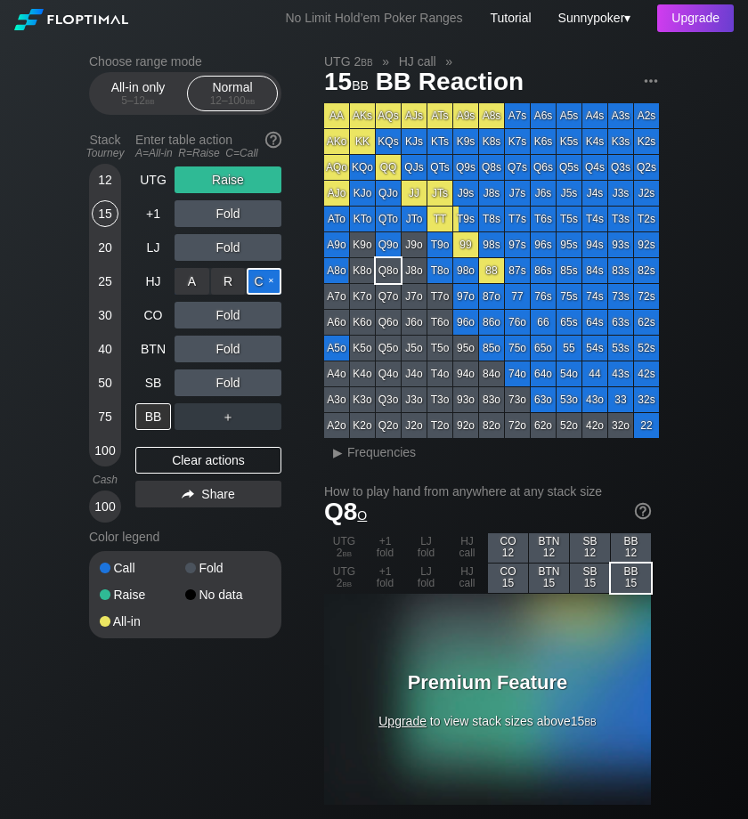
click at [276, 280] on div "C ✕" at bounding box center [264, 281] width 35 height 27
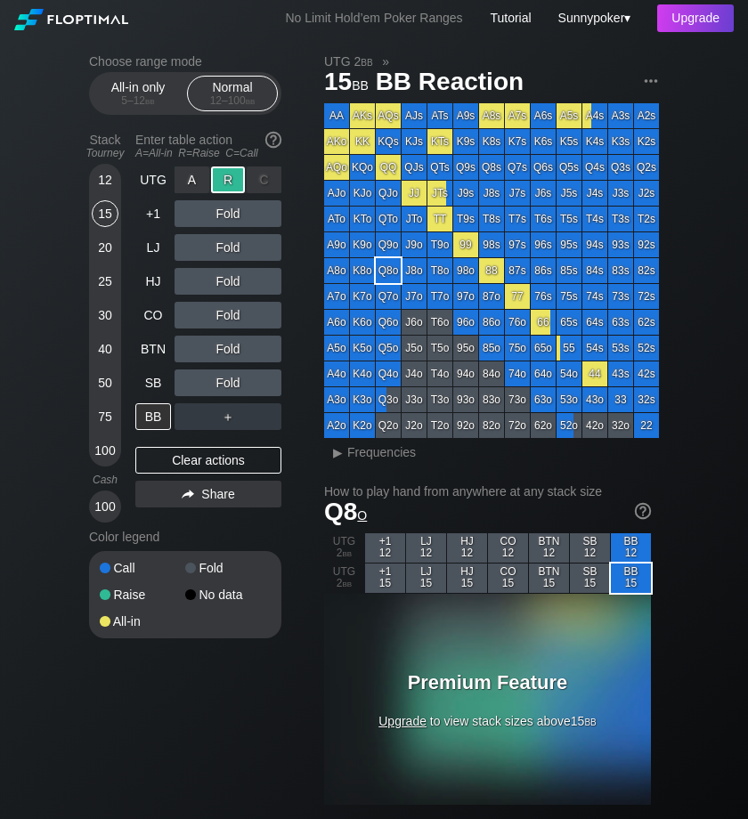
click at [274, 174] on div "C ✕" at bounding box center [264, 179] width 35 height 27
click at [232, 175] on div "R ✕" at bounding box center [228, 179] width 35 height 27
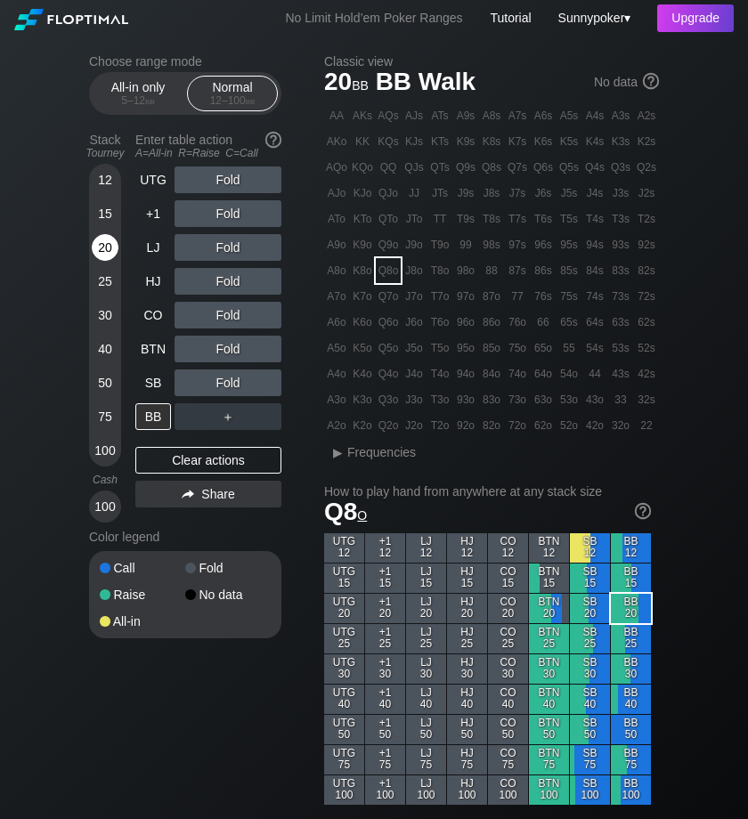
click at [104, 249] on div "20" at bounding box center [105, 247] width 27 height 27
click at [105, 247] on div "20" at bounding box center [105, 247] width 27 height 27
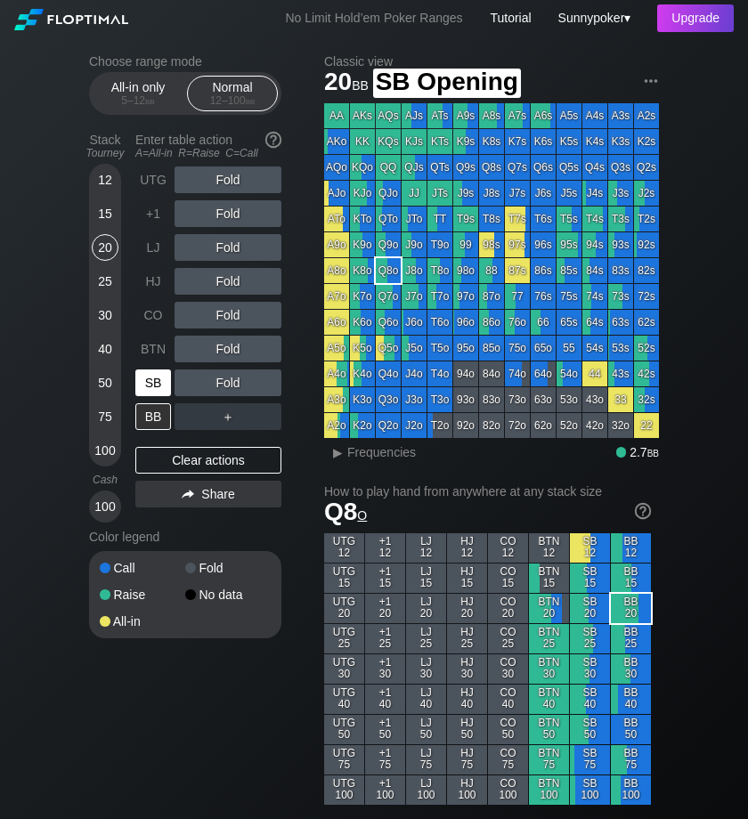
click at [157, 381] on div "SB" at bounding box center [153, 382] width 36 height 27
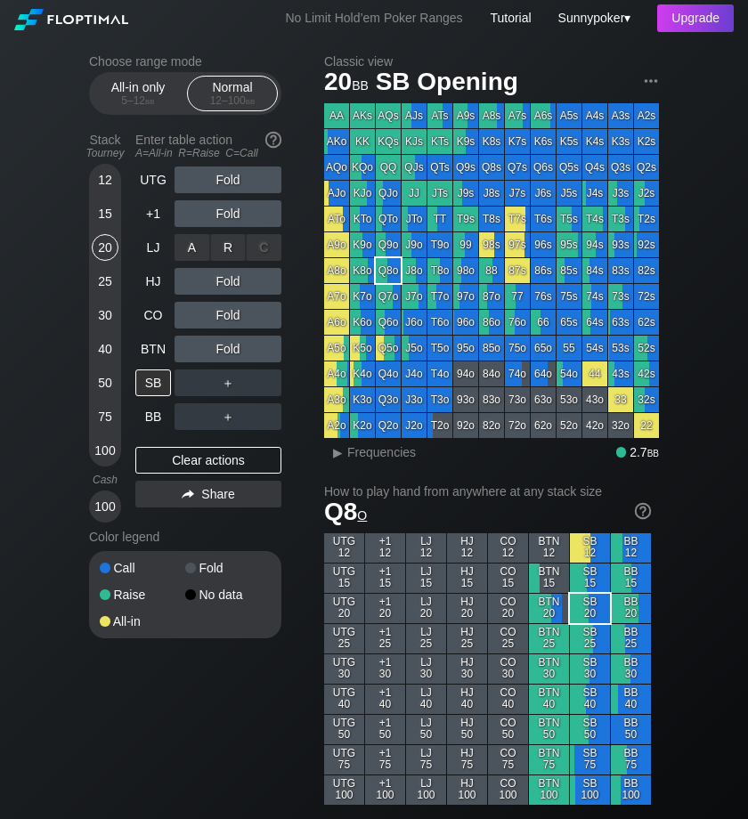
click at [190, 250] on div "A ✕" at bounding box center [191, 247] width 35 height 27
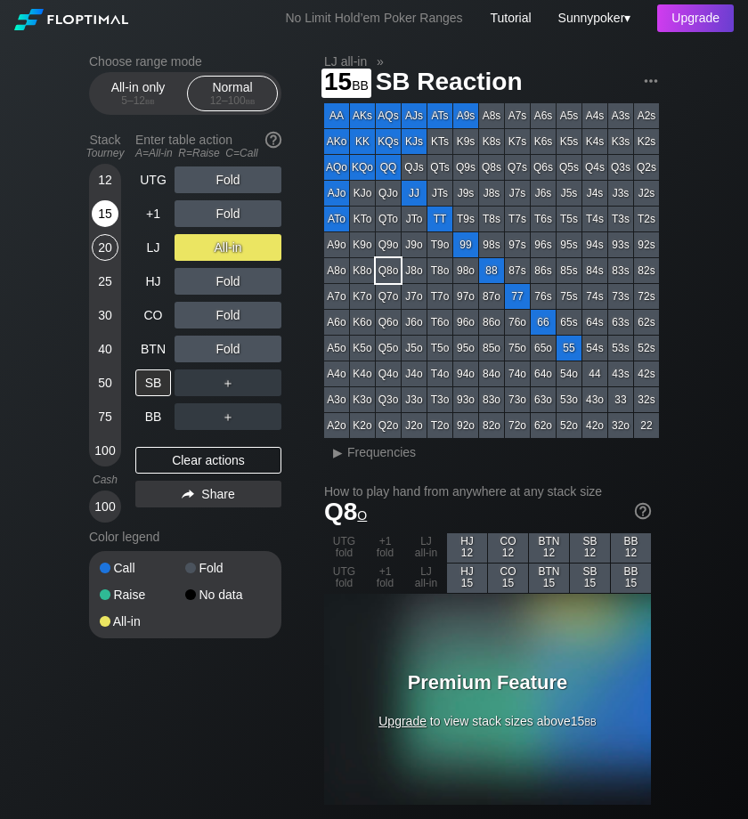
click at [102, 215] on div "15" at bounding box center [105, 213] width 27 height 27
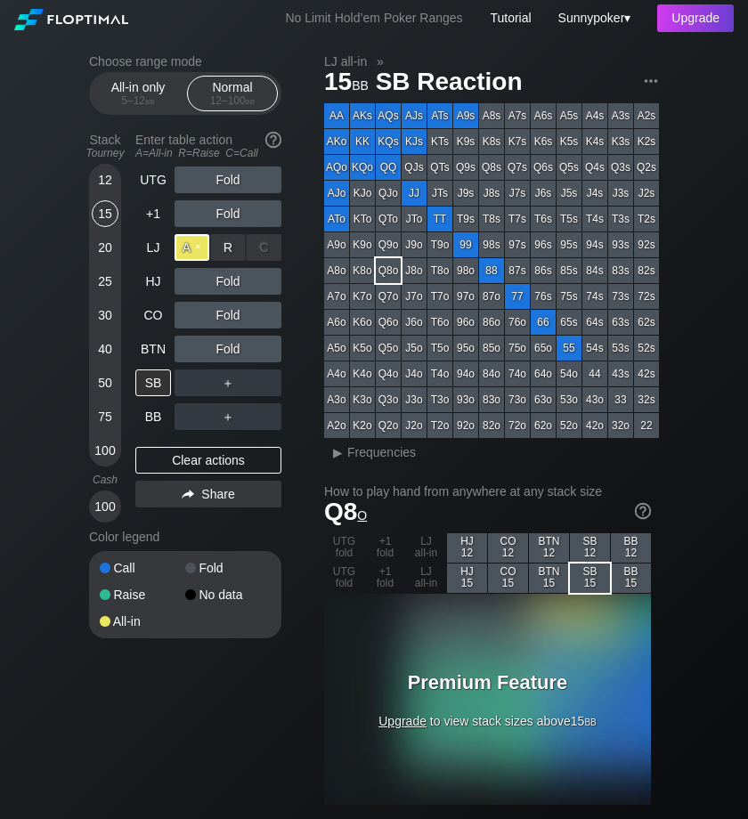
click at [200, 243] on div "A ✕" at bounding box center [191, 247] width 35 height 27
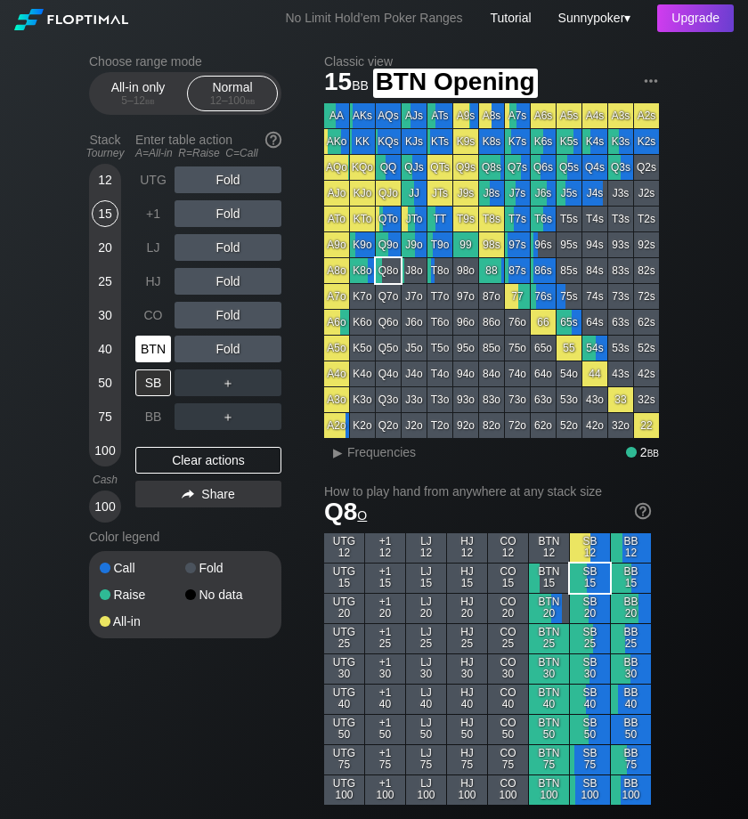
click at [153, 345] on div "BTN" at bounding box center [153, 349] width 36 height 27
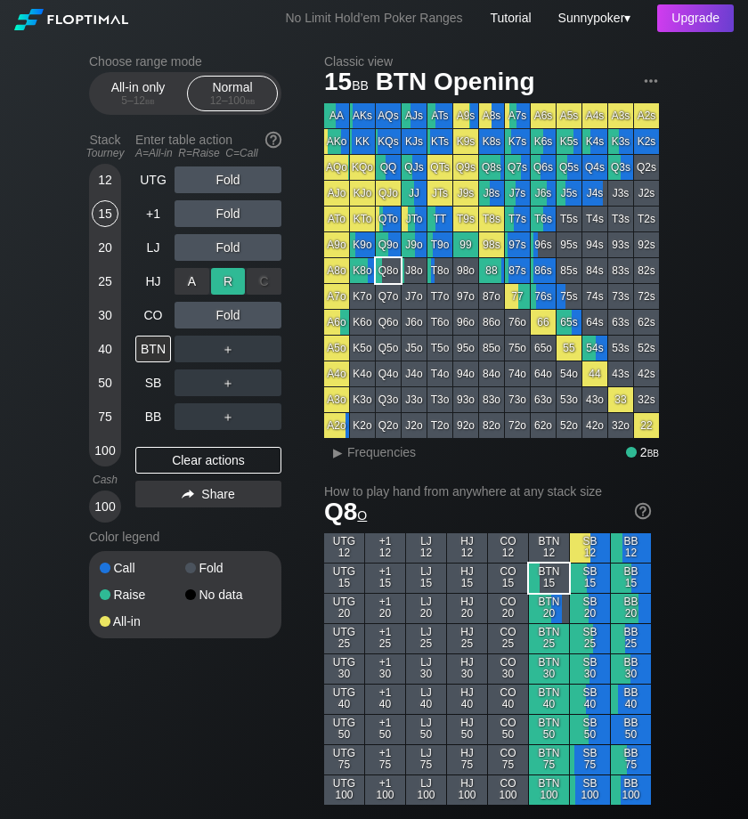
click at [231, 282] on div "R ✕" at bounding box center [228, 281] width 35 height 27
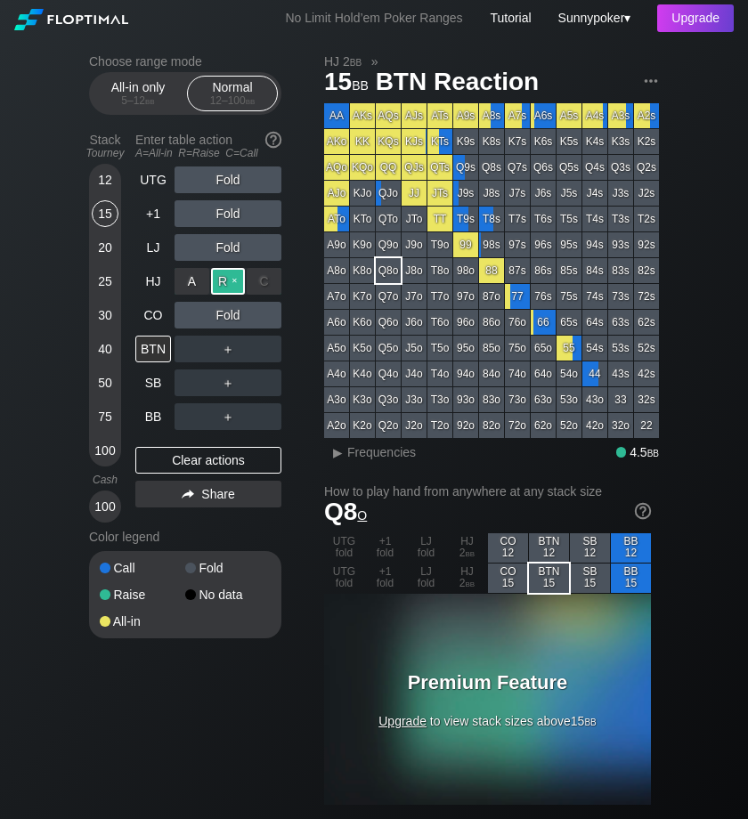
click at [242, 278] on div "R ✕" at bounding box center [228, 281] width 35 height 27
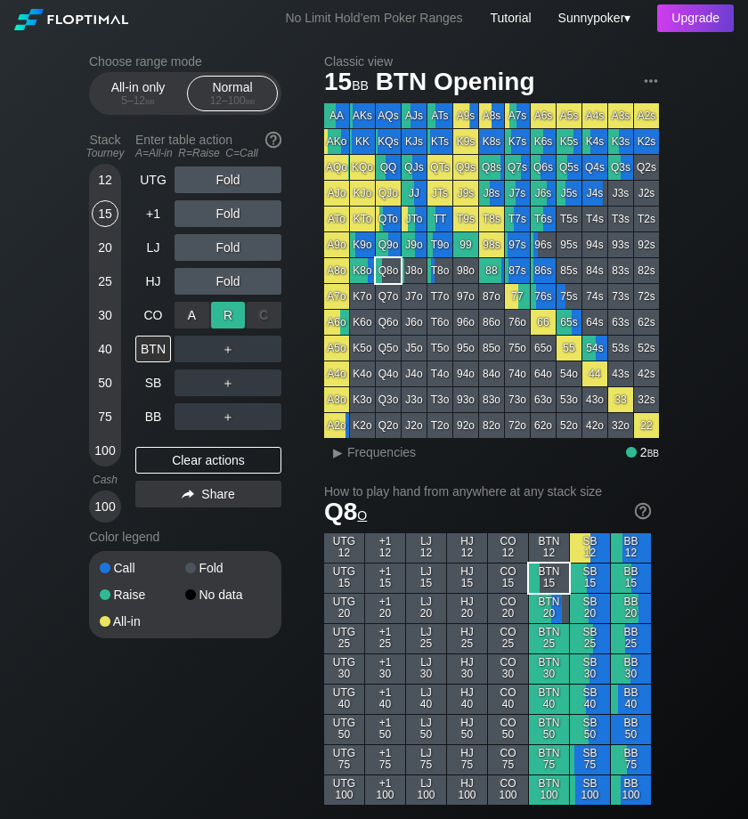
click at [224, 315] on div "R ✕" at bounding box center [228, 315] width 35 height 27
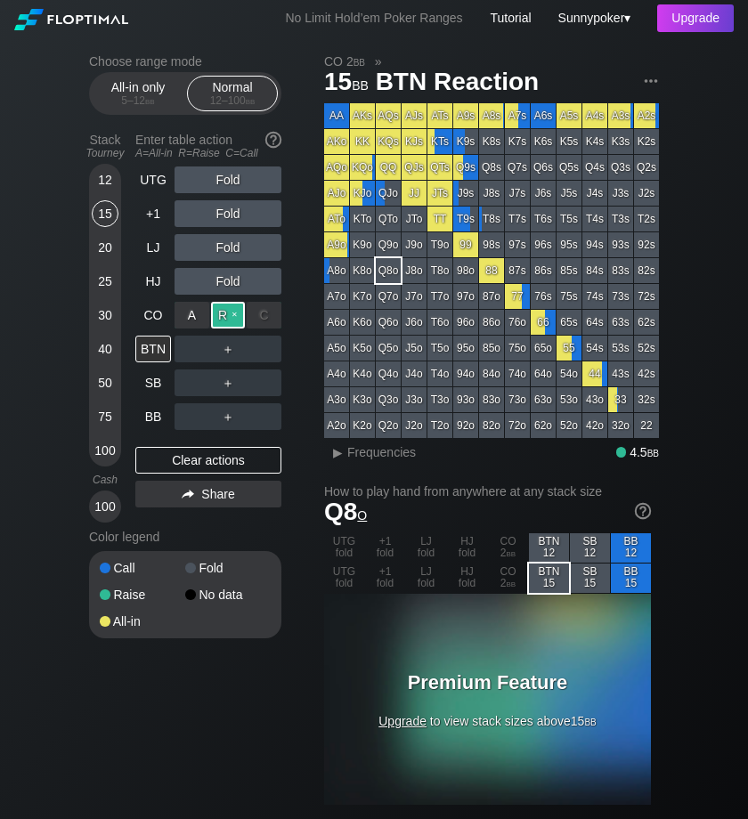
click at [241, 311] on div "R ✕" at bounding box center [228, 315] width 35 height 27
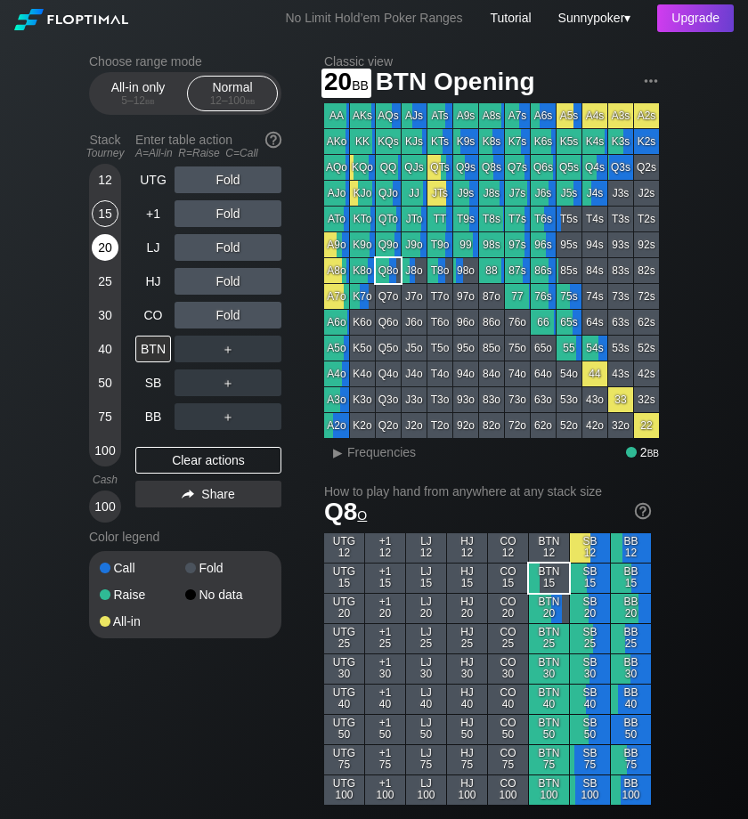
click at [102, 247] on div "20" at bounding box center [105, 247] width 27 height 27
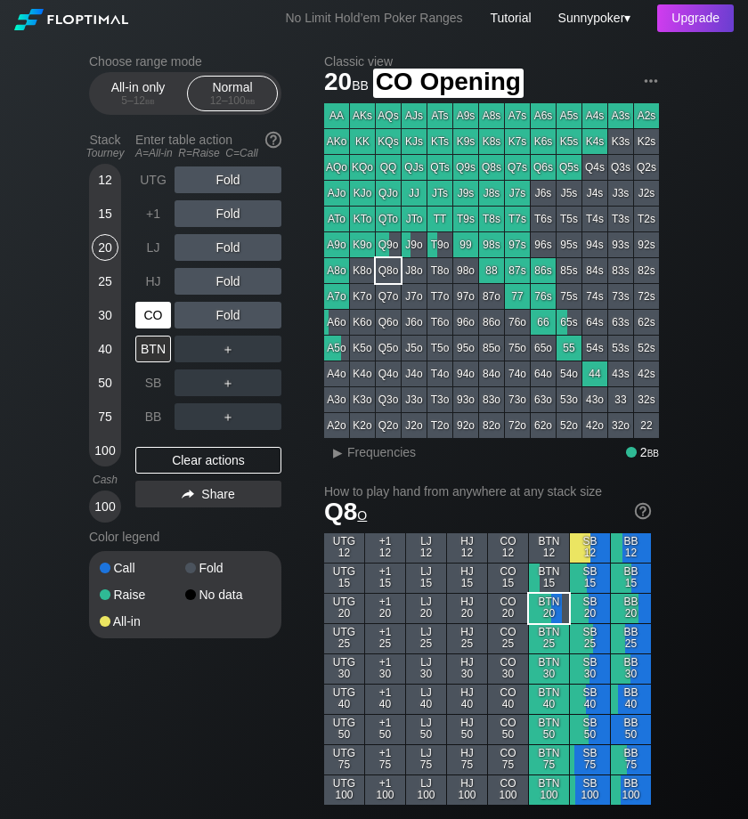
click at [158, 315] on div "CO" at bounding box center [153, 315] width 36 height 27
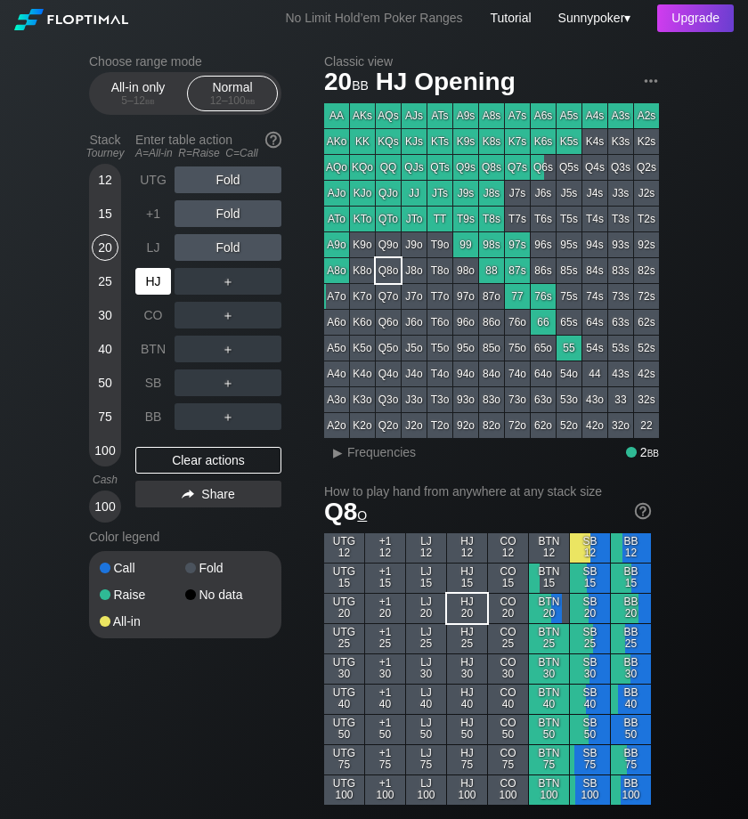
click at [158, 269] on div "HJ" at bounding box center [153, 281] width 36 height 27
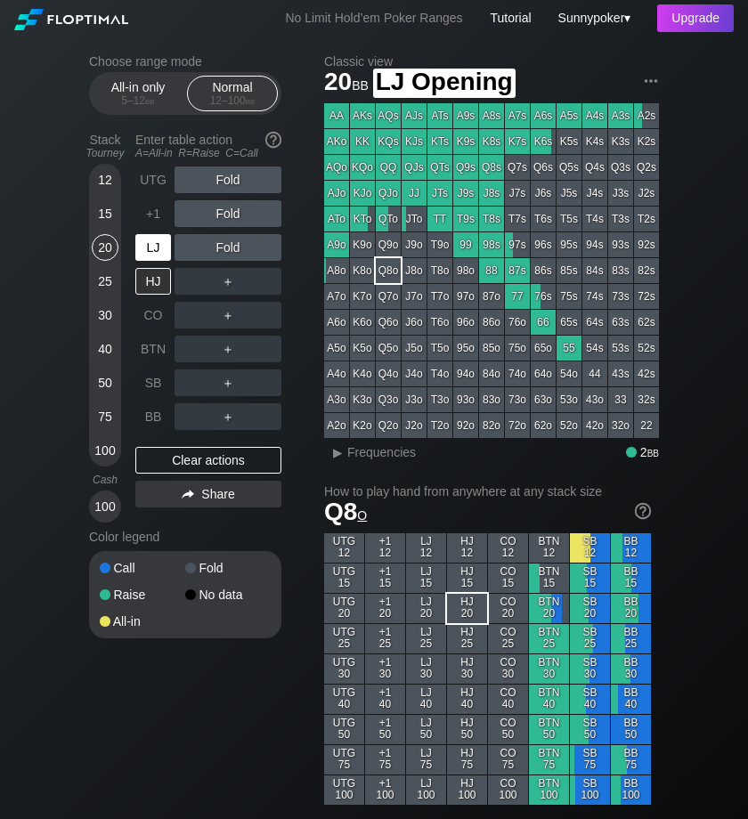
click at [164, 243] on div "LJ" at bounding box center [153, 247] width 36 height 27
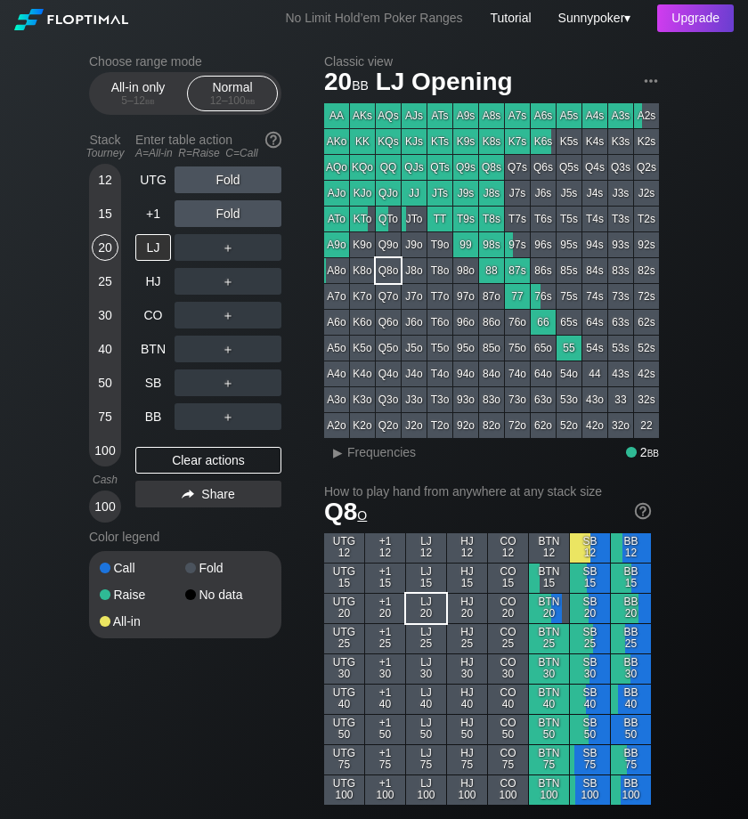
click at [393, 372] on div "Q4o" at bounding box center [388, 373] width 25 height 25
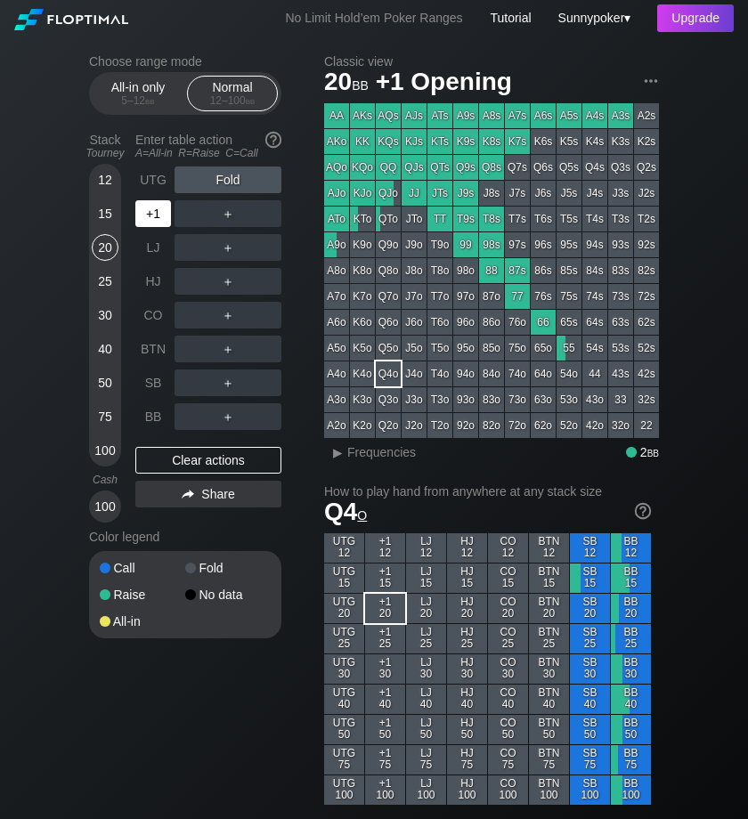
click at [154, 212] on div "+1" at bounding box center [153, 213] width 36 height 27
click at [150, 190] on div "UTG" at bounding box center [153, 179] width 36 height 27
click at [150, 220] on div "+1" at bounding box center [153, 213] width 36 height 27
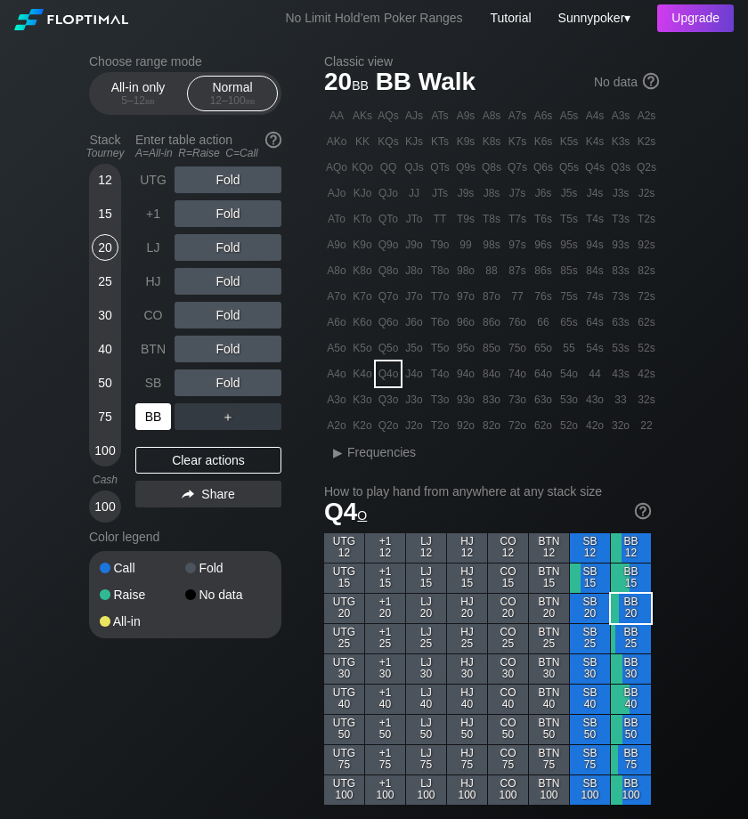
click at [147, 417] on div "BB" at bounding box center [153, 416] width 36 height 27
click at [231, 381] on div "R ✕" at bounding box center [228, 382] width 35 height 27
click at [242, 375] on div "R ✕" at bounding box center [228, 382] width 35 height 27
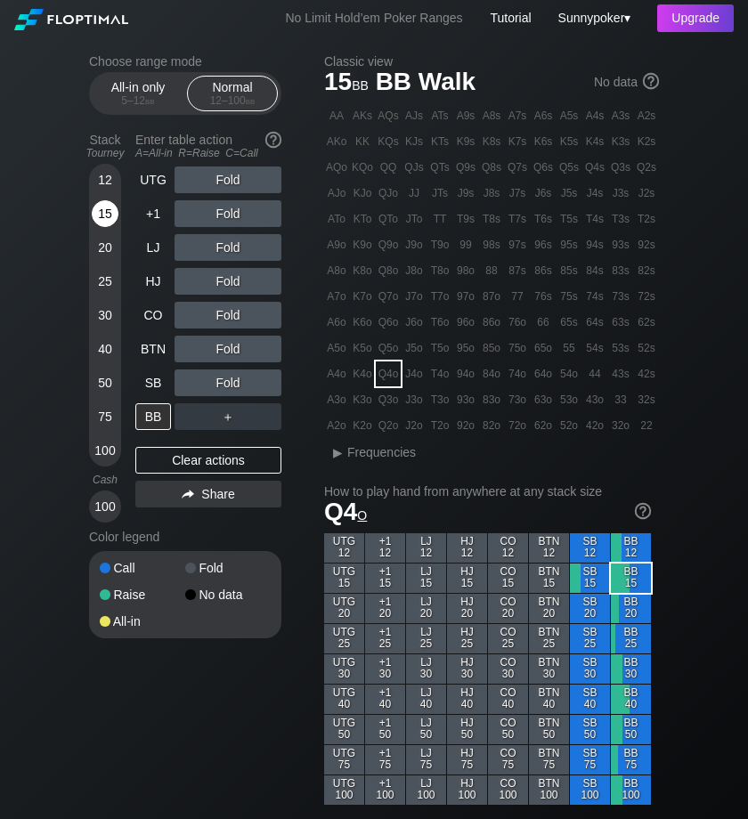
click at [109, 207] on div "15" at bounding box center [105, 213] width 27 height 27
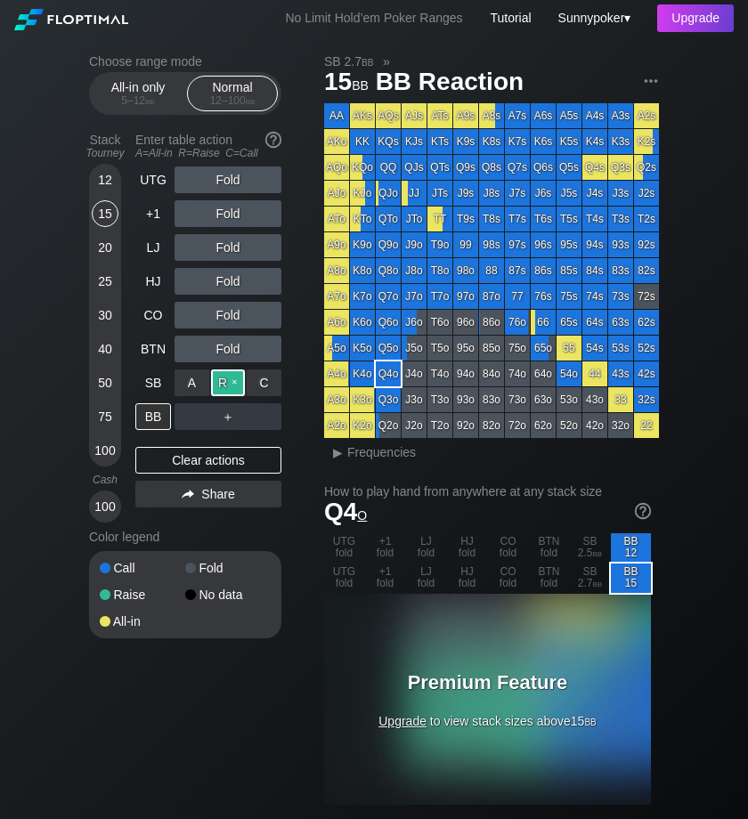
click at [231, 381] on div "R ✕" at bounding box center [228, 382] width 35 height 27
click at [239, 381] on div "R ✕" at bounding box center [228, 382] width 35 height 27
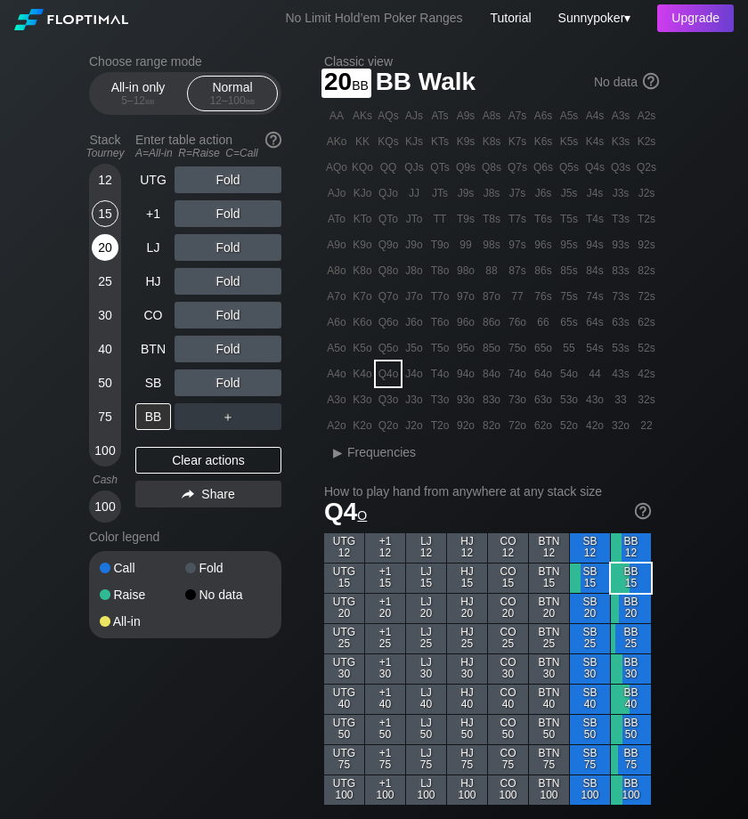
click at [106, 241] on div "20" at bounding box center [105, 247] width 27 height 27
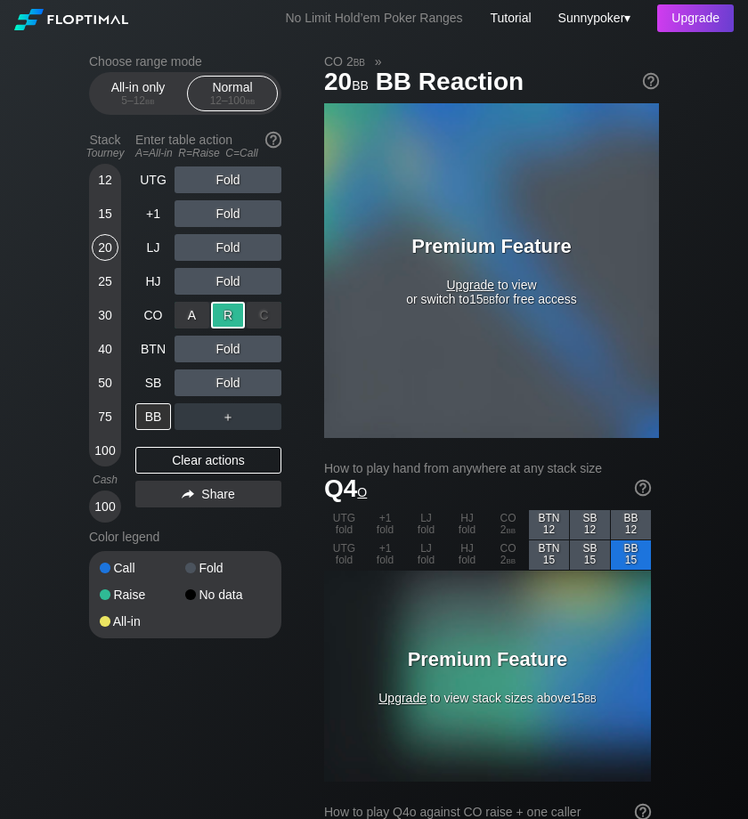
click at [235, 312] on div "R ✕" at bounding box center [228, 315] width 35 height 27
click at [232, 311] on div "R ✕" at bounding box center [228, 315] width 35 height 27
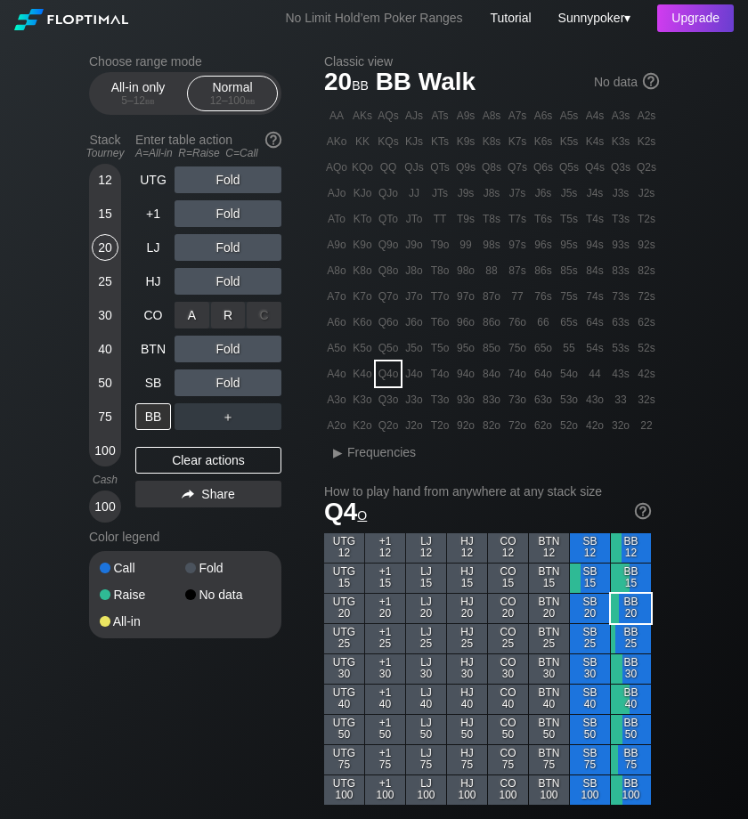
click at [260, 311] on div "C ✕" at bounding box center [264, 315] width 35 height 27
click at [98, 213] on div "15" at bounding box center [105, 213] width 27 height 27
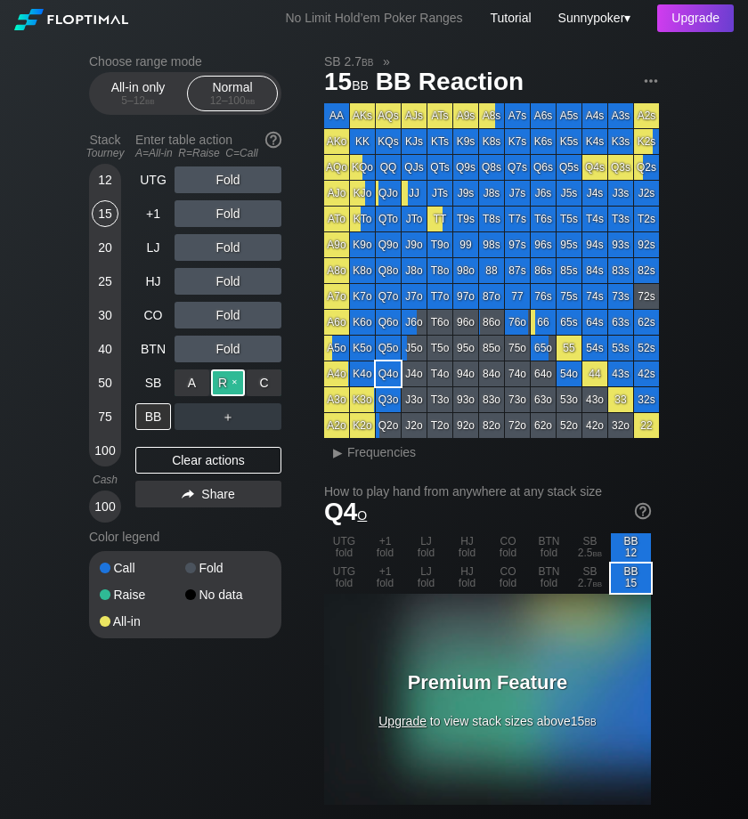
click at [236, 377] on div "R ✕" at bounding box center [228, 382] width 35 height 27
click at [164, 412] on div "BB" at bounding box center [153, 416] width 36 height 27
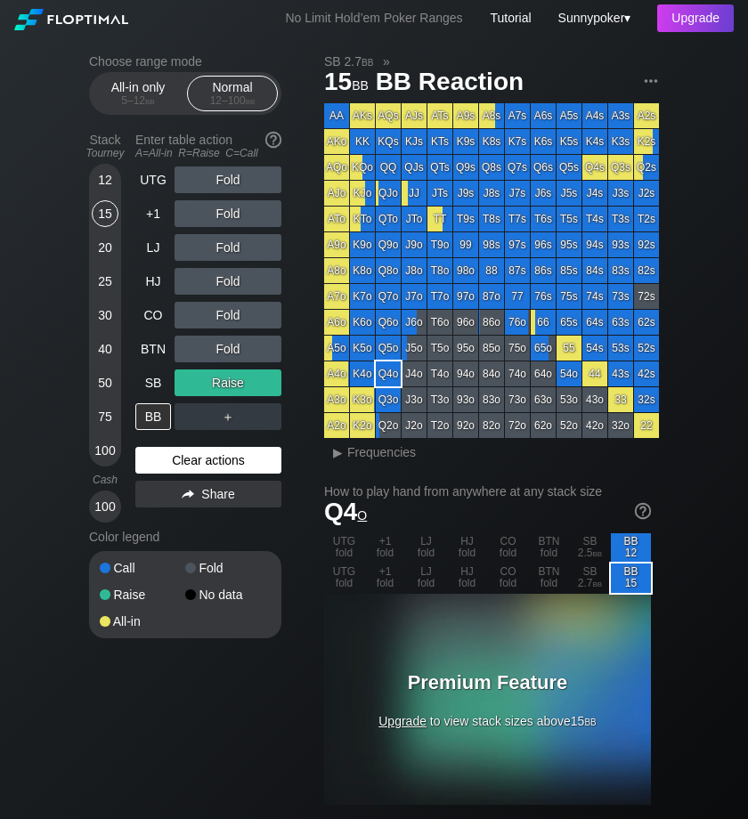
click at [201, 461] on div "Clear actions" at bounding box center [208, 460] width 146 height 27
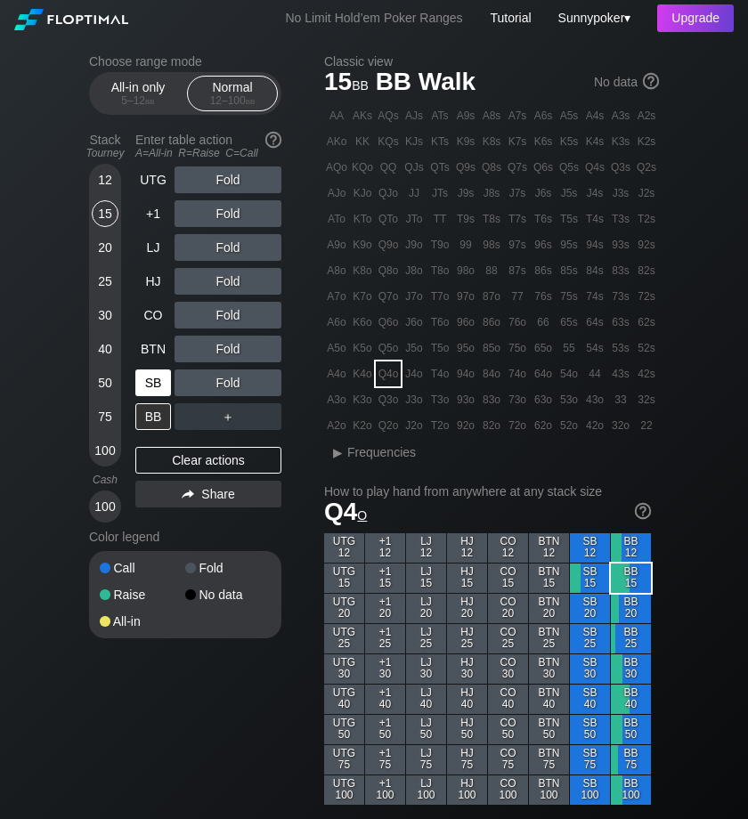
click at [155, 382] on div "SB" at bounding box center [153, 382] width 36 height 27
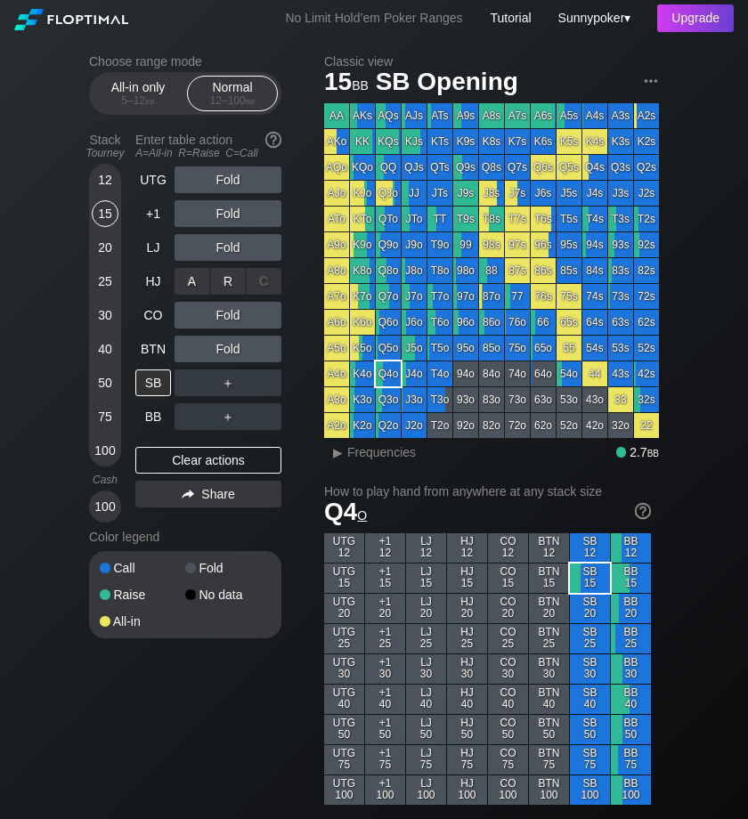
click at [267, 279] on div "C ✕" at bounding box center [264, 281] width 35 height 27
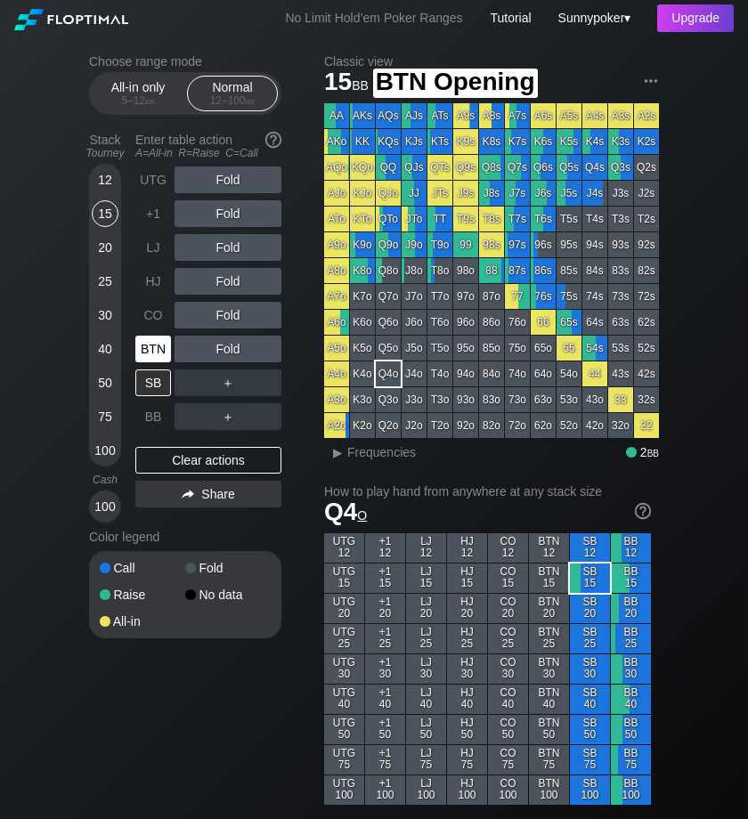
click at [159, 357] on div "BTN" at bounding box center [153, 349] width 36 height 27
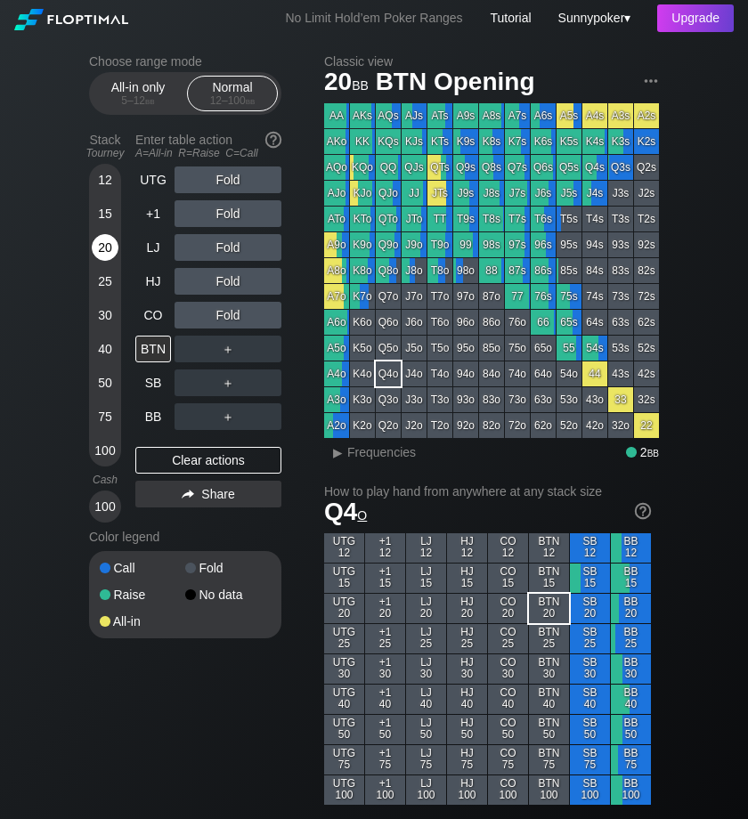
click at [106, 245] on div "20" at bounding box center [105, 247] width 27 height 27
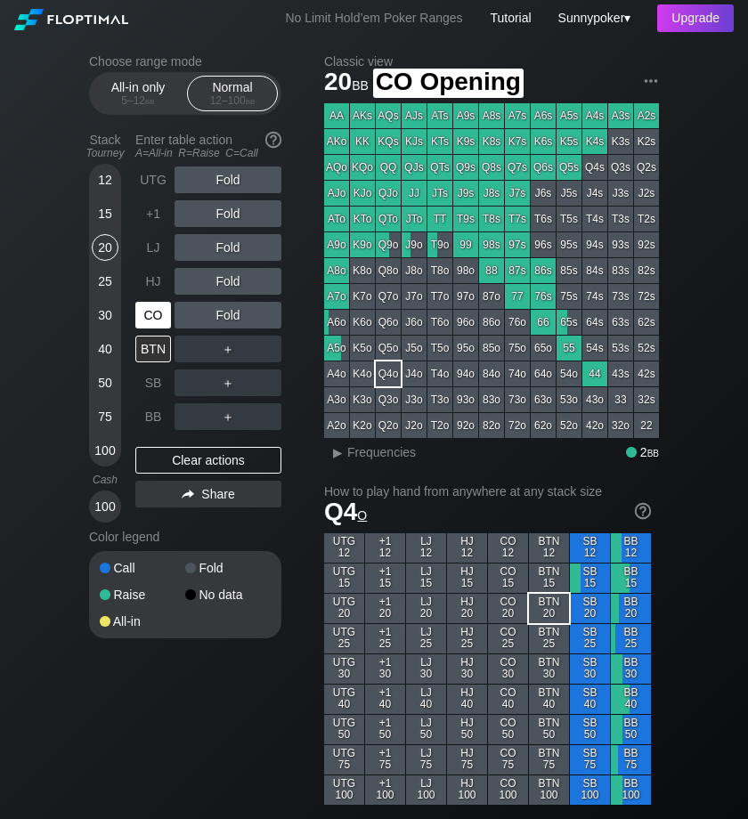
click at [157, 308] on div "CO" at bounding box center [153, 315] width 36 height 27
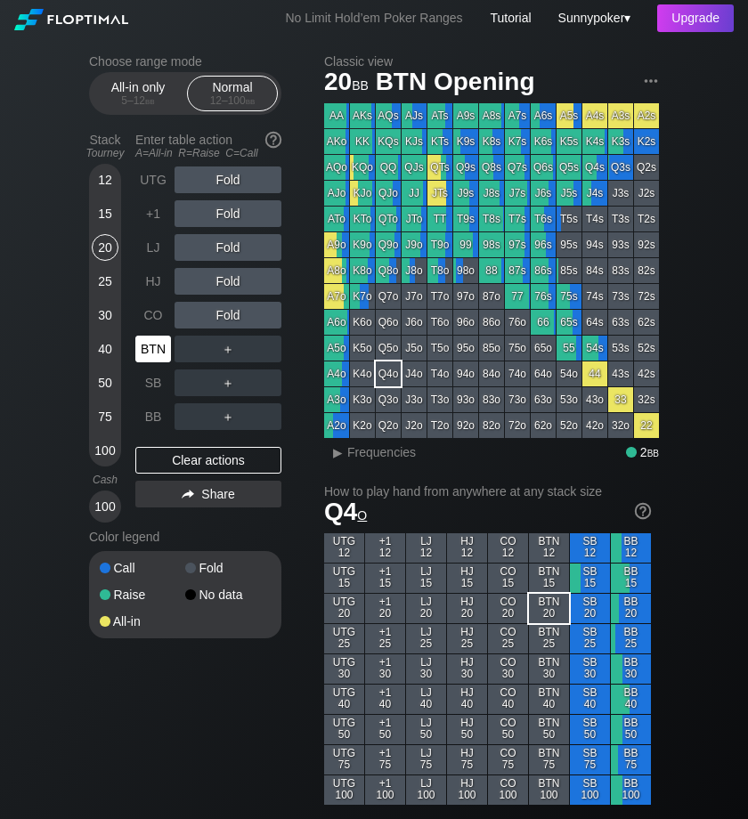
click at [157, 346] on div "BTN" at bounding box center [153, 349] width 36 height 27
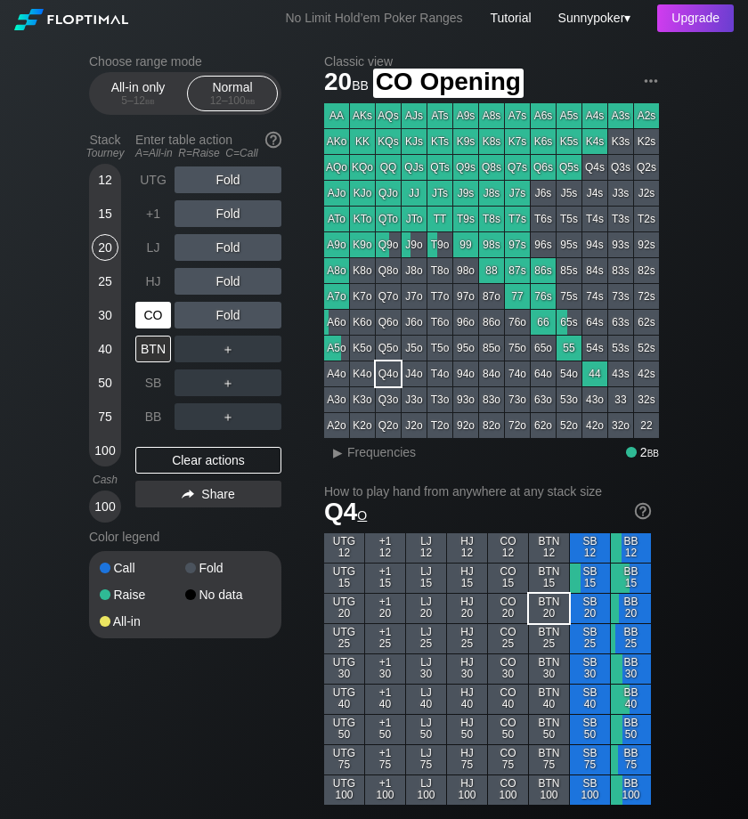
click at [147, 323] on div "CO" at bounding box center [153, 315] width 36 height 27
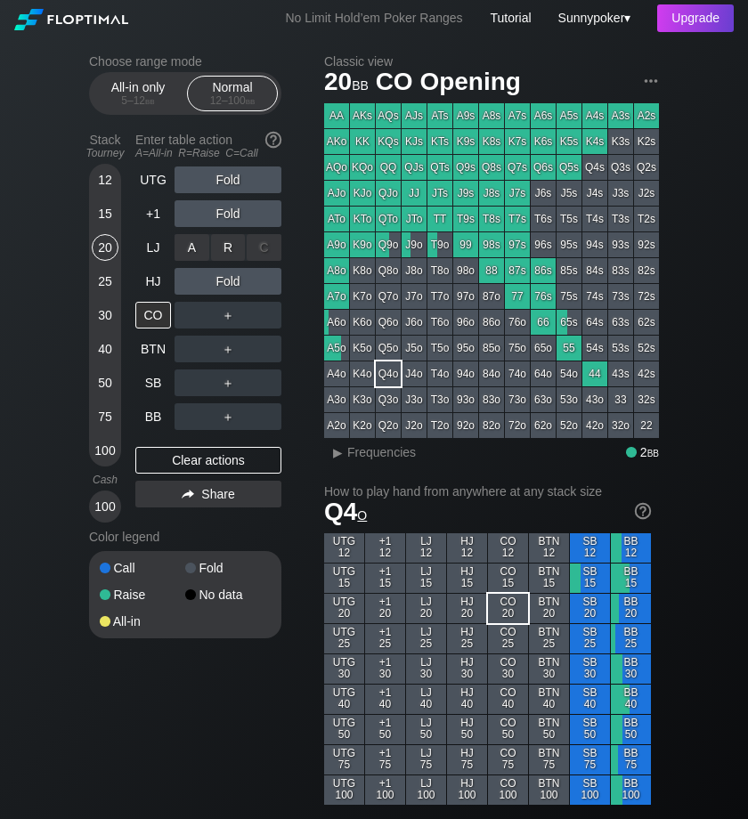
click at [269, 246] on div "C ✕" at bounding box center [264, 247] width 35 height 27
click at [267, 246] on div "C ✕" at bounding box center [264, 247] width 35 height 27
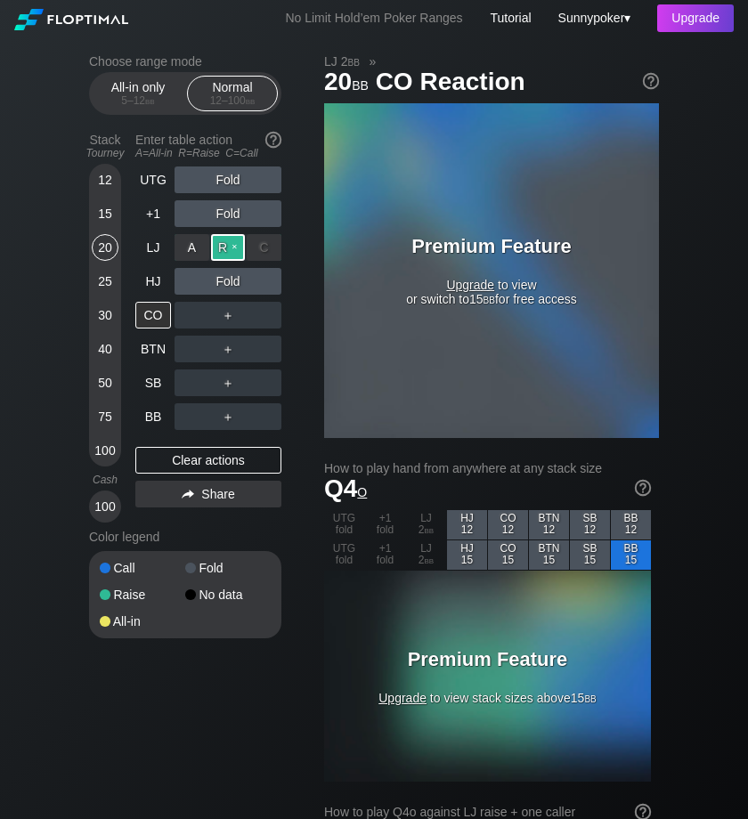
click at [221, 248] on div "R ✕" at bounding box center [228, 247] width 35 height 27
click at [239, 242] on div "R ✕" at bounding box center [228, 247] width 35 height 27
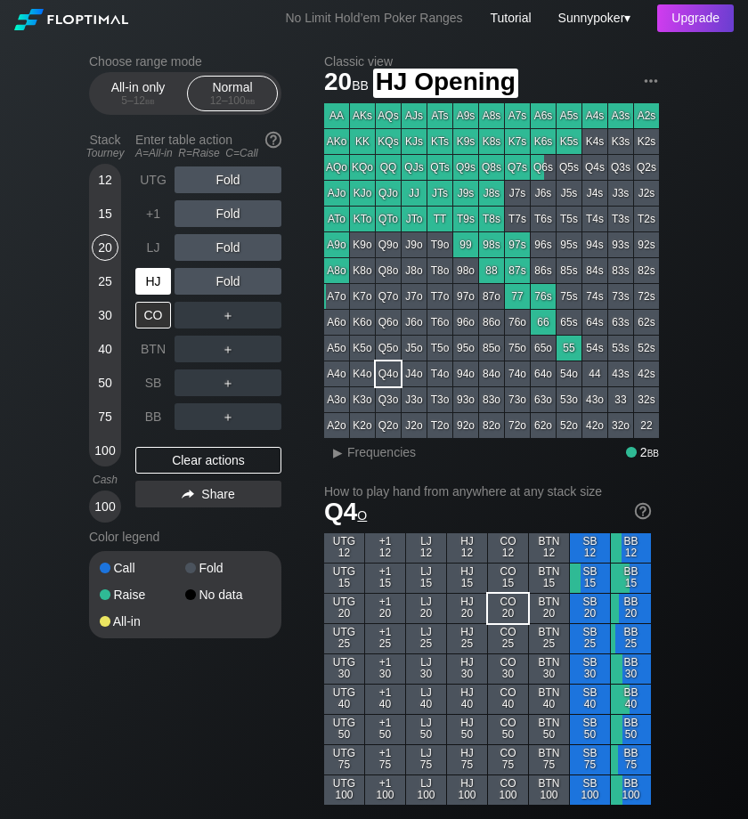
click at [166, 286] on div "HJ" at bounding box center [153, 281] width 36 height 27
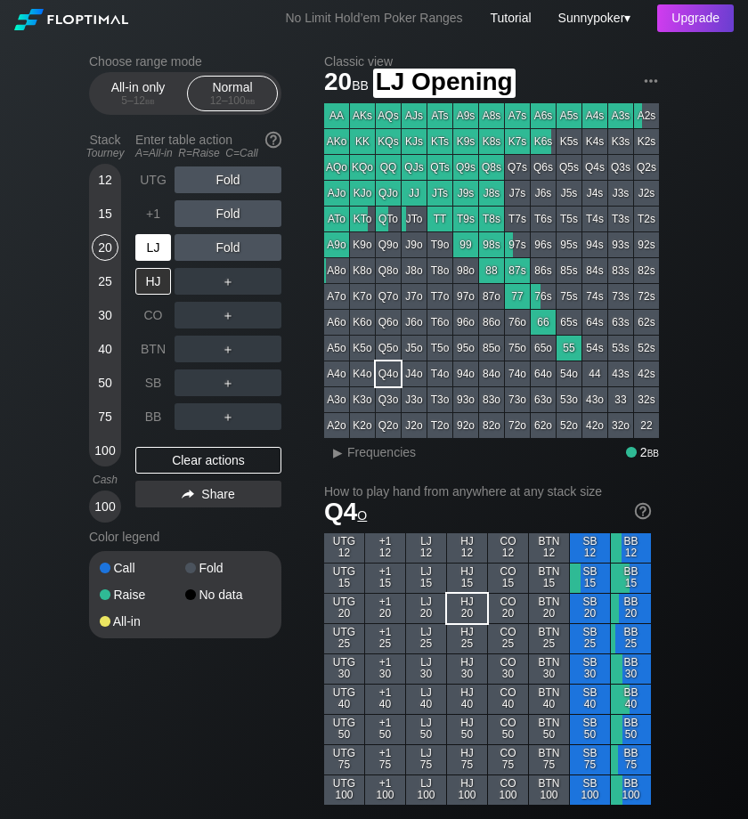
click at [150, 250] on div "LJ" at bounding box center [153, 247] width 36 height 27
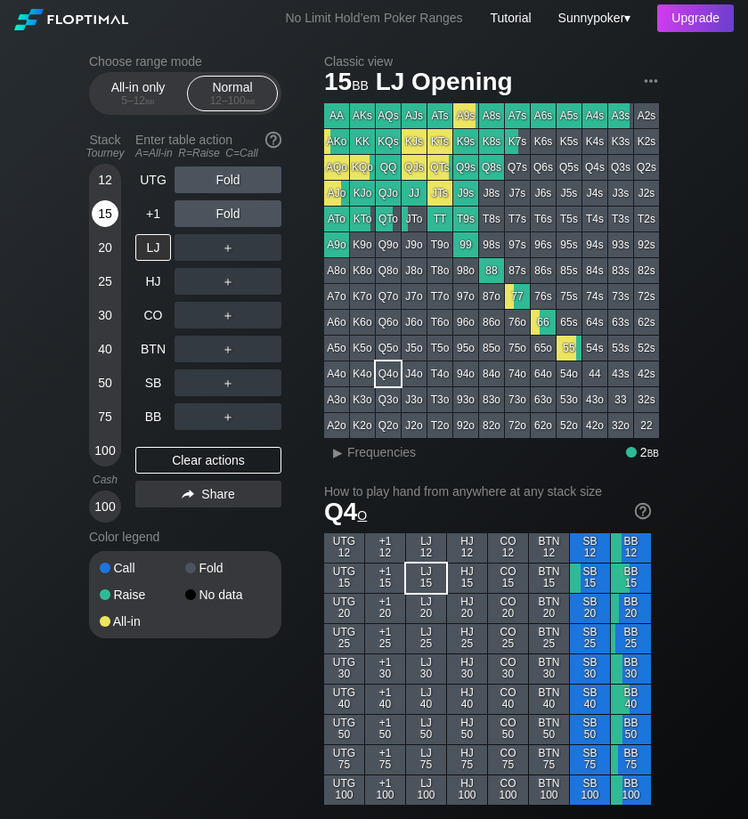
click at [101, 213] on div "15" at bounding box center [105, 213] width 27 height 27
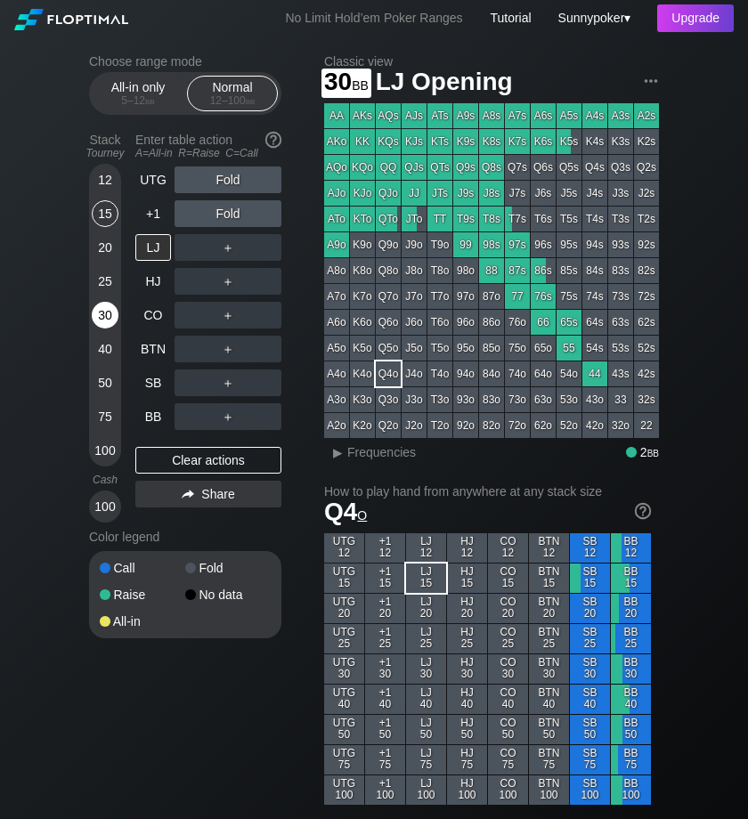
click at [103, 324] on div "30" at bounding box center [105, 315] width 27 height 27
click at [154, 416] on div "BB" at bounding box center [153, 416] width 36 height 27
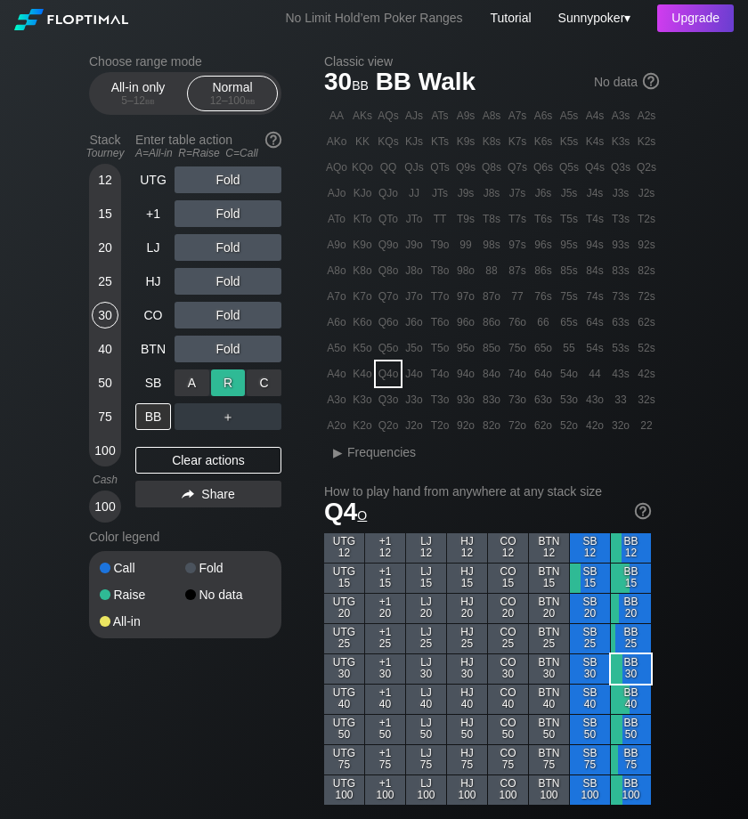
click at [232, 378] on div "R ✕" at bounding box center [228, 382] width 35 height 27
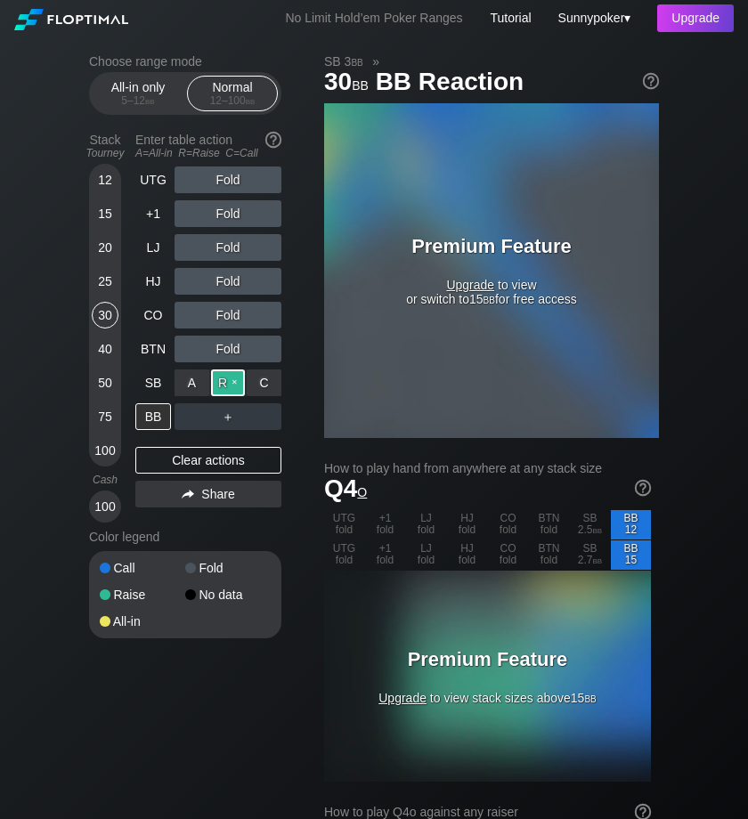
click at [238, 378] on div "R ✕" at bounding box center [228, 382] width 35 height 27
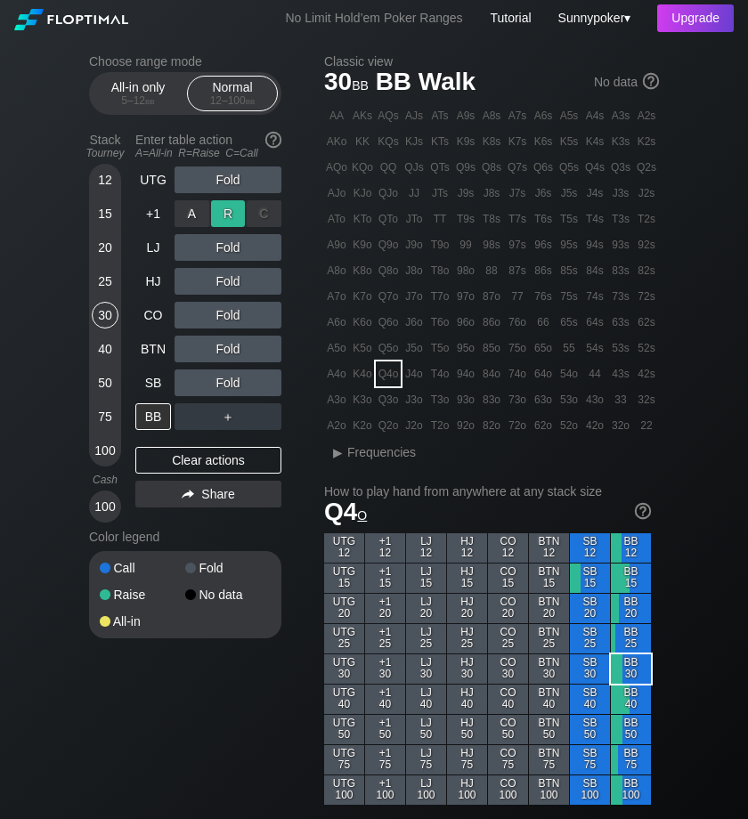
click at [233, 207] on div "R ✕" at bounding box center [228, 213] width 35 height 27
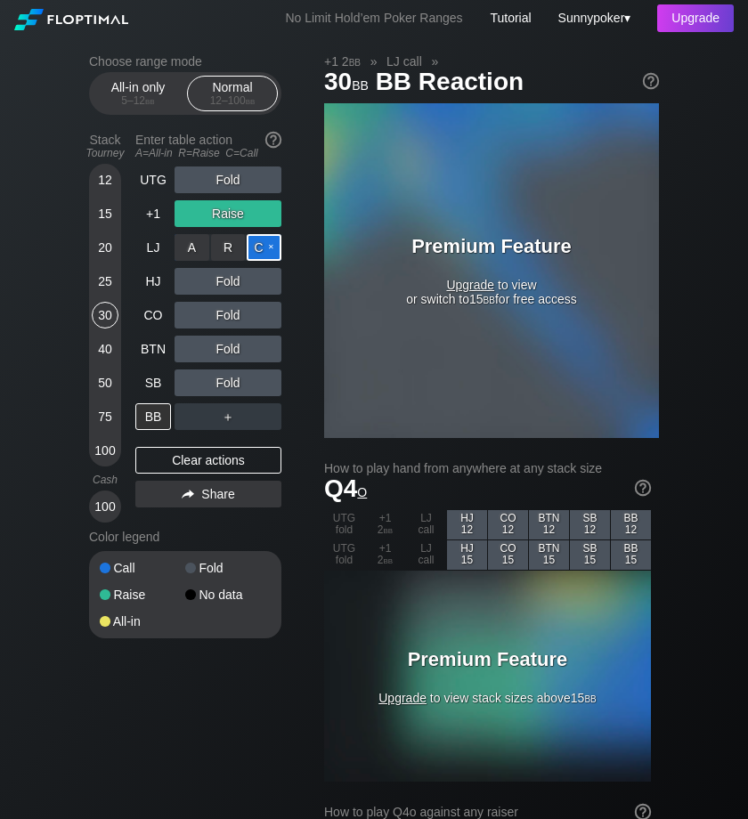
click at [258, 242] on div "C ✕" at bounding box center [264, 247] width 35 height 27
click at [272, 239] on div "C ✕" at bounding box center [264, 247] width 35 height 27
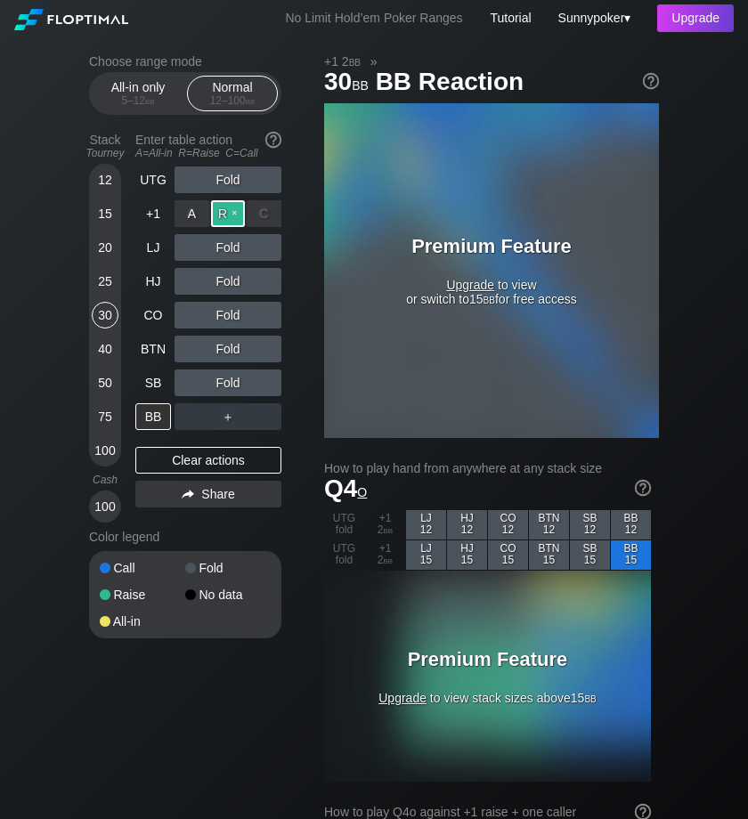
click at [238, 207] on div "R ✕" at bounding box center [228, 213] width 35 height 27
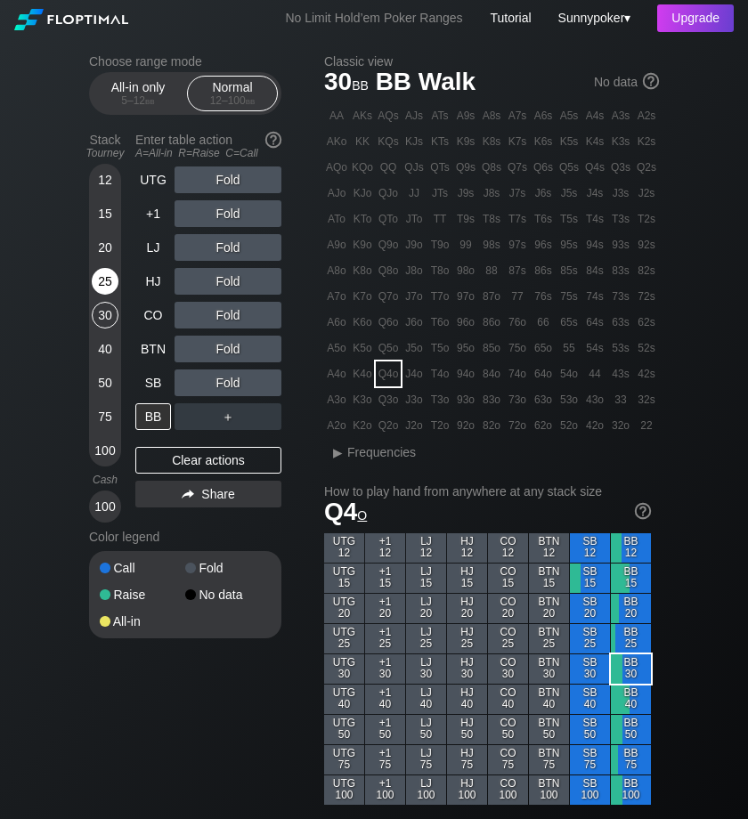
click at [102, 283] on div "25" at bounding box center [105, 281] width 27 height 27
click at [109, 306] on div "30" at bounding box center [105, 315] width 27 height 27
click at [114, 292] on div "25" at bounding box center [105, 285] width 27 height 34
click at [118, 248] on div "12 15 20 25 30 40 50 75 100" at bounding box center [105, 315] width 32 height 303
click at [110, 248] on div "20" at bounding box center [105, 247] width 27 height 27
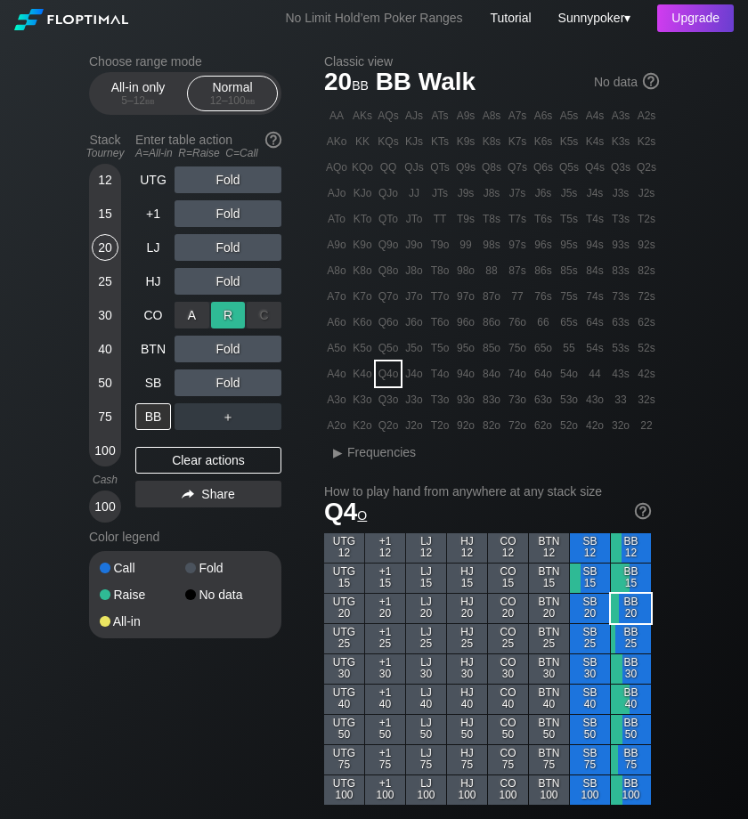
click at [220, 304] on div "R ✕" at bounding box center [228, 315] width 35 height 27
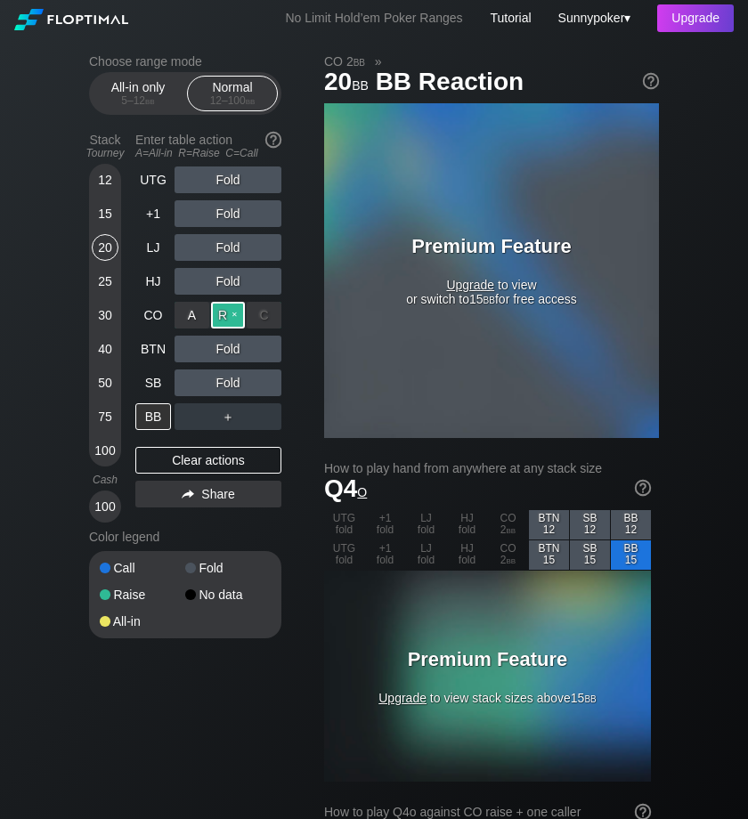
click at [236, 310] on div "R ✕" at bounding box center [228, 315] width 35 height 27
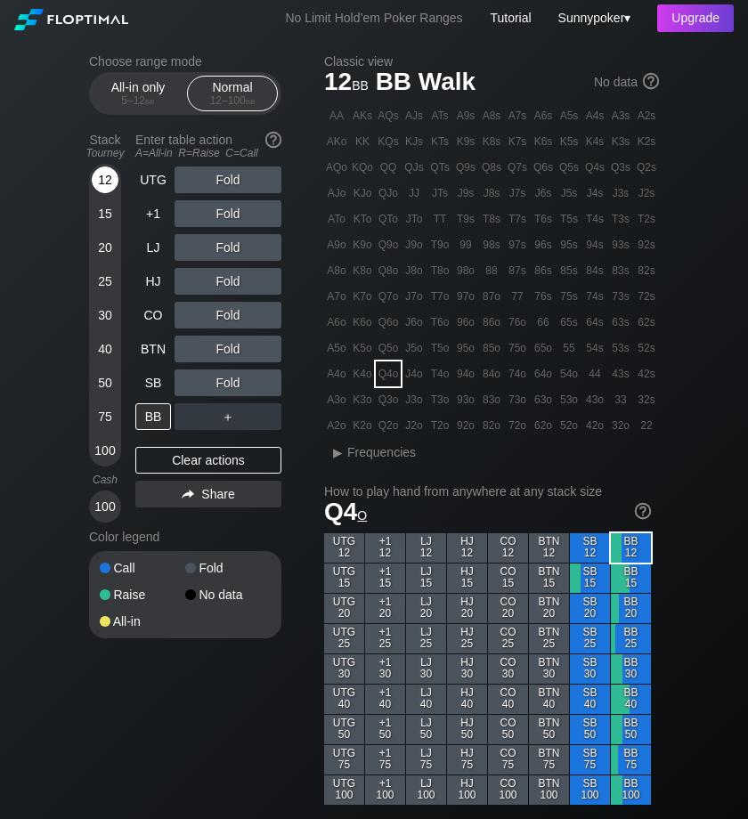
click at [108, 175] on div "12" at bounding box center [105, 179] width 27 height 27
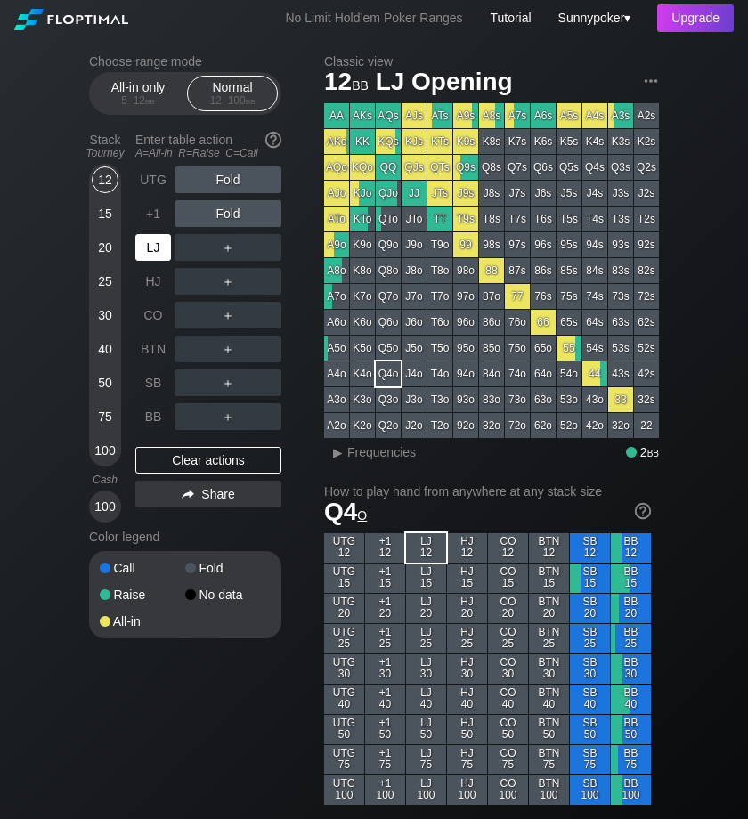
click at [166, 239] on div "LJ" at bounding box center [153, 247] width 36 height 27
click at [158, 418] on div "BB" at bounding box center [153, 416] width 36 height 27
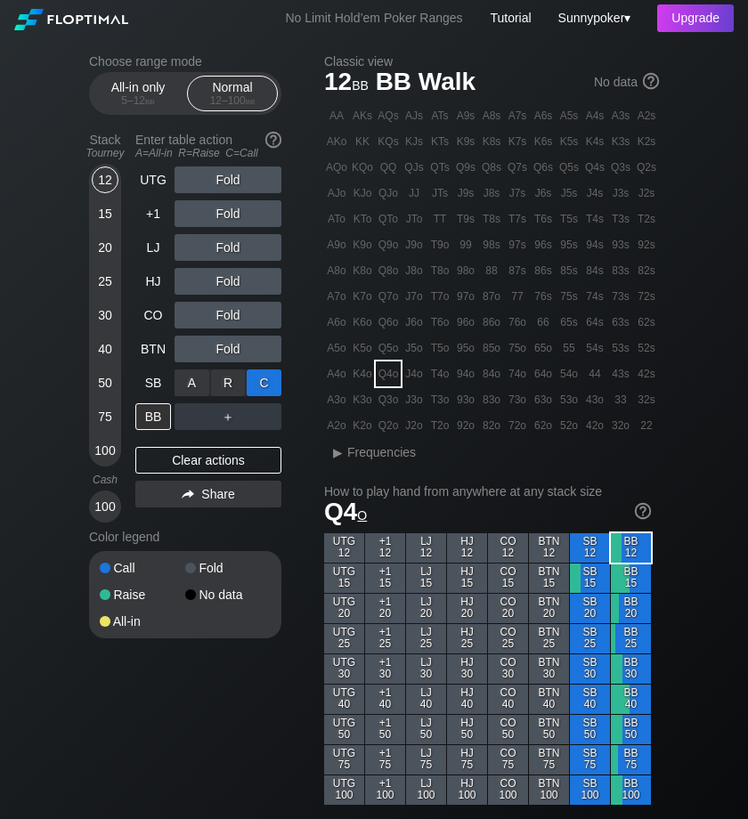
click at [265, 376] on div "C ✕" at bounding box center [264, 382] width 35 height 27
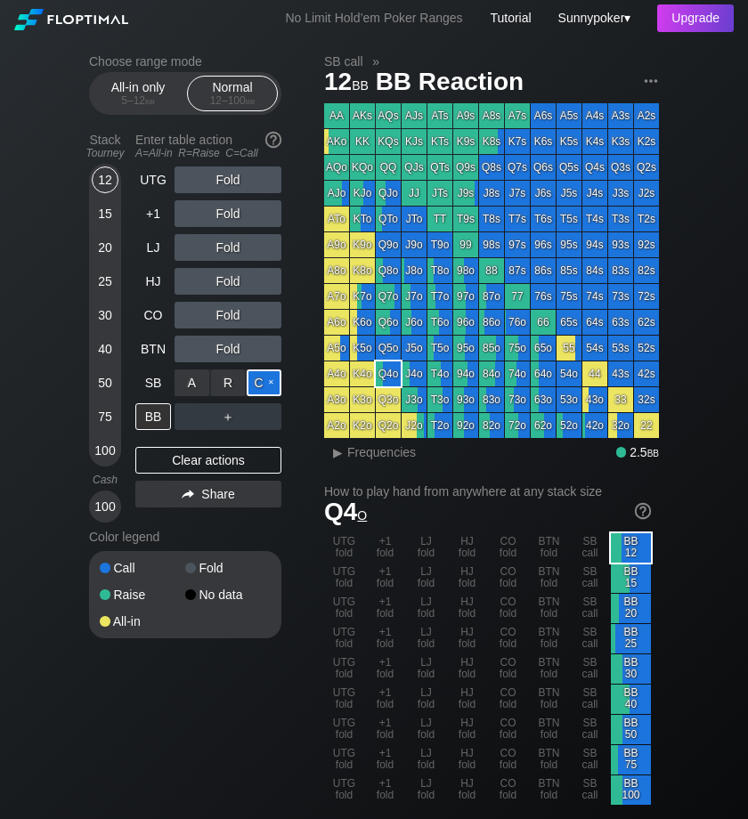
click at [279, 375] on div "C ✕" at bounding box center [264, 382] width 35 height 27
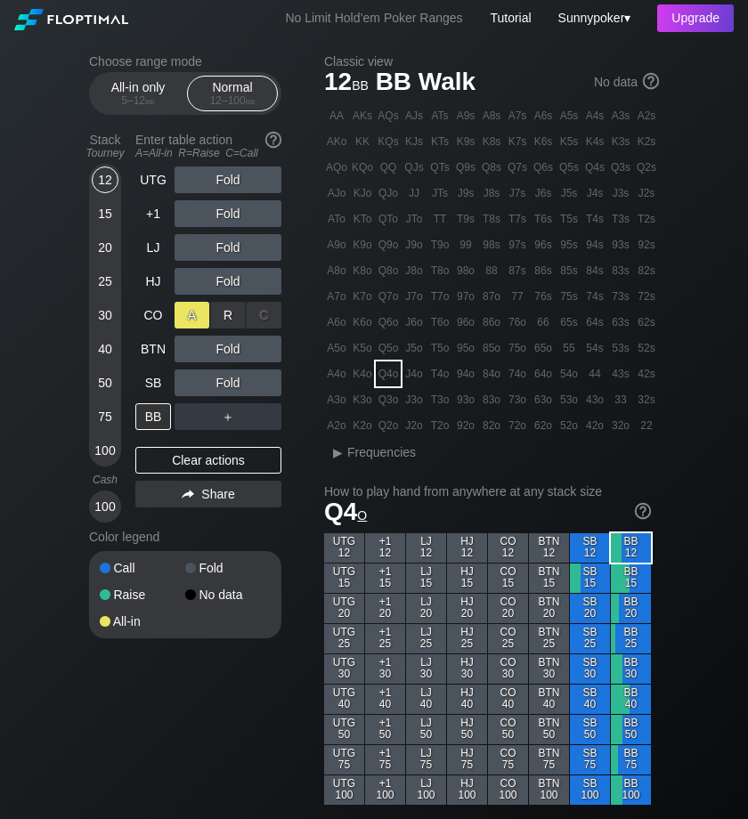
click at [189, 314] on div "A ✕" at bounding box center [191, 315] width 35 height 27
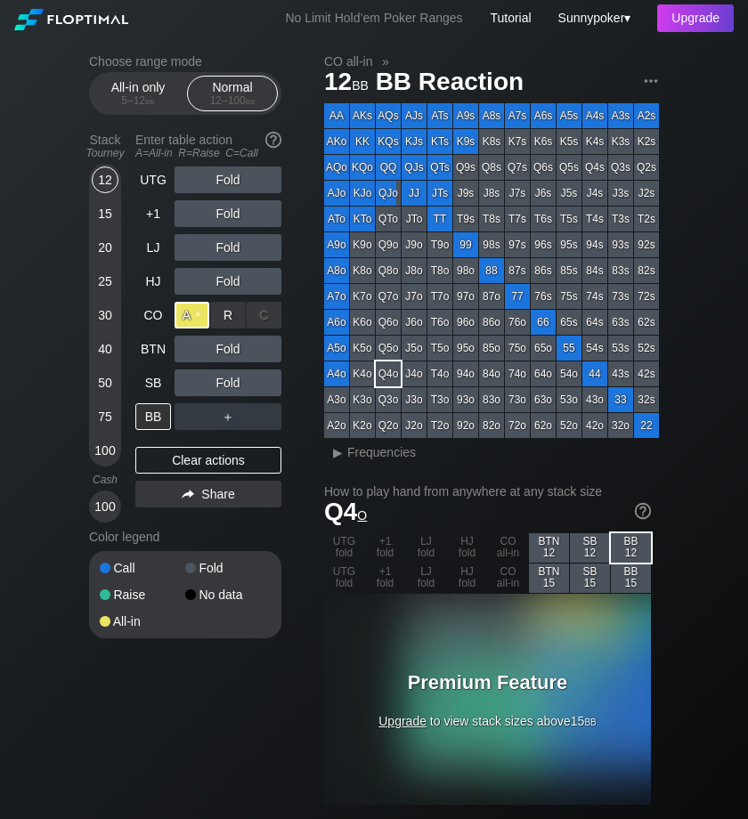
click at [206, 313] on div "A ✕" at bounding box center [191, 315] width 35 height 27
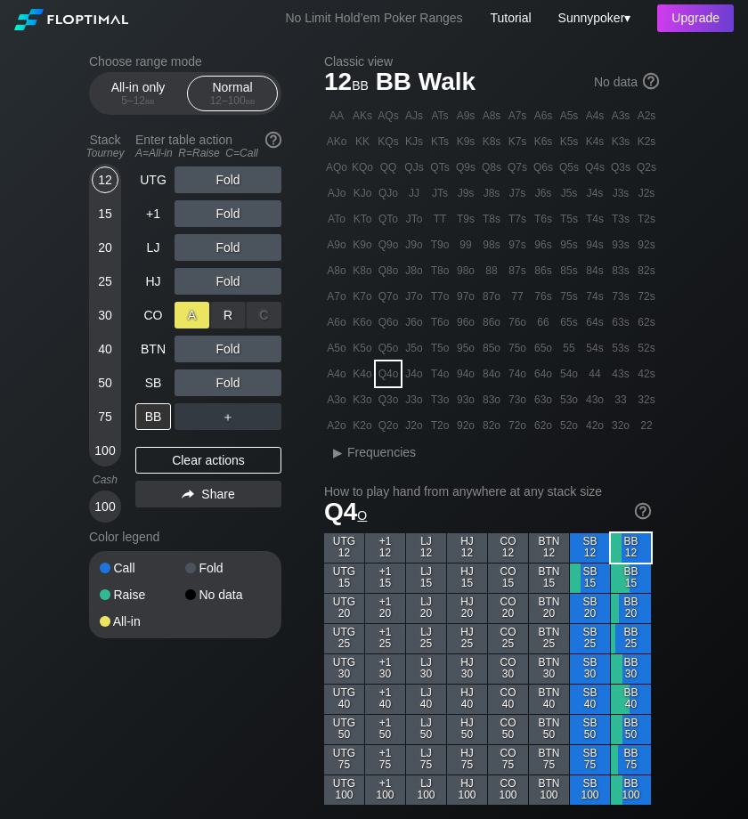
click at [187, 316] on div "A ✕" at bounding box center [191, 315] width 35 height 27
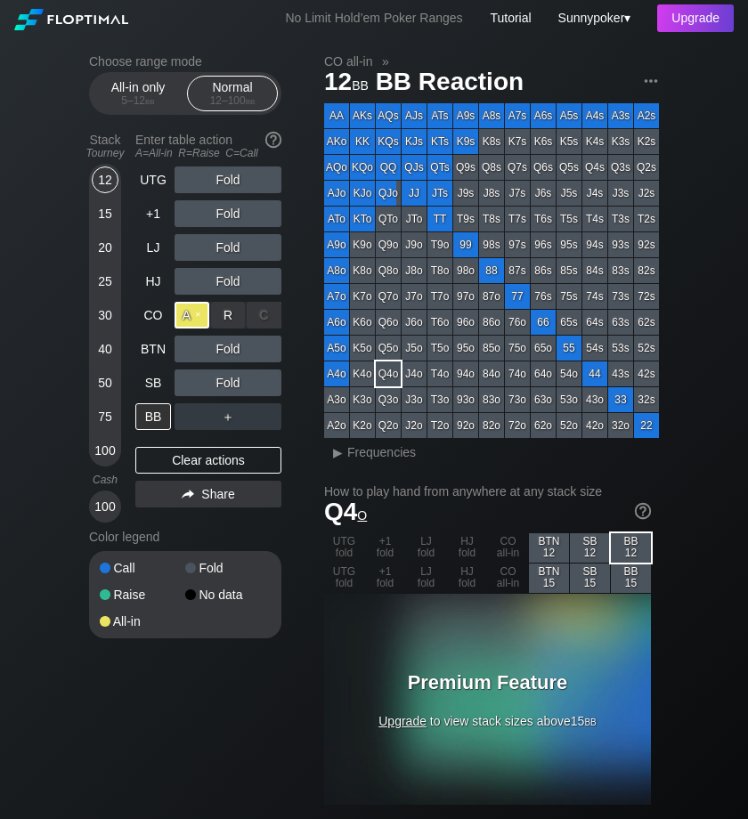
click at [203, 307] on div "A ✕" at bounding box center [191, 315] width 35 height 27
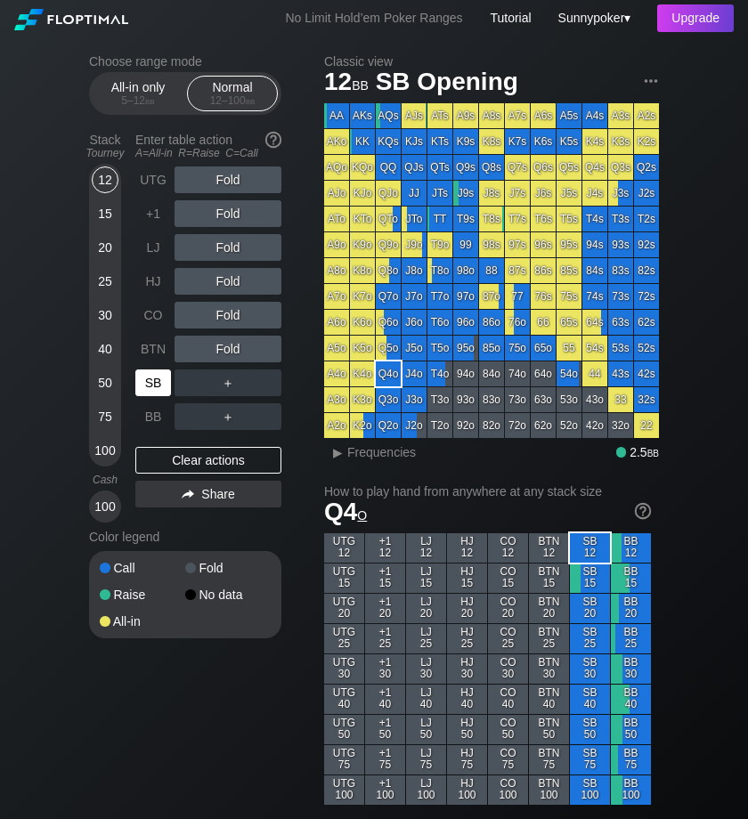
click at [165, 374] on div "SB" at bounding box center [153, 382] width 36 height 27
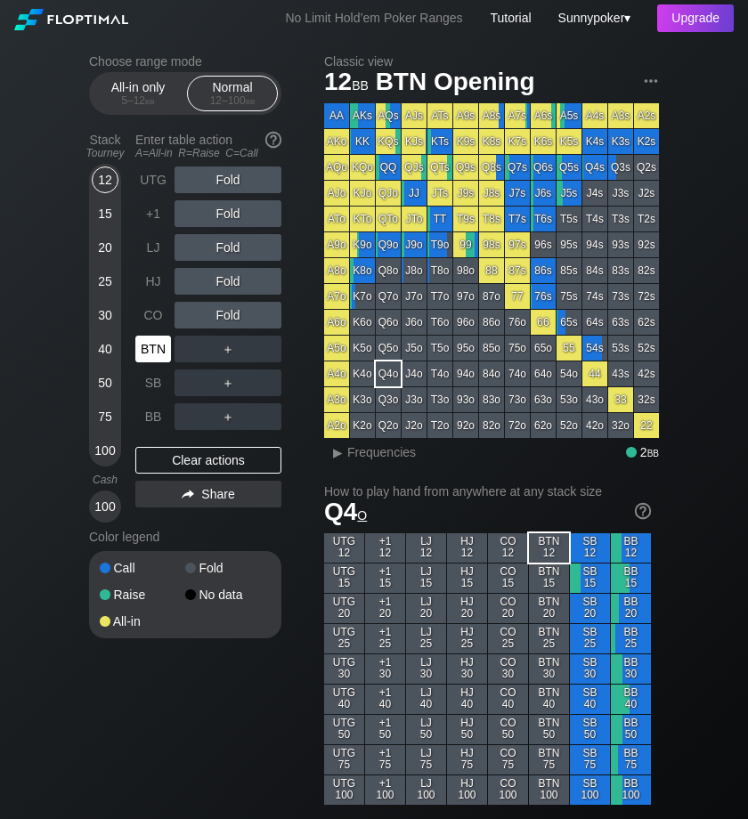
click at [158, 350] on div "BTN" at bounding box center [153, 349] width 36 height 27
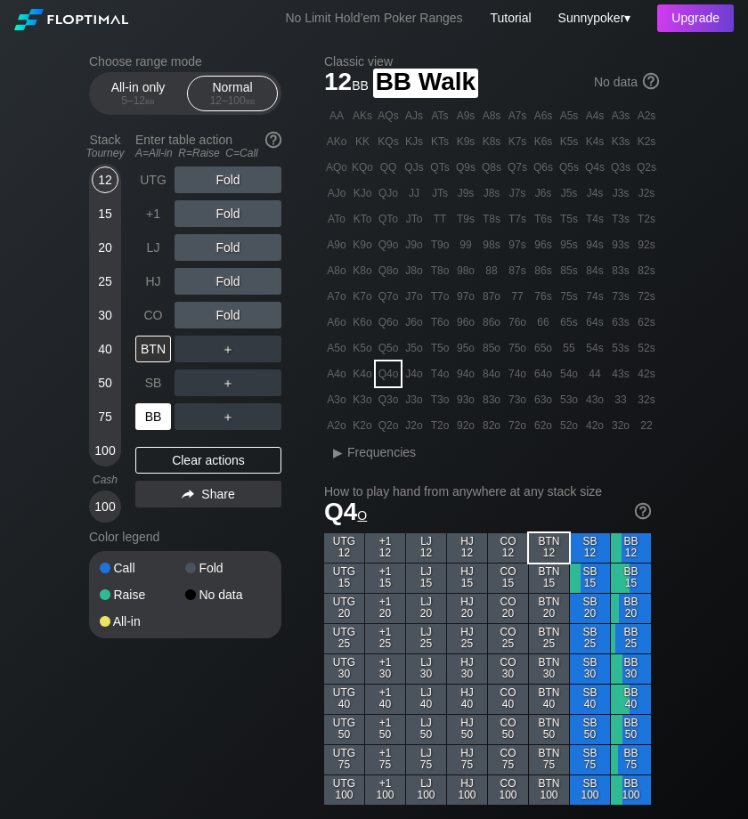
click at [148, 417] on div "BB" at bounding box center [153, 416] width 36 height 27
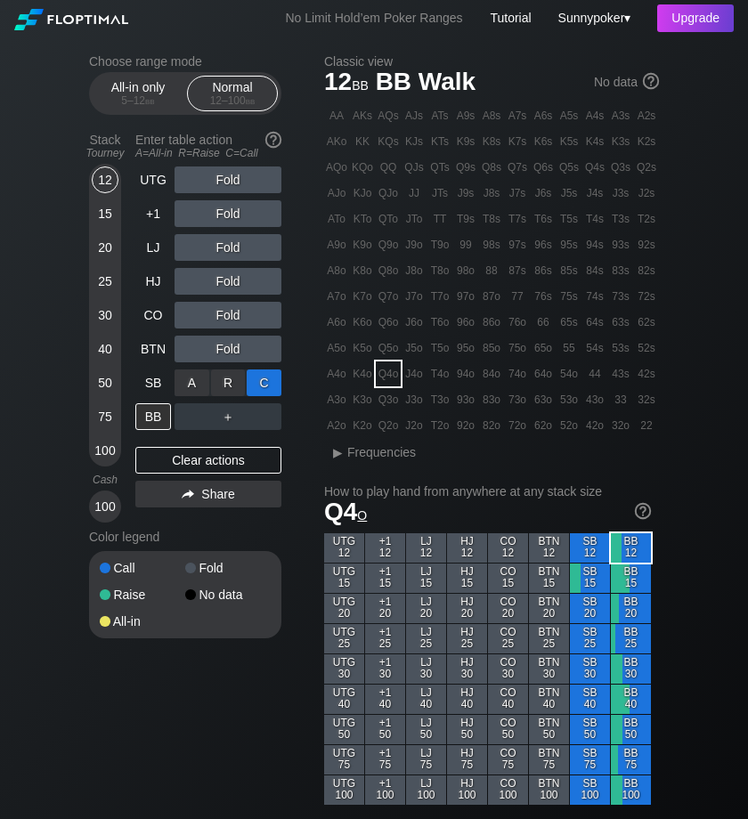
click at [263, 384] on div "C ✕" at bounding box center [264, 382] width 35 height 27
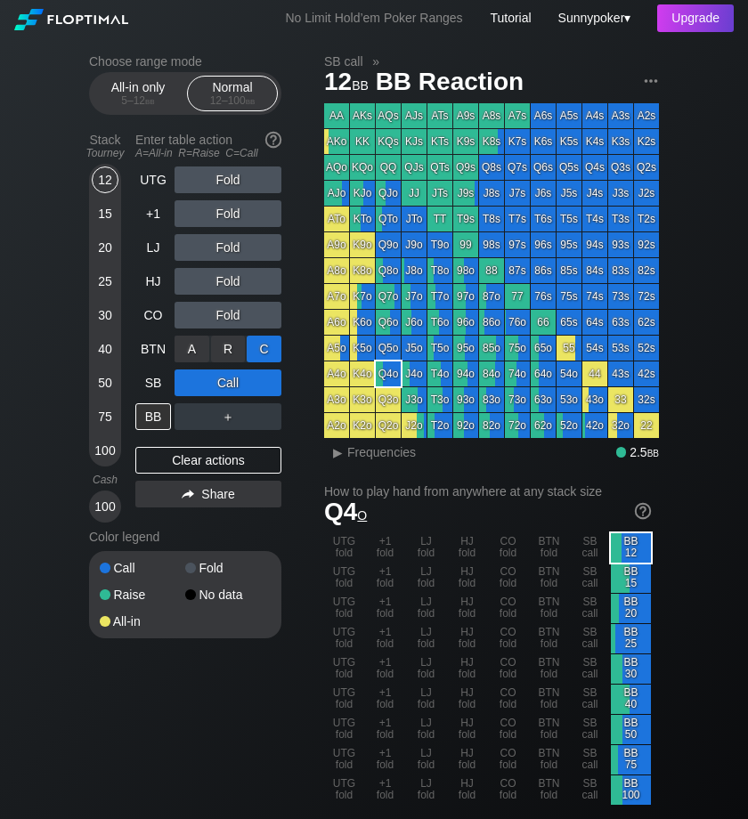
click at [273, 347] on div "C ✕" at bounding box center [264, 349] width 35 height 27
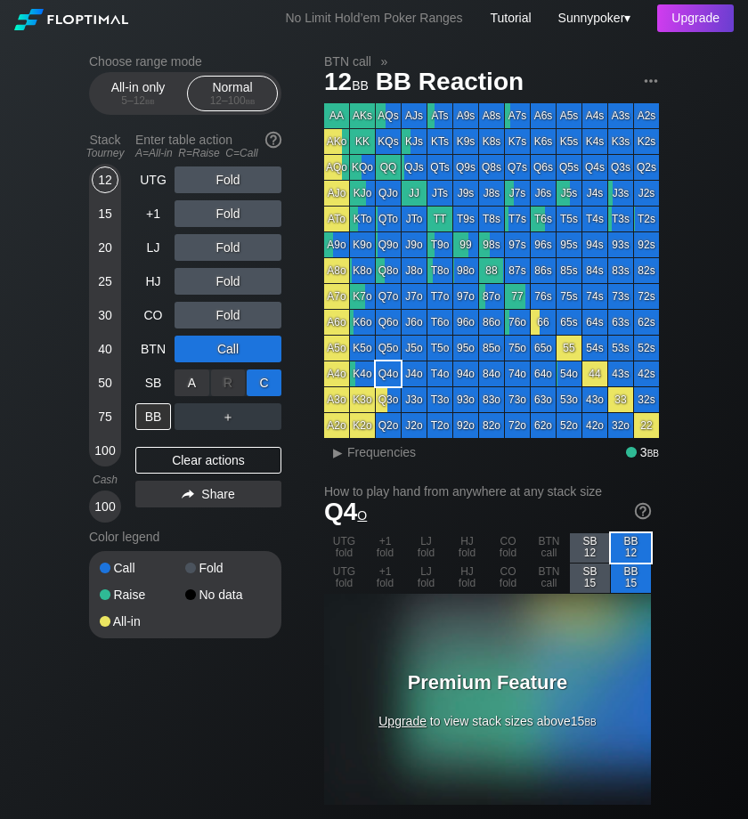
click at [273, 379] on div "C ✕" at bounding box center [264, 382] width 35 height 27
click at [272, 343] on div "C ✕" at bounding box center [264, 349] width 35 height 27
